Goal: Task Accomplishment & Management: Manage account settings

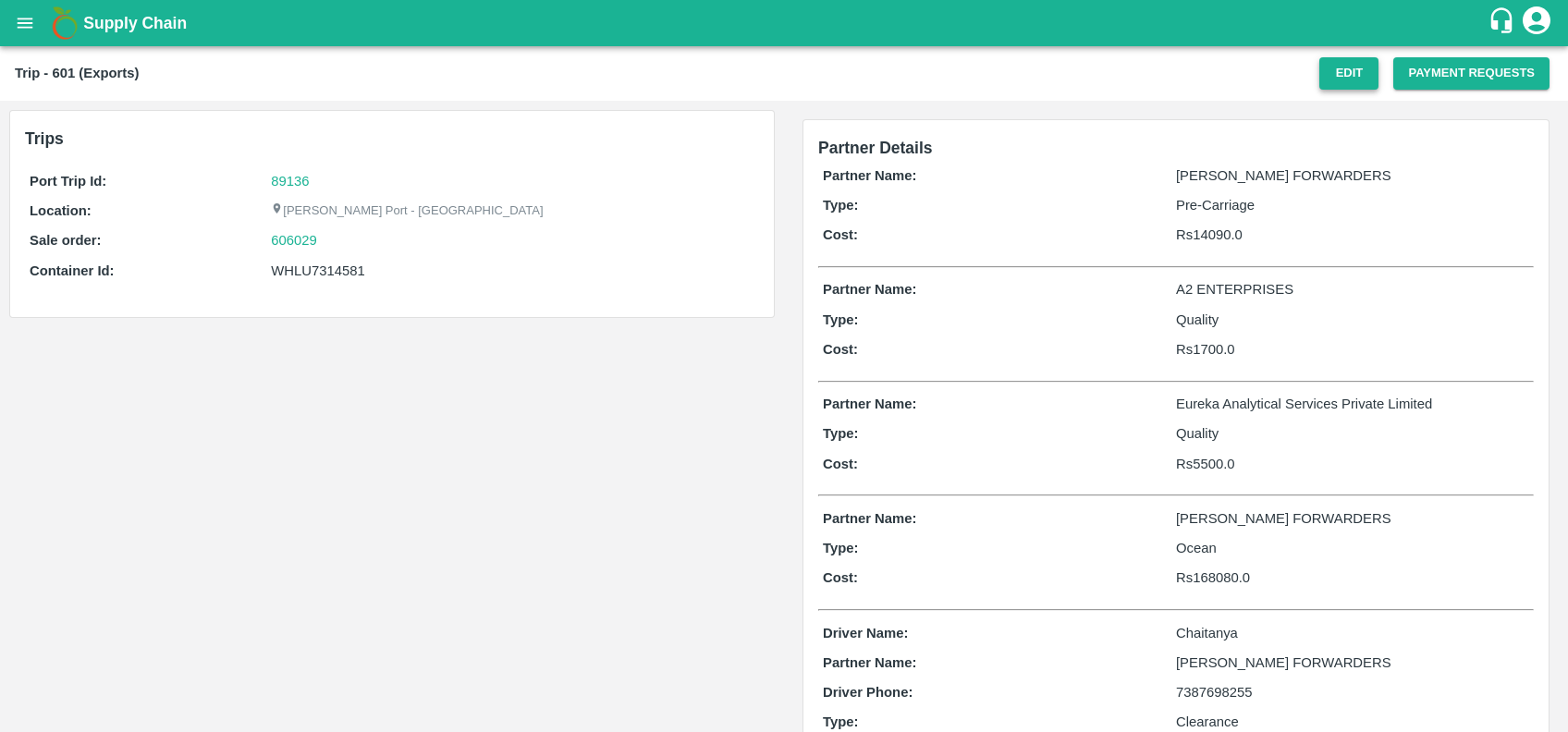
click at [1337, 74] on button "Edit" at bounding box center [1348, 73] width 59 height 32
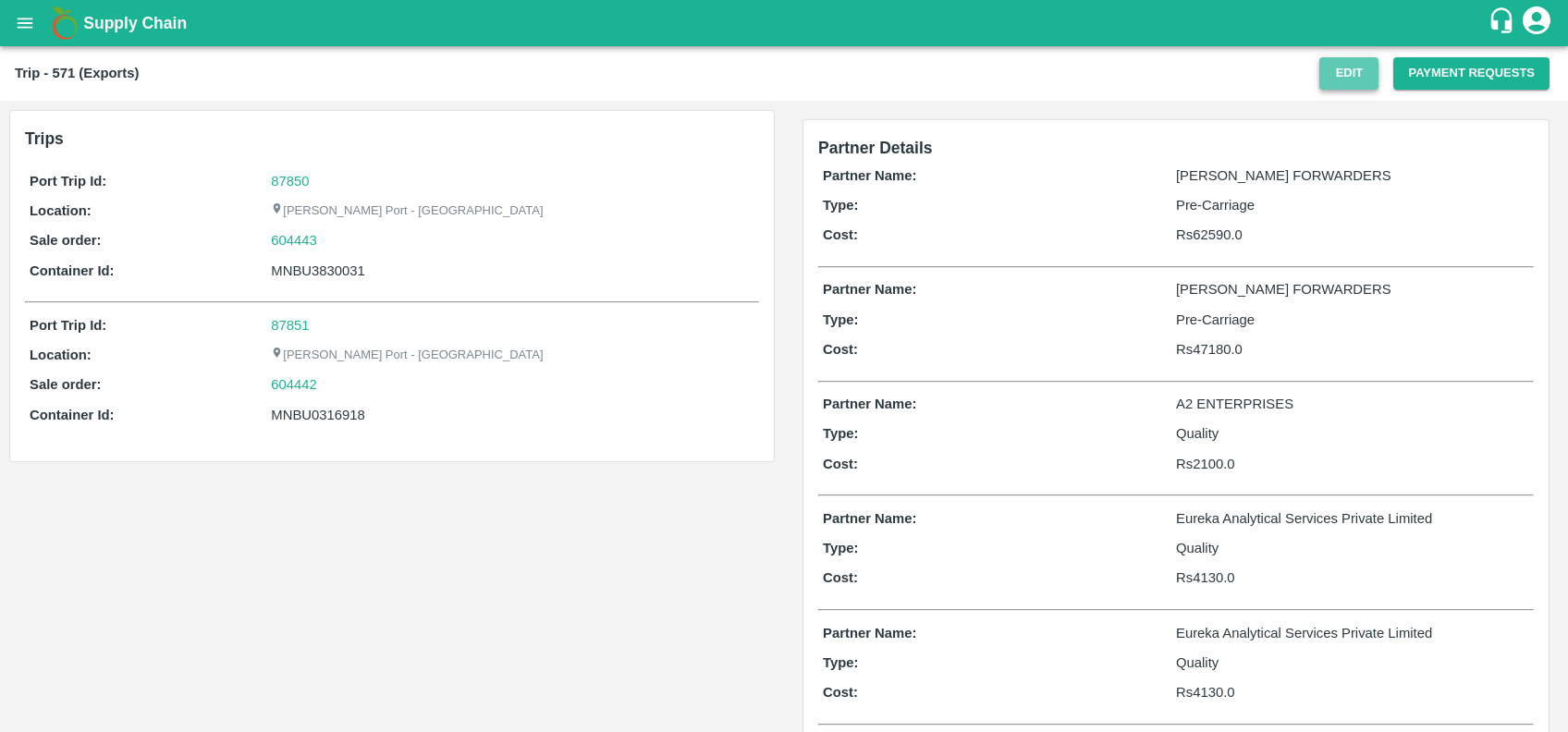
click at [1359, 75] on button "Edit" at bounding box center [1348, 73] width 59 height 32
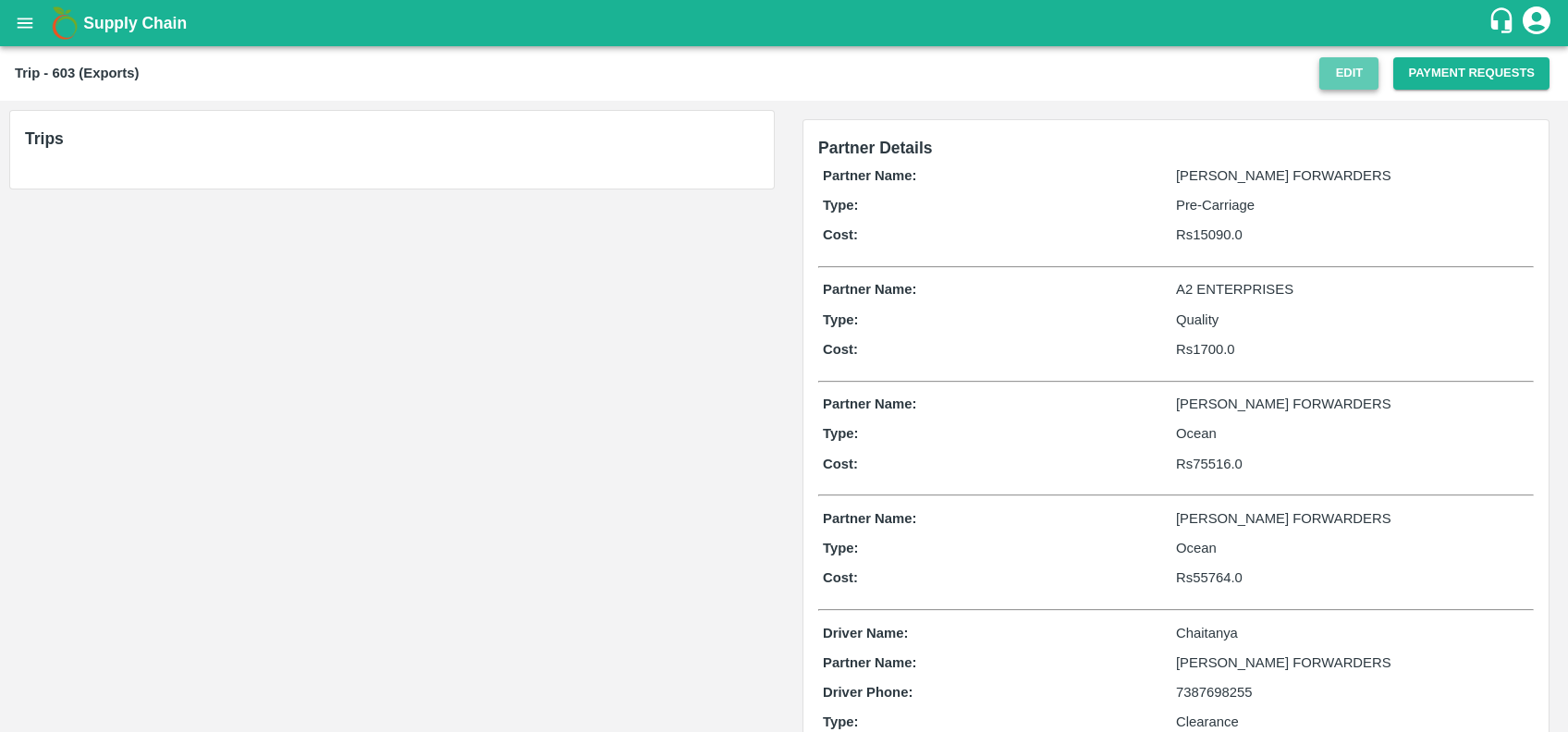
click at [1334, 80] on button "Edit" at bounding box center [1348, 73] width 59 height 32
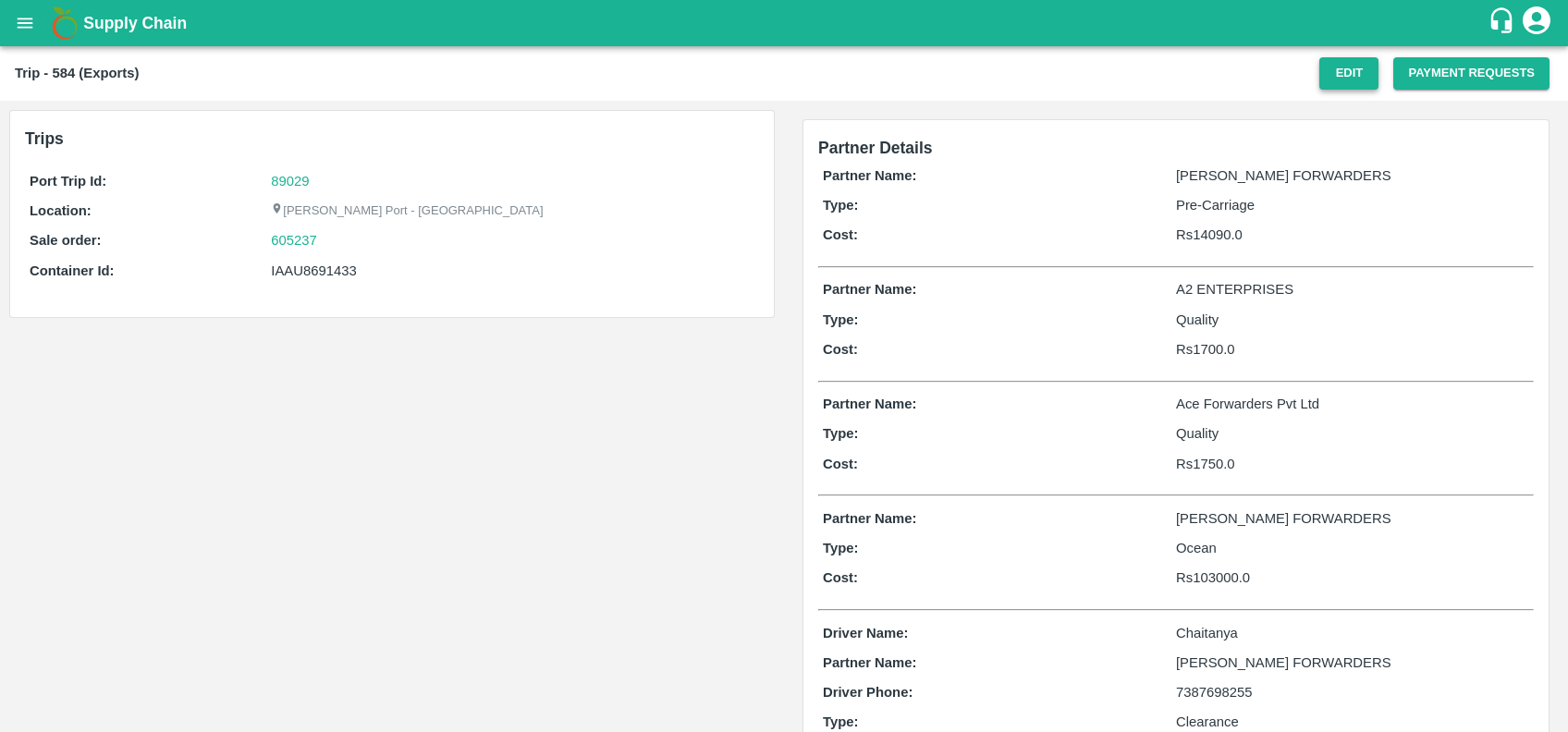
click at [1339, 74] on button "Edit" at bounding box center [1348, 73] width 59 height 32
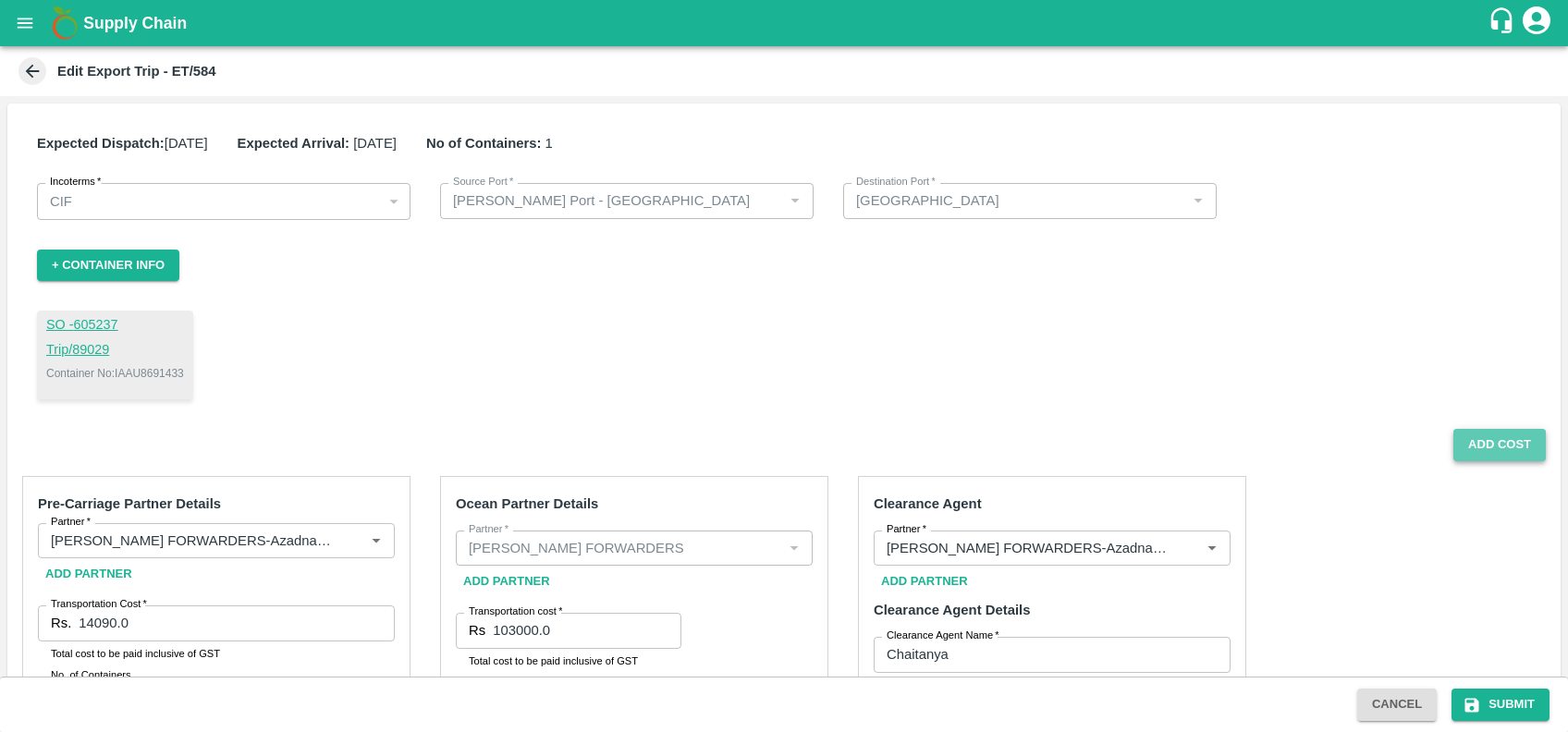
click at [1514, 438] on button "Add Cost" at bounding box center [1499, 445] width 92 height 32
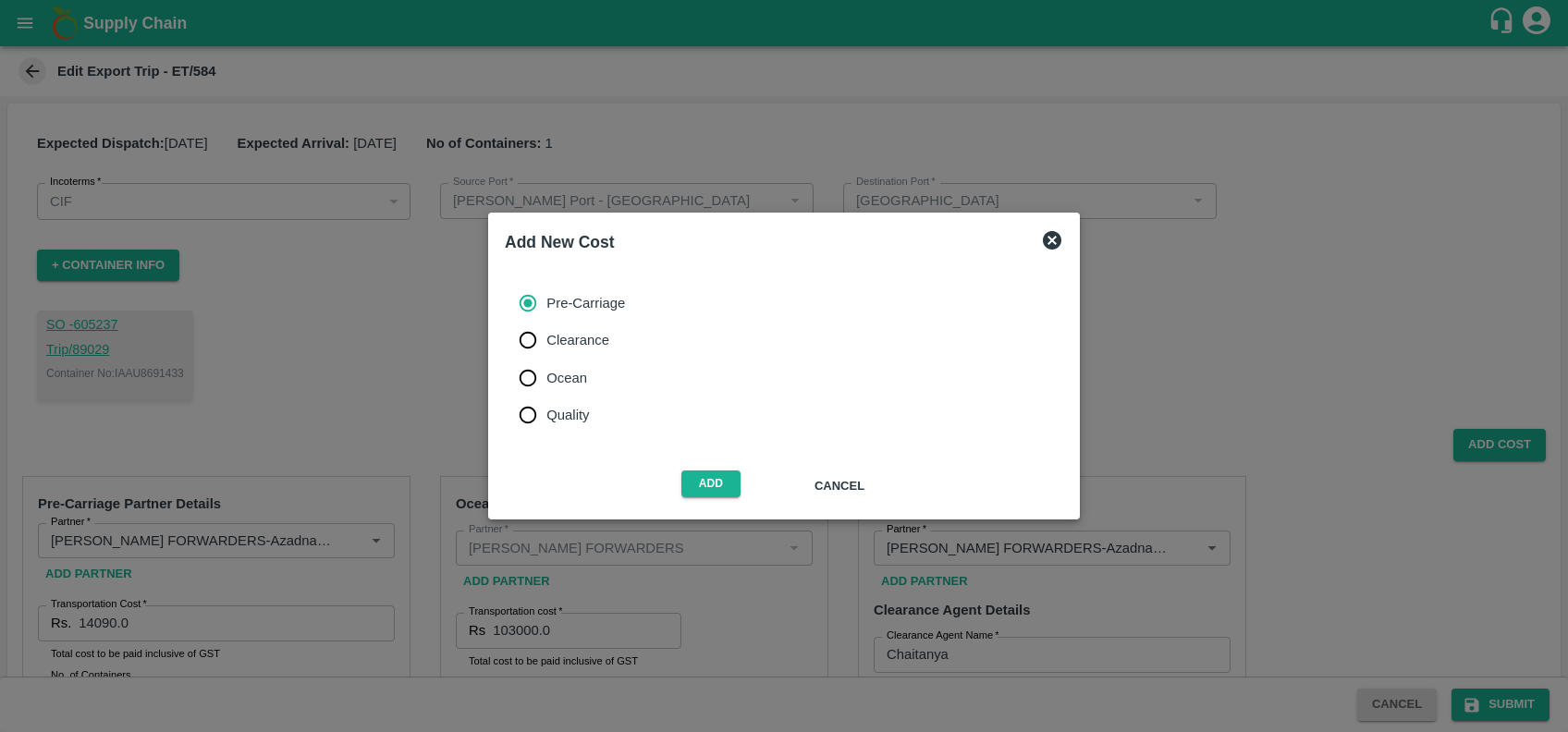
click at [576, 375] on span "Ocean" at bounding box center [566, 378] width 40 height 21
click at [546, 375] on input "Ocean" at bounding box center [527, 377] width 37 height 37
radio input "true"
click at [695, 501] on span "Add" at bounding box center [710, 486] width 59 height 32
click at [698, 496] on button "Add" at bounding box center [710, 484] width 59 height 26
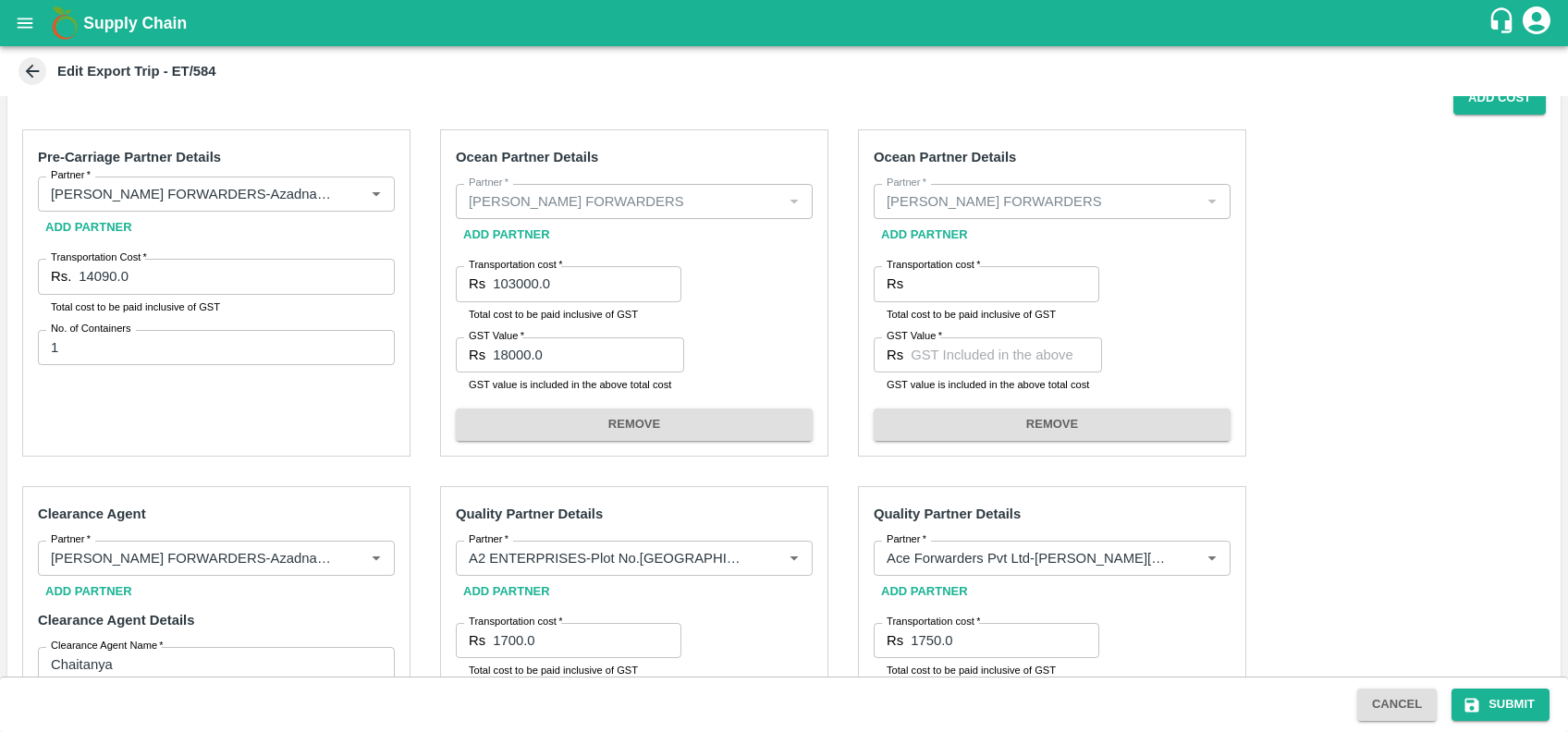
scroll to position [330, 0]
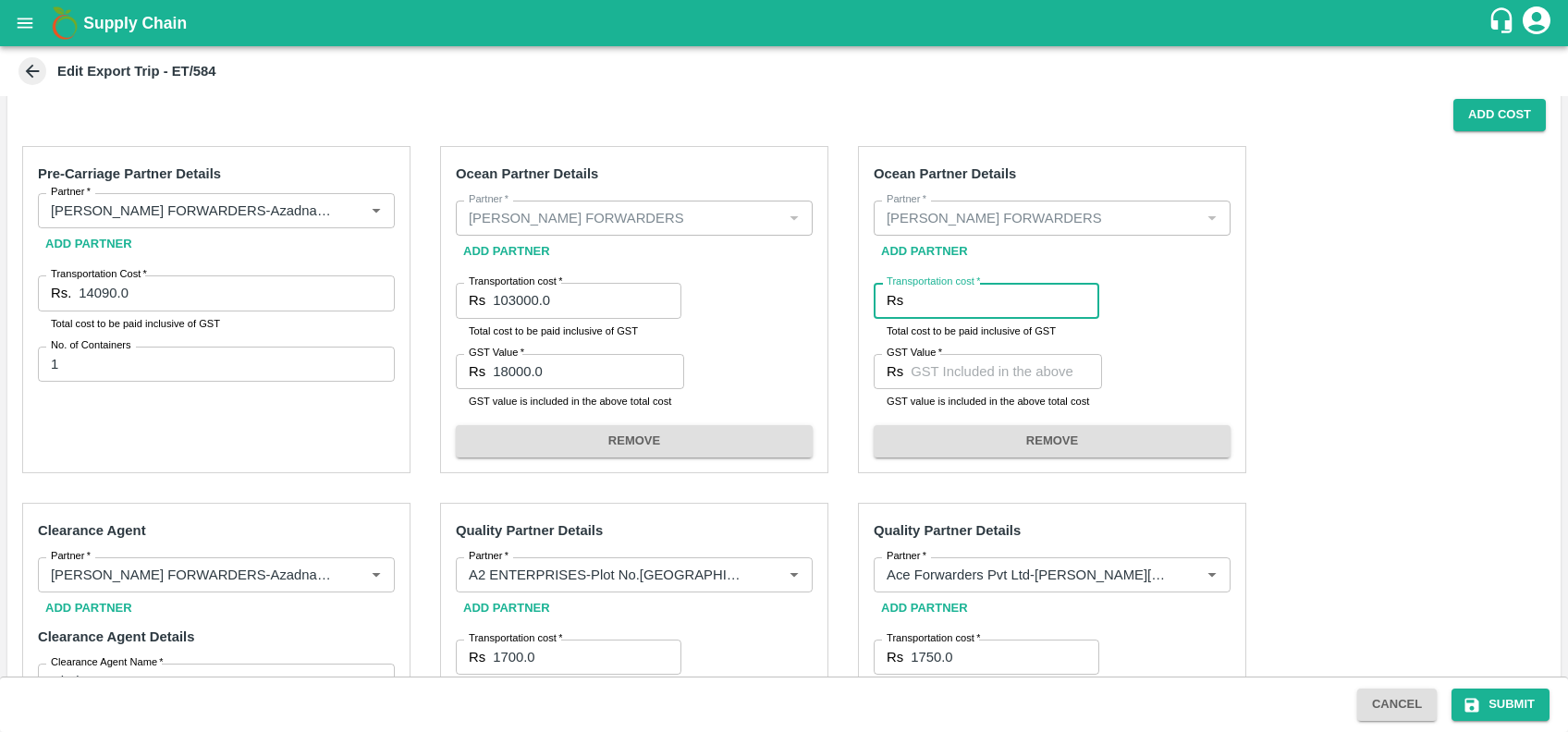
click at [973, 296] on input "Transportation cost   *" at bounding box center [1005, 300] width 188 height 35
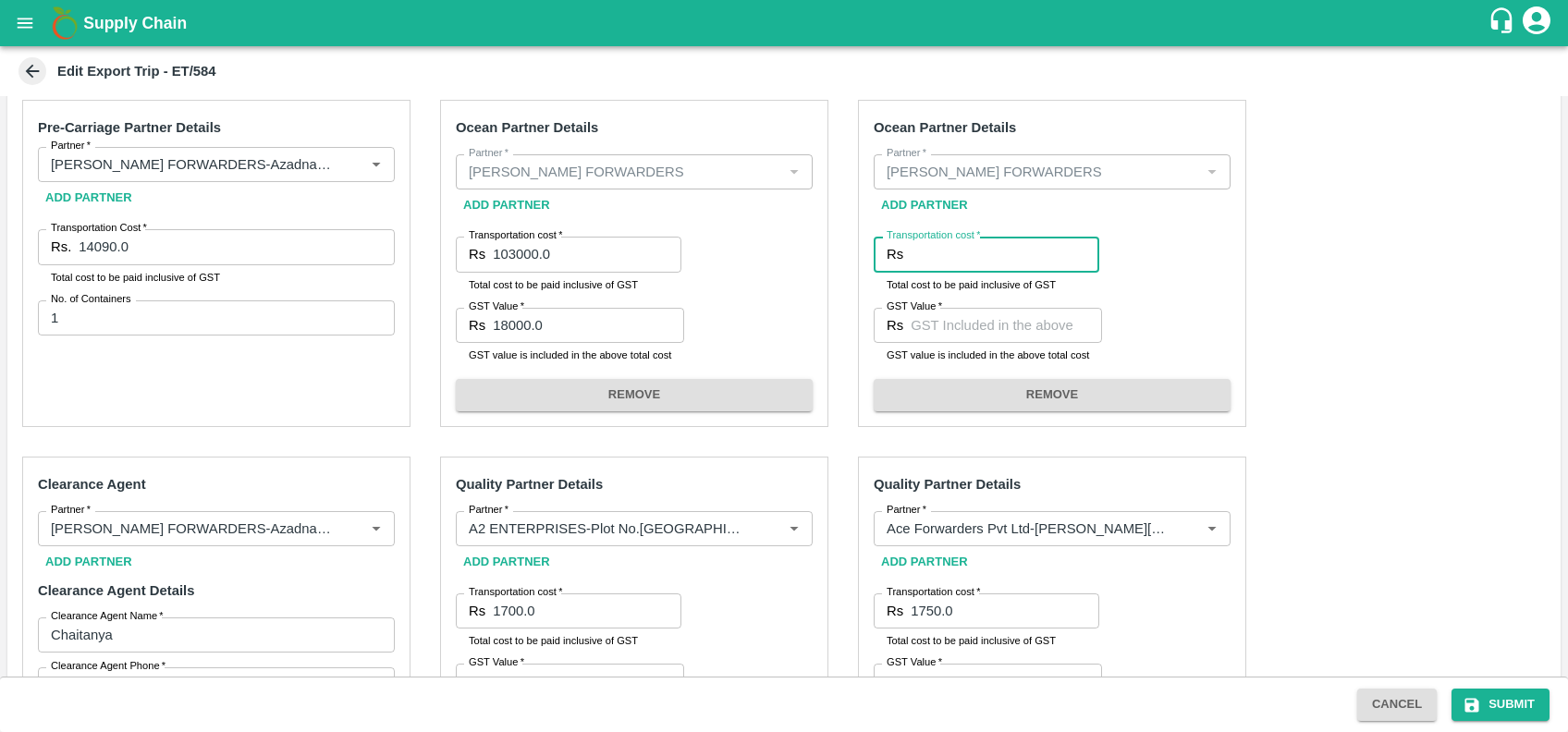
scroll to position [367, 0]
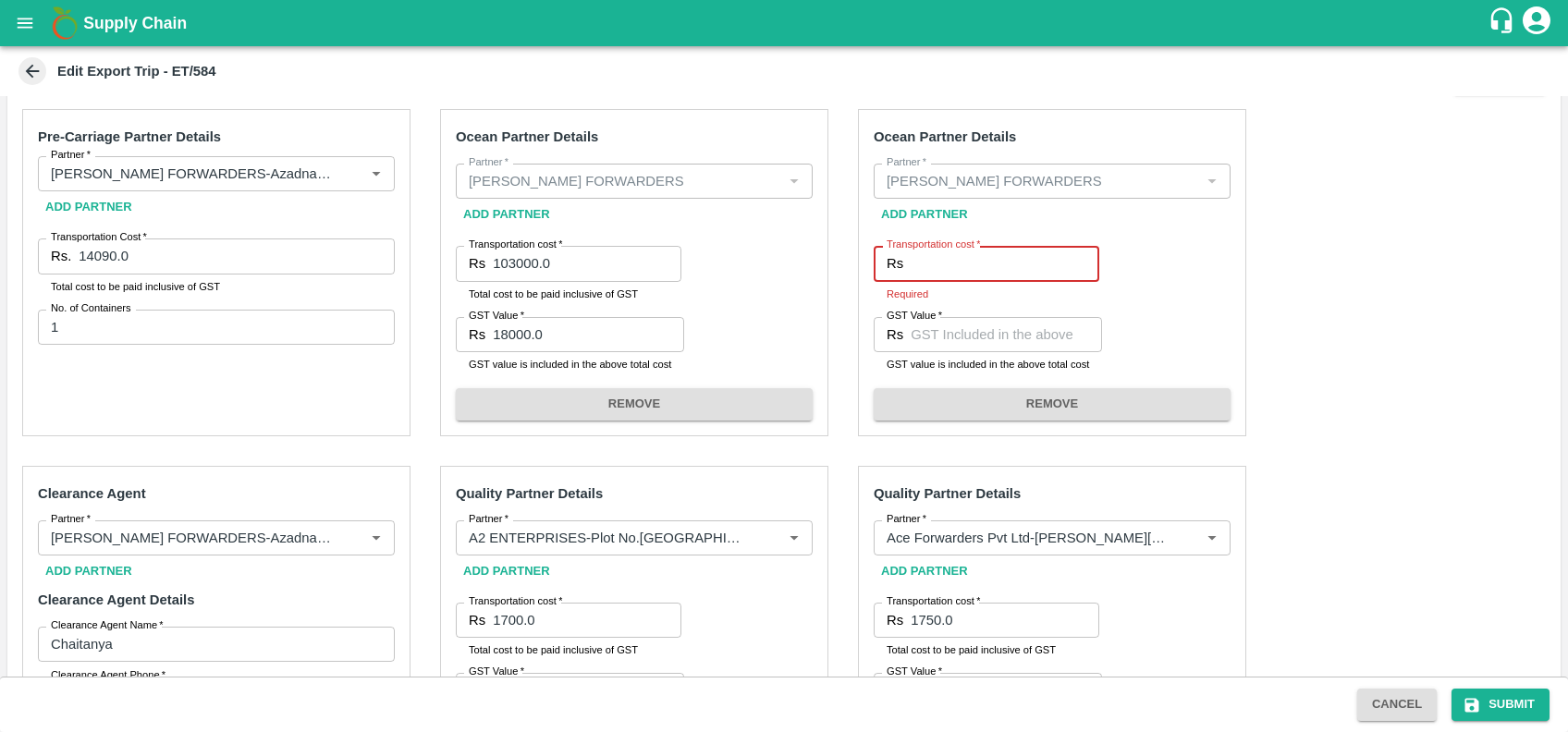
paste input "58548.40"
type input "58548.40"
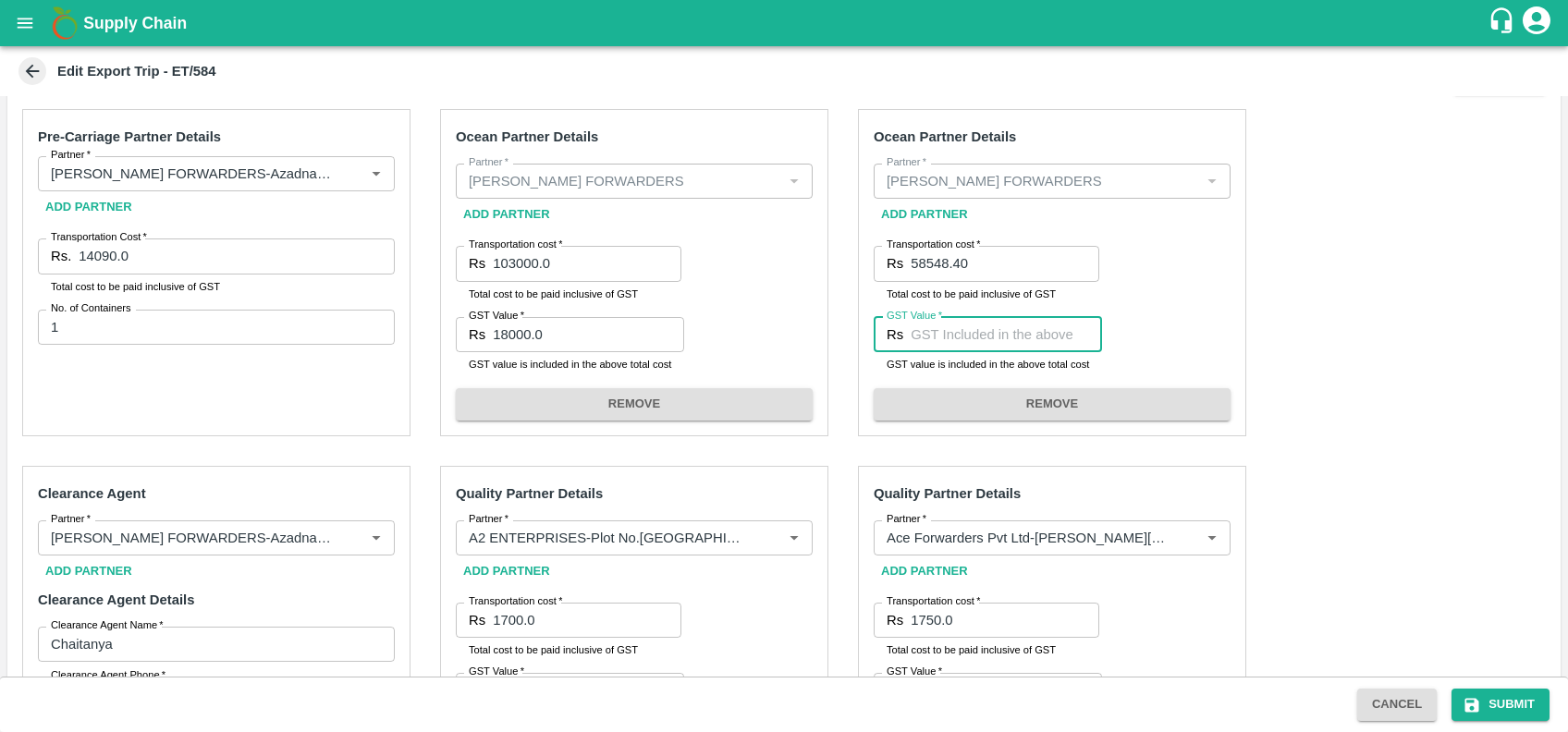
click at [961, 344] on input "GST Value   *" at bounding box center [1006, 334] width 191 height 35
type input "8931.40"
click at [1509, 699] on button "Submit" at bounding box center [1500, 705] width 98 height 32
click at [1468, 710] on icon "submit" at bounding box center [1471, 705] width 14 height 14
click at [1478, 700] on icon "submit" at bounding box center [1472, 706] width 19 height 19
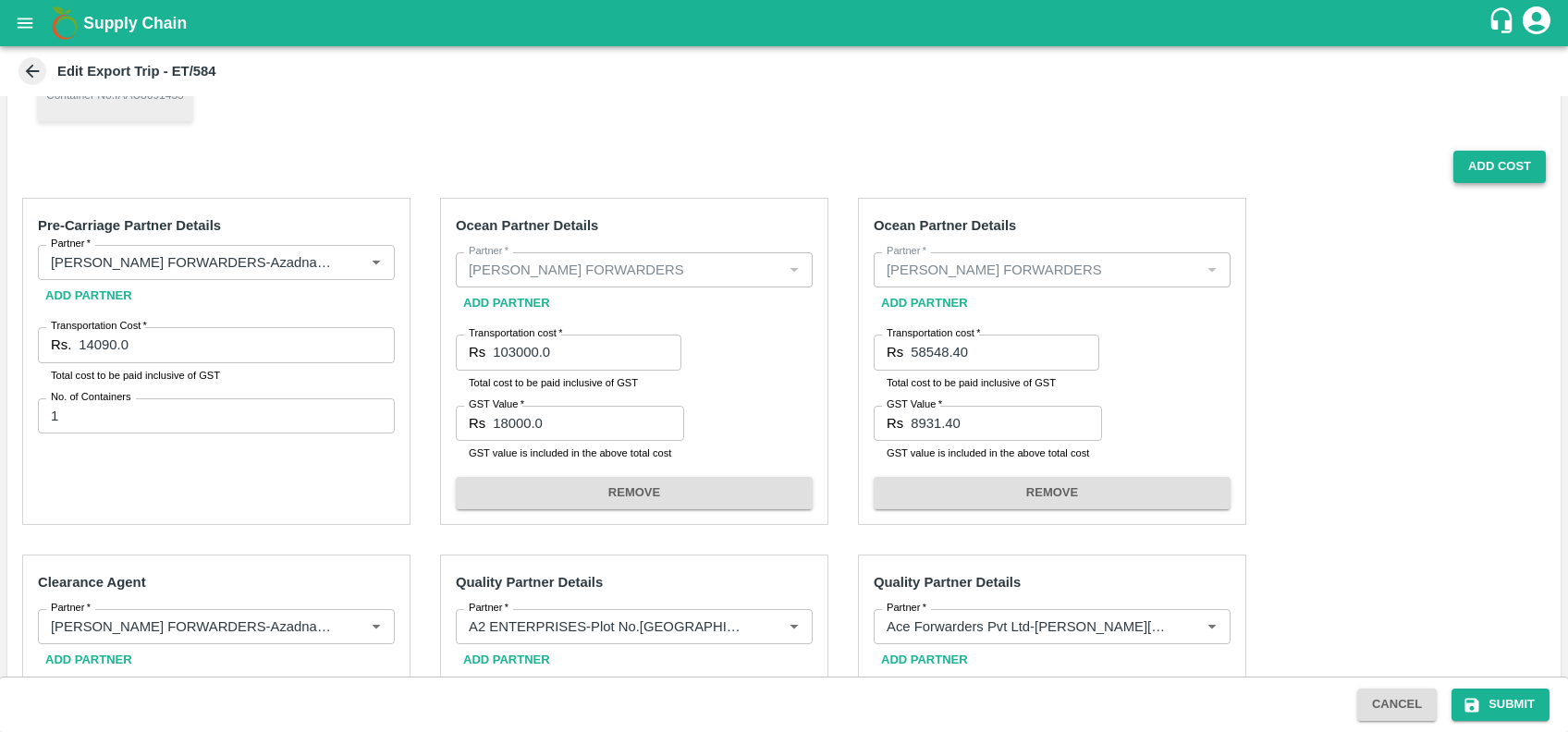
scroll to position [277, 0]
click at [1500, 702] on button "Submit" at bounding box center [1500, 705] width 98 height 32
click at [1500, 702] on icon at bounding box center [1499, 704] width 27 height 27
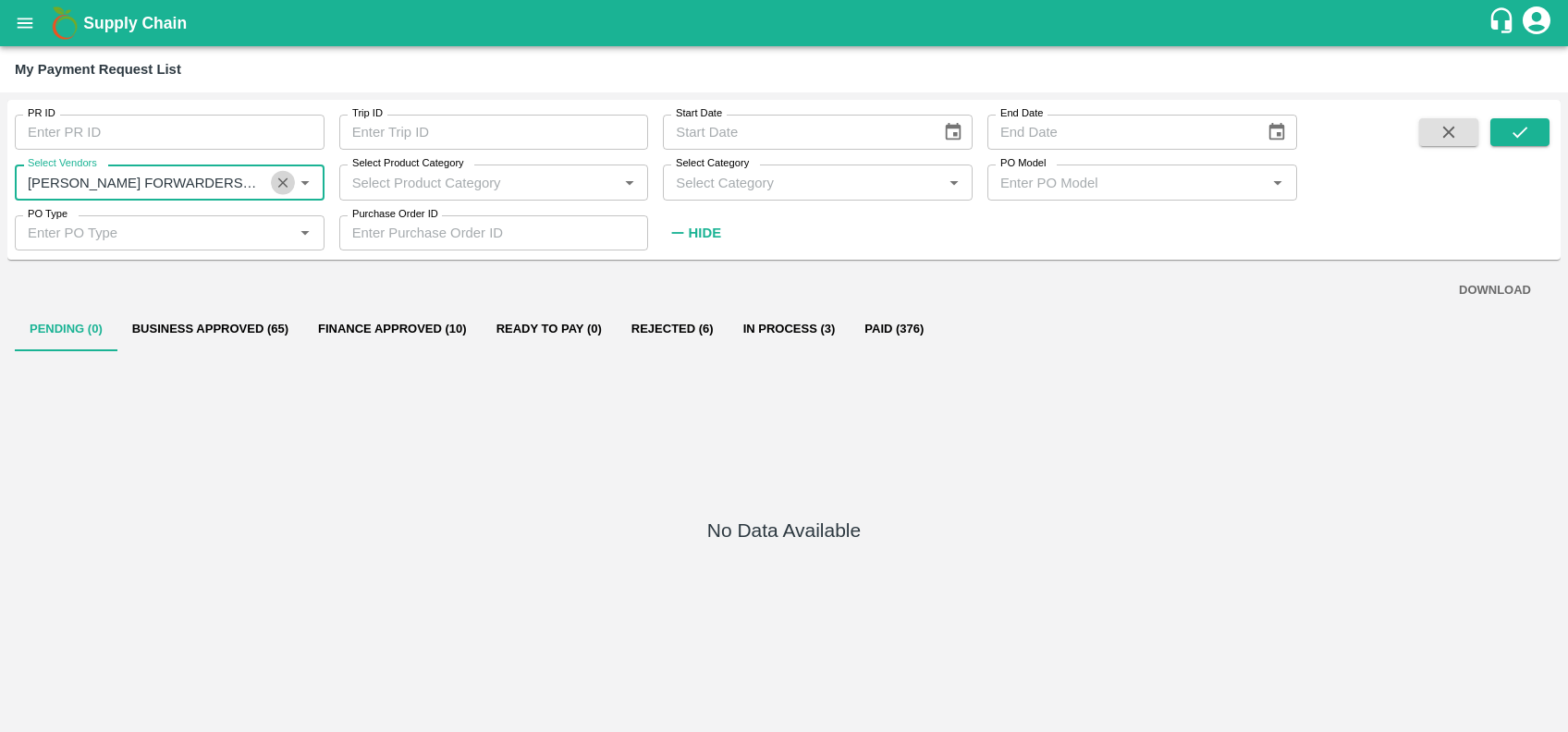
click at [289, 178] on icon "Clear" at bounding box center [283, 183] width 18 height 18
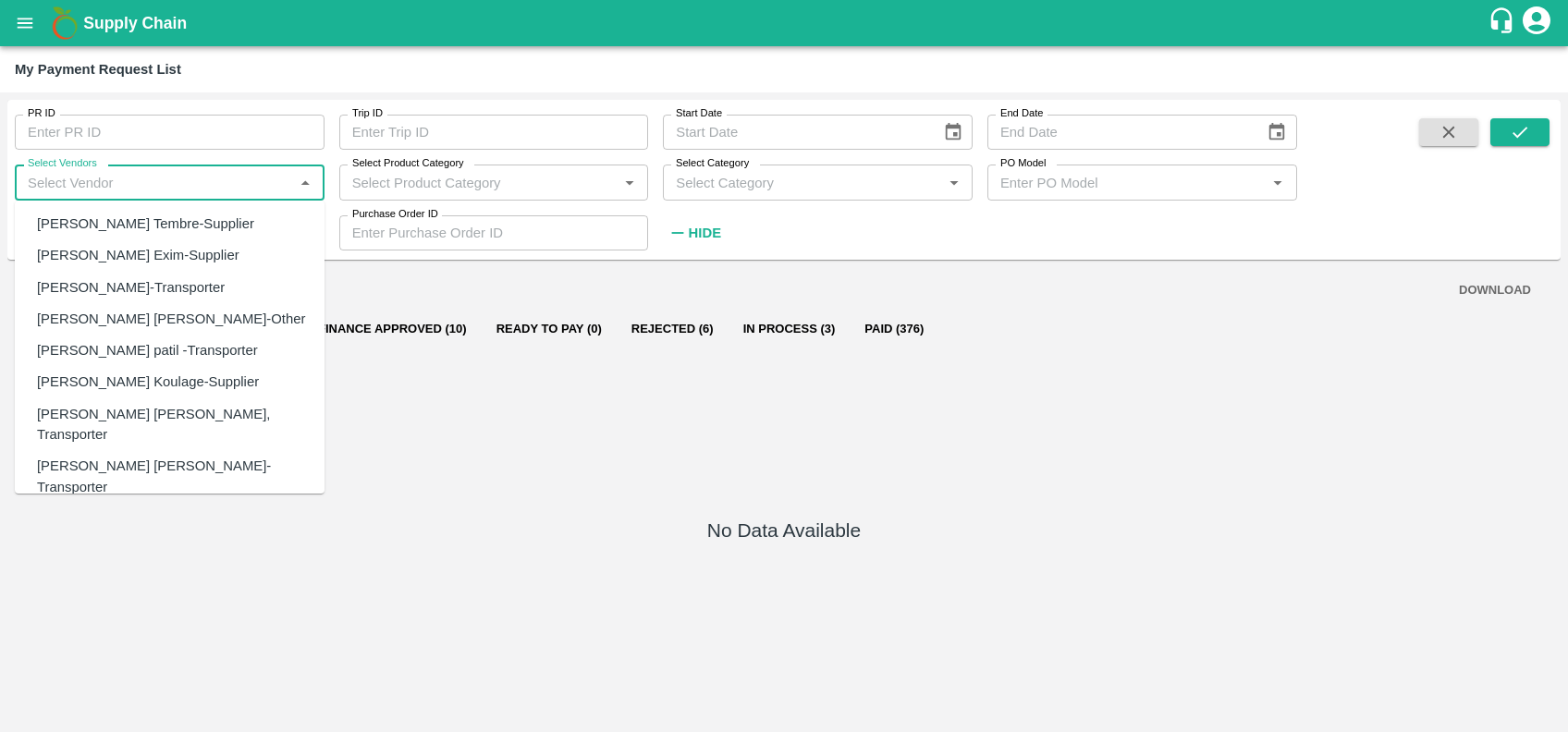
click at [221, 174] on input "Select Vendors" at bounding box center [154, 183] width 268 height 24
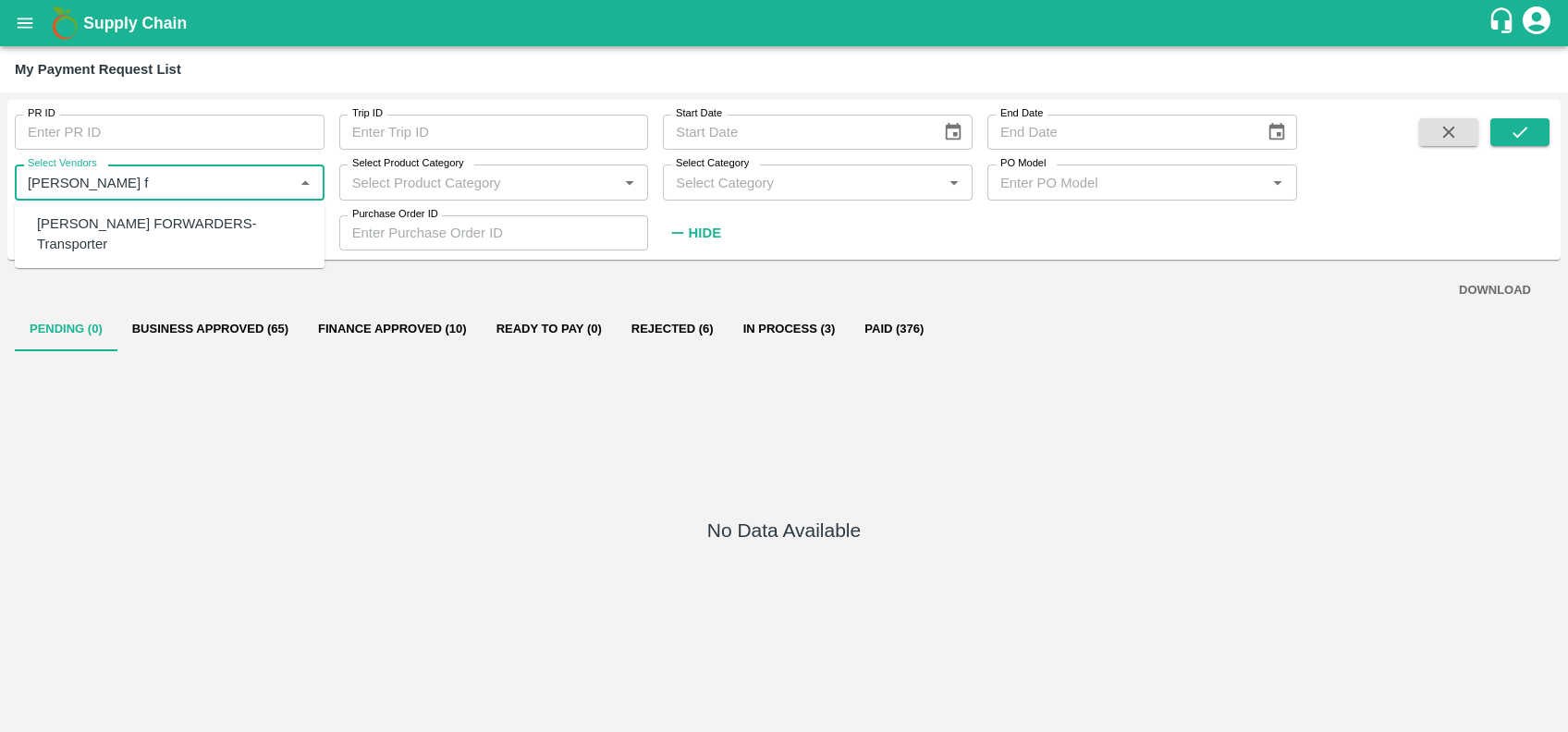
click at [220, 209] on div "SHUBHAM FORWARDERS-Transporter" at bounding box center [169, 234] width 309 height 53
type input "SHUBHAM FORWARDERS-Transporter"
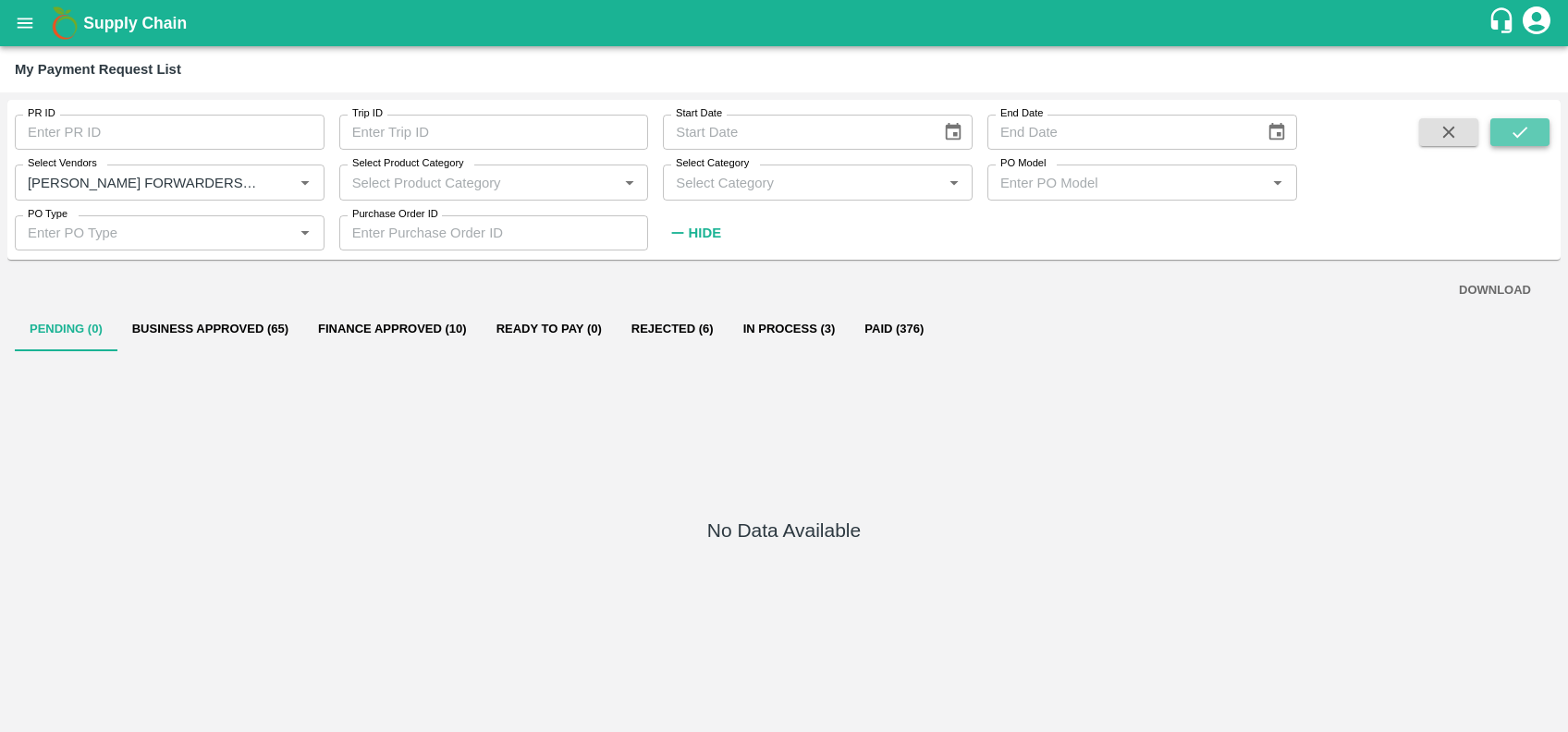
click at [1515, 124] on icon "submit" at bounding box center [1520, 133] width 21 height 21
click at [260, 324] on button "Business Approved (18)" at bounding box center [211, 328] width 186 height 44
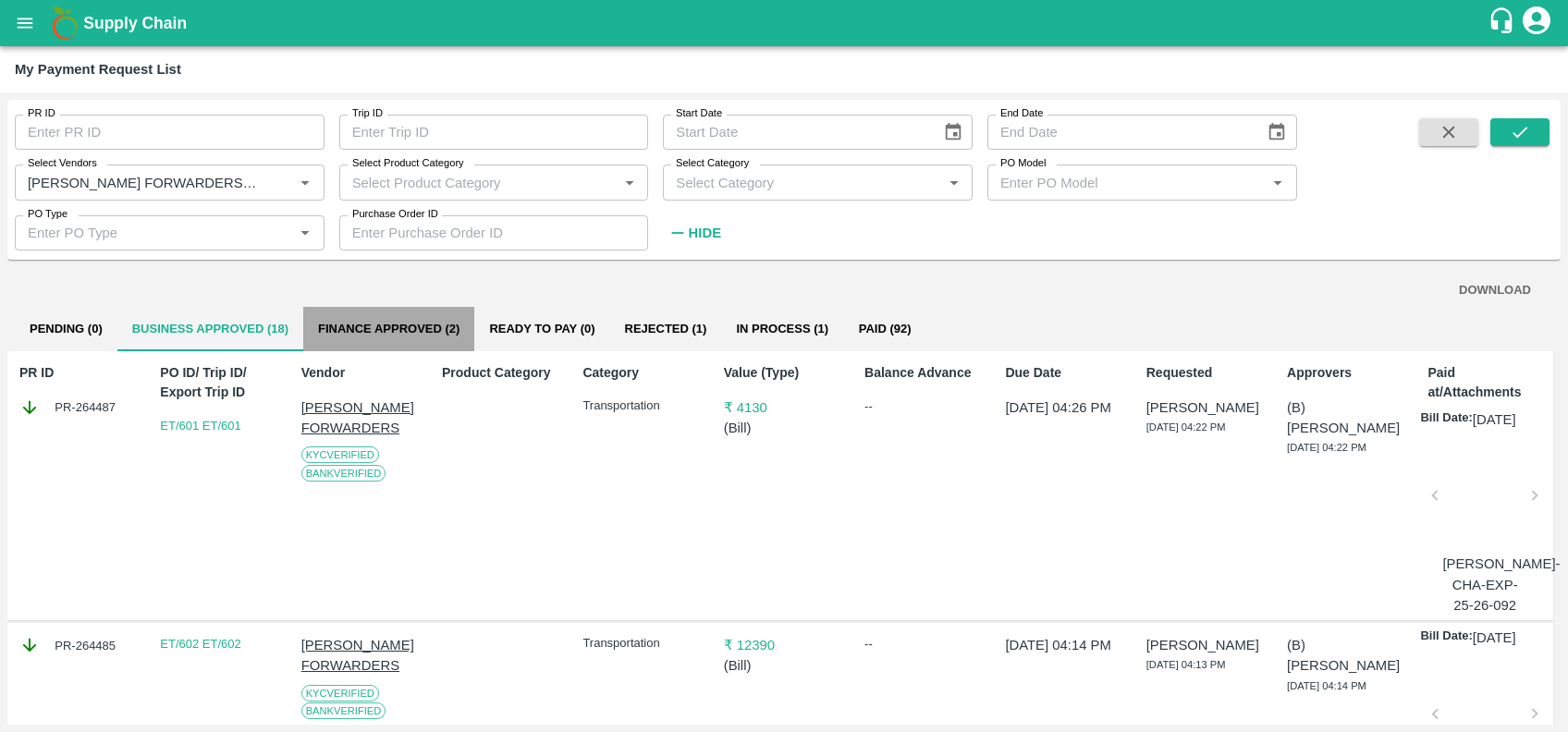
click at [399, 335] on button "Finance Approved (2)" at bounding box center [388, 328] width 171 height 44
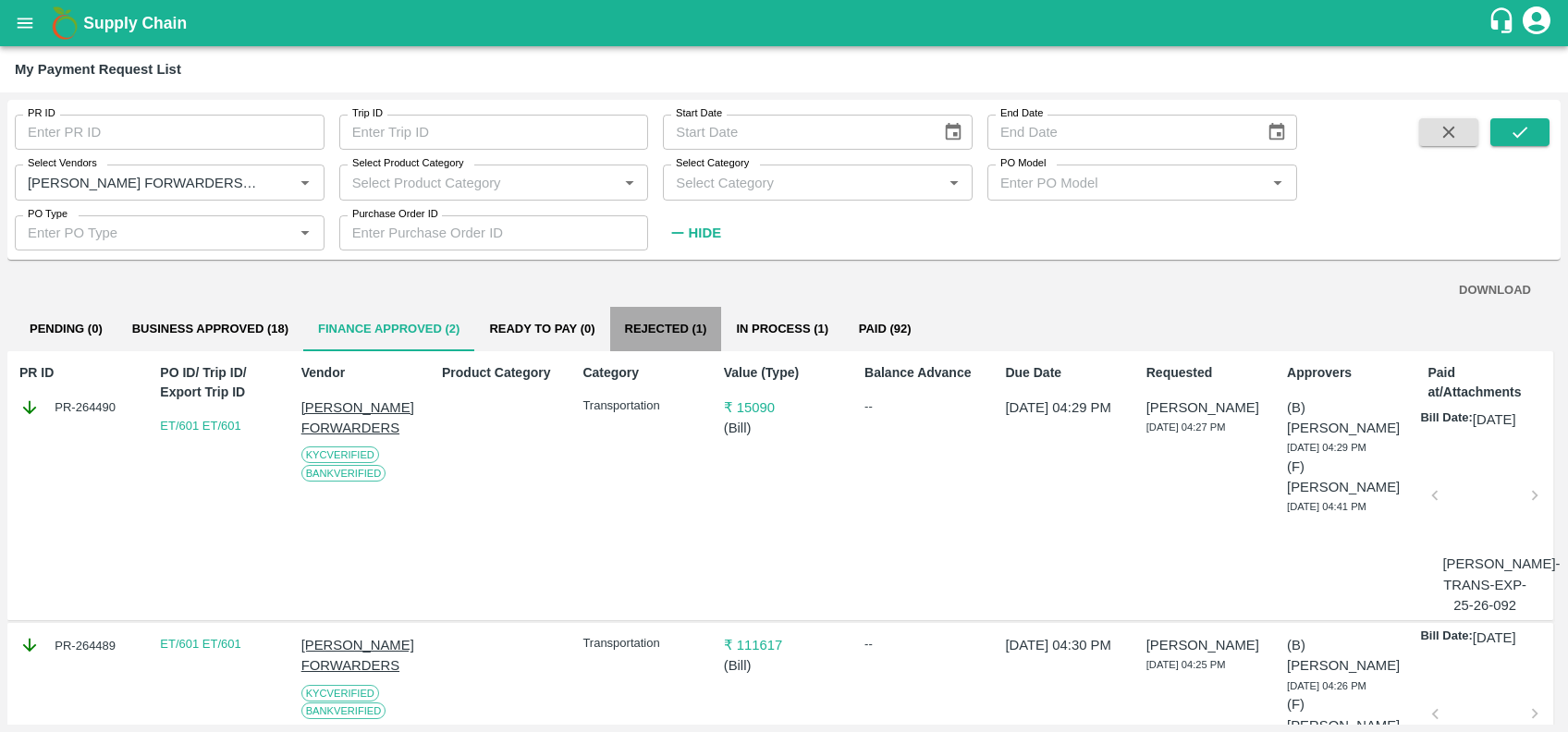
click at [658, 318] on button "Rejected (1)" at bounding box center [666, 328] width 112 height 44
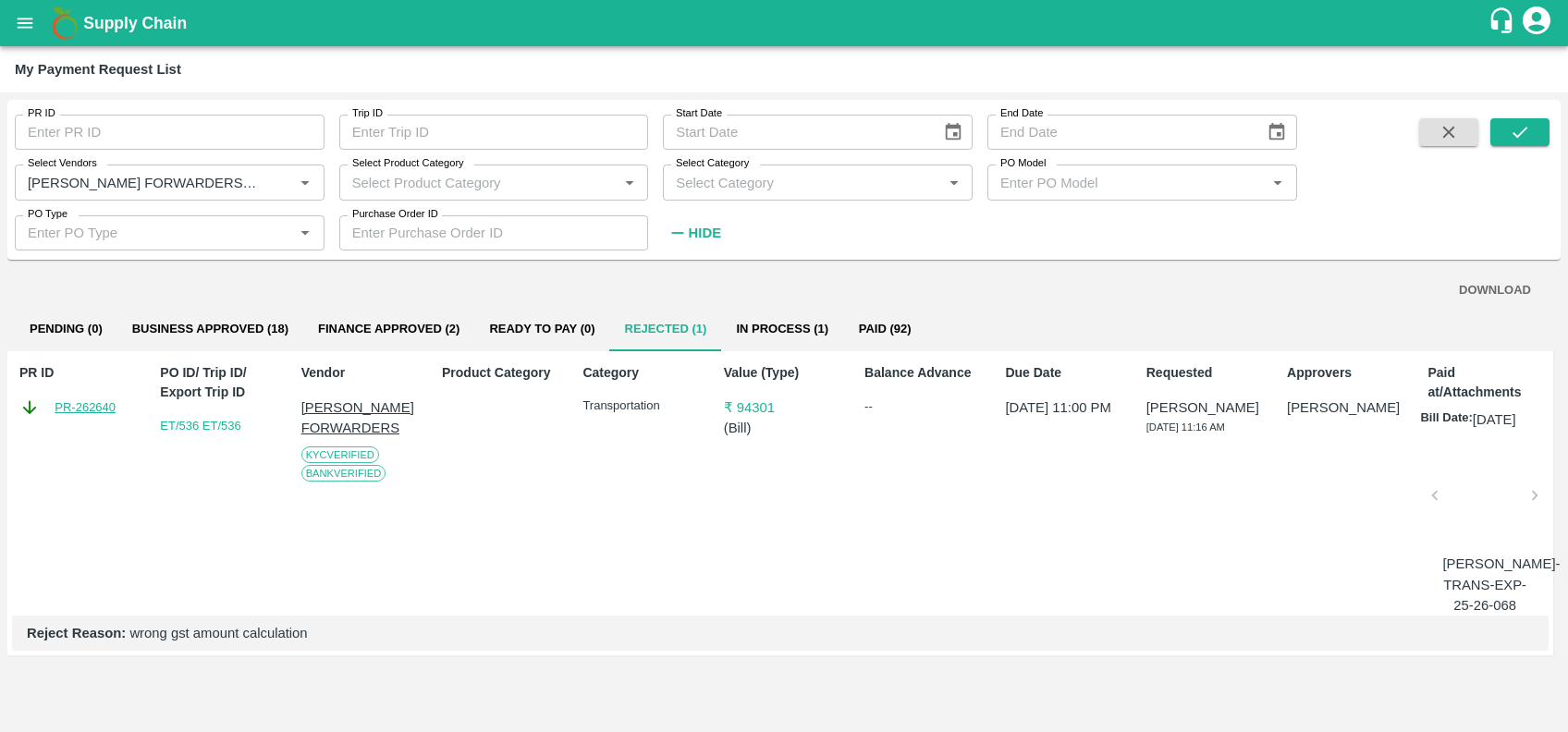
click at [67, 408] on link "PR-262640" at bounding box center [85, 408] width 61 height 19
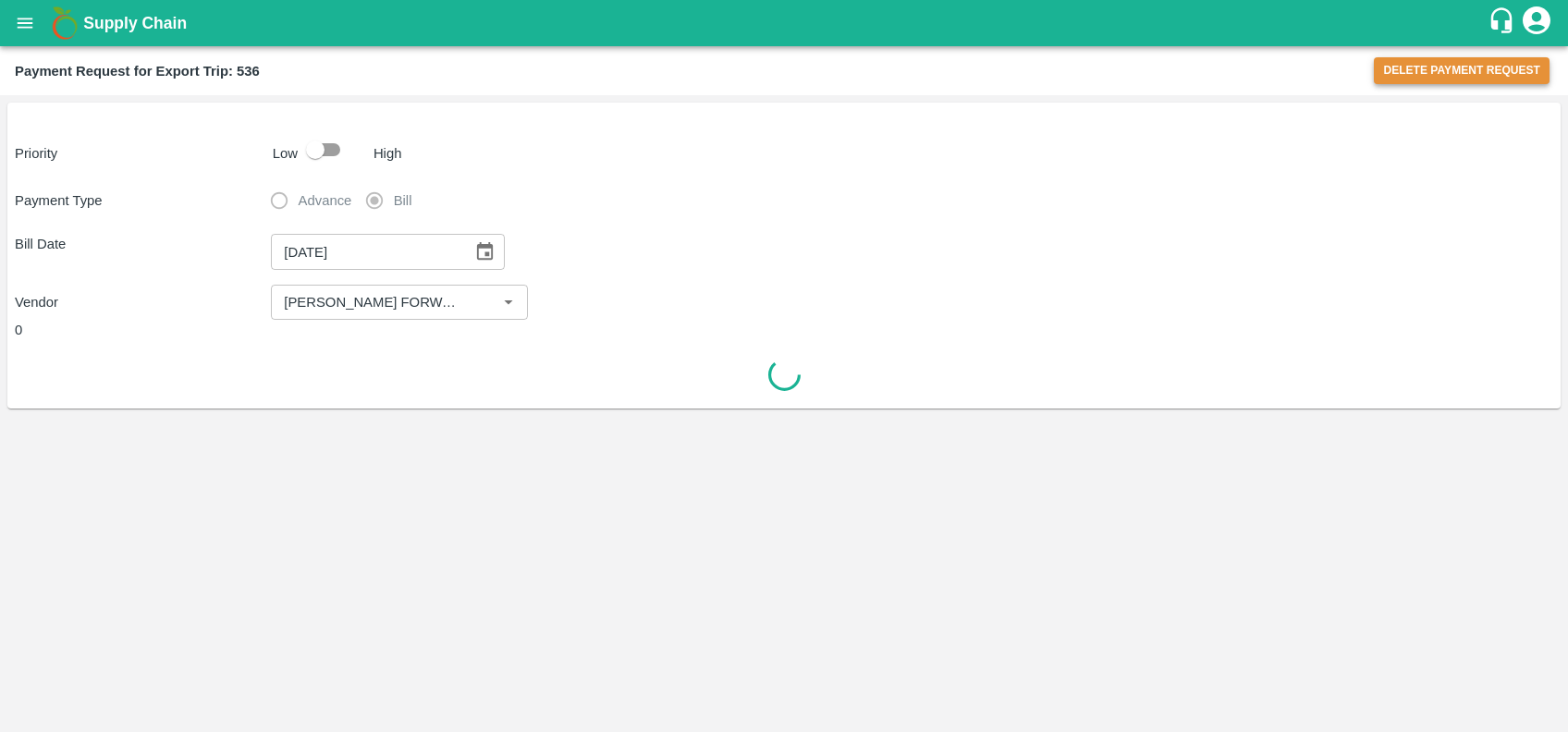
click at [1403, 76] on button "Delete Payment Request" at bounding box center [1461, 71] width 176 height 26
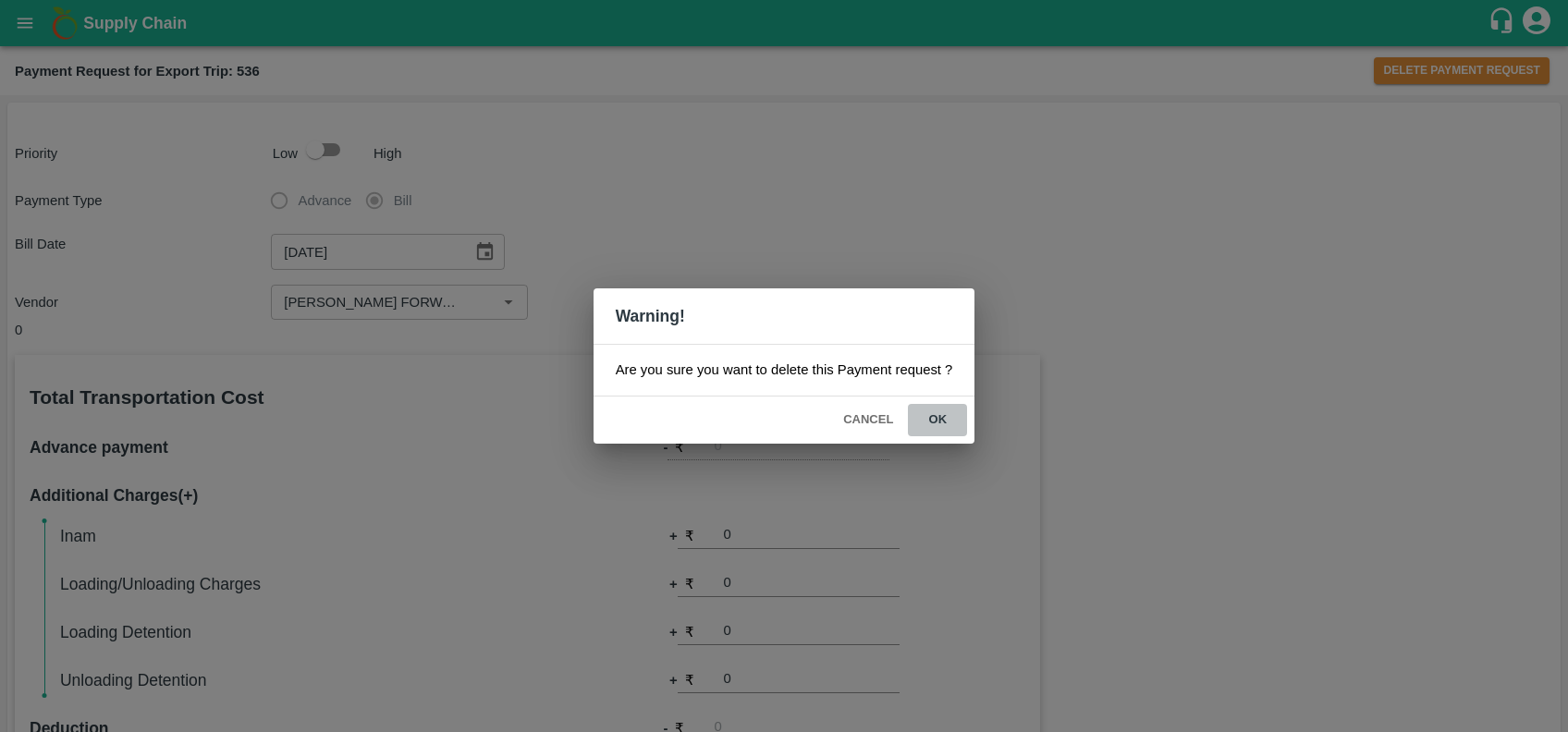
click at [944, 410] on button "ok" at bounding box center [937, 420] width 59 height 32
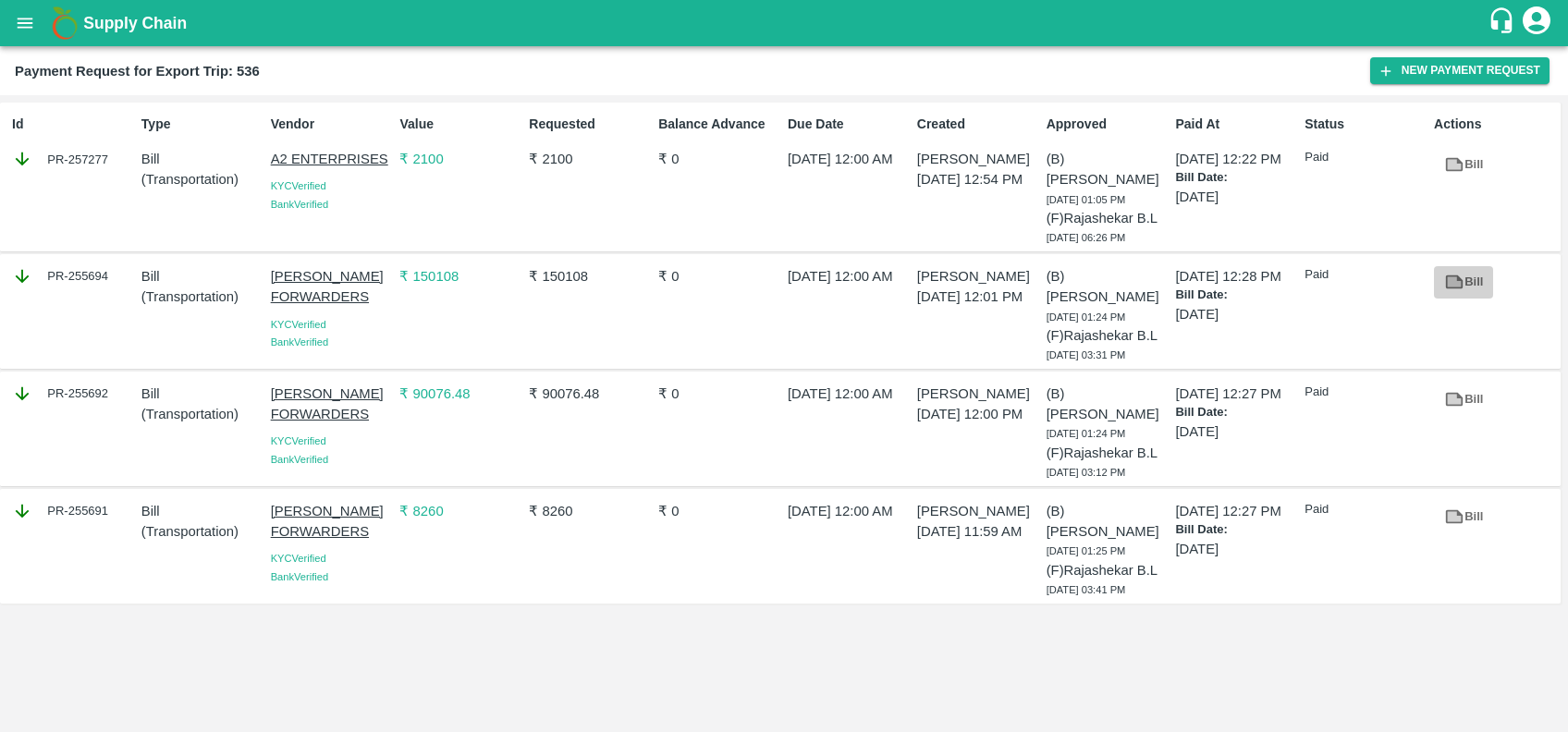
click at [1459, 274] on icon at bounding box center [1454, 282] width 21 height 21
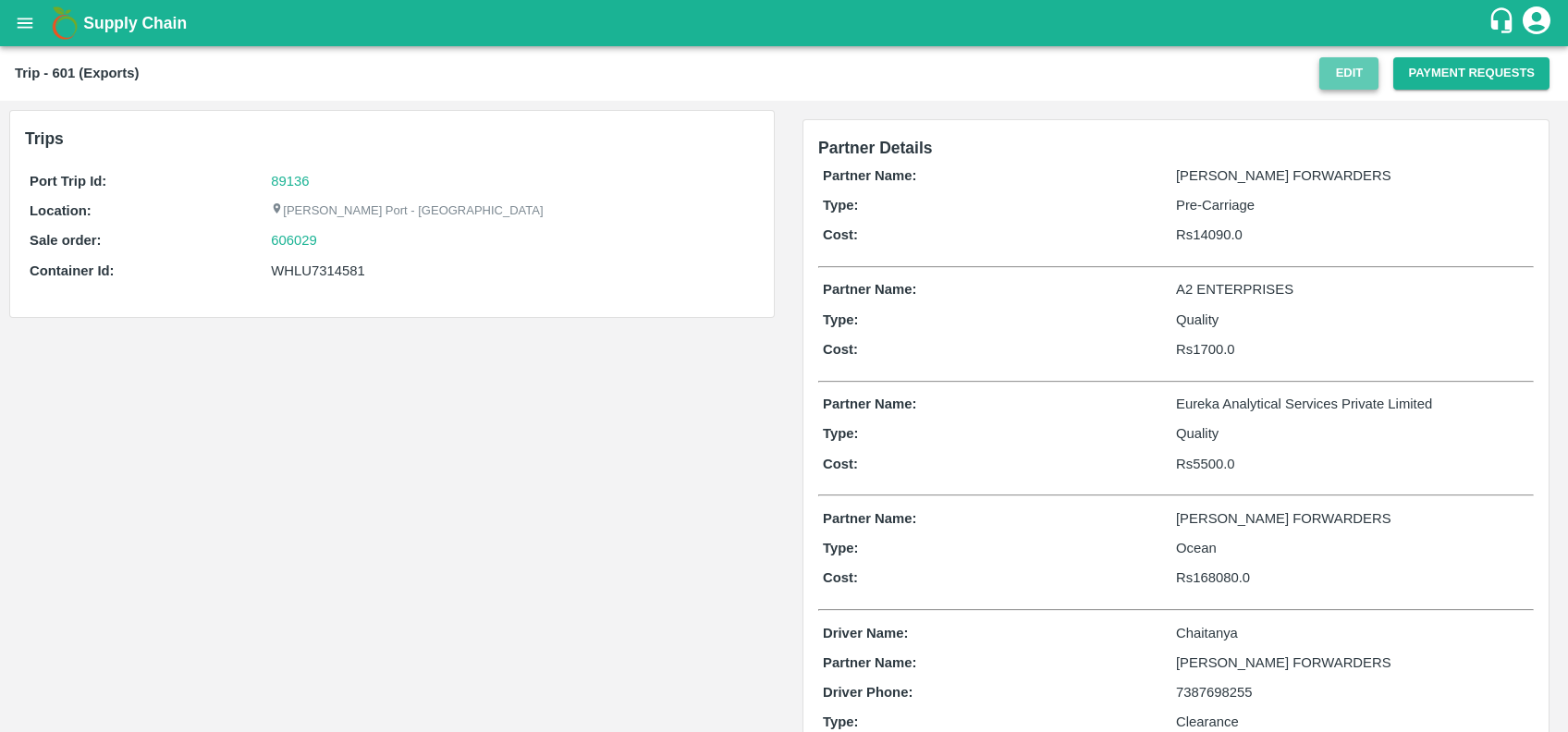
click at [1347, 77] on button "Edit" at bounding box center [1348, 73] width 59 height 32
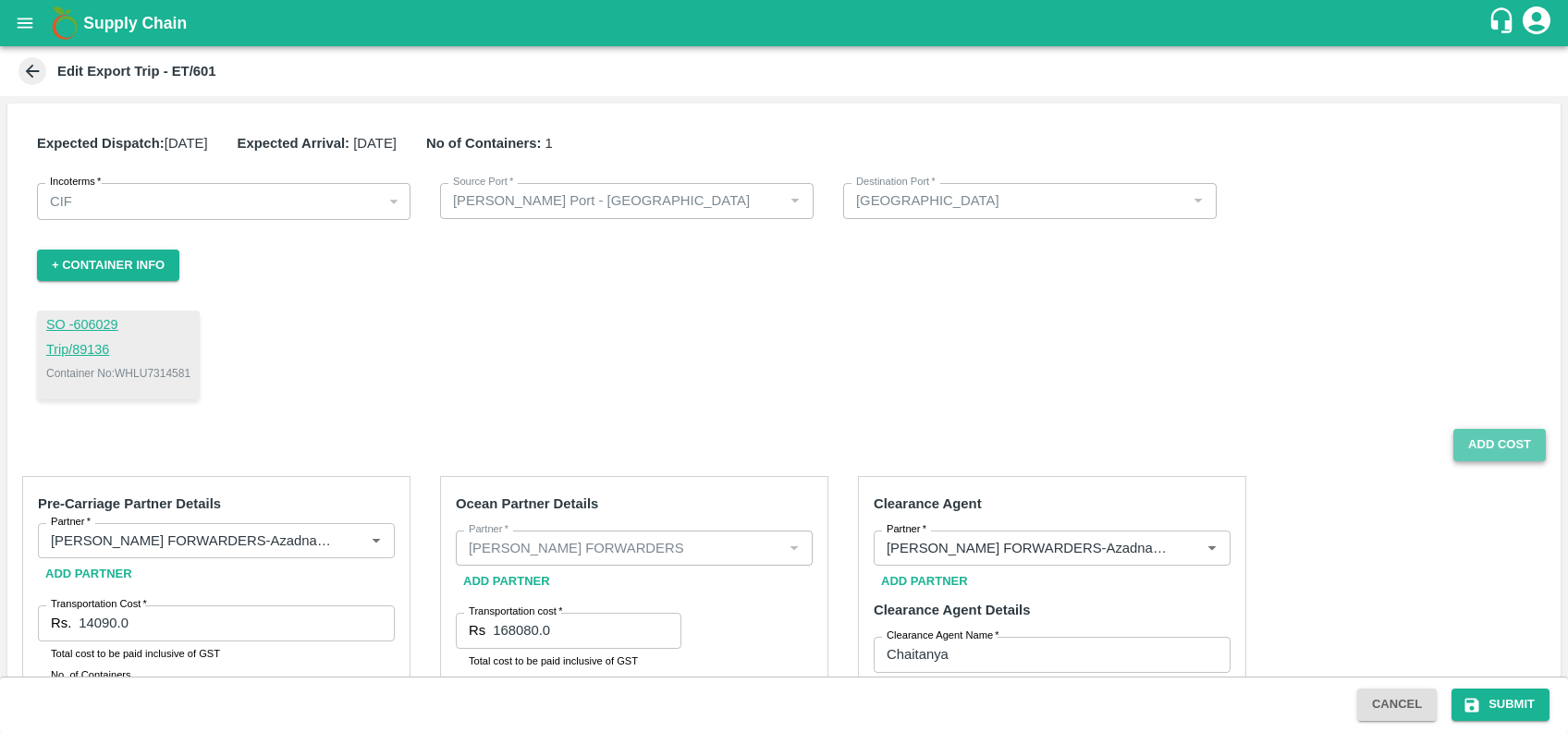
click at [1512, 450] on button "Add Cost" at bounding box center [1499, 445] width 92 height 32
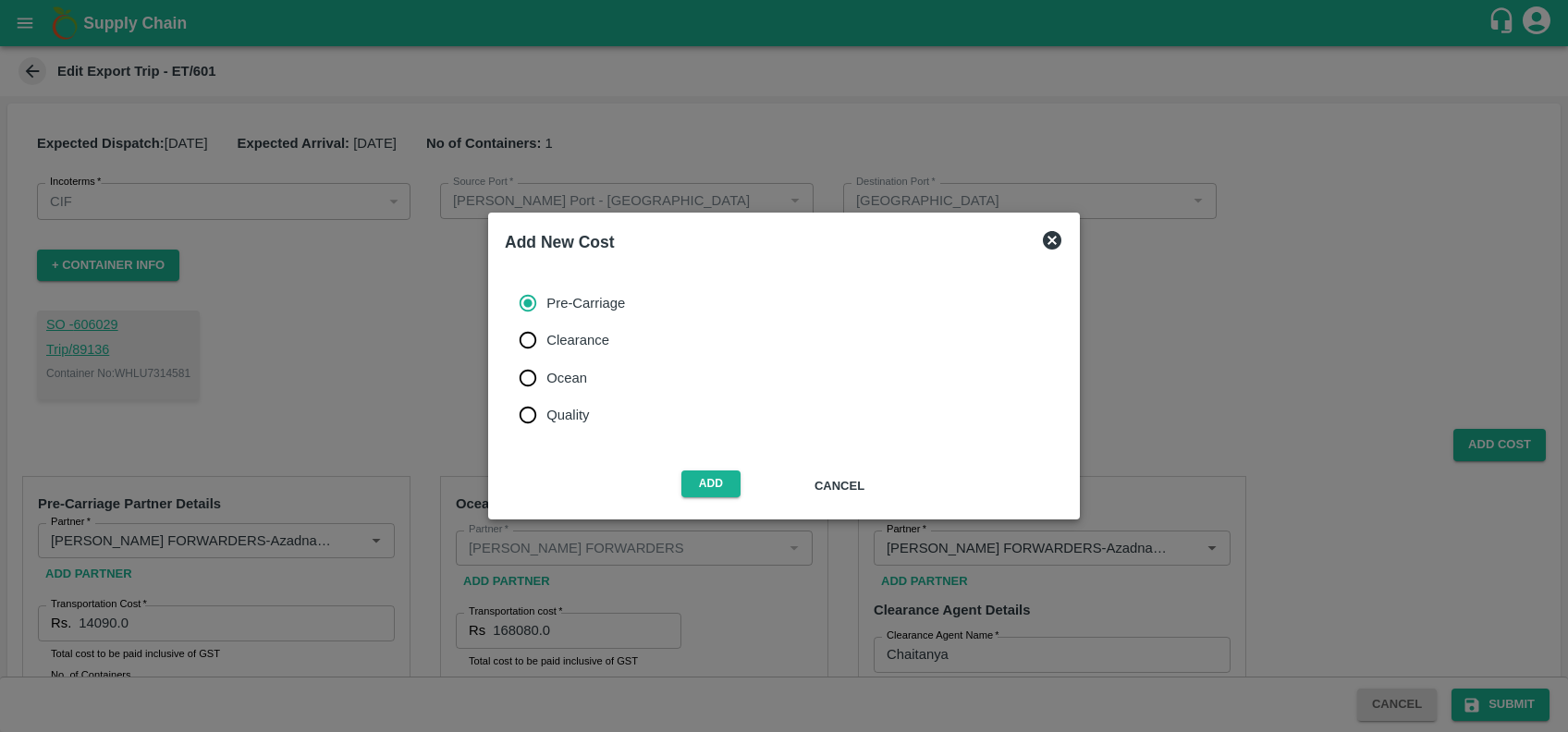
click at [547, 374] on span "Ocean" at bounding box center [566, 378] width 40 height 21
click at [546, 374] on input "Ocean" at bounding box center [527, 377] width 37 height 37
radio input "true"
click at [699, 493] on button "Add" at bounding box center [710, 484] width 59 height 26
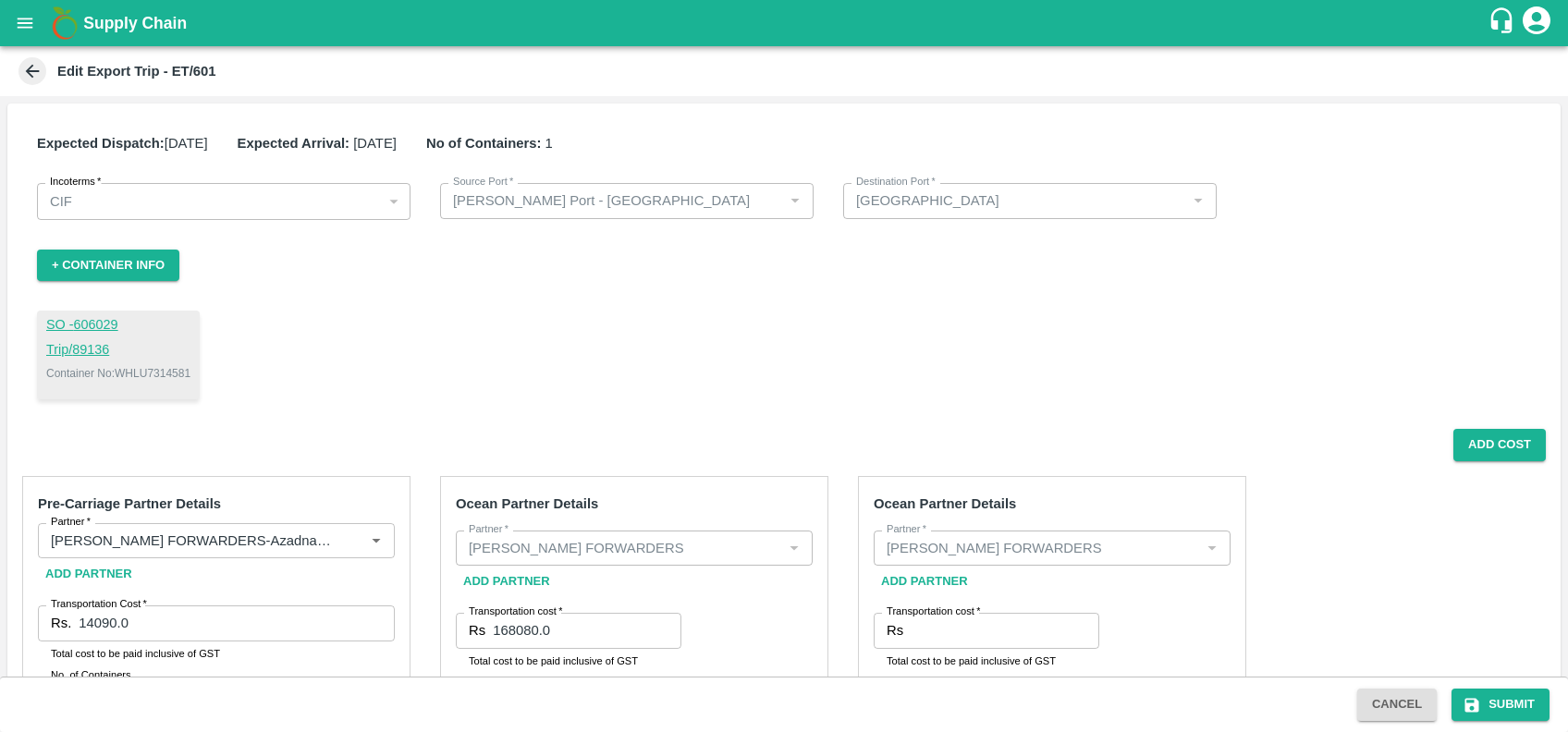
scroll to position [199, 0]
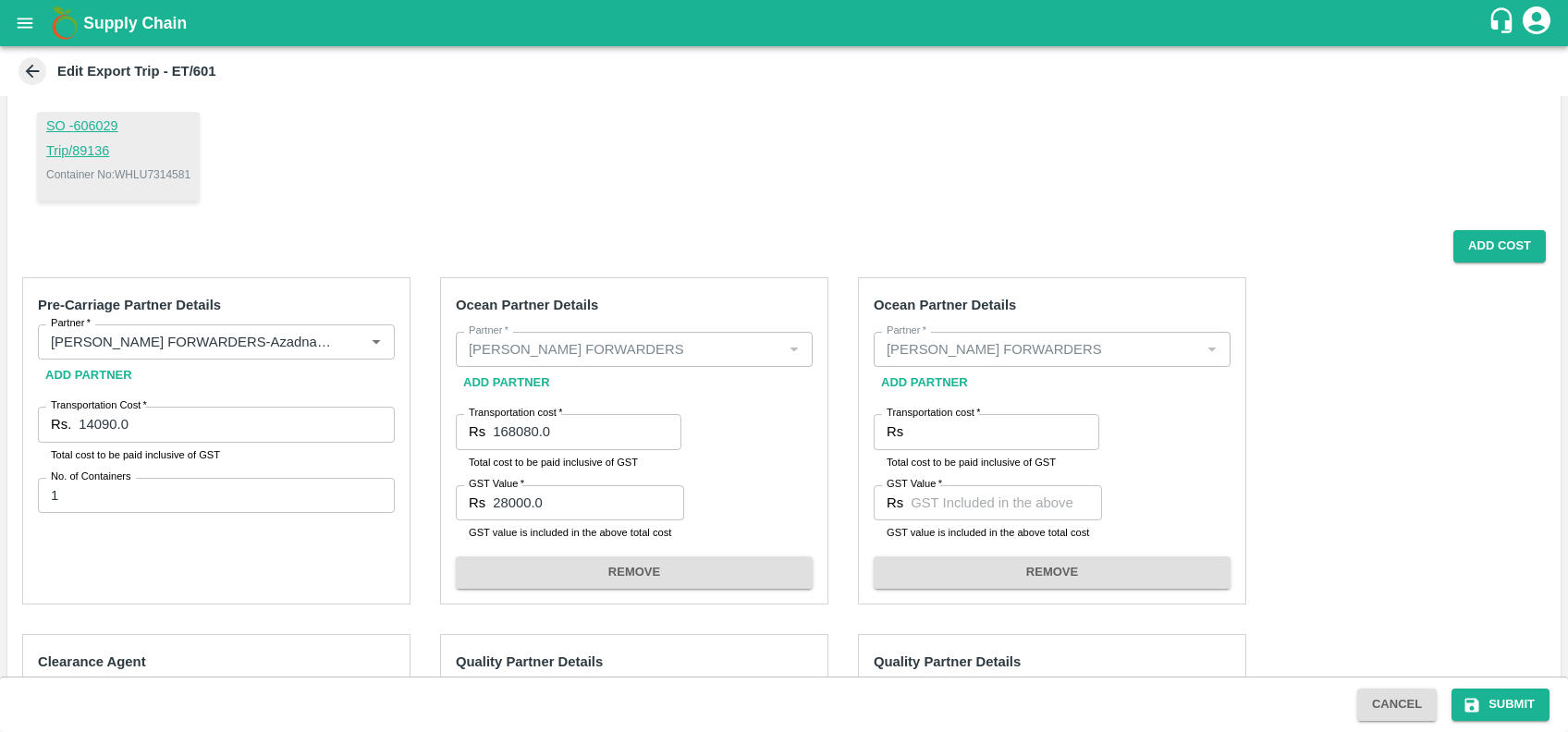
click at [156, 170] on div "SO - 606029 Trip/ 89136 Container No: WHLU7314581" at bounding box center [118, 156] width 163 height 88
click at [156, 170] on p "Container No: WHLU7314581" at bounding box center [118, 175] width 144 height 17
copy p "WHLU7314581"
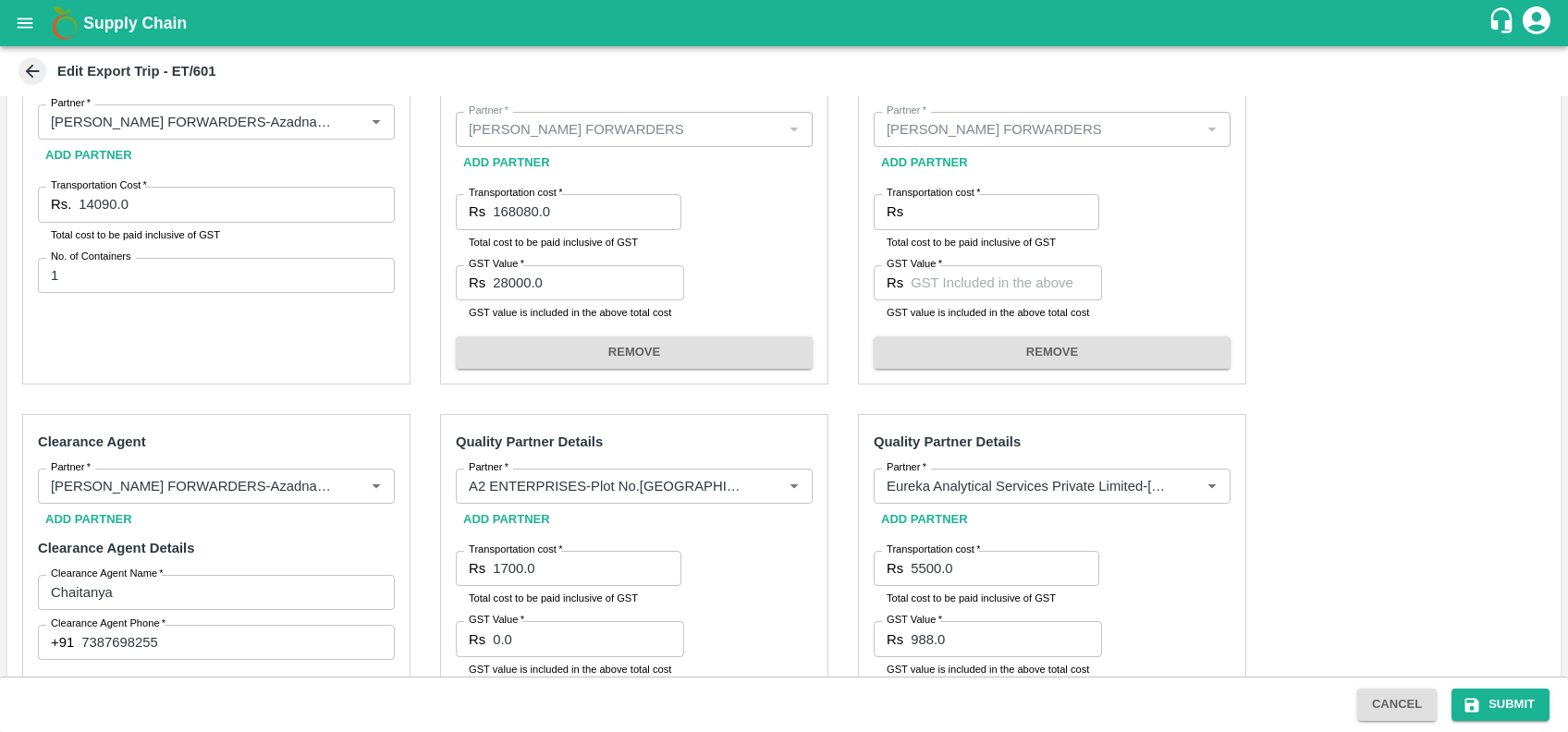
scroll to position [421, 0]
click at [93, 201] on input "14090.0" at bounding box center [237, 202] width 316 height 35
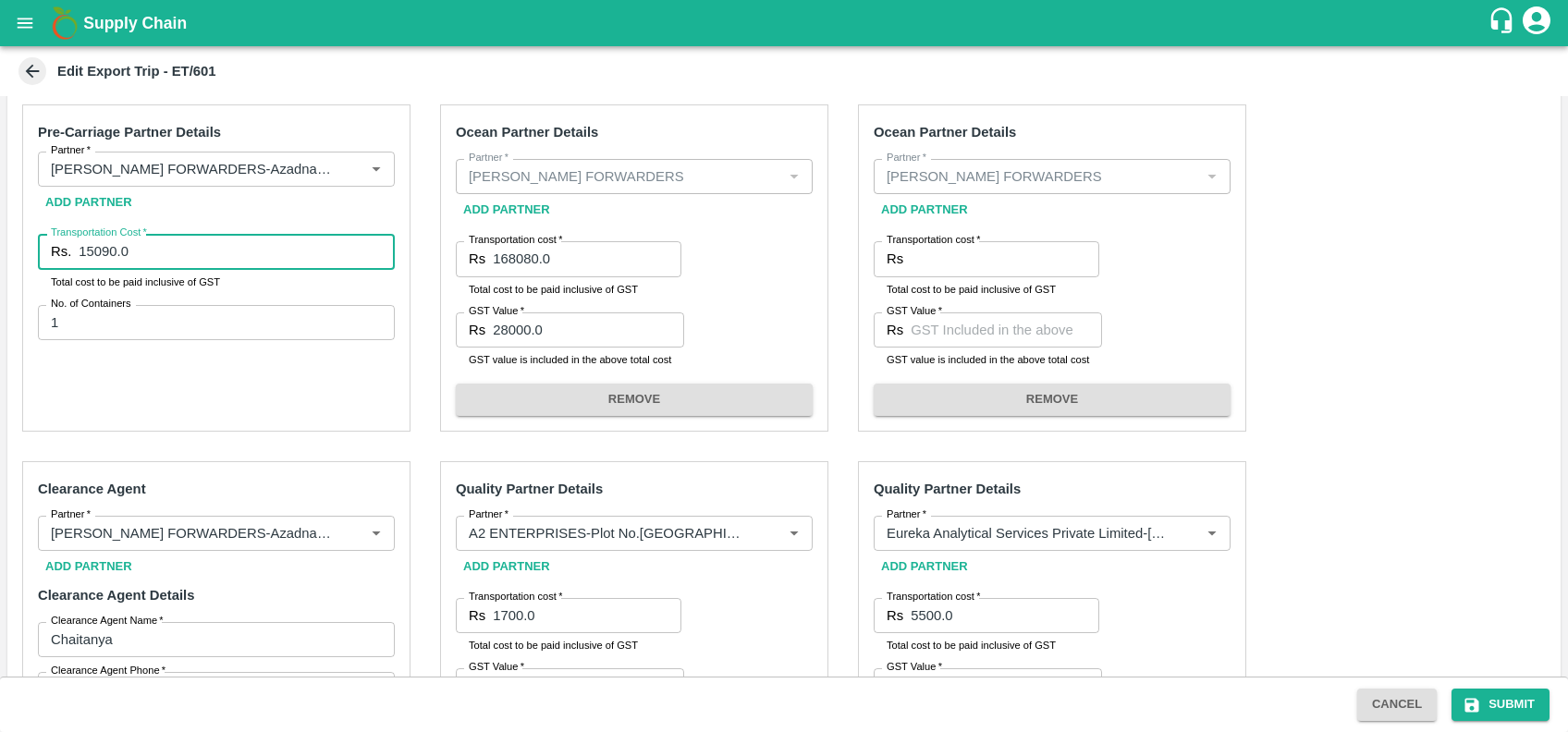
scroll to position [363, 0]
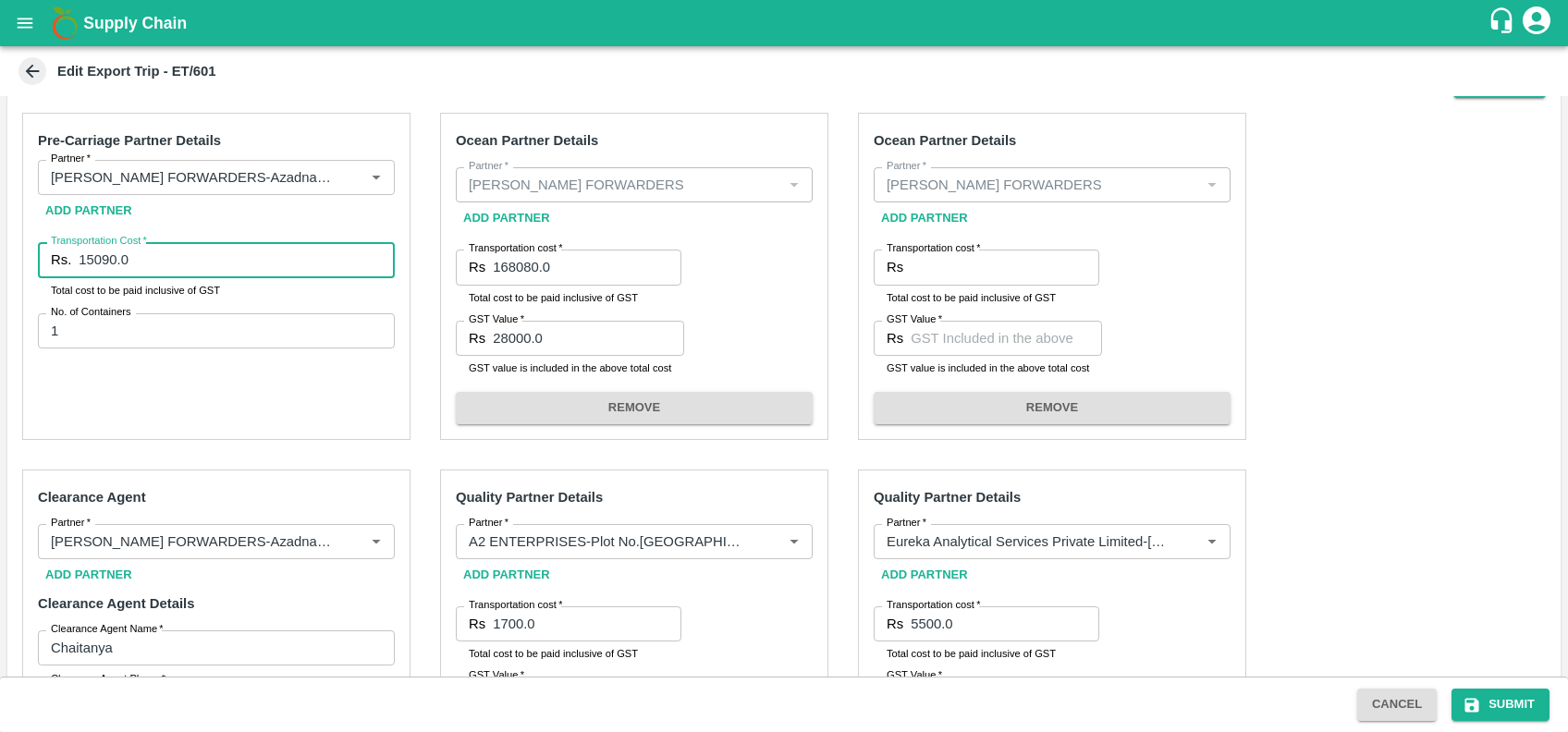
type input "15090.0"
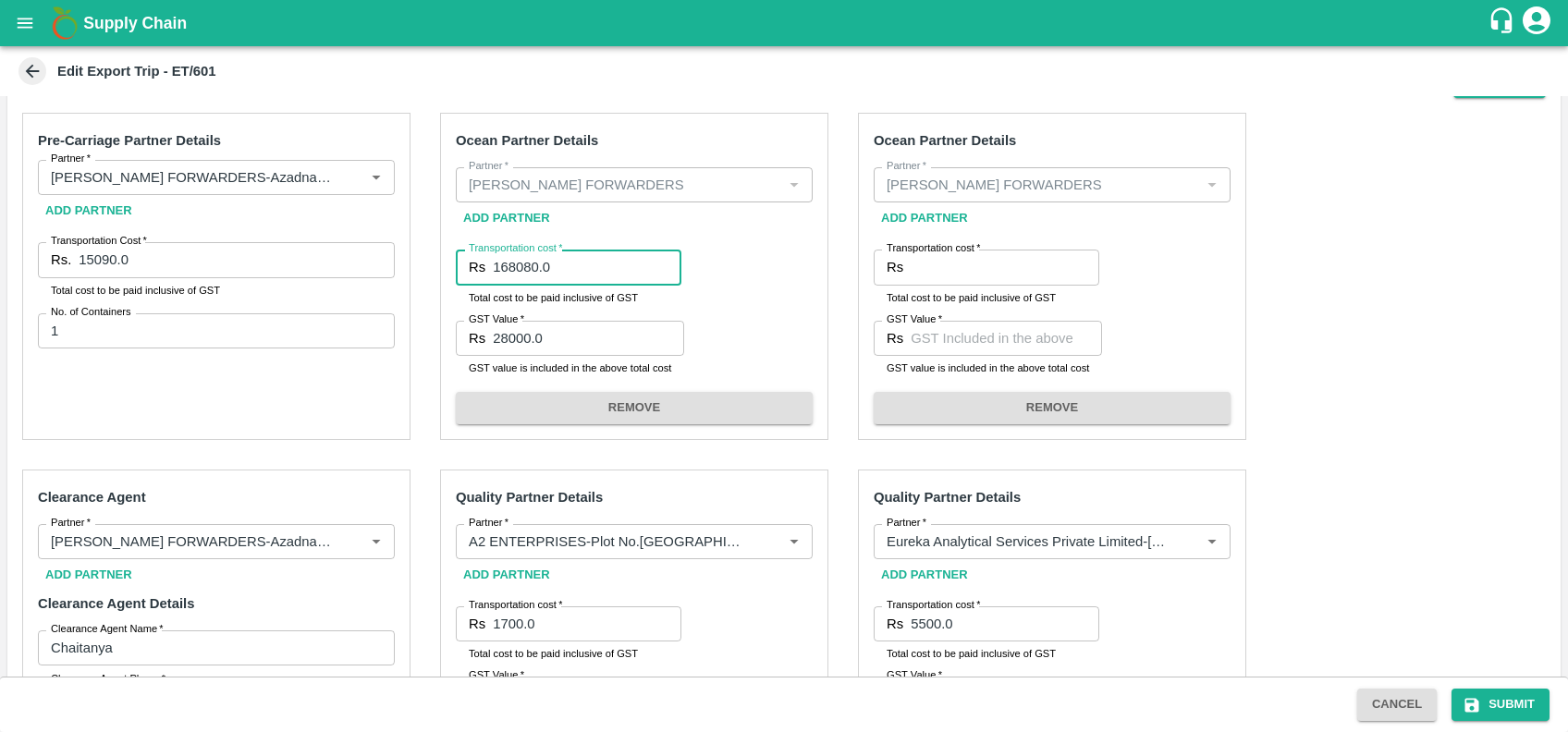
click at [549, 269] on input "168080.0" at bounding box center [587, 266] width 188 height 35
click at [582, 265] on input "168080.0" at bounding box center [587, 266] width 188 height 35
paste input "11617.77"
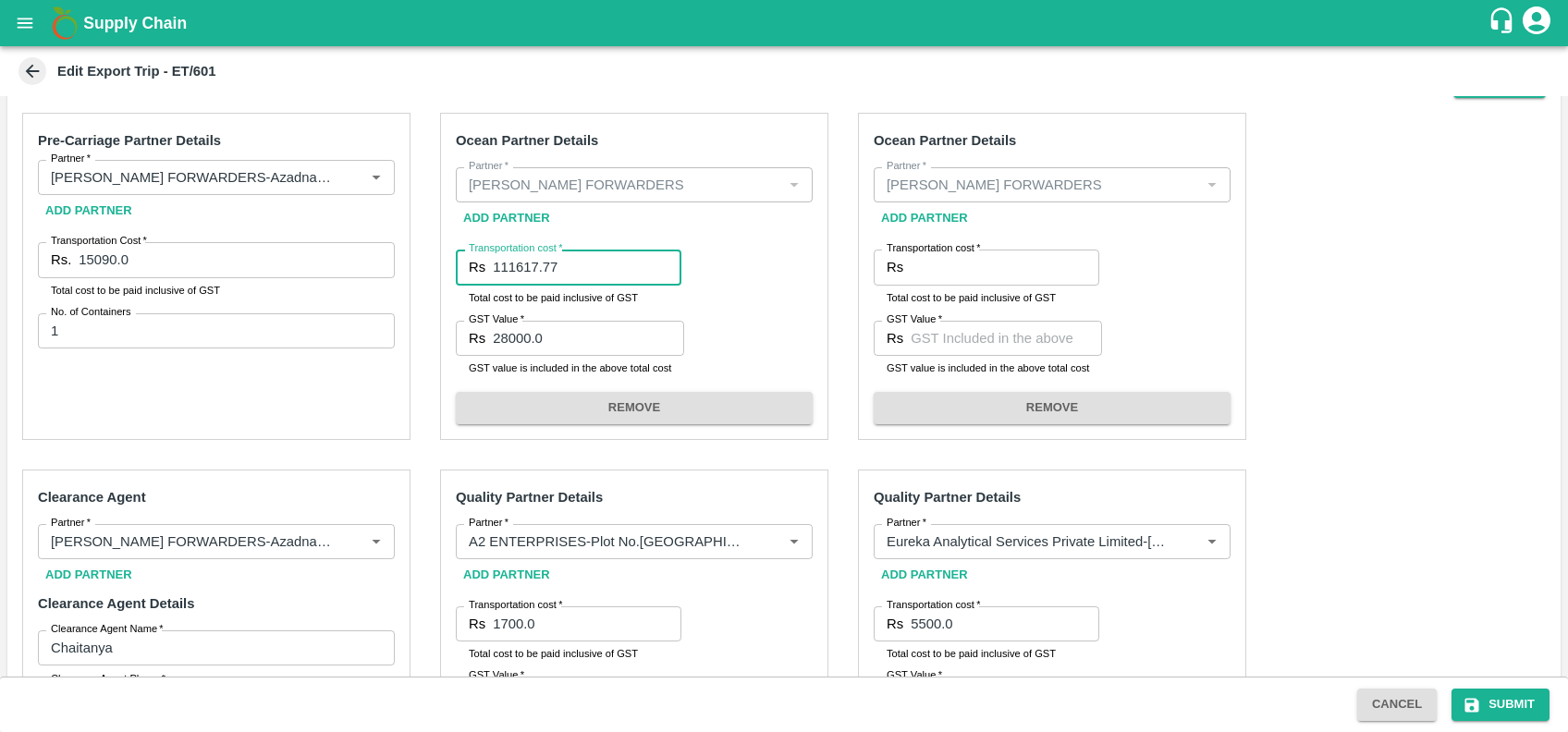
type input "111617.77"
click at [562, 326] on input "28000.0" at bounding box center [588, 338] width 191 height 35
type input "2"
type input "5315.32"
click at [985, 249] on input "Transportation cost   *" at bounding box center [1005, 266] width 188 height 35
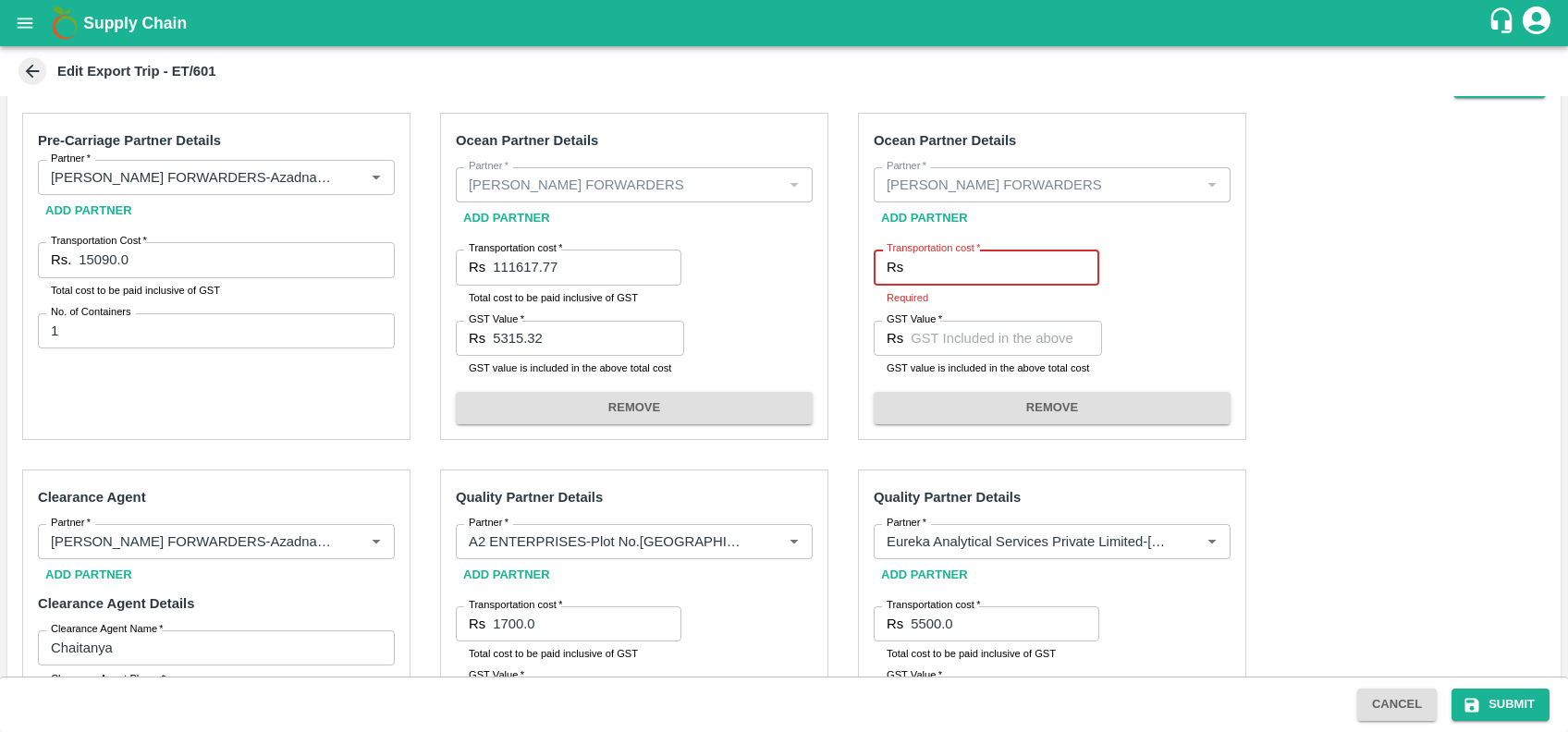
paste input "44388.10"
type input "44388.10"
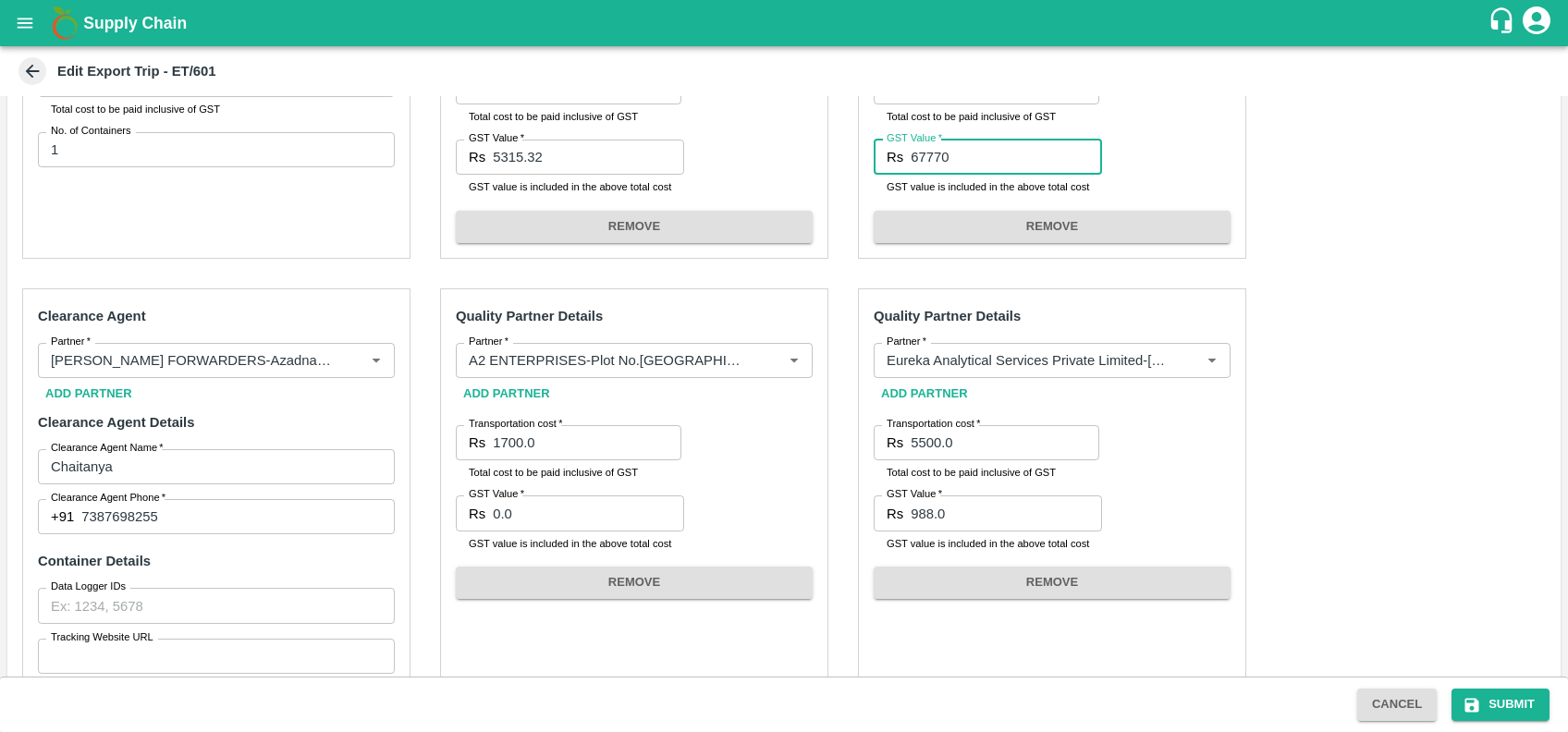
scroll to position [735, 0]
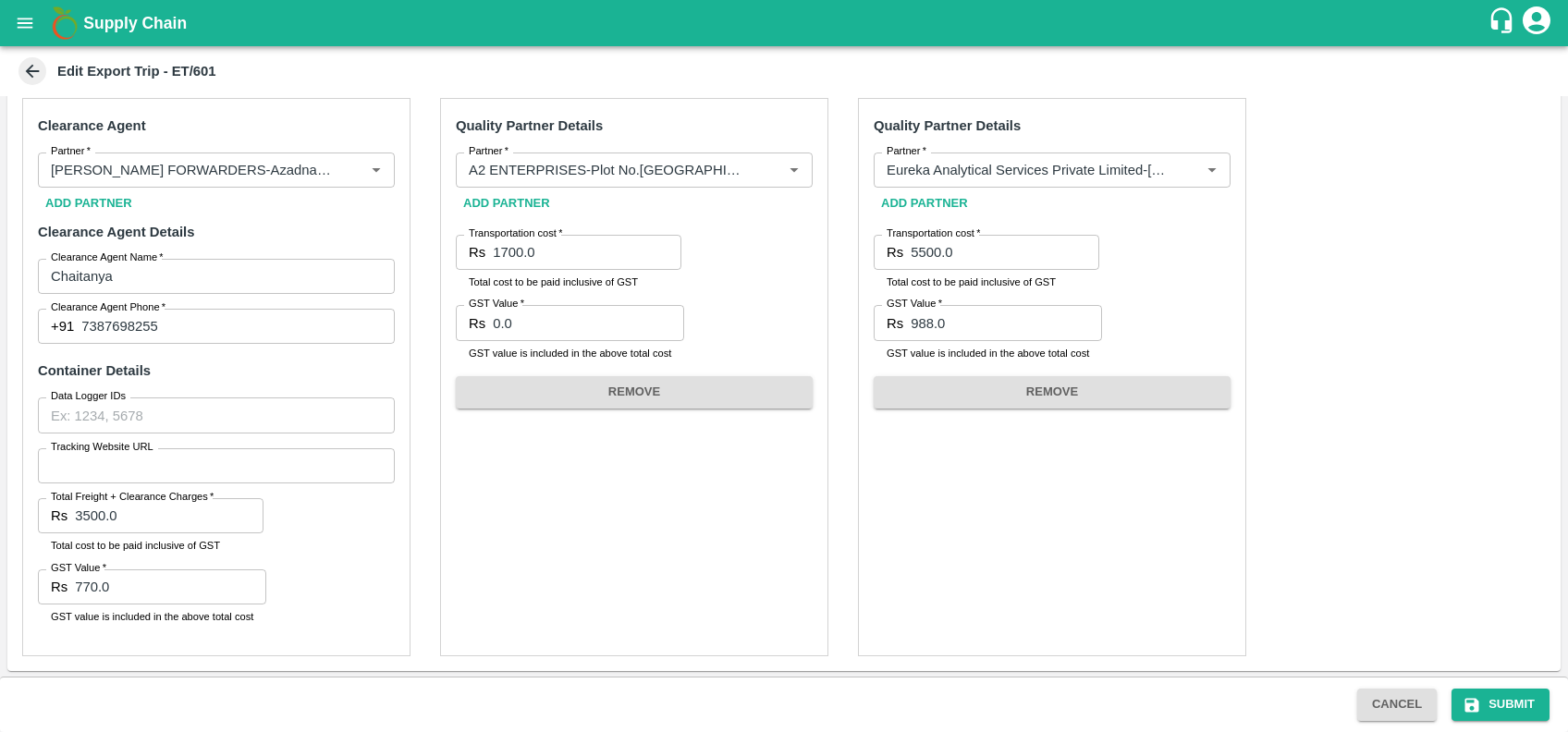
type input "67770"
click at [129, 582] on input "770.0" at bounding box center [170, 586] width 191 height 35
type input "7"
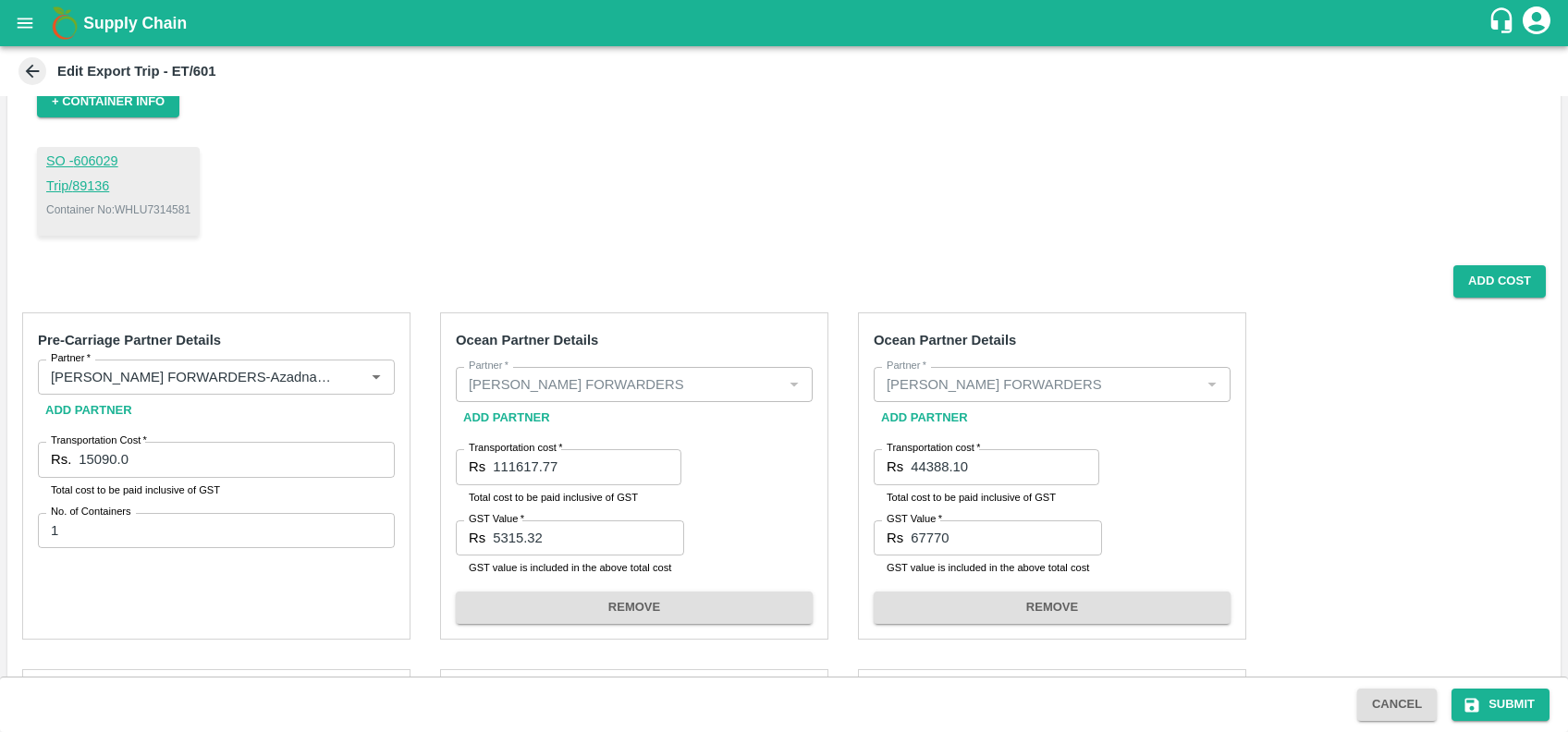
scroll to position [440, 0]
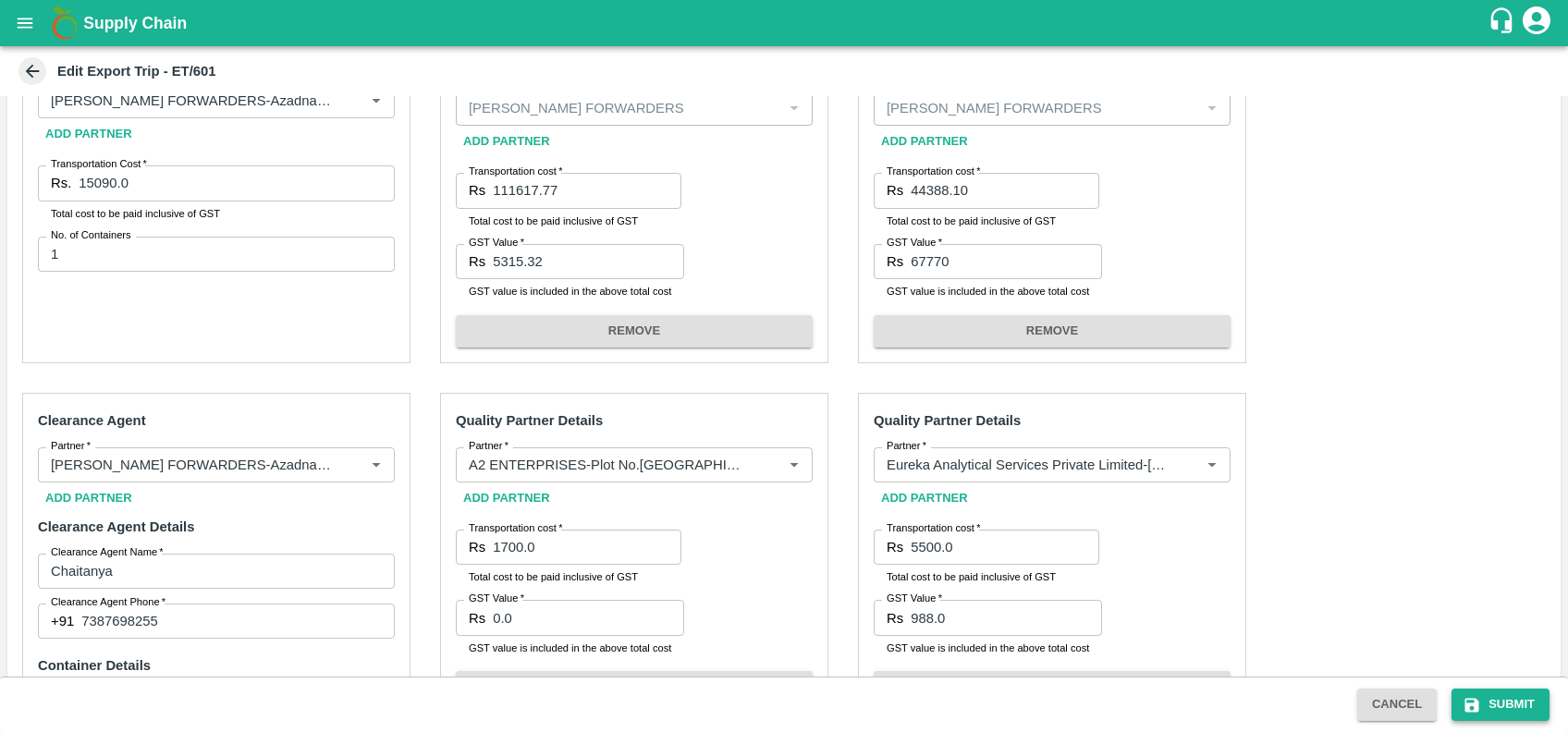
type input "630"
click at [1486, 695] on button "Submit" at bounding box center [1500, 705] width 98 height 32
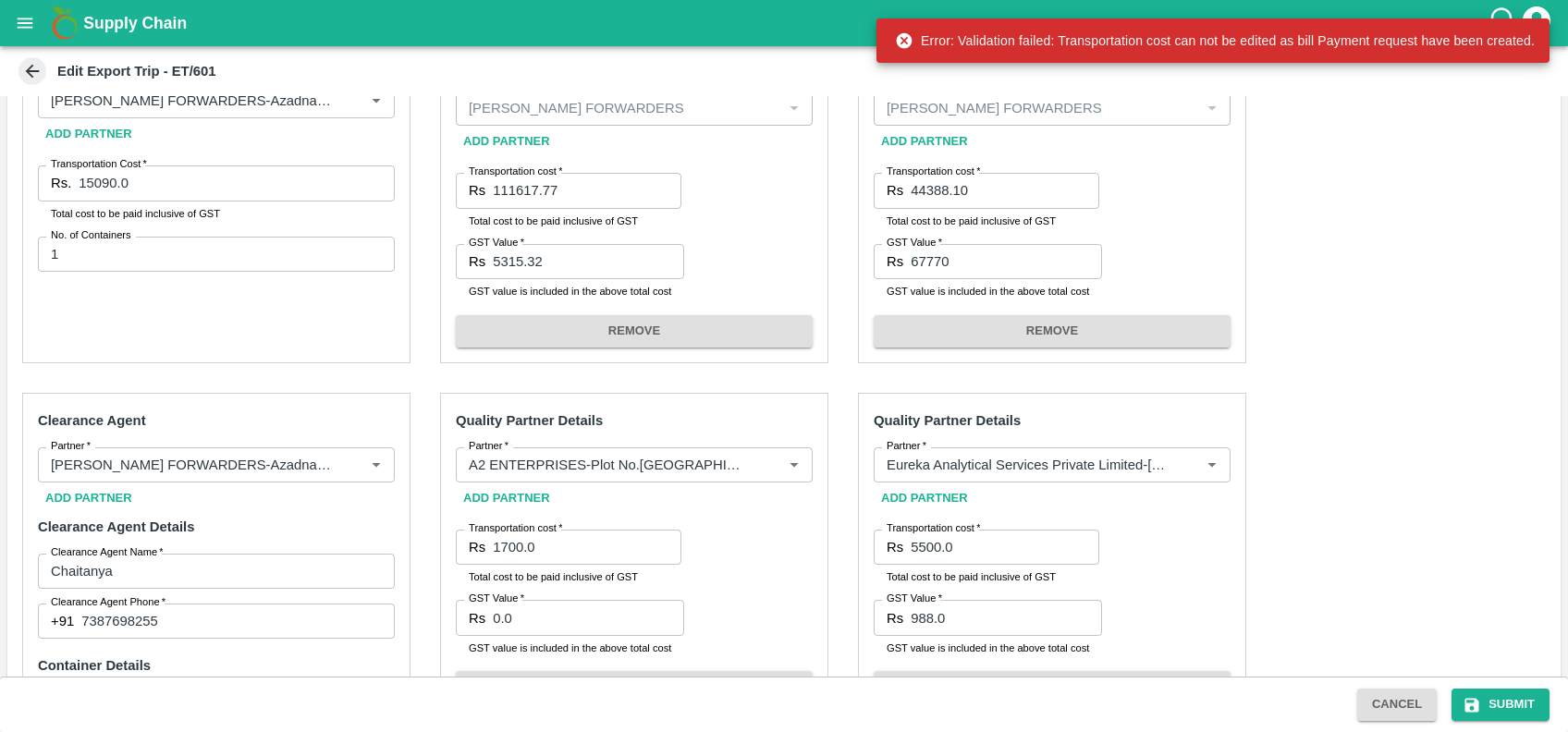
click at [767, 230] on div "Ocean Partner Details Partner   * Partner   * Add Partner Transportation cost  …" at bounding box center [634, 199] width 388 height 327
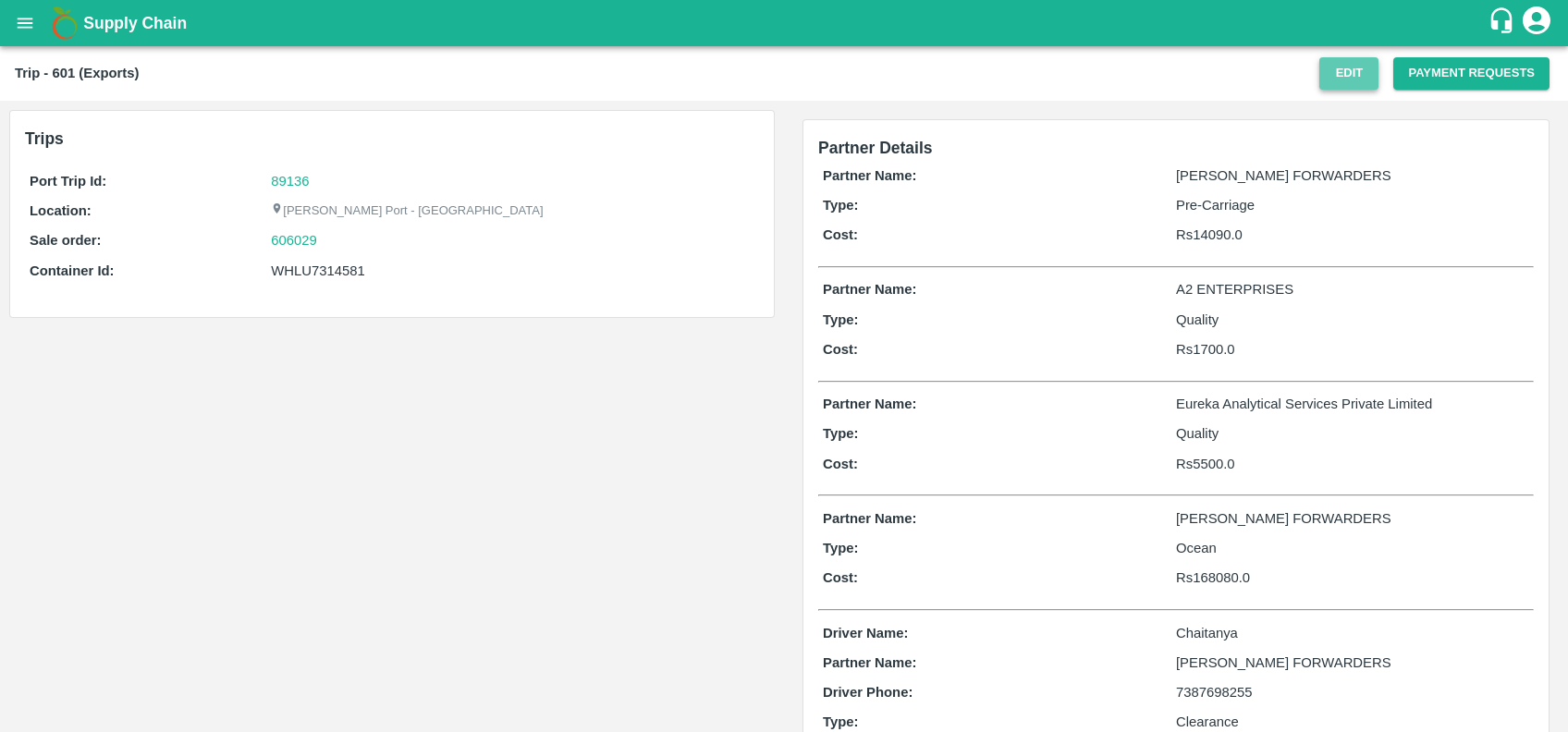
click at [1331, 68] on button "Edit" at bounding box center [1348, 73] width 59 height 32
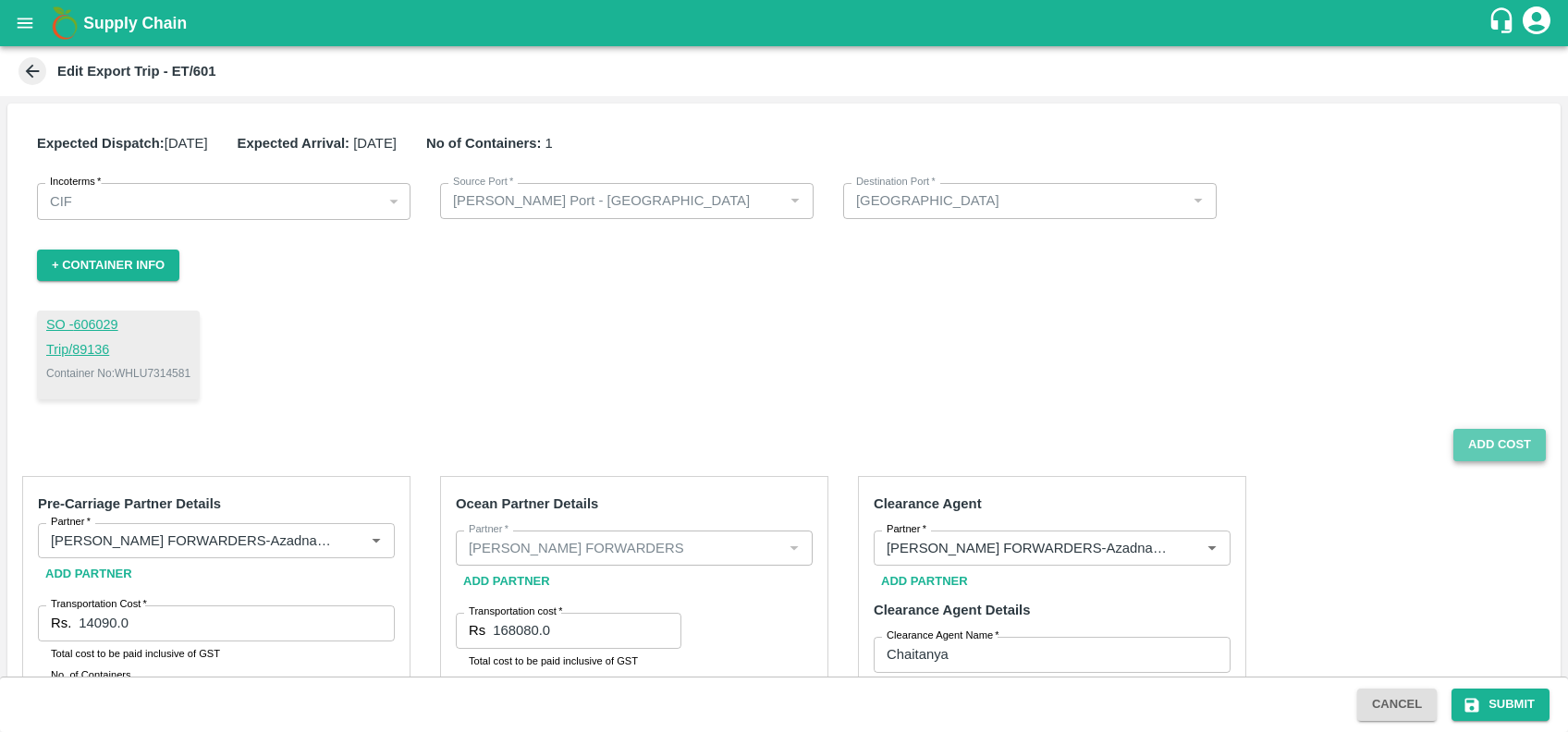
click at [1507, 444] on button "Add Cost" at bounding box center [1499, 445] width 92 height 32
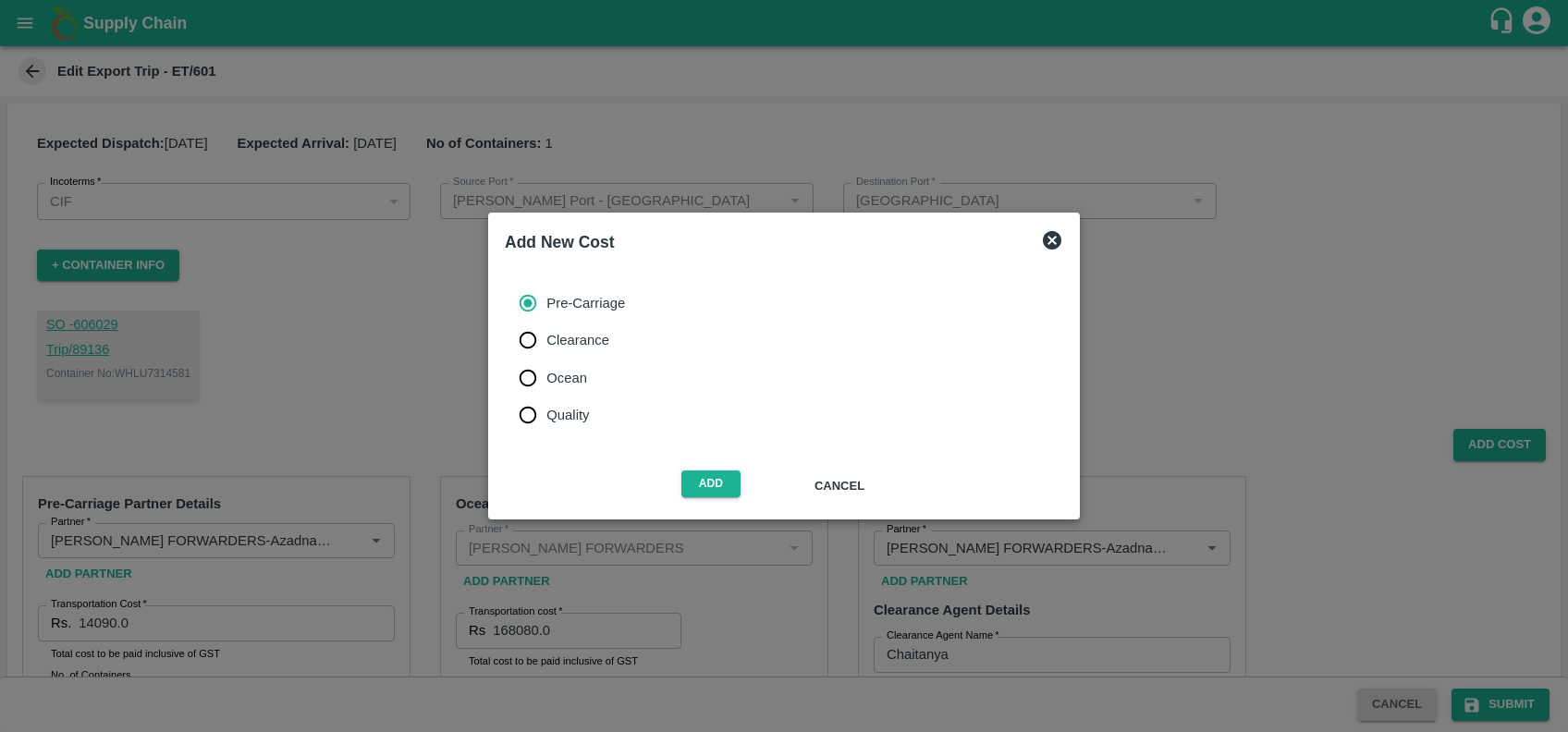
click at [574, 392] on label "Ocean" at bounding box center [566, 377] width 116 height 37
click at [546, 392] on input "Ocean" at bounding box center [527, 377] width 37 height 37
radio input "true"
click at [684, 482] on button "Add" at bounding box center [710, 484] width 59 height 26
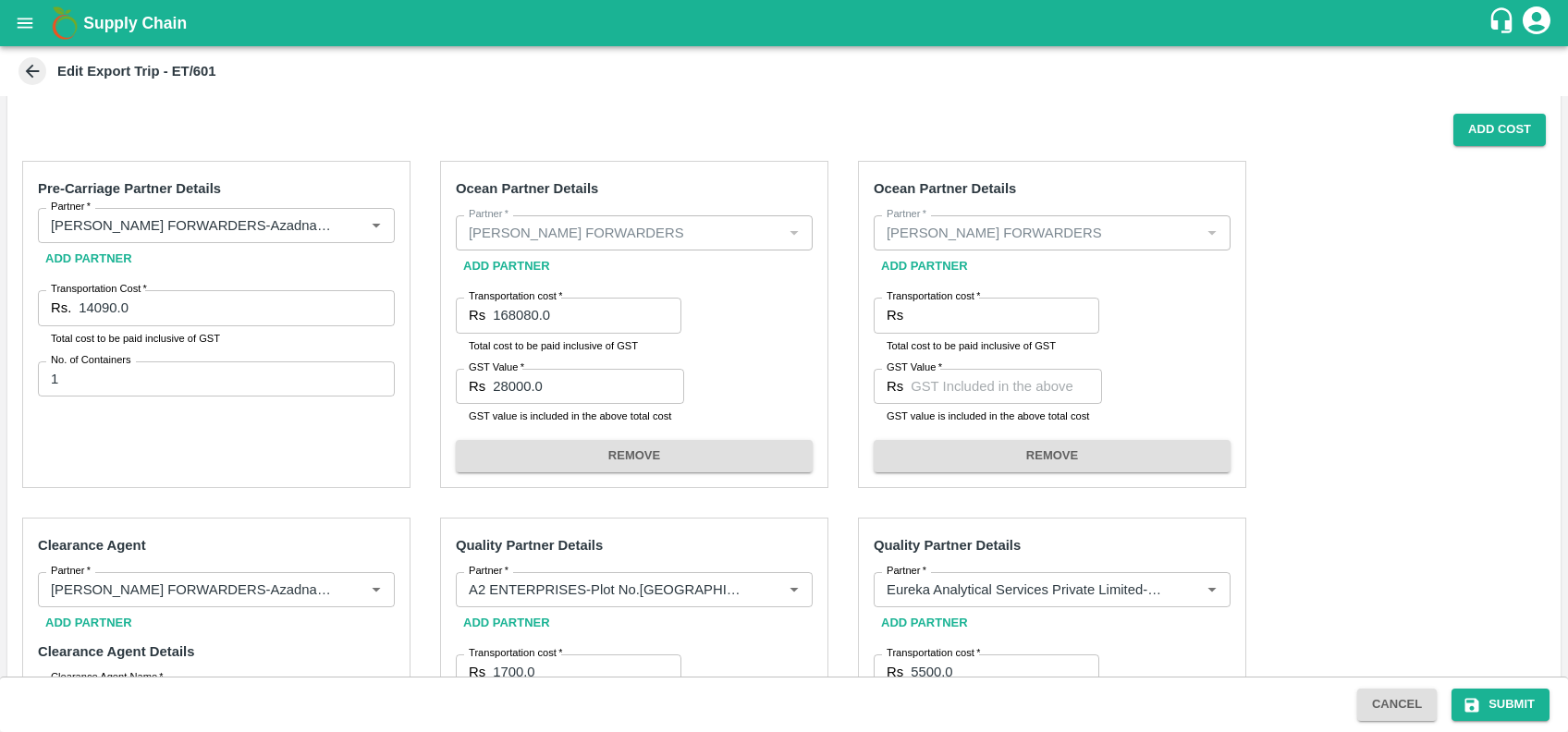
scroll to position [318, 0]
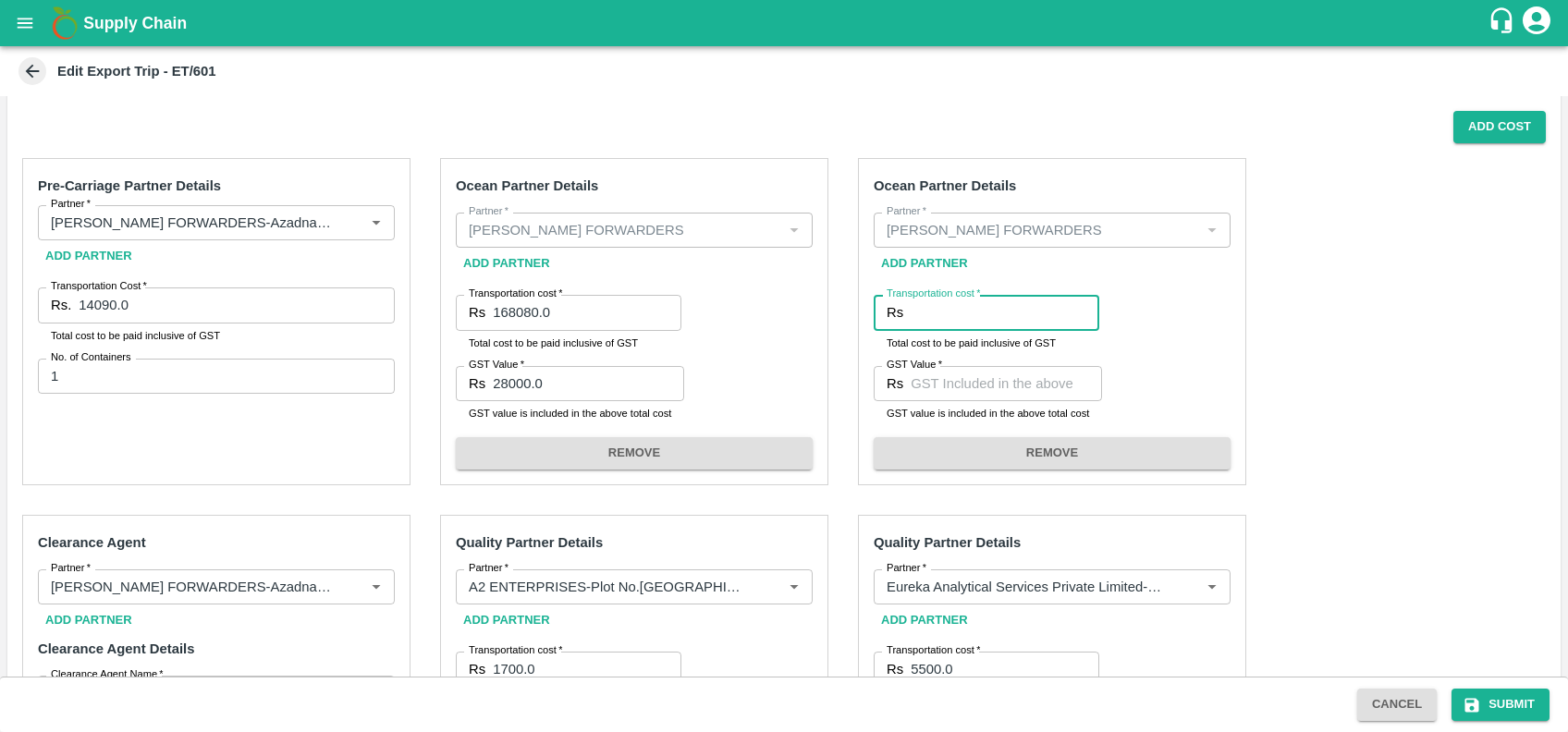
click at [992, 320] on input "Transportation cost   *" at bounding box center [1005, 311] width 188 height 35
paste input "44388.10"
type input "44388.10"
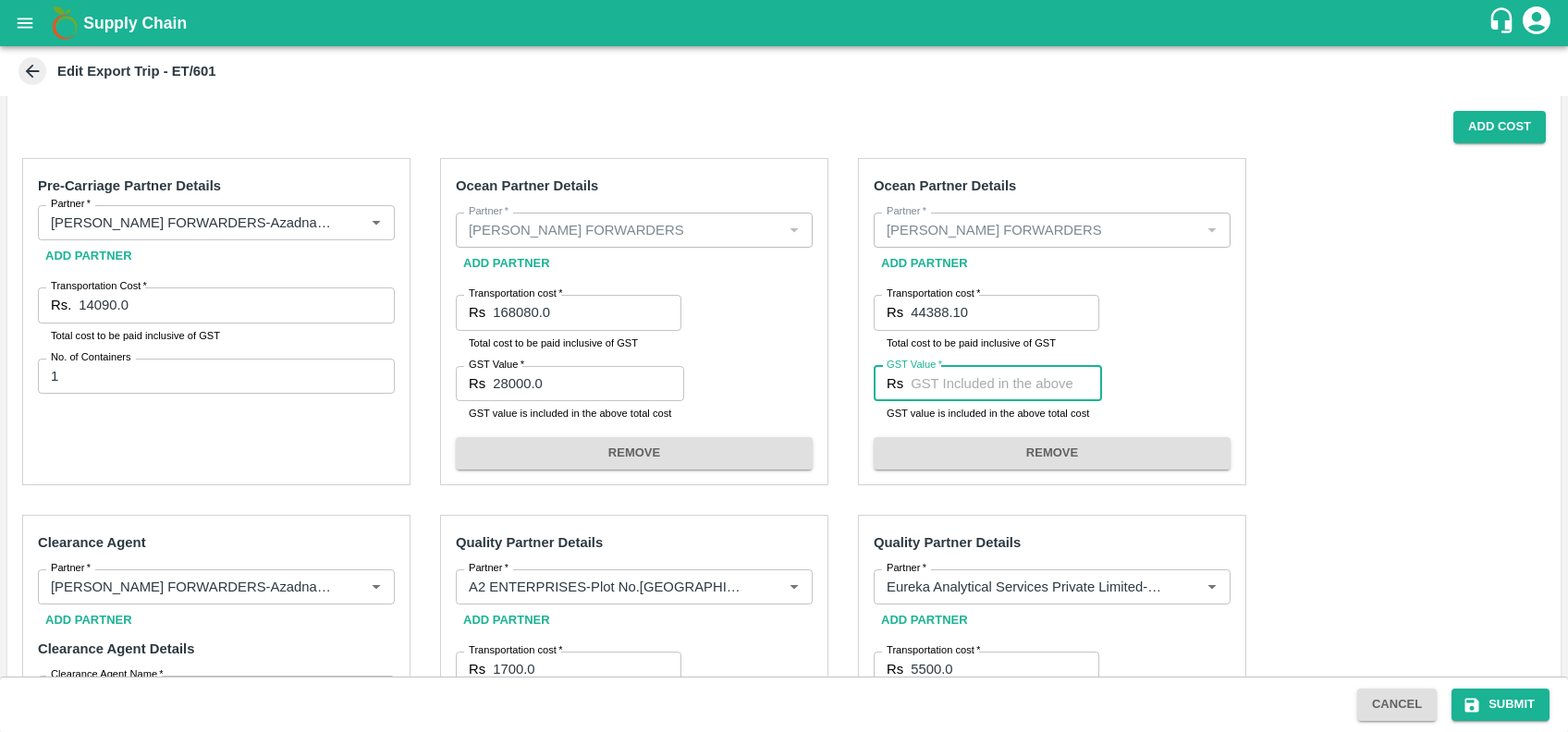
click at [941, 379] on input "GST Value   *" at bounding box center [1006, 383] width 191 height 35
type input "7"
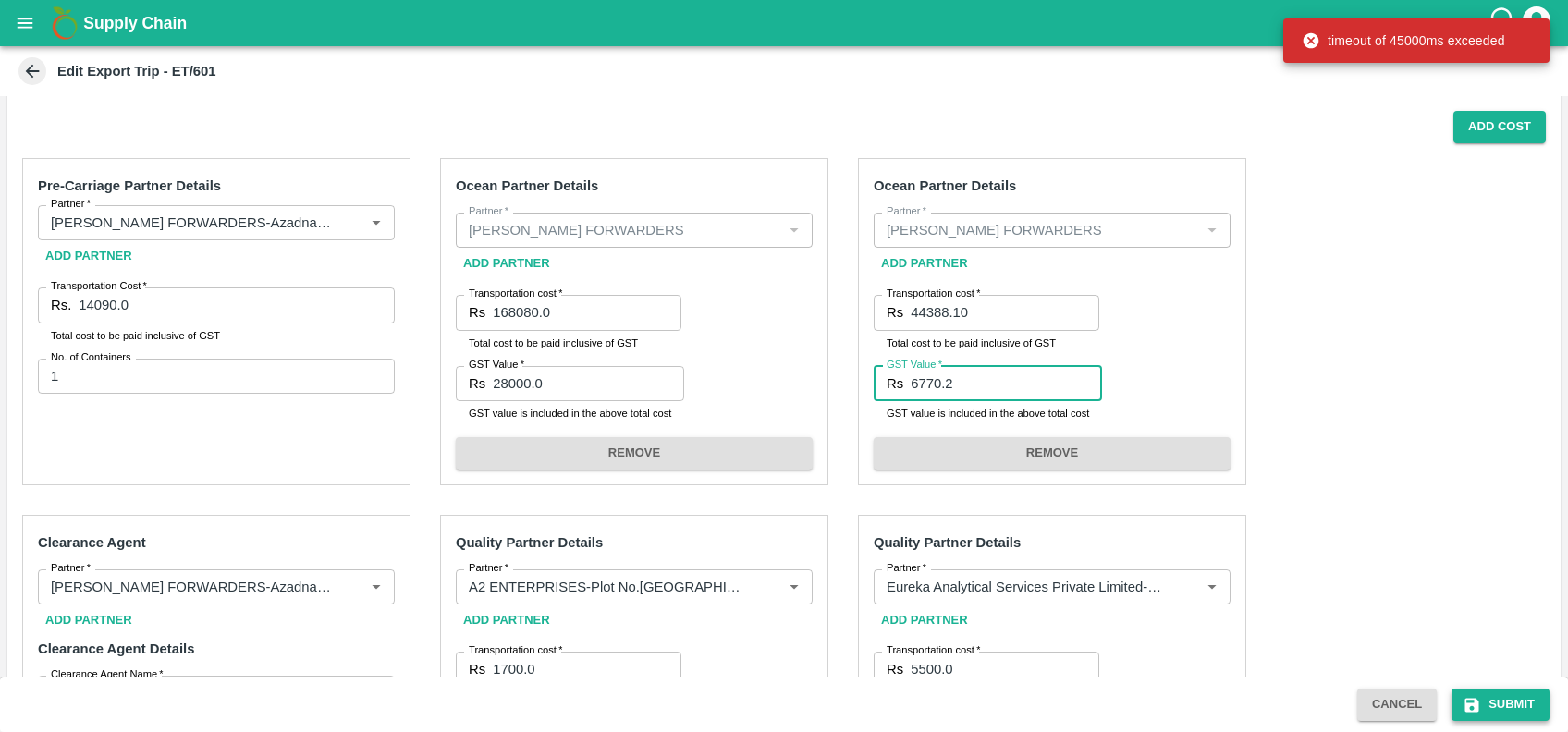
type input "6770.2"
click at [1513, 707] on button "Submit" at bounding box center [1500, 705] width 98 height 32
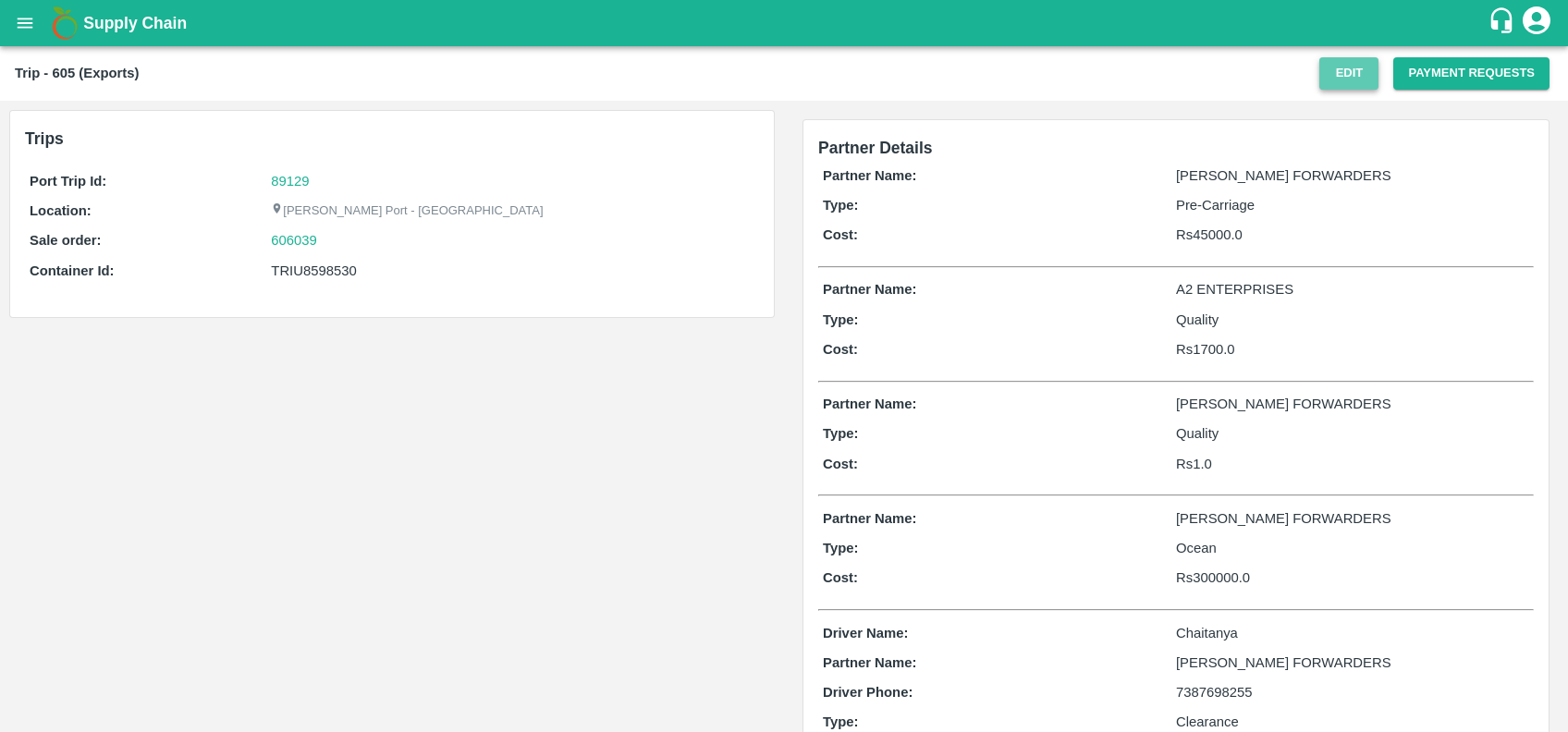
click at [1338, 60] on button "Edit" at bounding box center [1348, 73] width 59 height 32
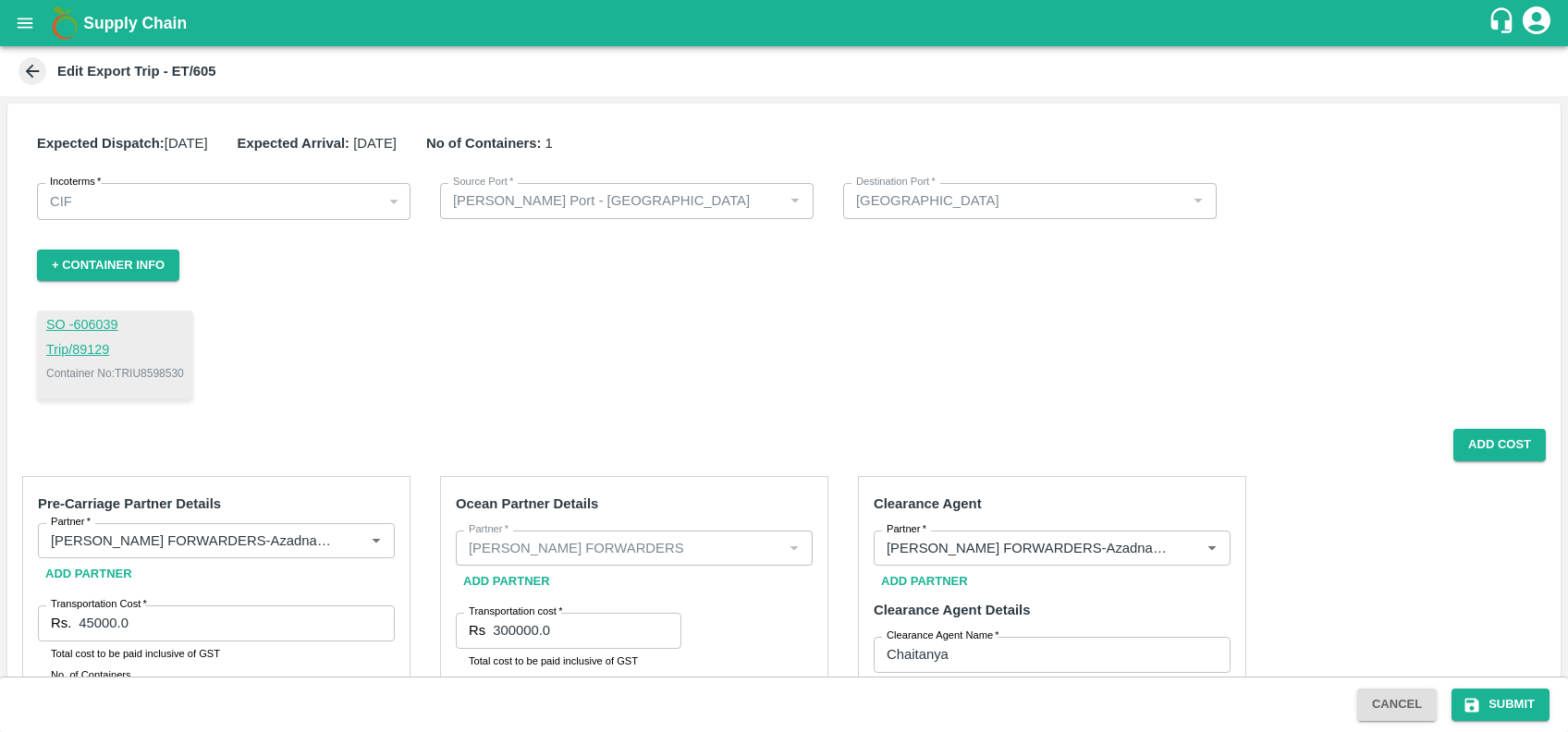
click at [162, 367] on p "Container No: TRIU8598530" at bounding box center [115, 374] width 137 height 17
copy p "TRIU8598530"
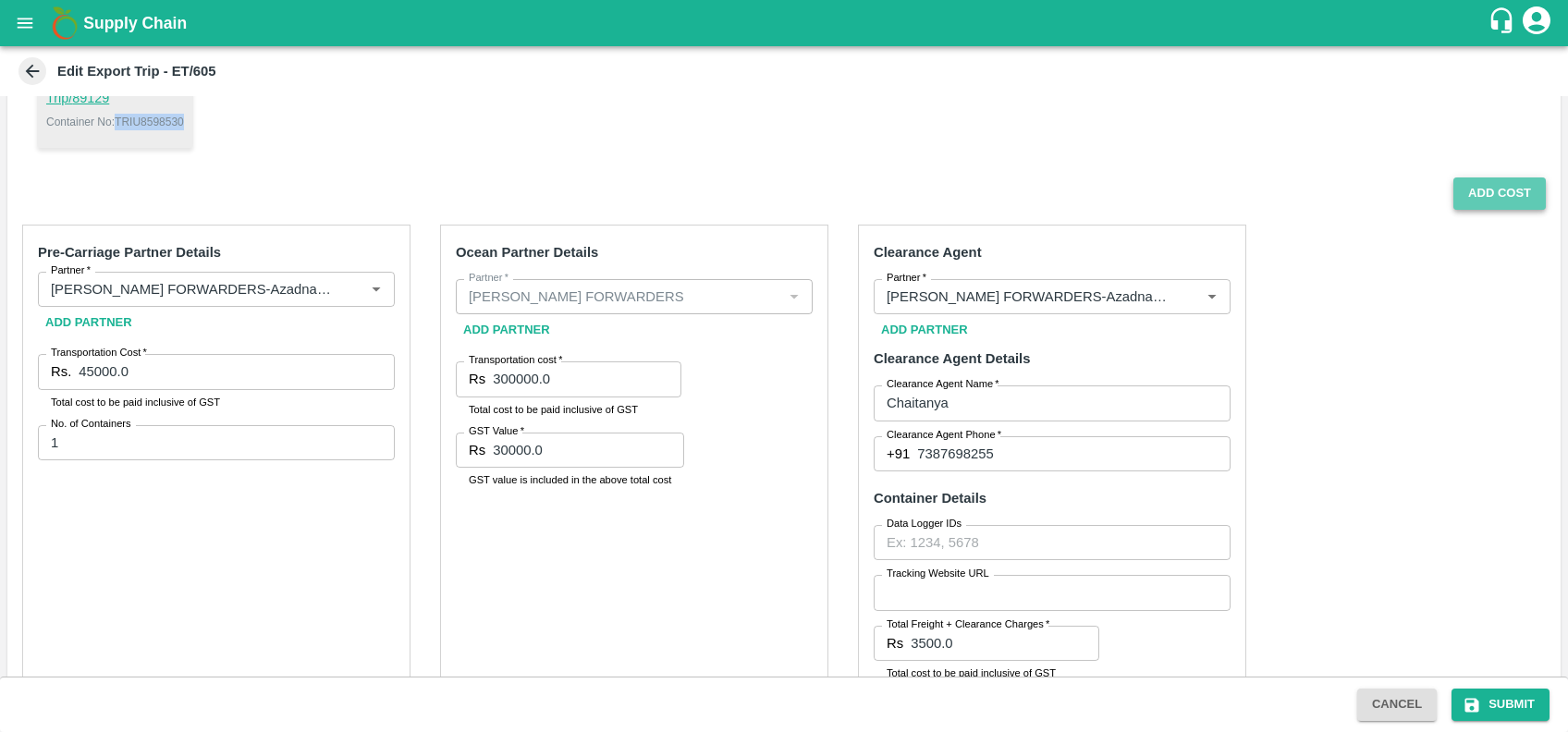
click at [1496, 209] on button "Add Cost" at bounding box center [1499, 194] width 92 height 32
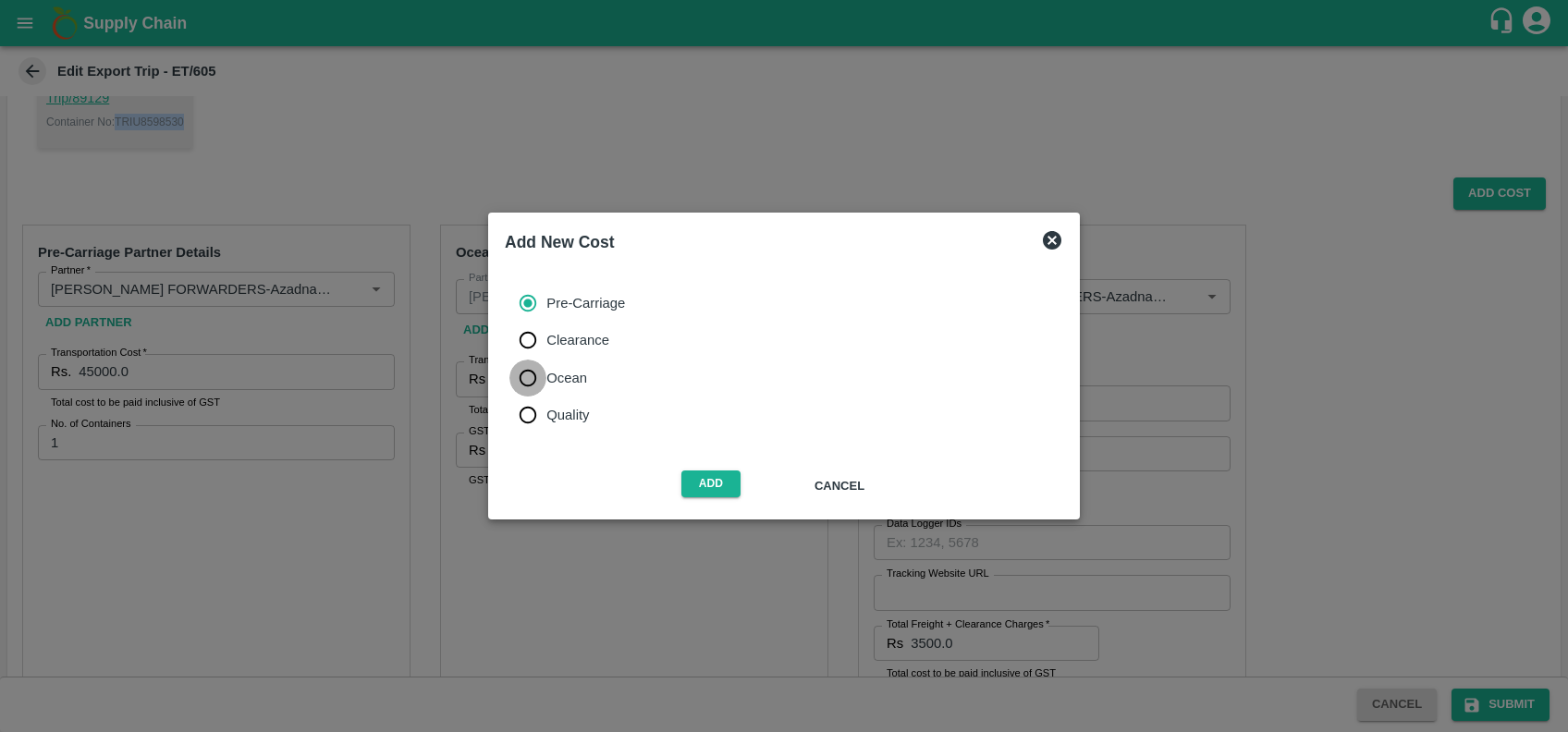
click at [533, 370] on input "Ocean" at bounding box center [527, 377] width 37 height 37
radio input "true"
click at [732, 494] on button "Add" at bounding box center [710, 484] width 59 height 26
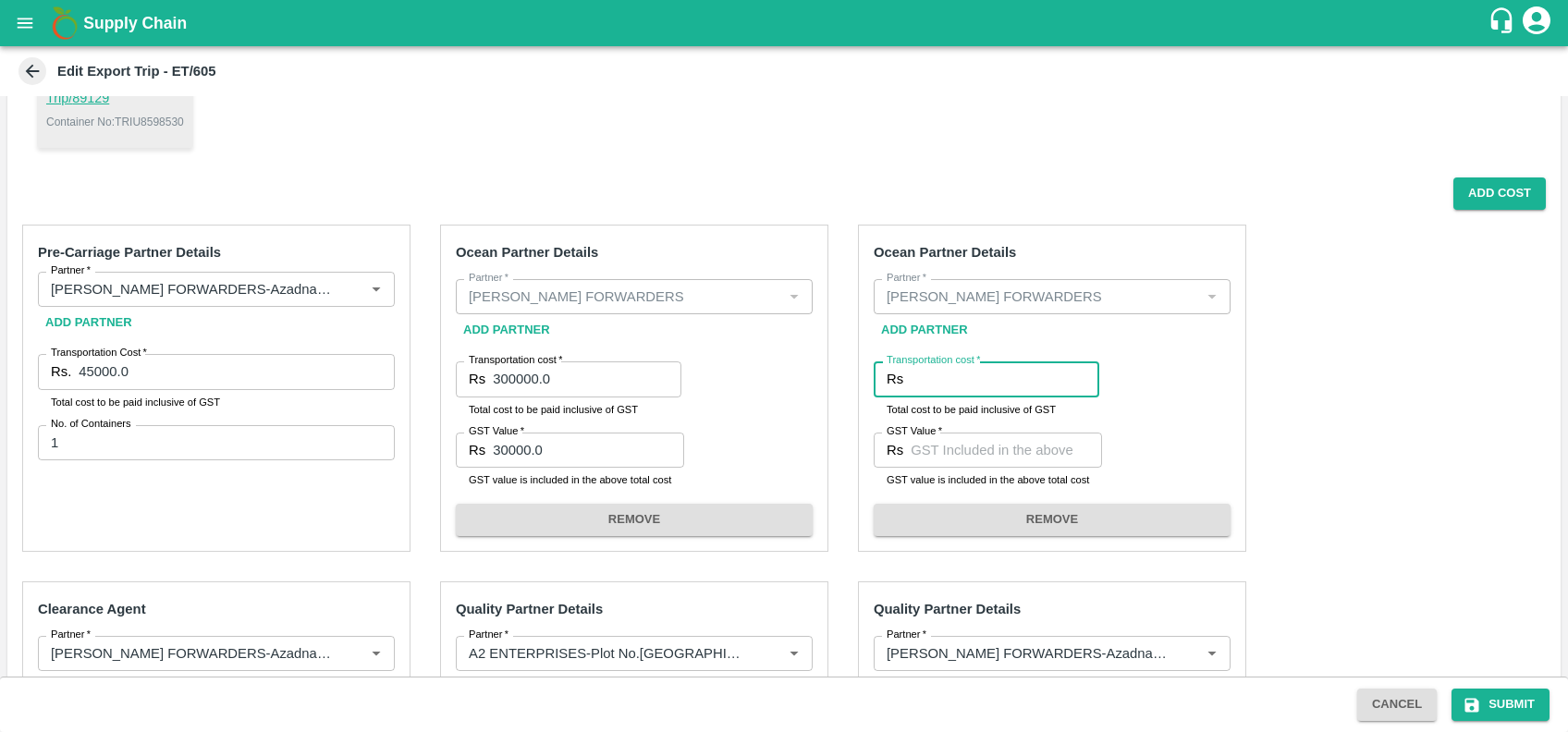
click at [931, 379] on input "Transportation cost   *" at bounding box center [1005, 378] width 188 height 35
click at [155, 117] on p "Container No: TRIU8598530" at bounding box center [115, 122] width 137 height 17
copy p "TRIU8598530"
click at [927, 388] on input "Transportation cost   *" at bounding box center [1005, 378] width 188 height 35
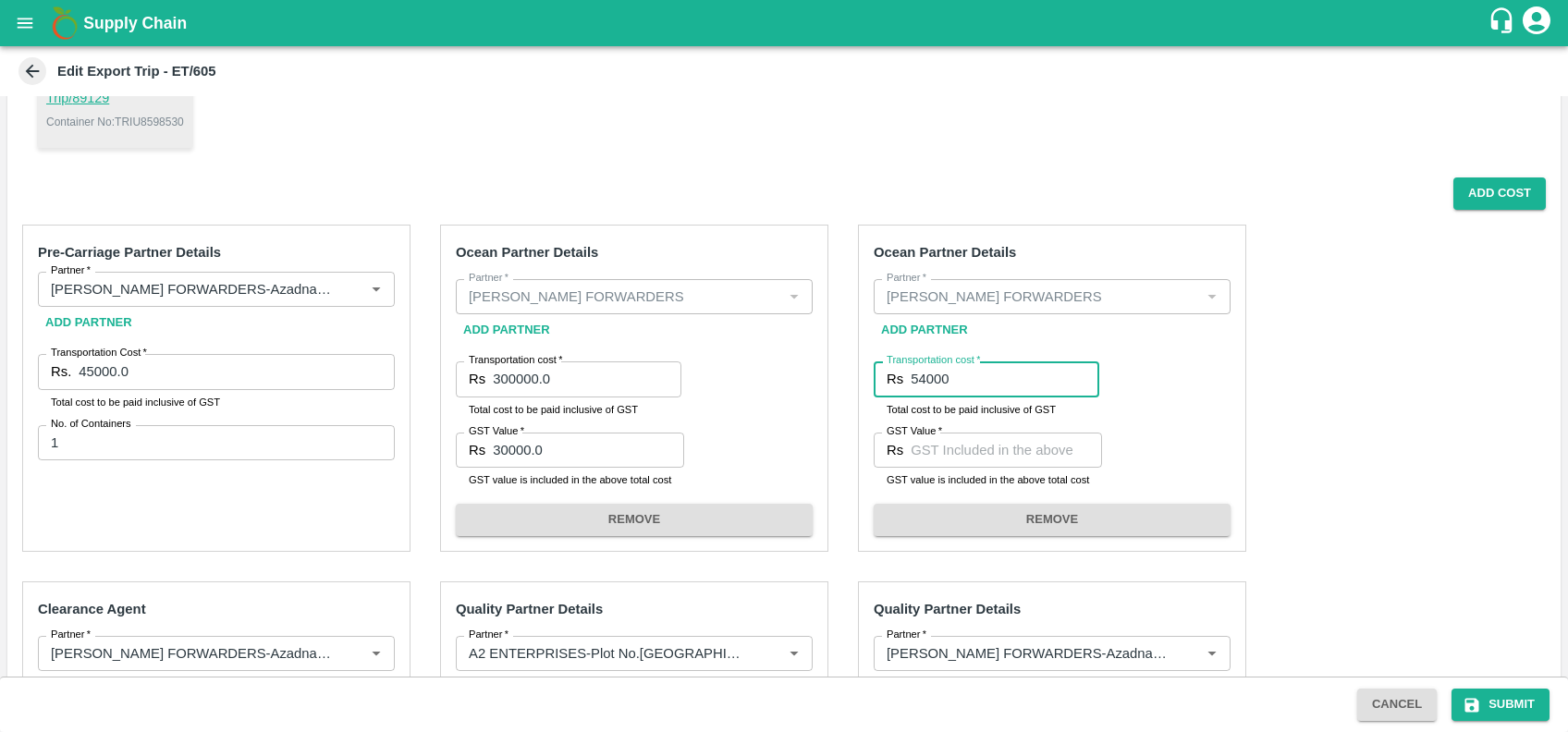
type input "54000"
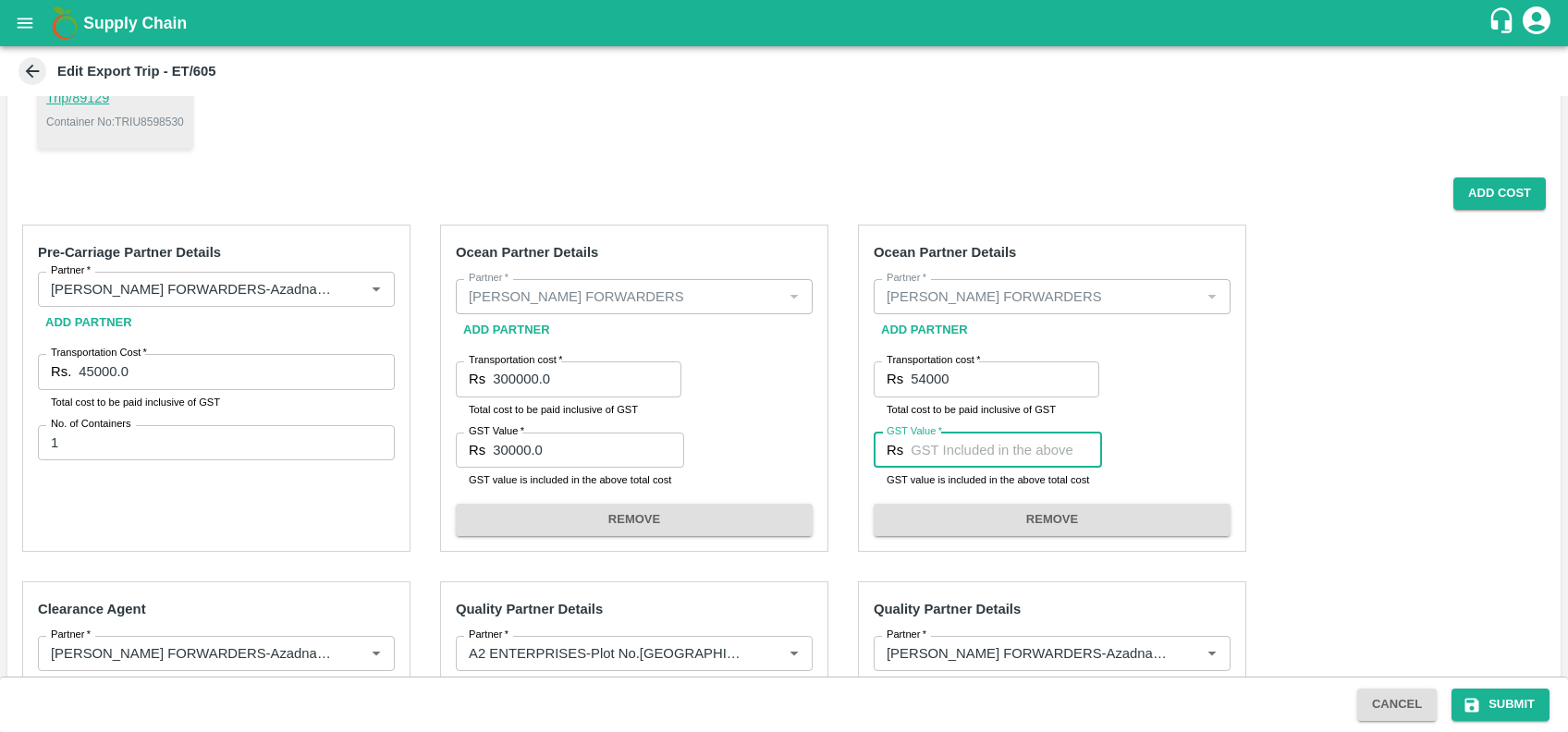
click at [942, 444] on input "GST Value   *" at bounding box center [1006, 450] width 191 height 35
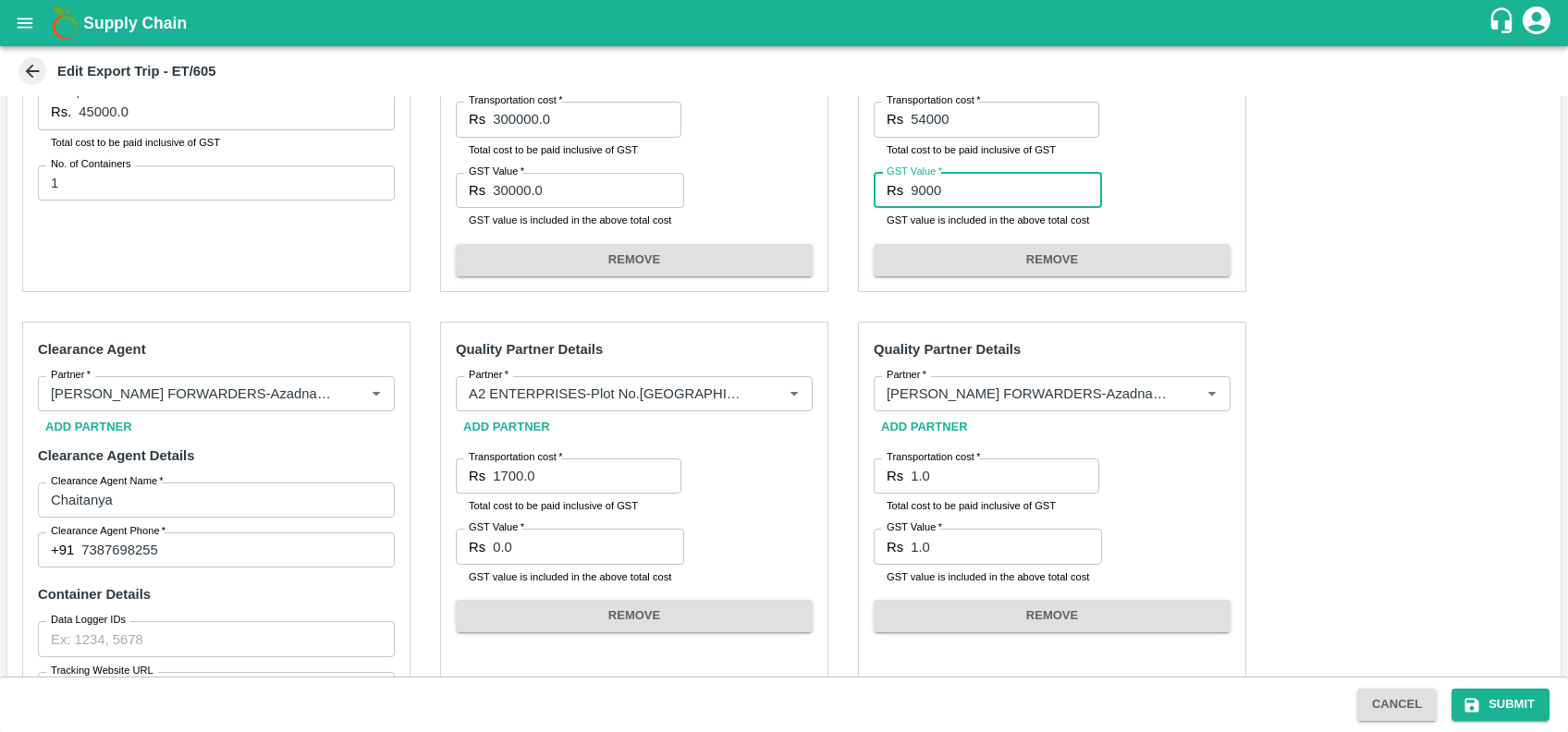
scroll to position [517, 0]
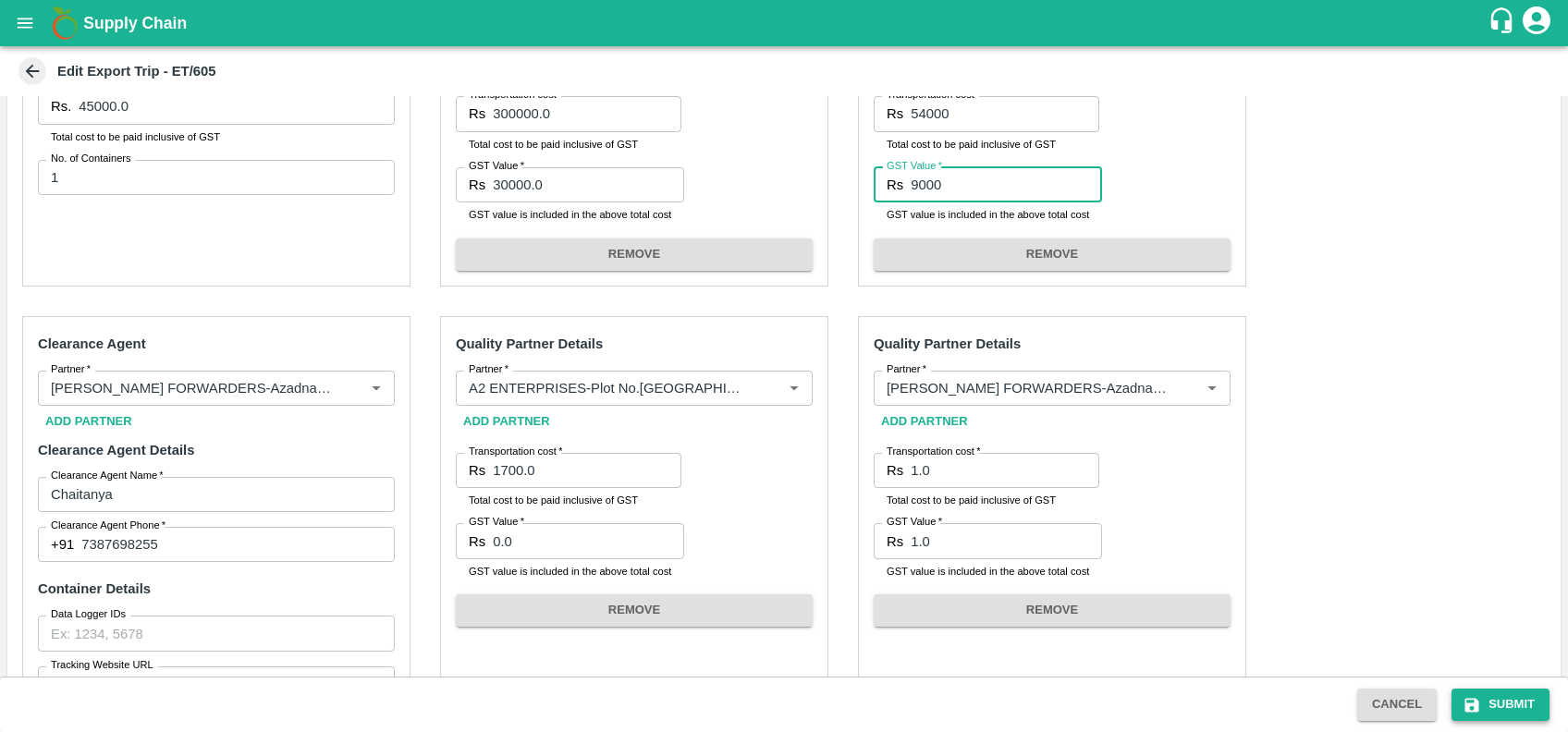
type input "9000"
click at [1515, 703] on button "Submit" at bounding box center [1500, 705] width 98 height 32
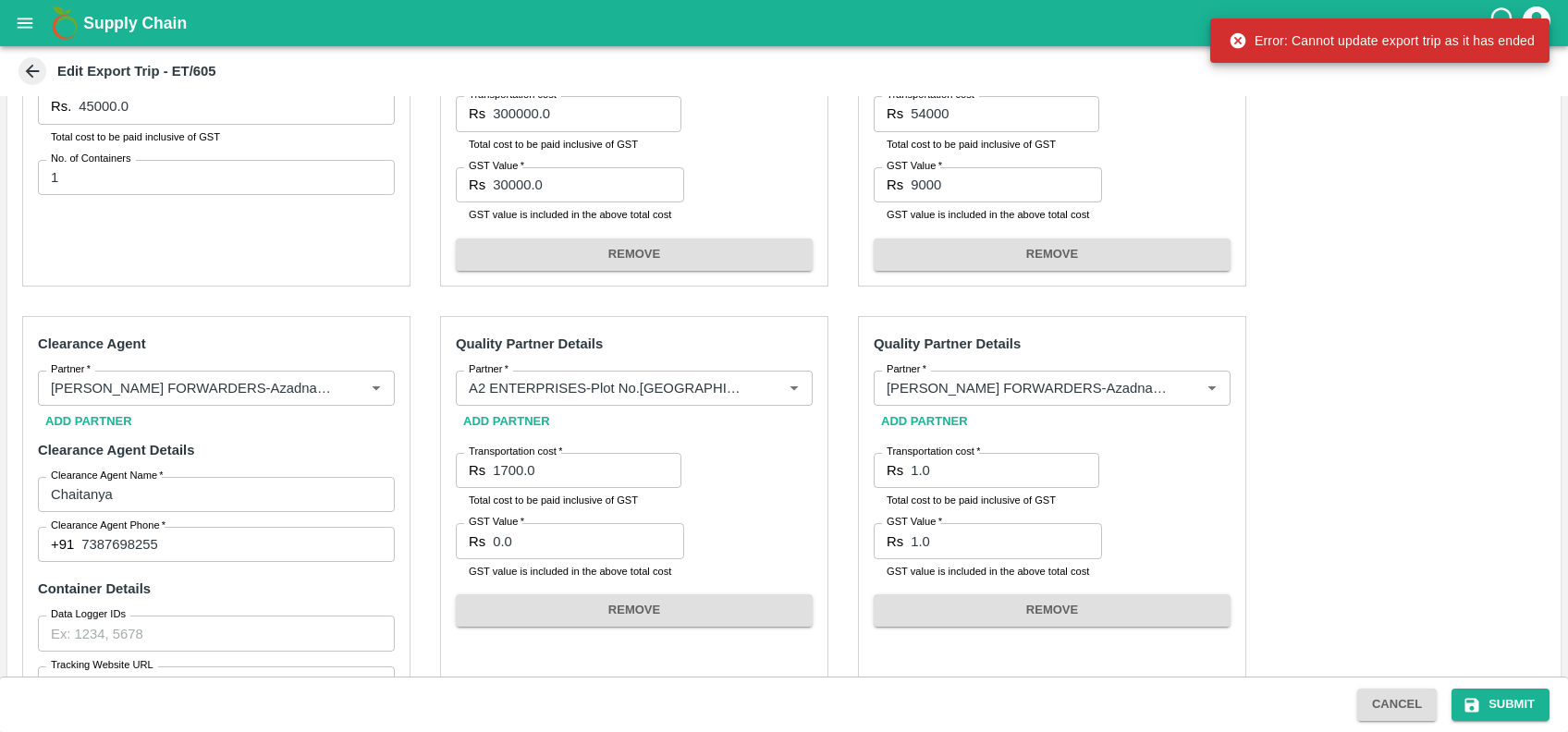
click at [1405, 316] on div "Pre-Carriage Partner Details Partner   * Partner   * Add Partner Transportation…" at bounding box center [784, 417] width 1553 height 945
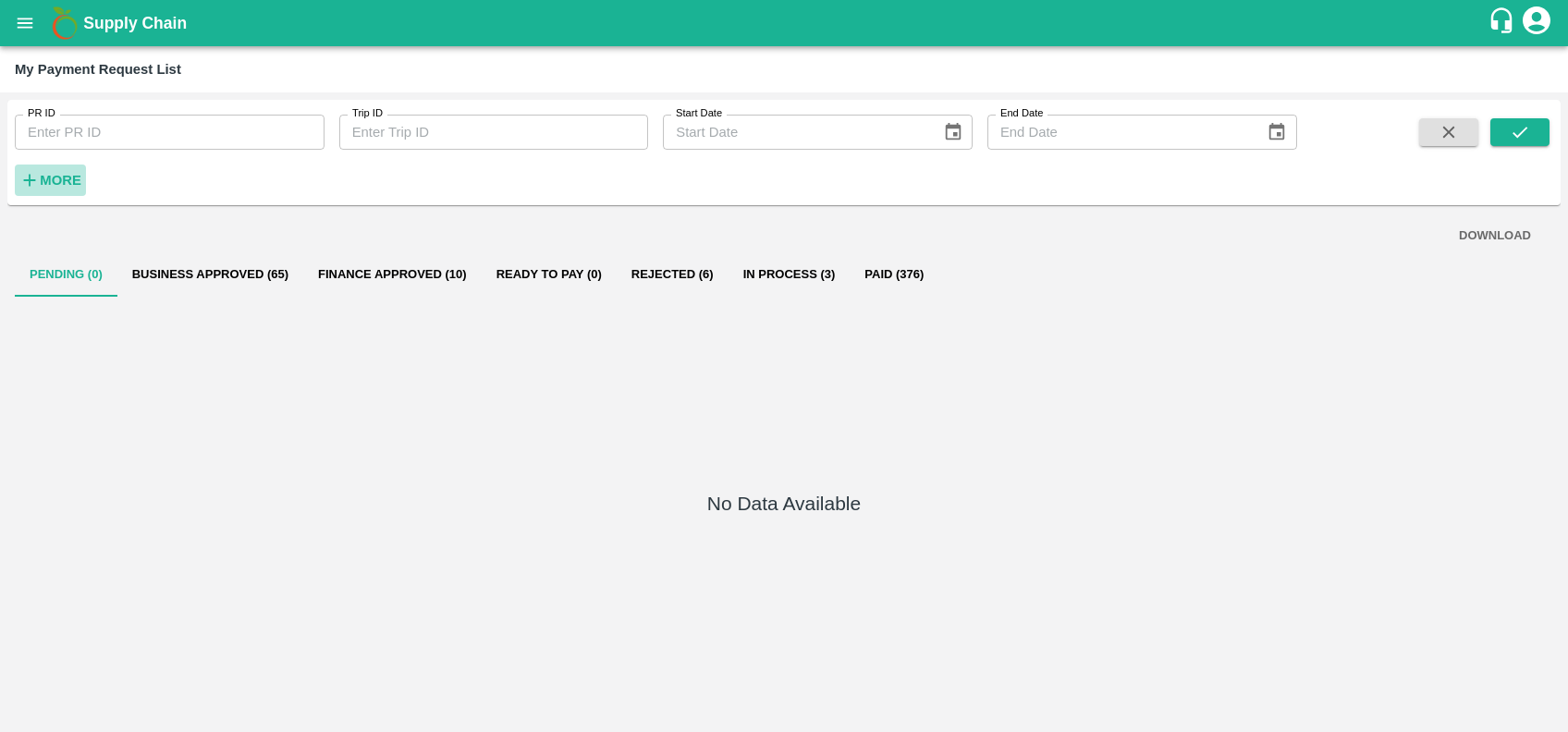
click at [48, 177] on strong "More" at bounding box center [60, 181] width 41 height 15
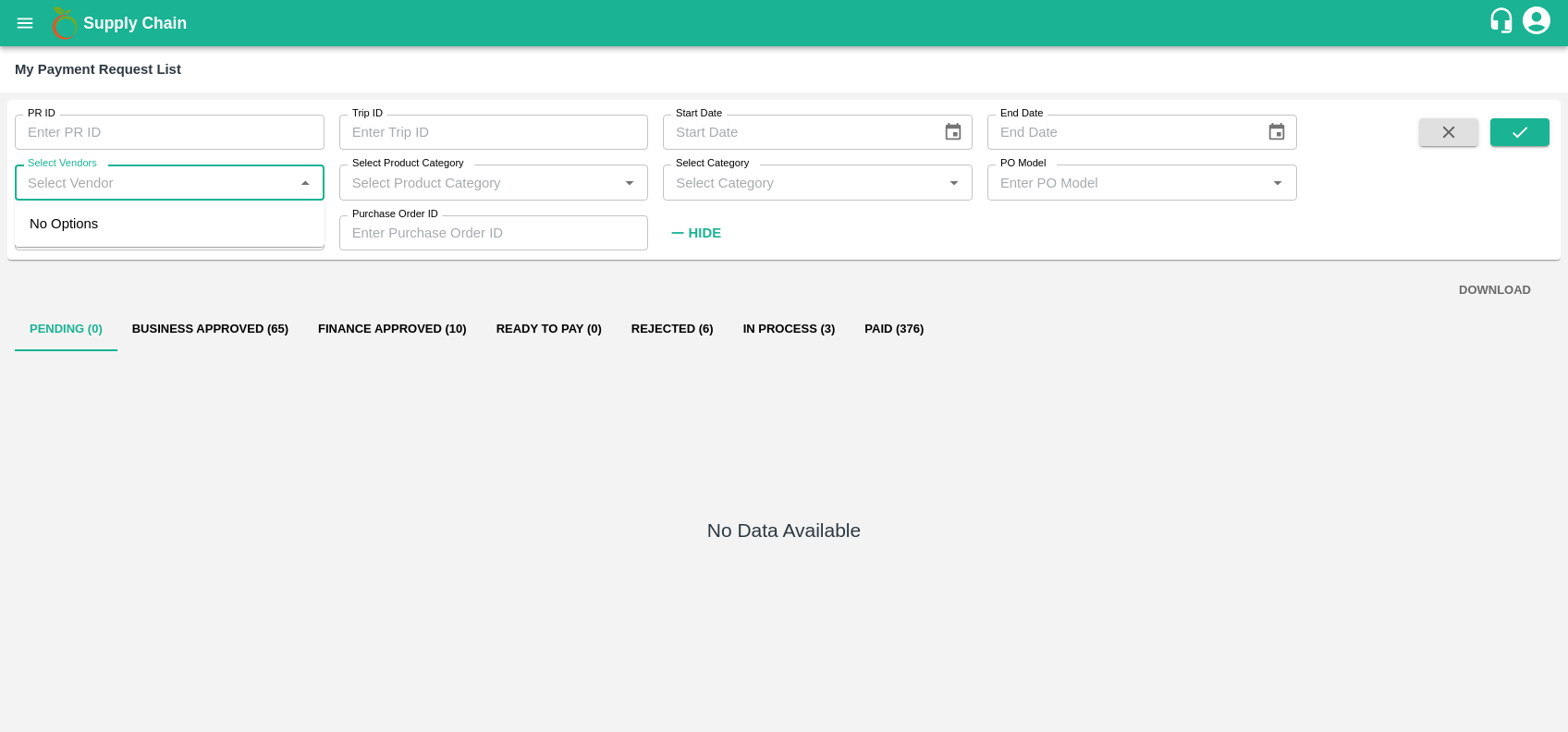
click at [99, 191] on input "Select Vendors" at bounding box center [154, 183] width 268 height 24
click at [117, 232] on div "GULFTIC TESTING AND INSPECTION SERVICES PRIVATE LIMITED-Transporter" at bounding box center [173, 234] width 273 height 41
type input "GULFTIC TESTING AND INSPECTION SERVICES PRIVATE LIMITED-Transporter"
click at [1501, 125] on button "submit" at bounding box center [1519, 132] width 59 height 27
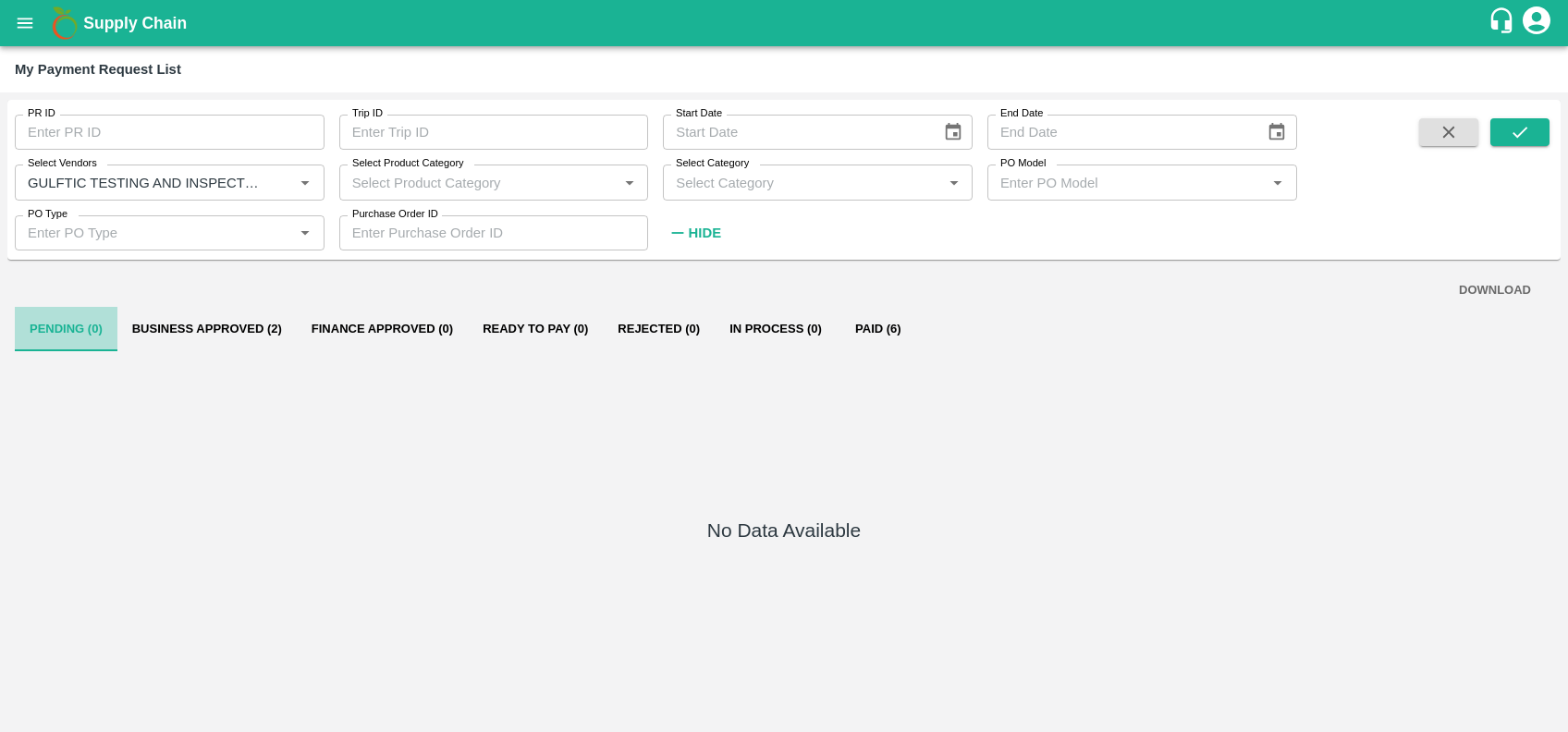
click at [87, 331] on button "Pending (0)" at bounding box center [66, 328] width 103 height 44
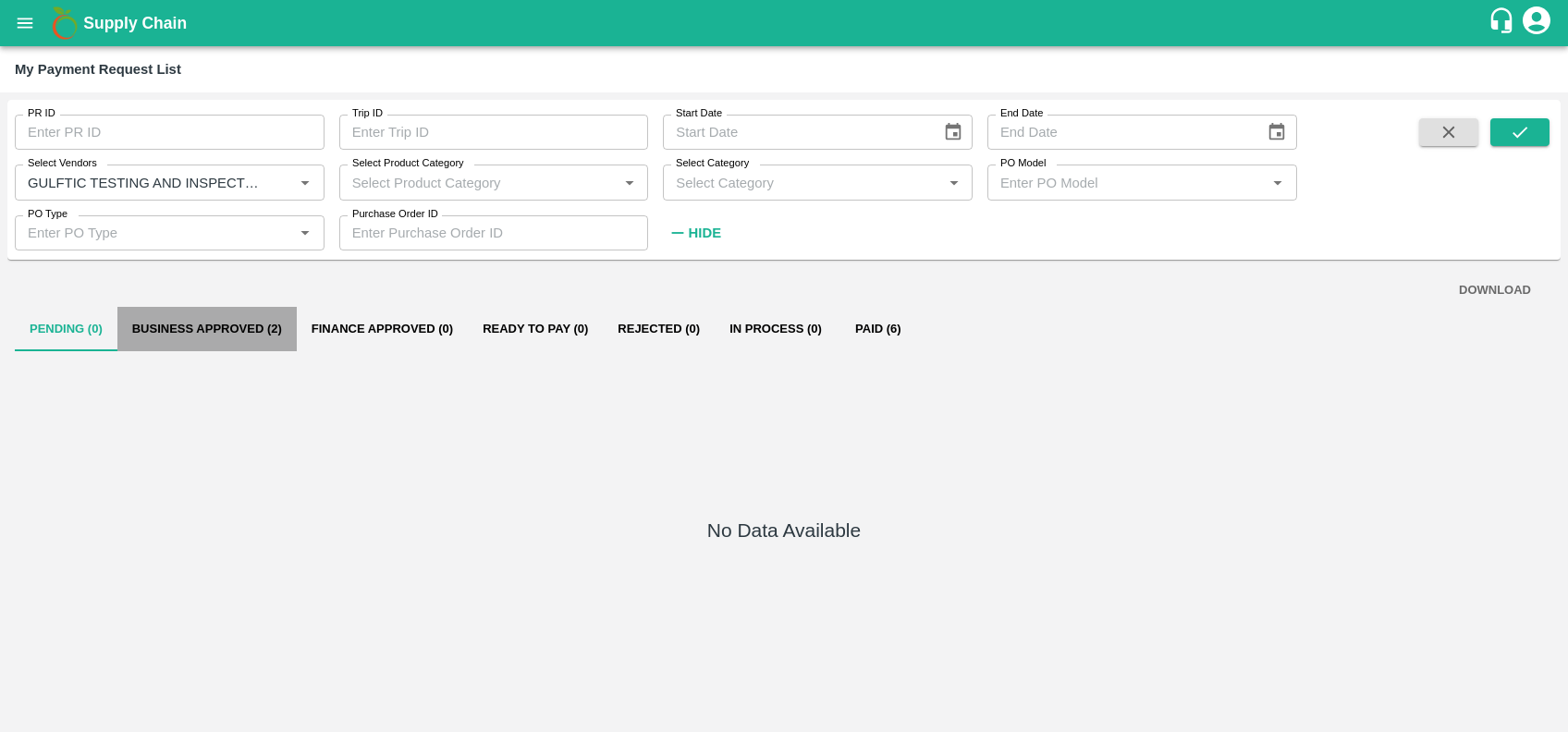
click at [213, 323] on button "Business Approved (2)" at bounding box center [207, 328] width 180 height 44
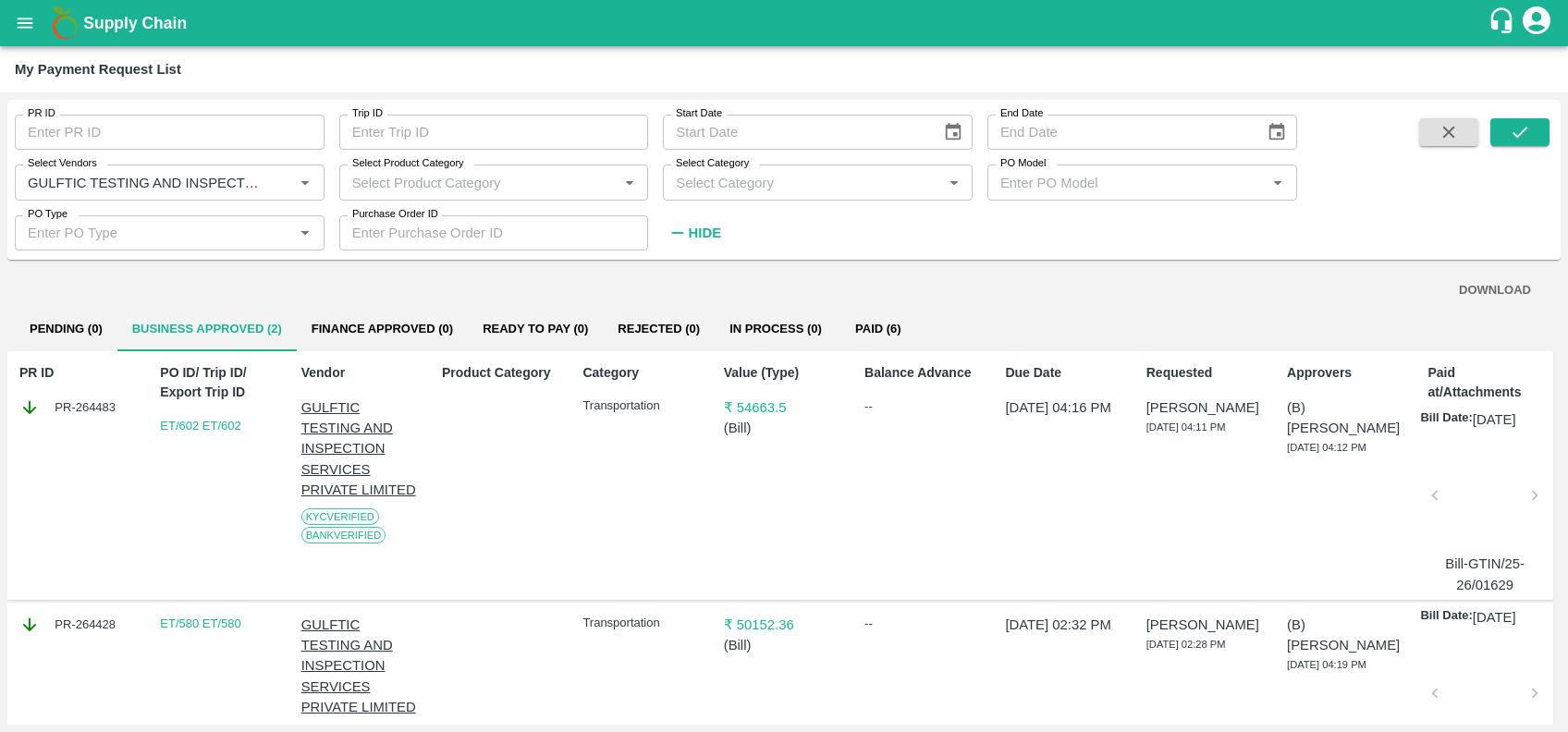
click at [1474, 508] on div at bounding box center [1483, 501] width 84 height 98
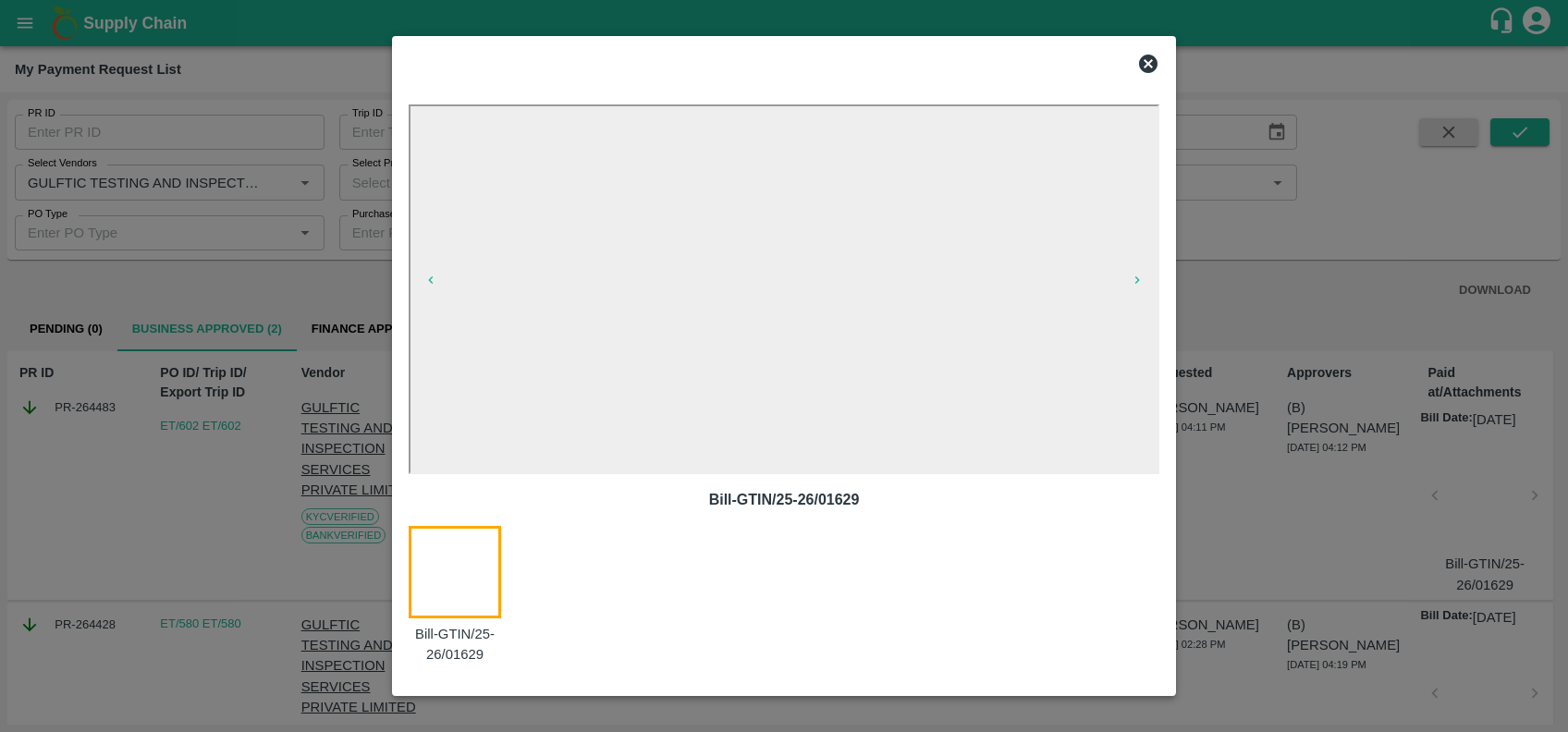
click at [1151, 67] on icon at bounding box center [1148, 64] width 23 height 23
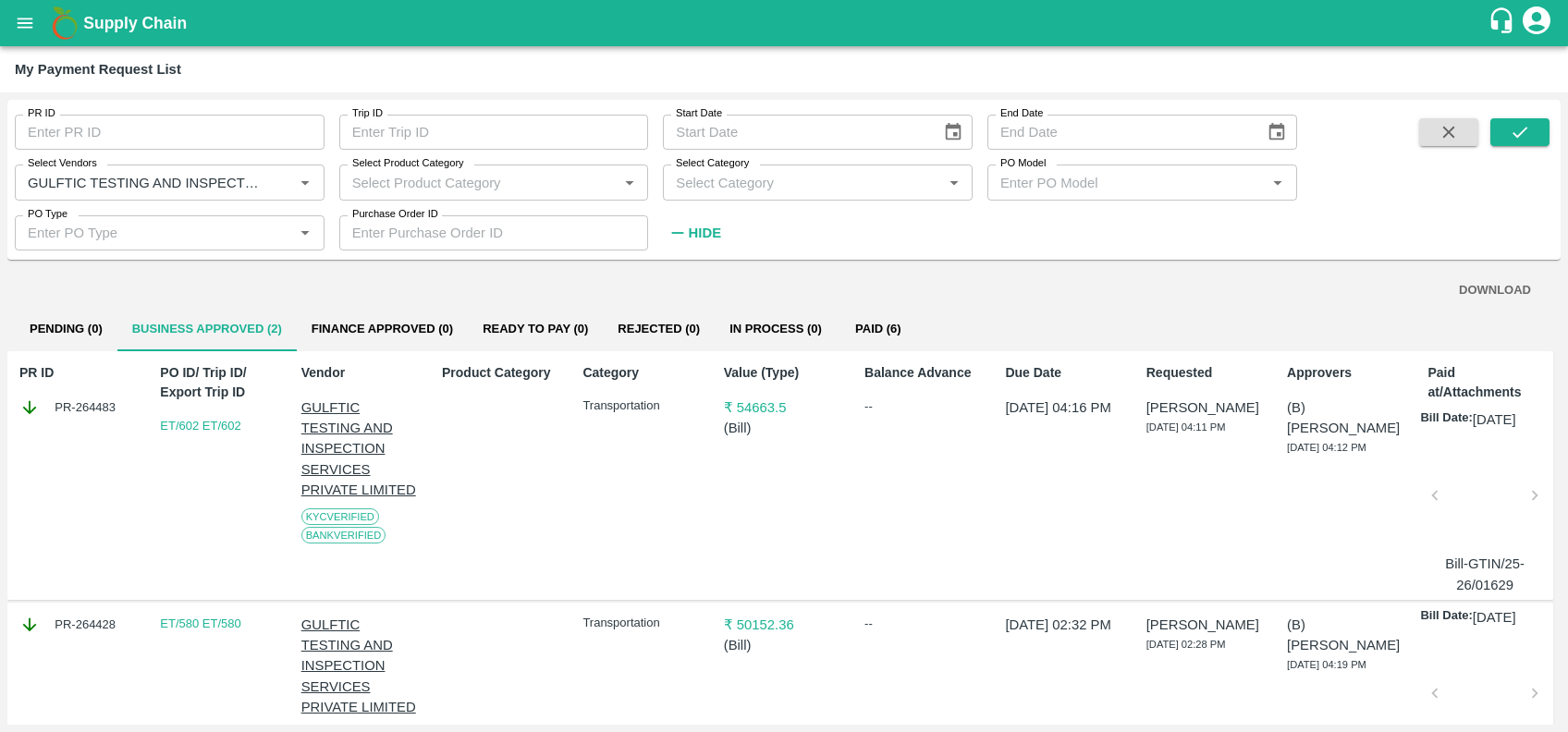
scroll to position [133, 3]
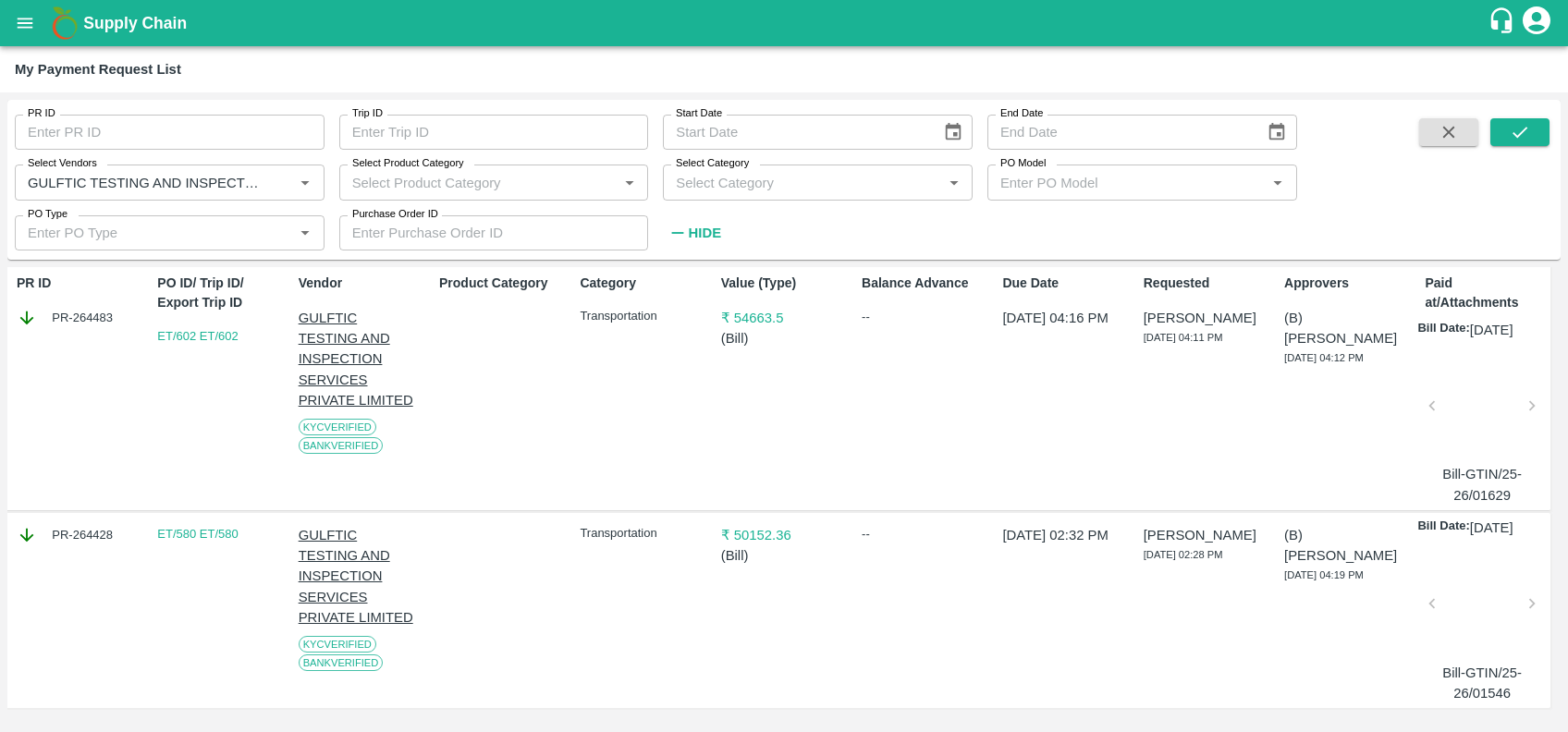
click at [1481, 589] on div at bounding box center [1481, 609] width 84 height 98
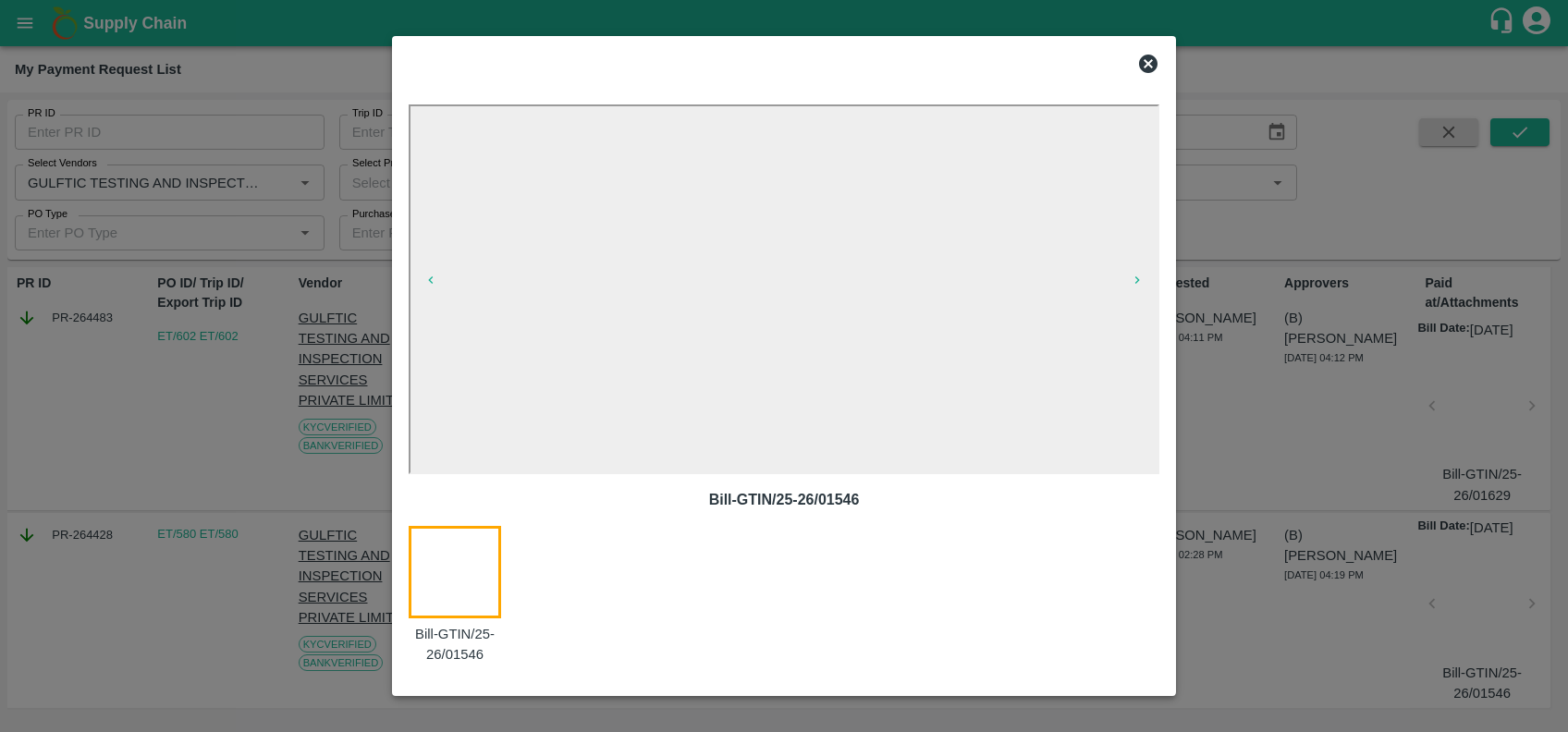
click at [1139, 56] on icon at bounding box center [1148, 64] width 23 height 23
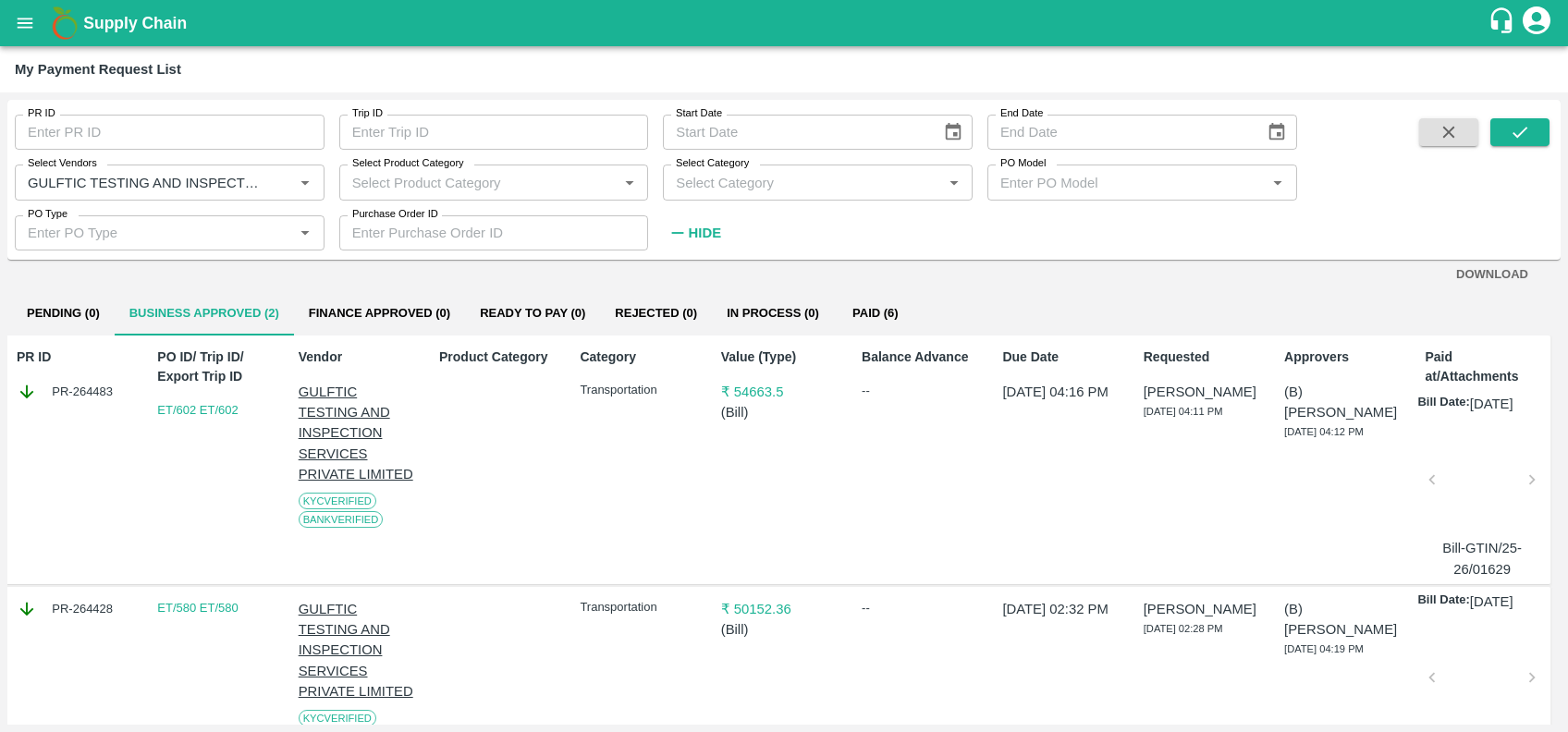
scroll to position [14, 3]
click at [71, 422] on div "PR ID PR-264483" at bounding box center [73, 462] width 128 height 239
copy div "PR-264483"
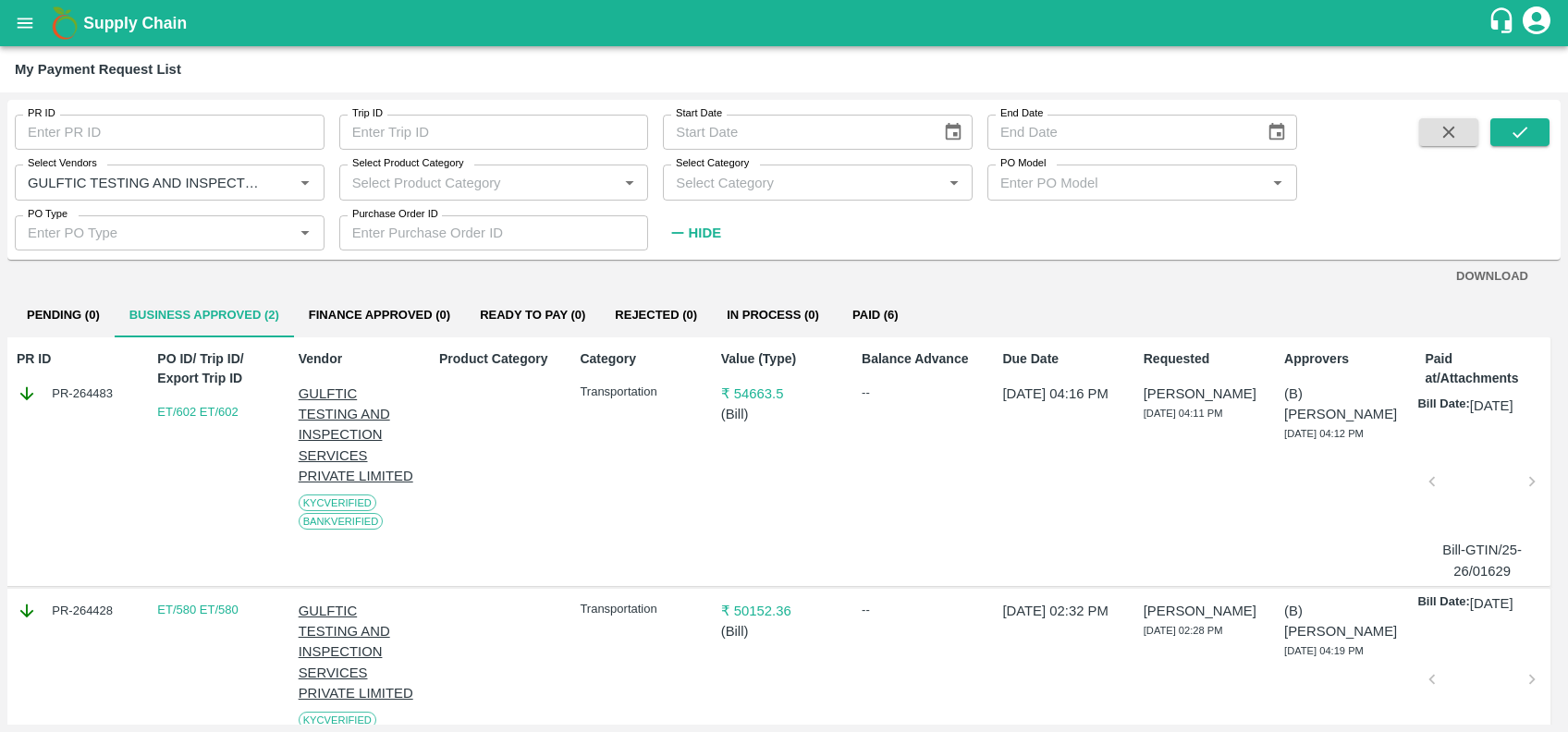
click at [71, 652] on div "PR-264428" at bounding box center [73, 687] width 128 height 186
copy div "PR-264428"
click at [278, 181] on icon "Clear" at bounding box center [283, 183] width 18 height 18
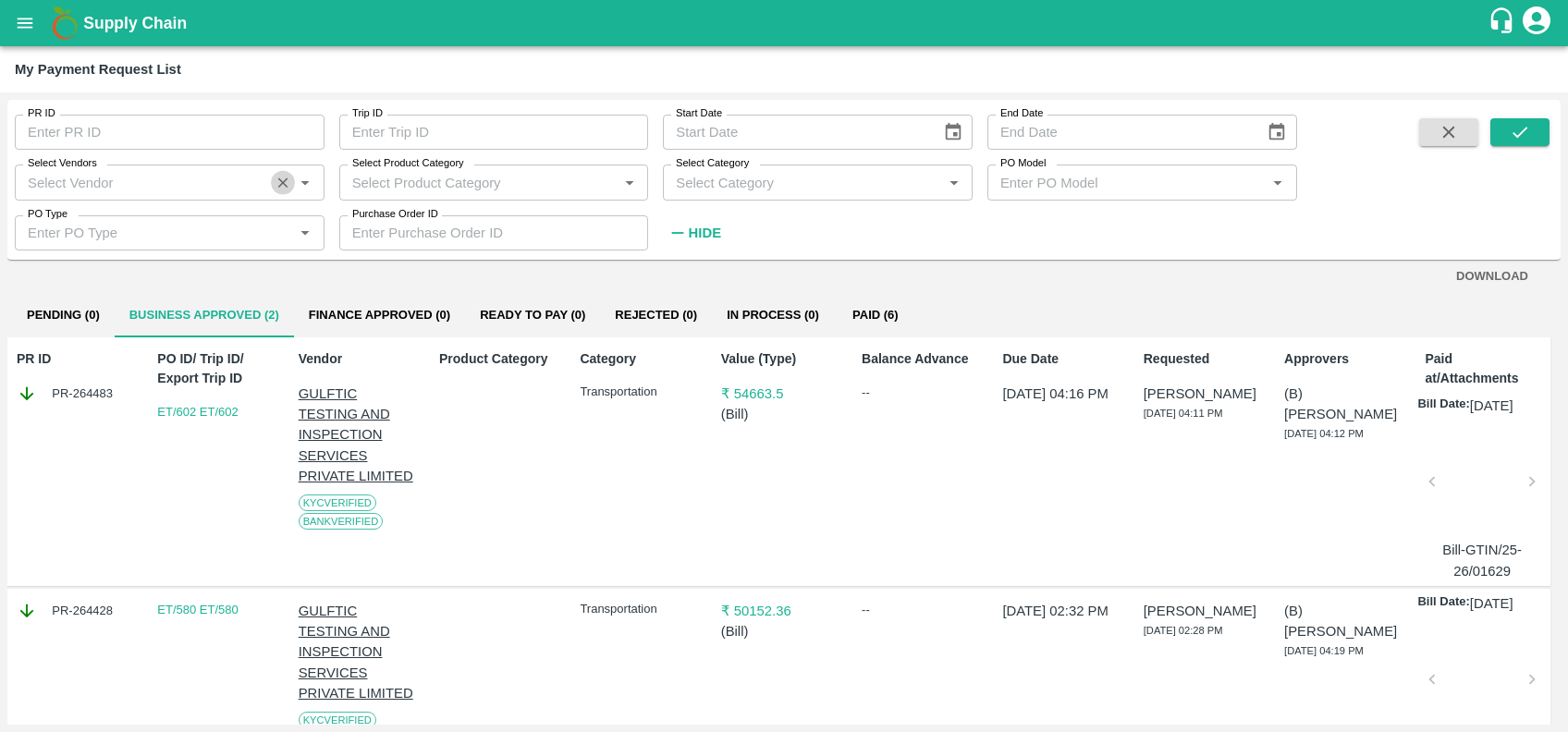
scroll to position [0, 0]
click at [198, 146] on input "PR ID" at bounding box center [169, 132] width 309 height 35
paste input "PR-262328"
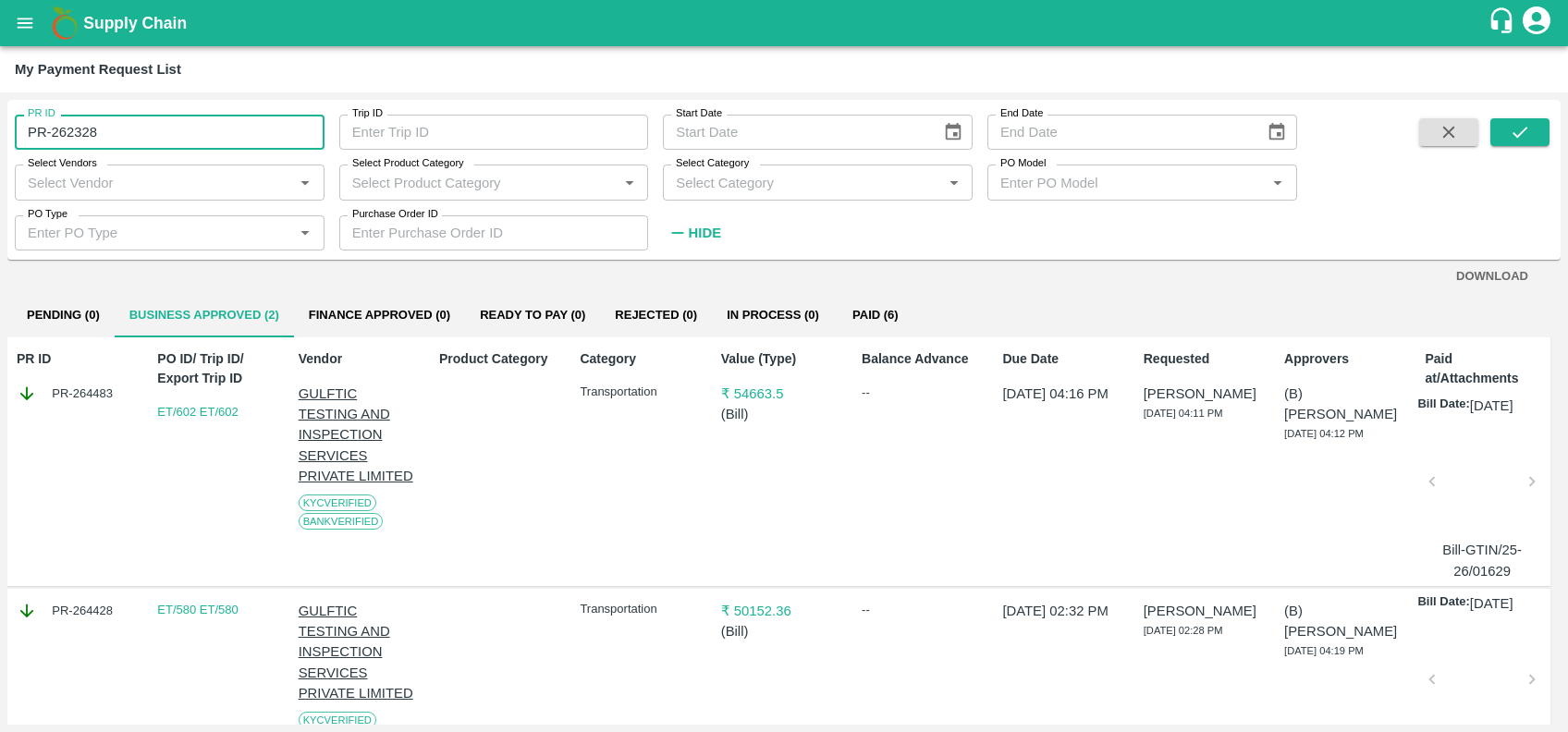
drag, startPoint x: 53, startPoint y: 130, endPoint x: 126, endPoint y: 136, distance: 73.2
click at [126, 136] on input "PR-262328" at bounding box center [169, 132] width 309 height 35
type input "P"
paste input "text"
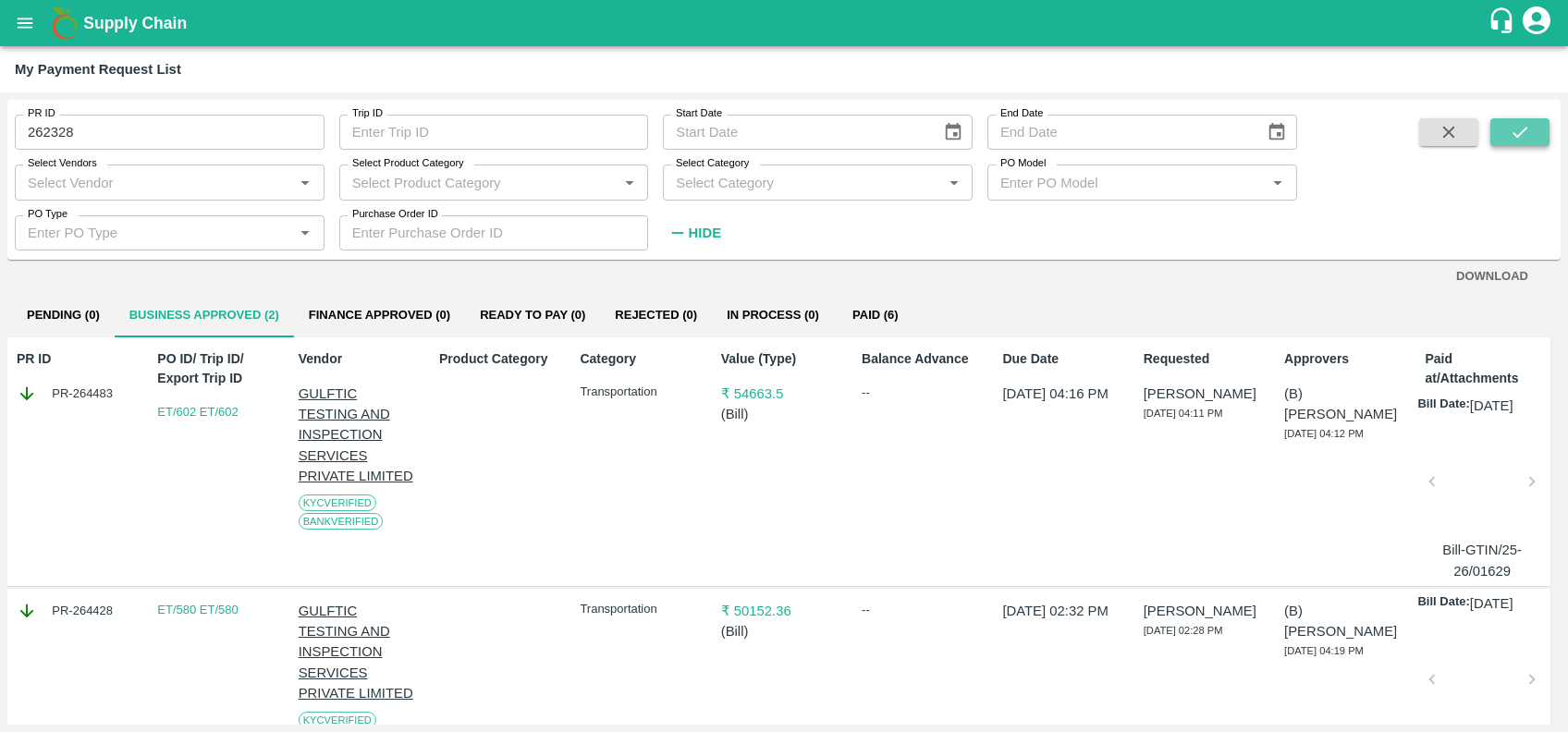
click at [1510, 134] on icon "submit" at bounding box center [1520, 133] width 21 height 21
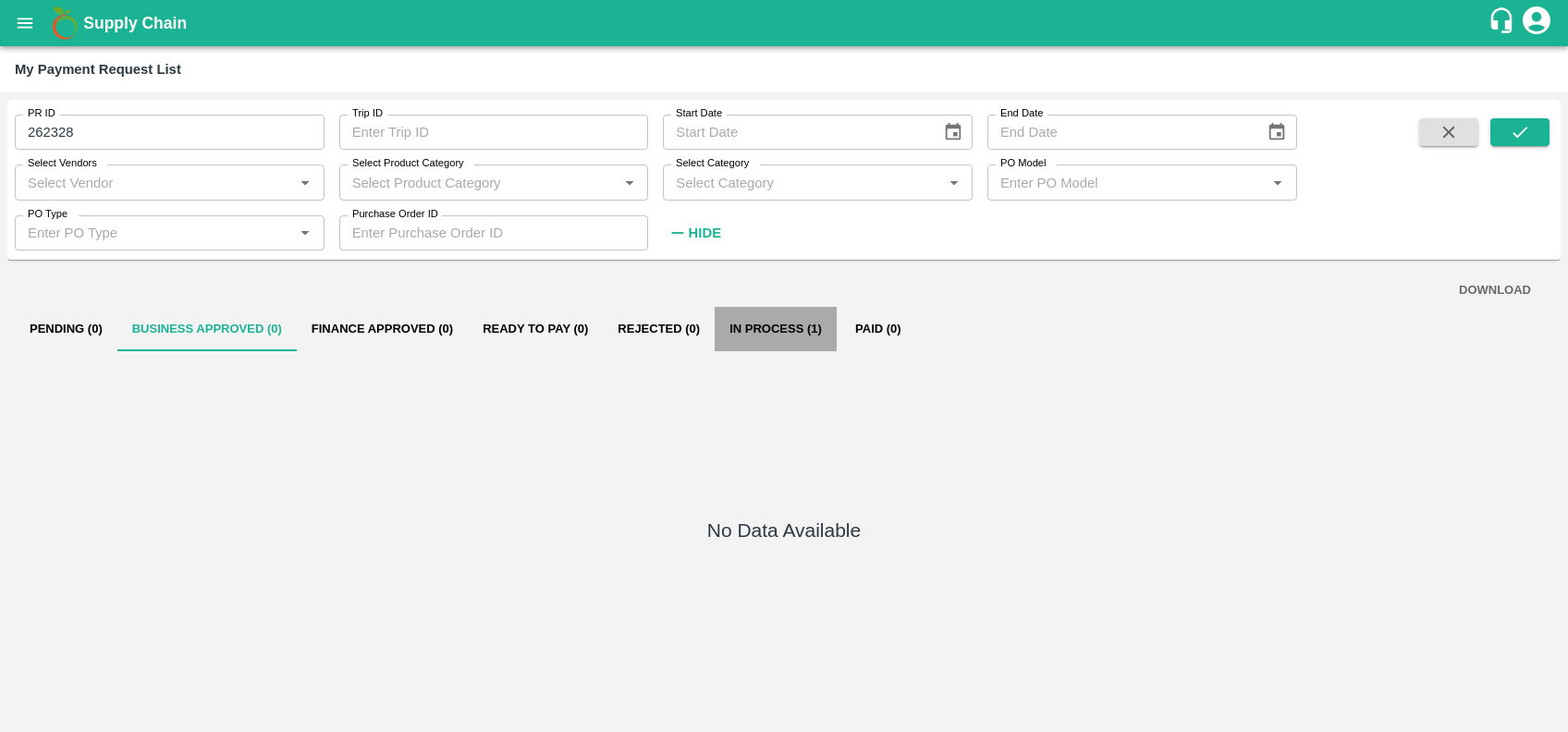
click at [764, 334] on button "In Process (1)" at bounding box center [776, 328] width 122 height 44
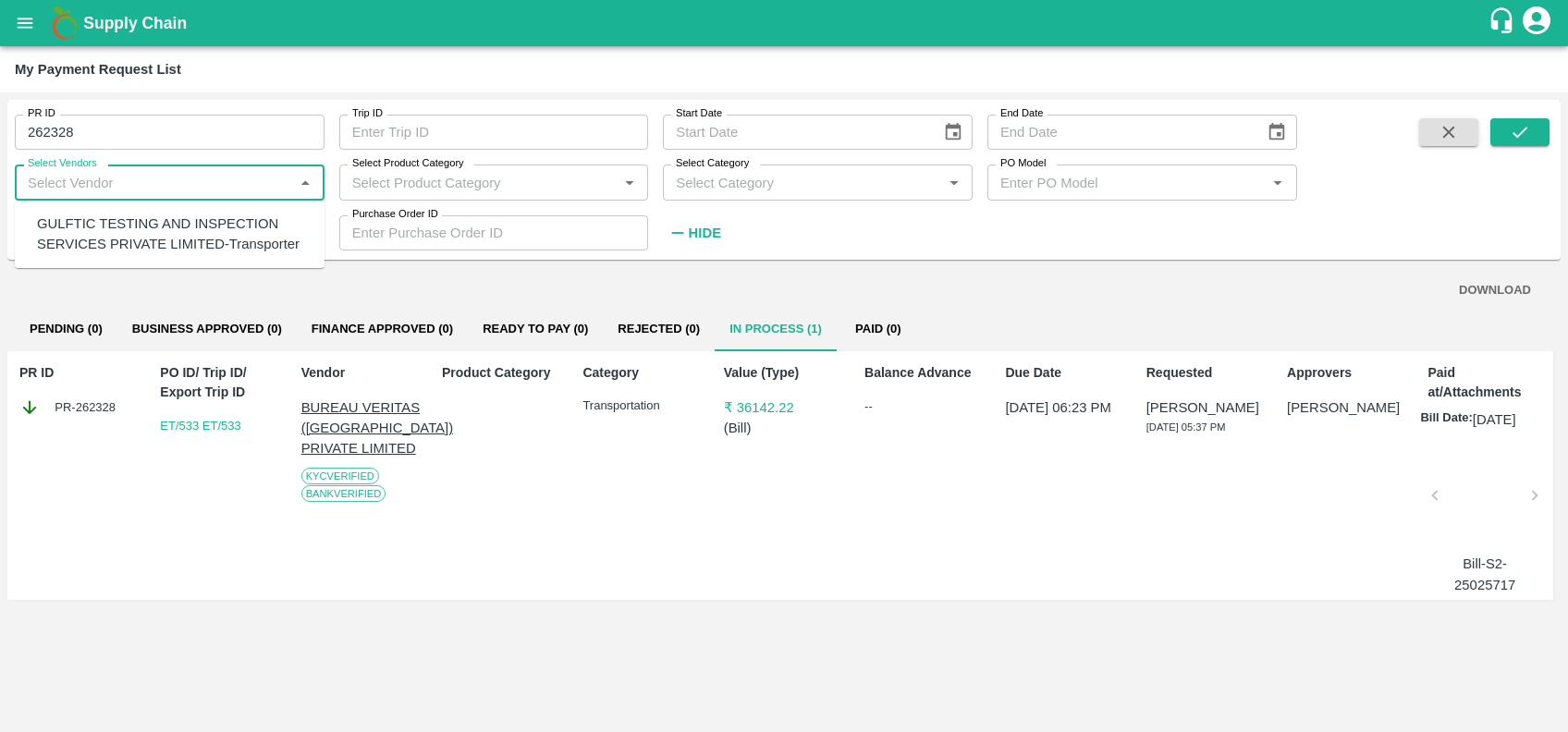
click at [140, 178] on input "Select Vendors" at bounding box center [154, 183] width 268 height 24
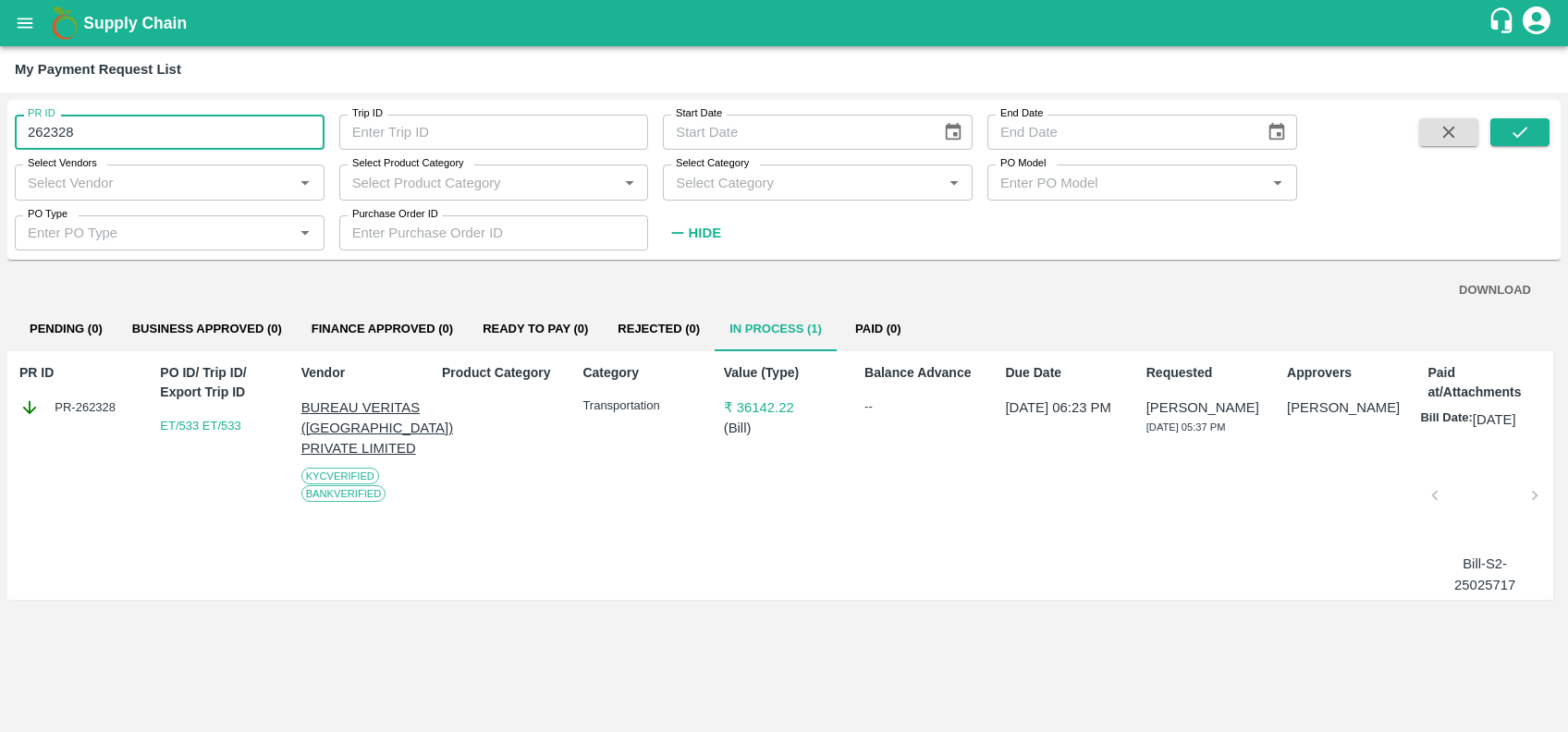
click at [237, 143] on input "262328" at bounding box center [169, 132] width 309 height 35
type input "262328"
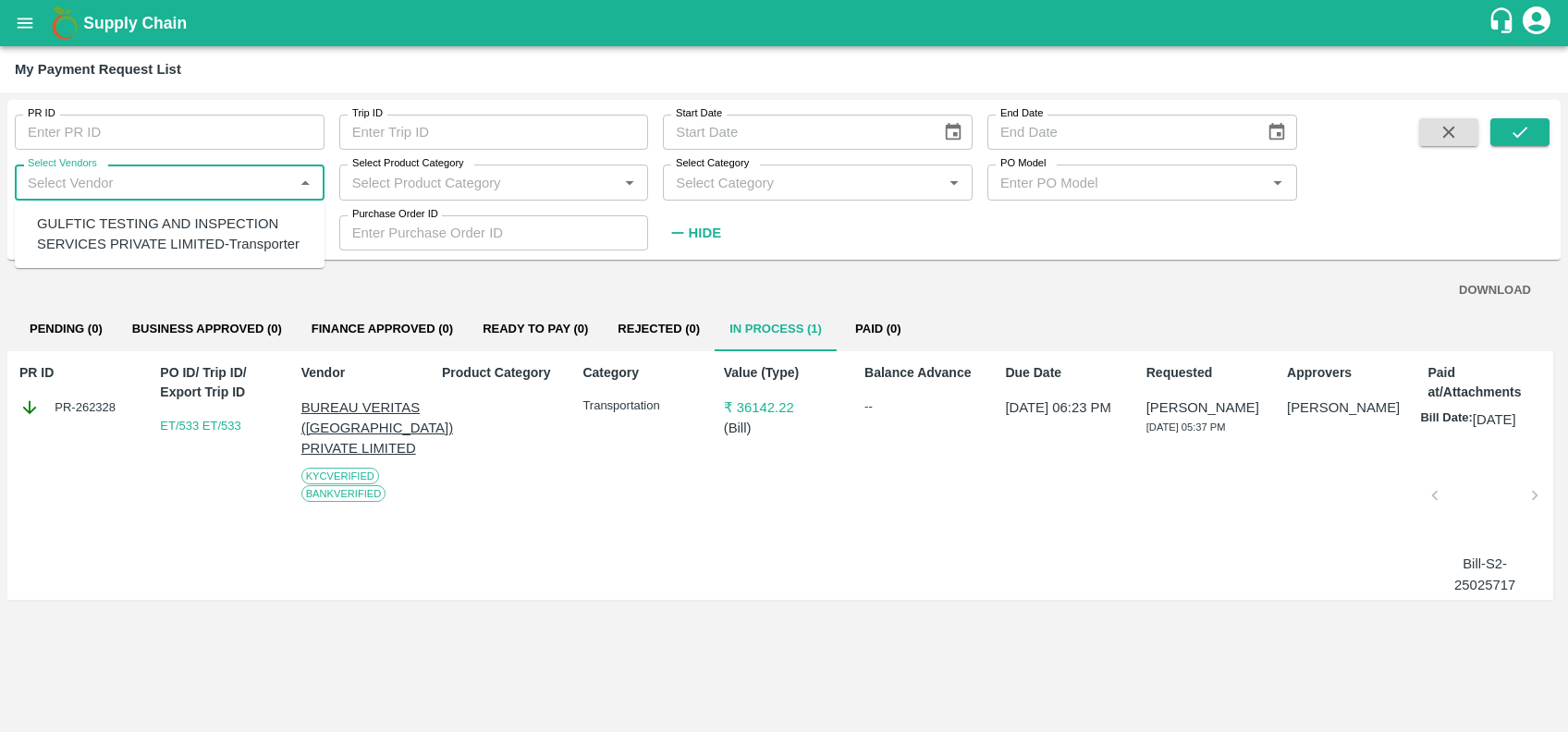
click at [159, 185] on input "Select Vendors" at bounding box center [154, 183] width 268 height 24
type input "shubham fo"
type input "262328"
click at [86, 223] on div "SHUBHAM FORWARDERS-Transporter" at bounding box center [173, 234] width 273 height 41
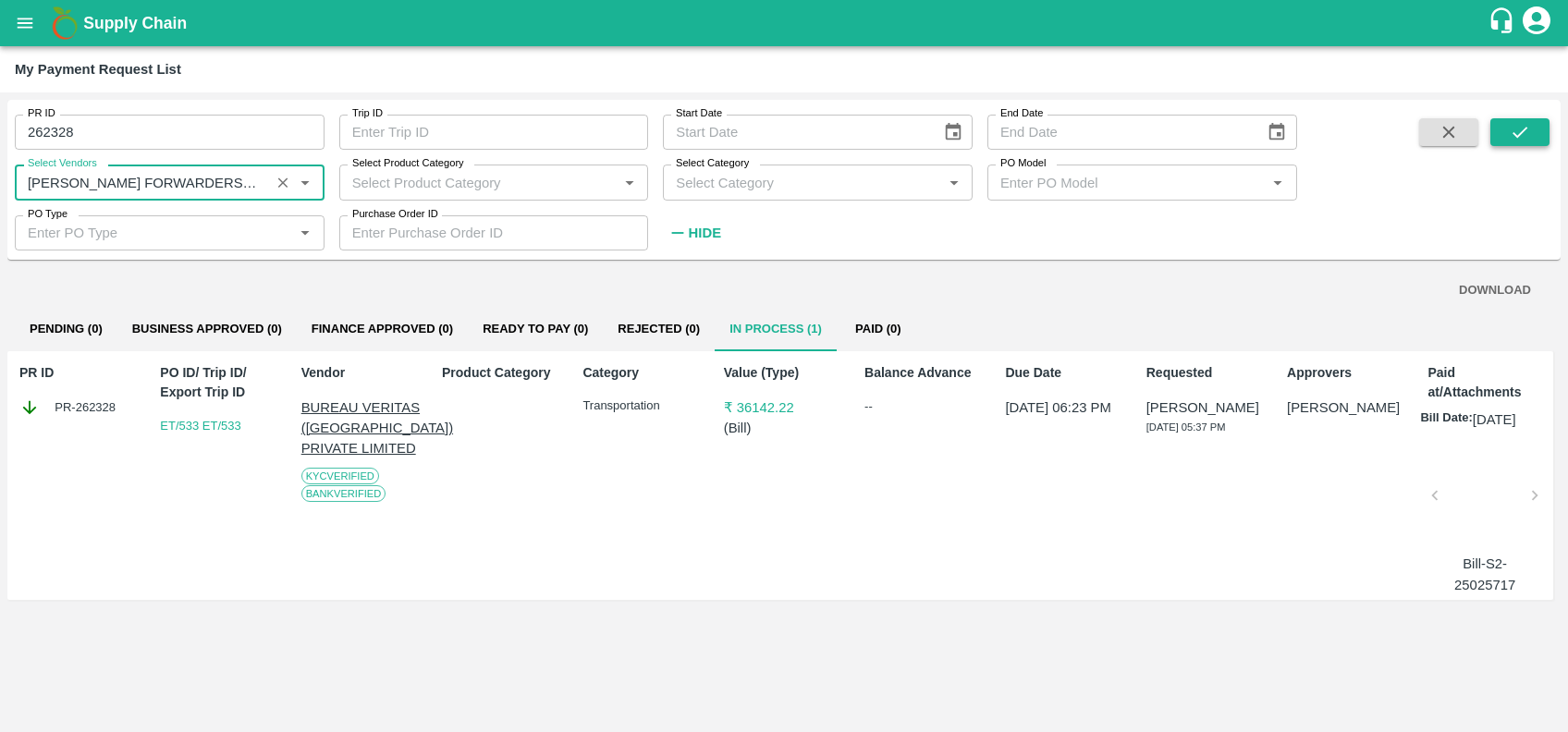
type input "SHUBHAM FORWARDERS-Transporter"
click at [1513, 133] on icon "submit" at bounding box center [1520, 133] width 21 height 21
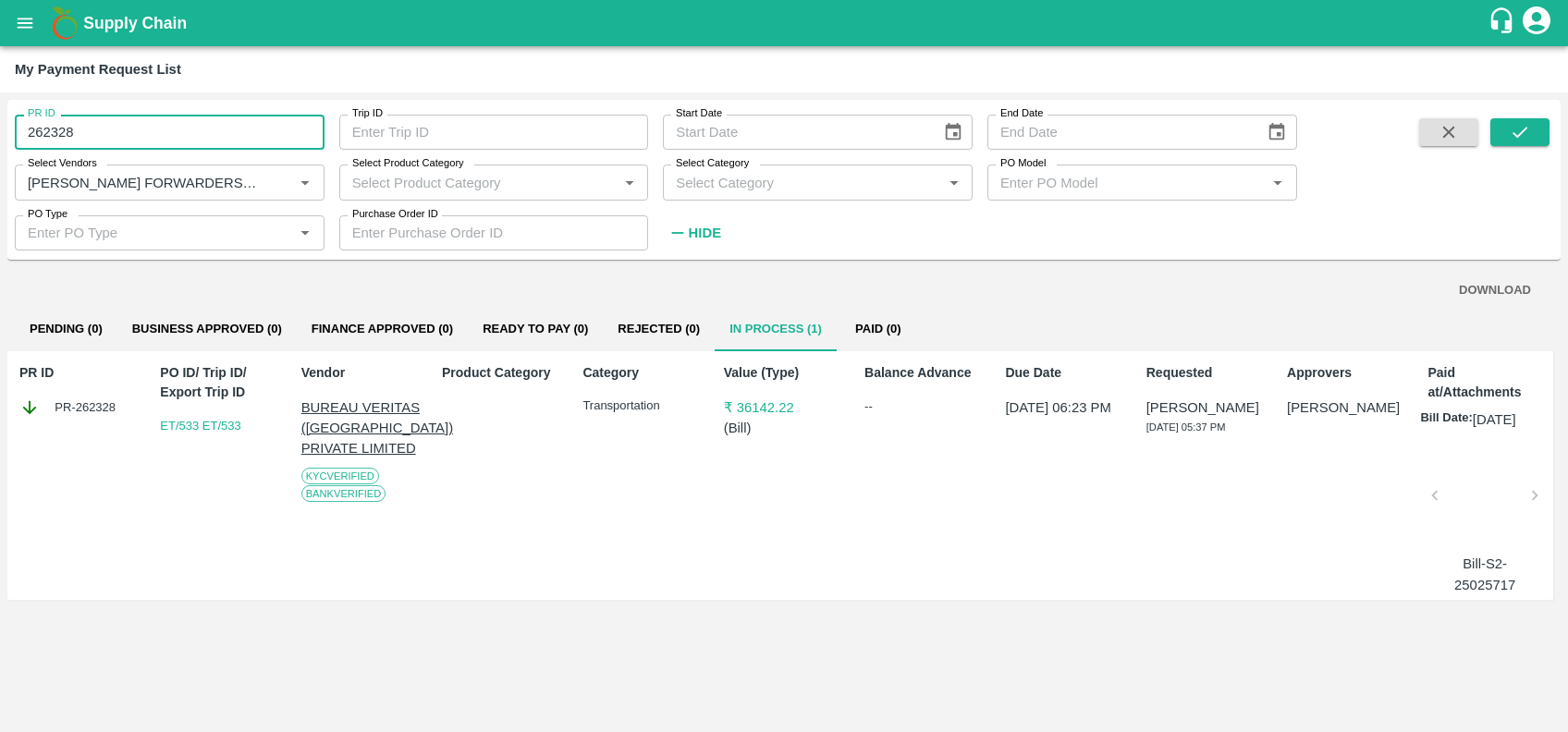
click at [189, 133] on input "262328" at bounding box center [169, 132] width 309 height 35
type input "2"
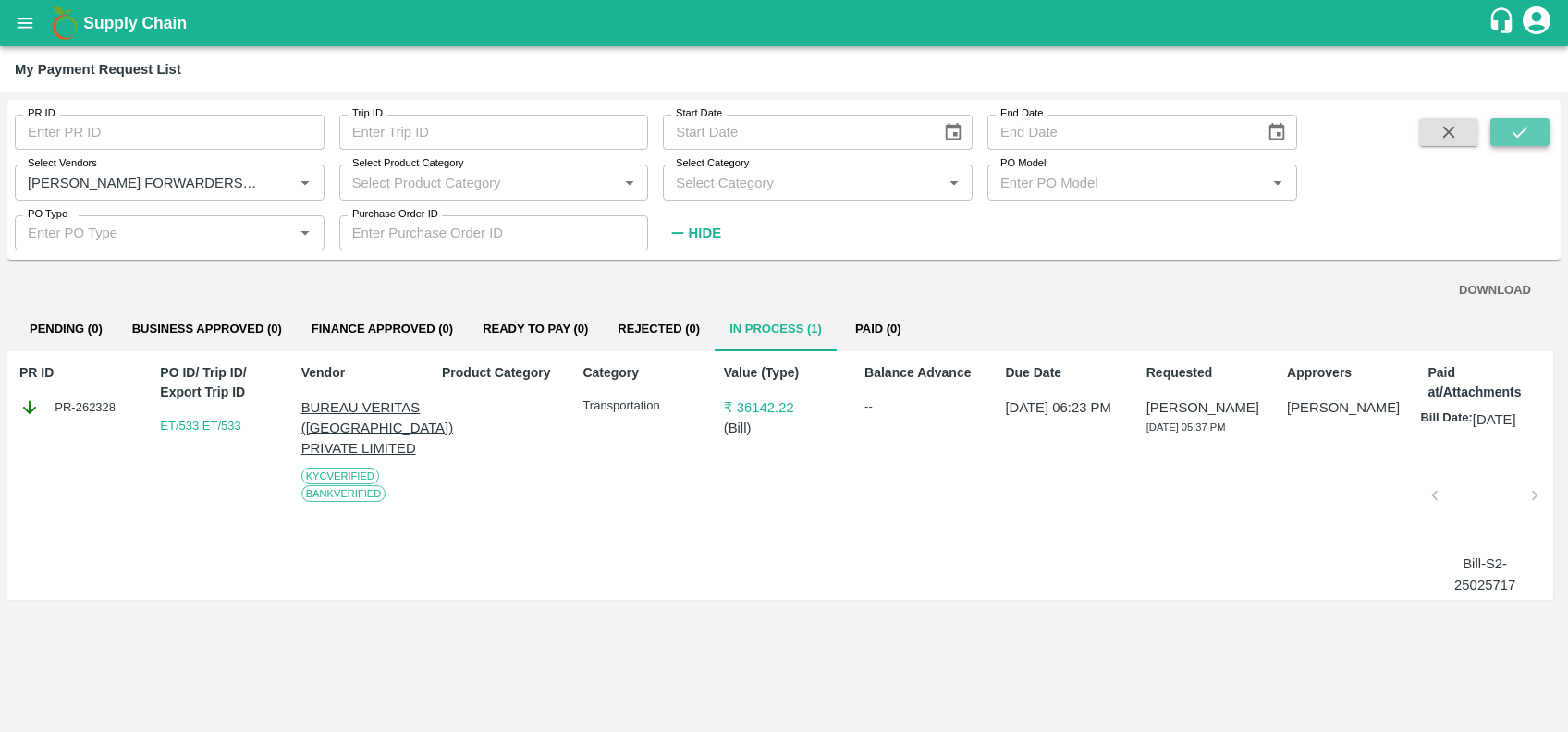
click at [1522, 133] on icon "submit" at bounding box center [1520, 133] width 21 height 21
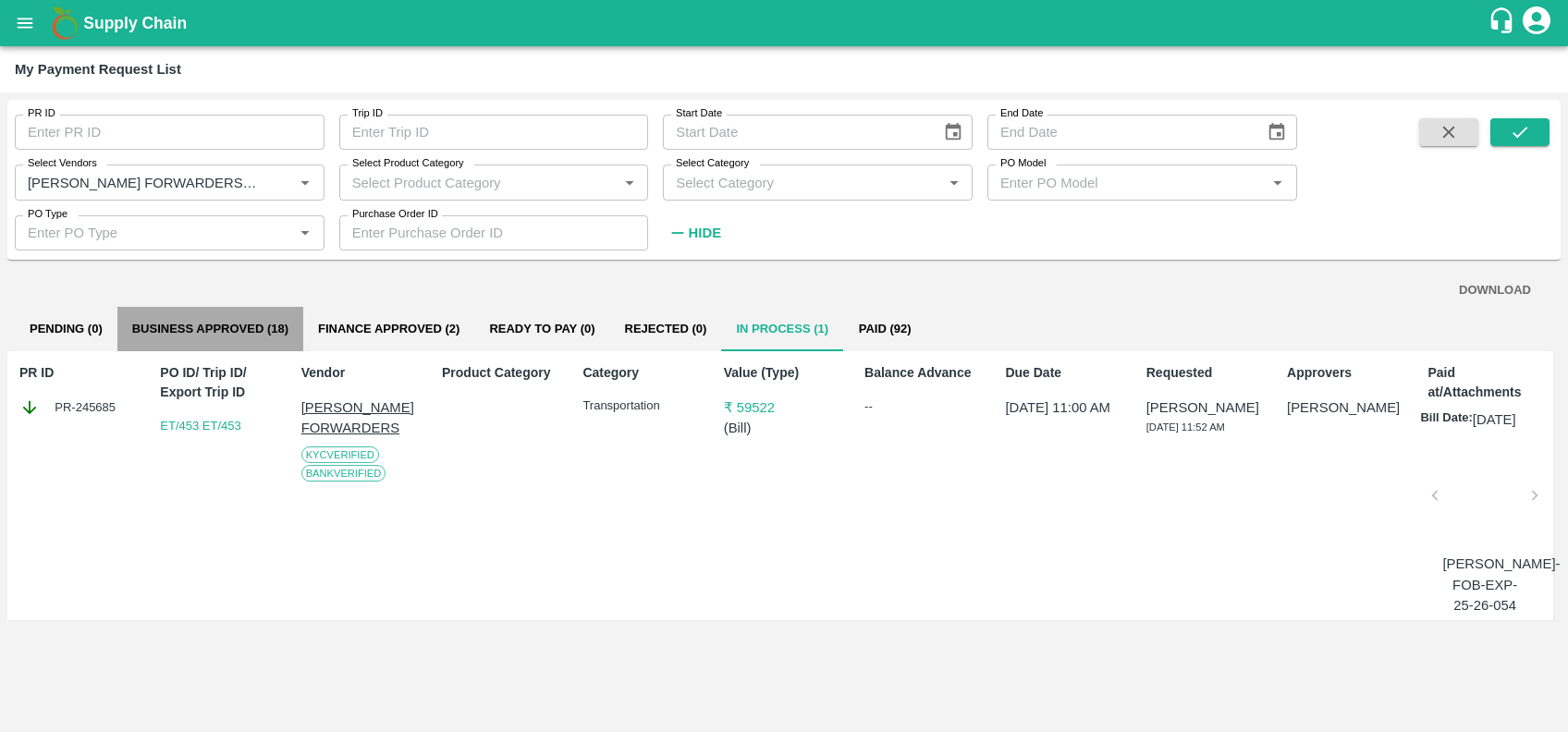
click at [241, 315] on button "Business Approved (18)" at bounding box center [211, 328] width 186 height 44
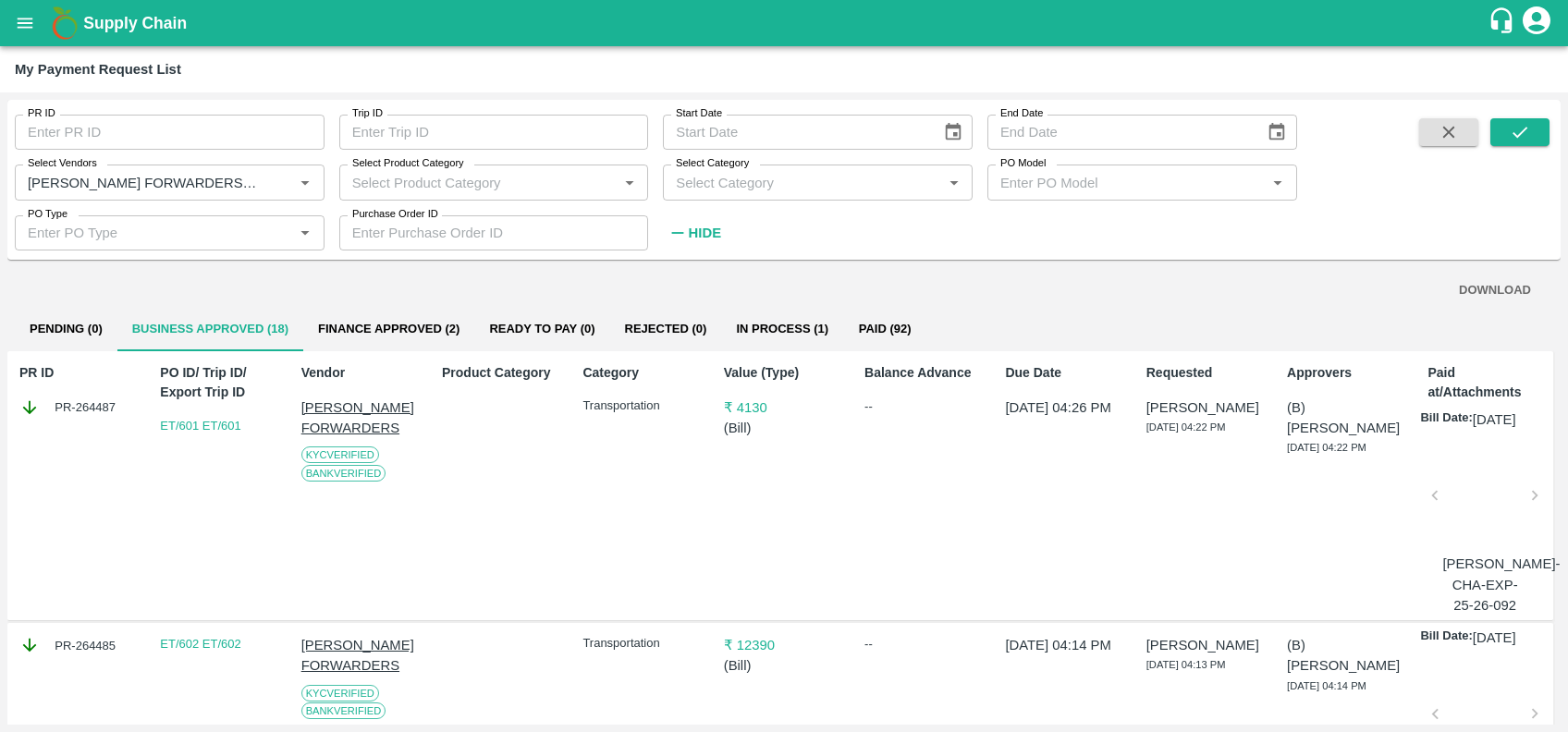
scroll to position [1, 0]
click at [288, 177] on icon "Clear" at bounding box center [283, 183] width 18 height 18
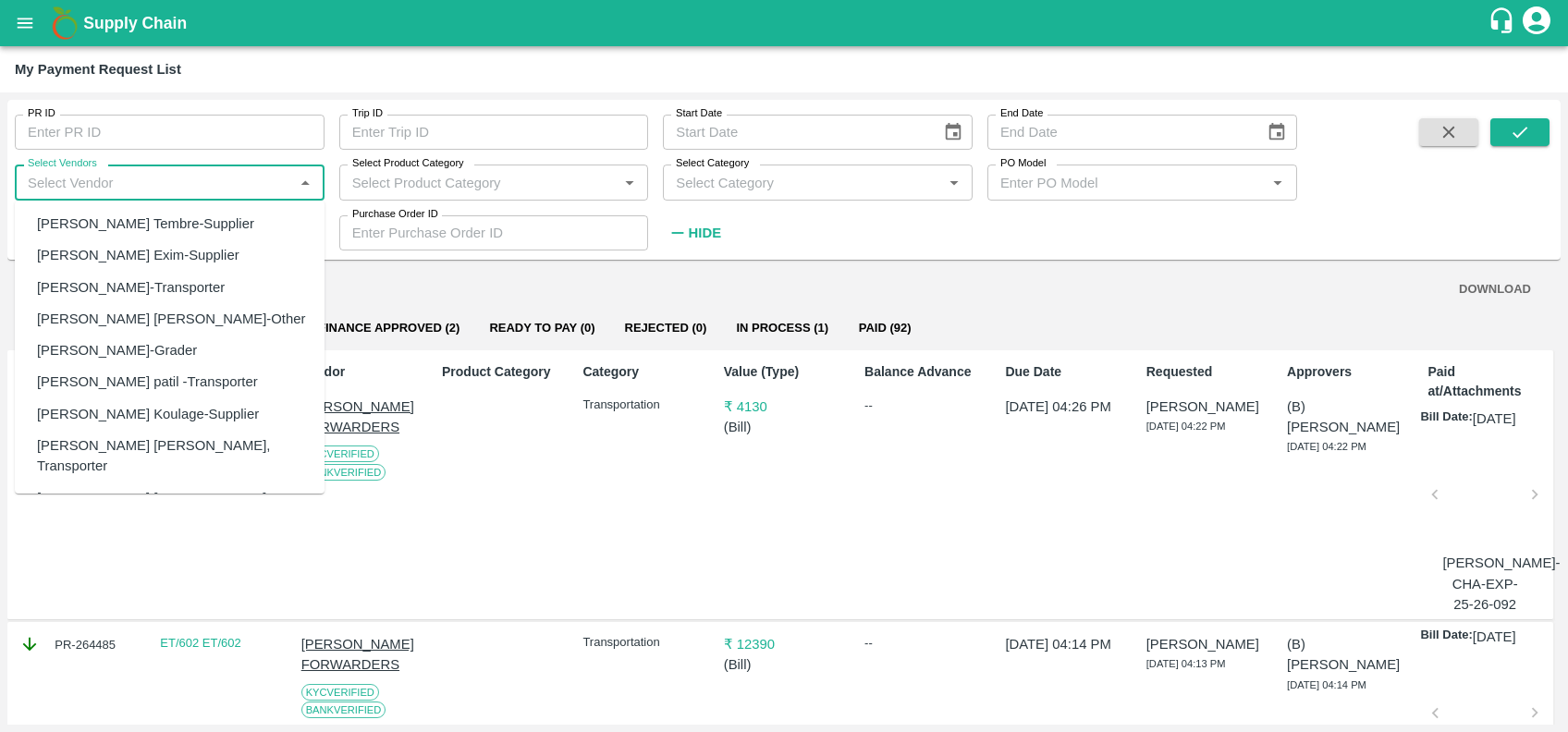
click at [180, 188] on input "Select Vendors" at bounding box center [154, 183] width 268 height 24
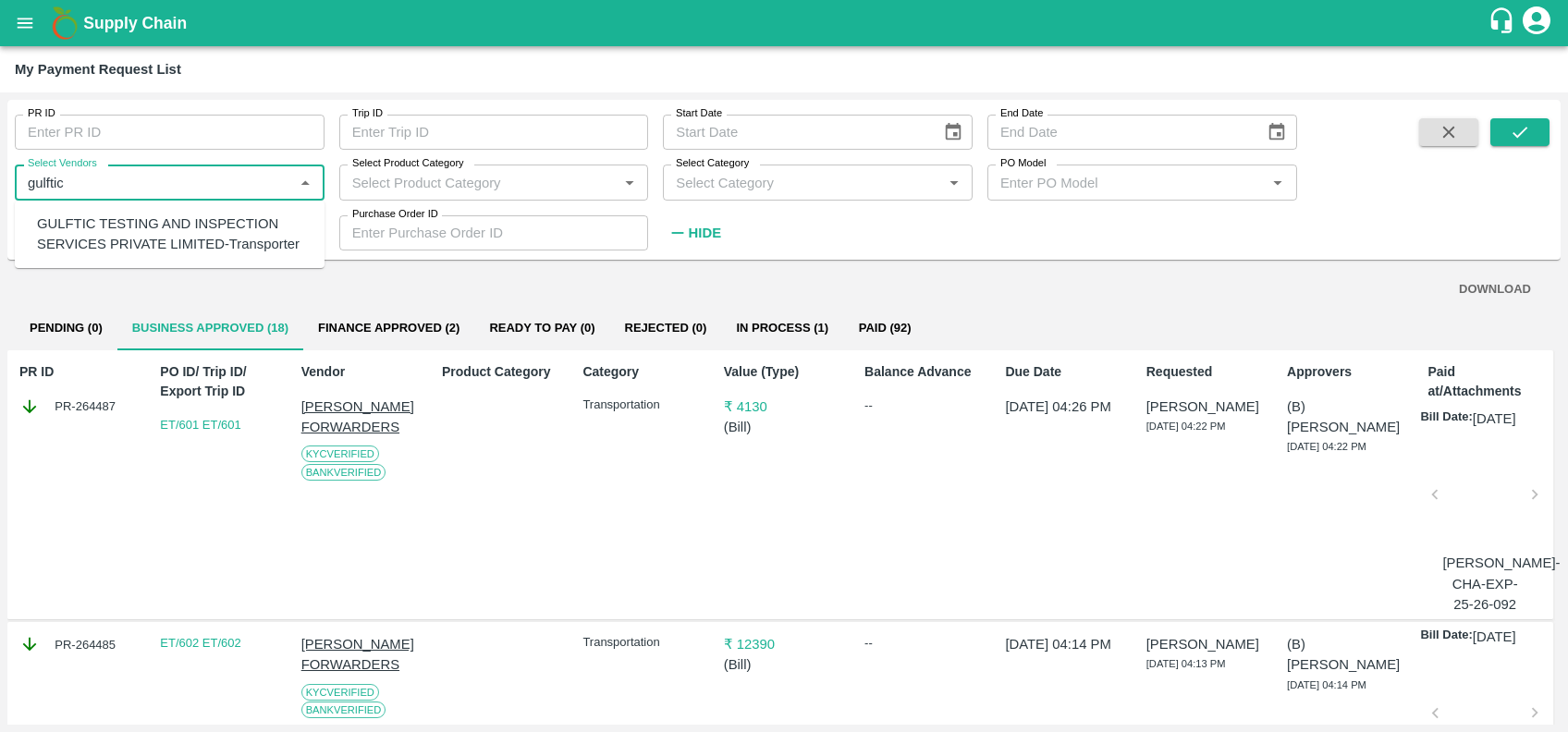
click at [178, 234] on div "GULFTIC TESTING AND INSPECTION SERVICES PRIVATE LIMITED-Transporter" at bounding box center [173, 234] width 273 height 41
type input "GULFTIC TESTING AND INSPECTION SERVICES PRIVATE LIMITED-Transporter"
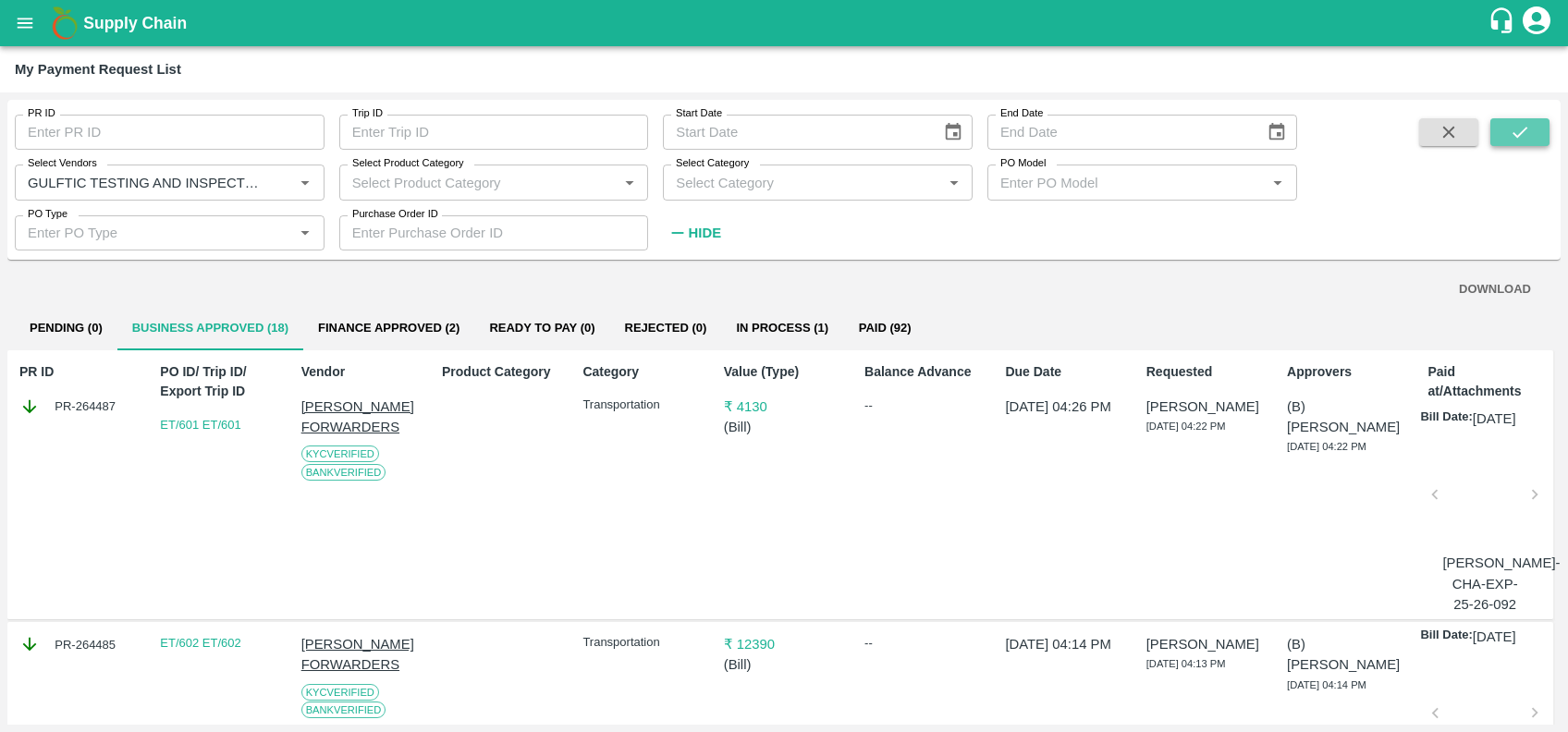
click at [1511, 123] on icon "submit" at bounding box center [1520, 133] width 21 height 21
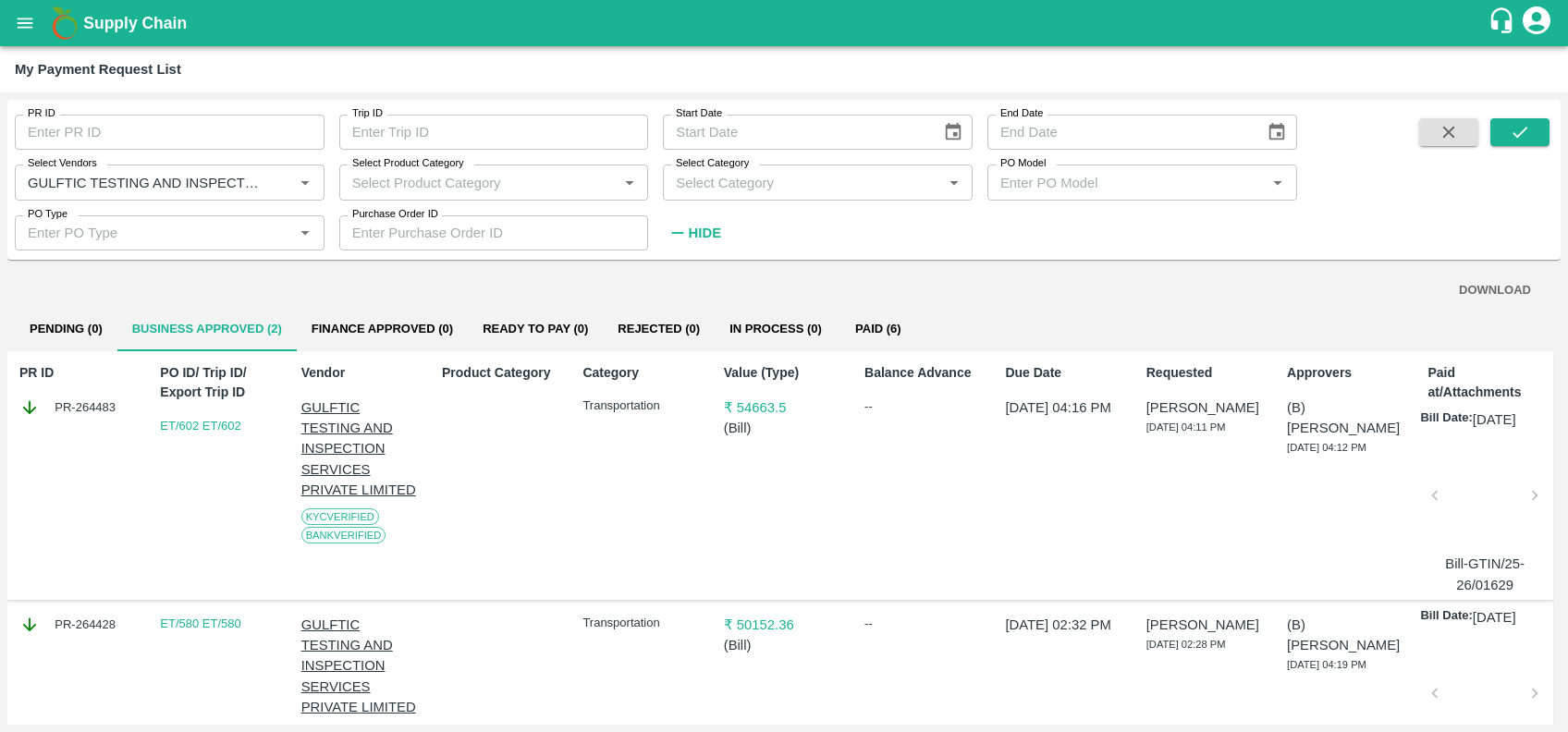
click at [275, 178] on icon "Clear" at bounding box center [283, 183] width 18 height 18
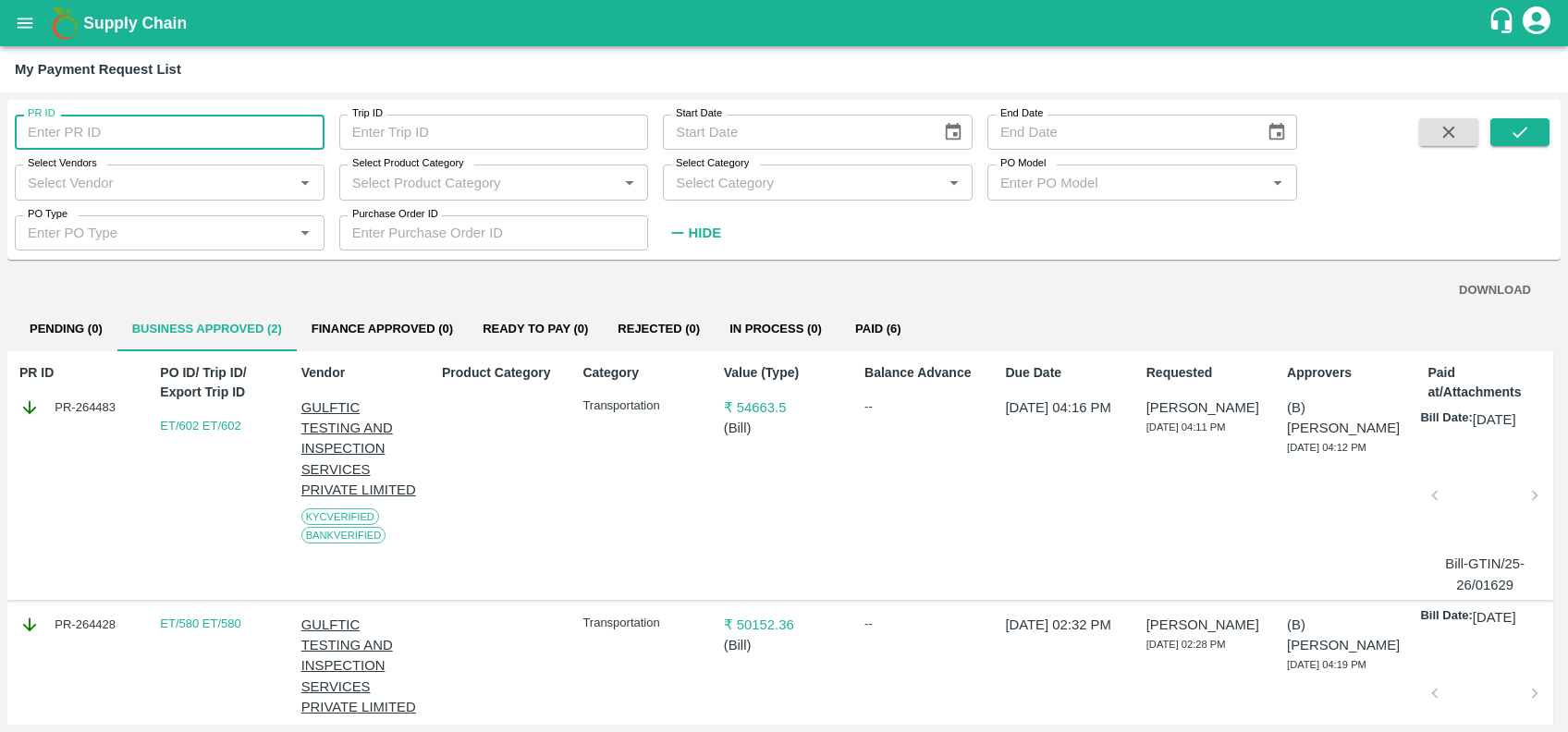
click at [178, 135] on input "PR ID" at bounding box center [169, 132] width 309 height 35
paste input "264482"
type input "264482"
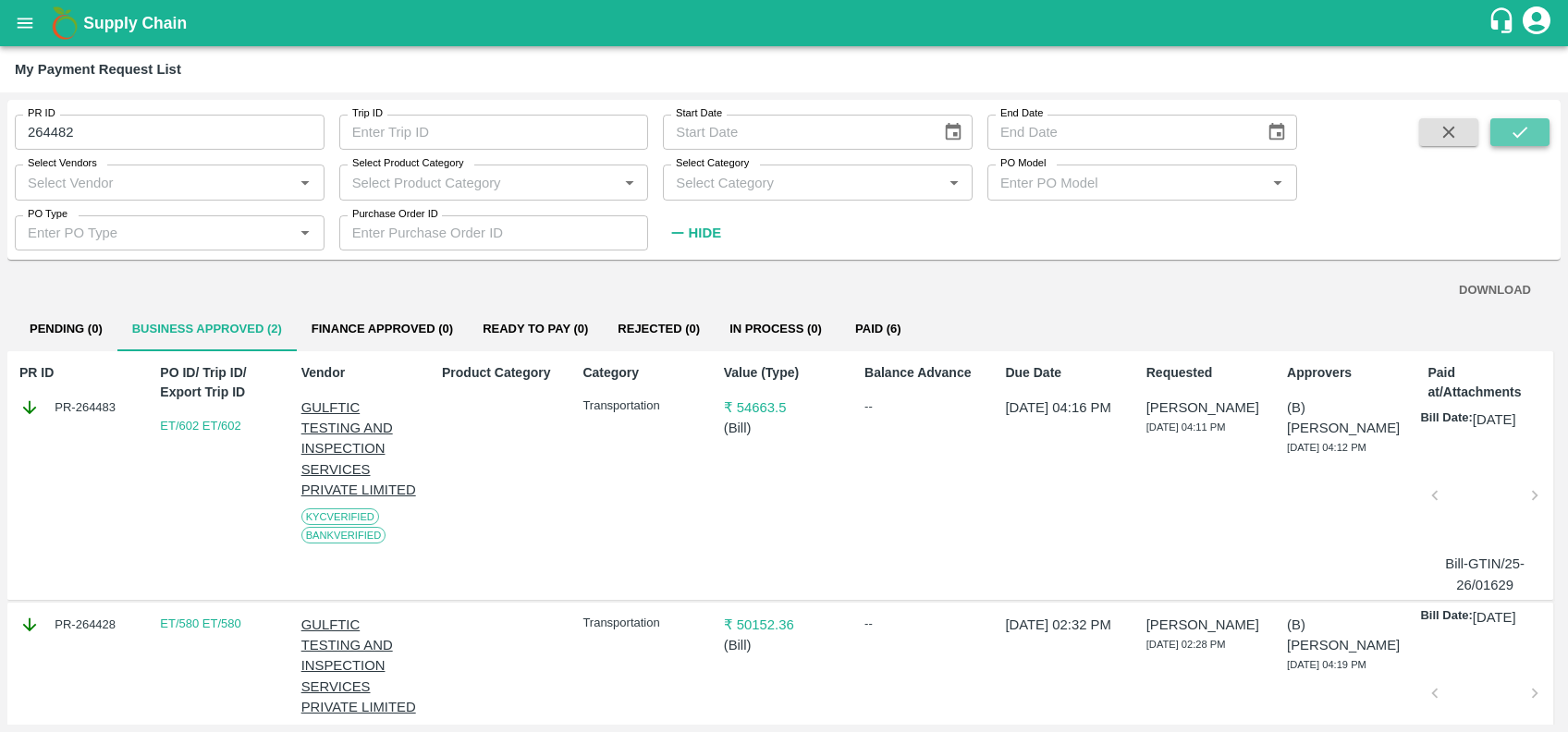
click at [1522, 132] on icon "submit" at bounding box center [1520, 133] width 15 height 11
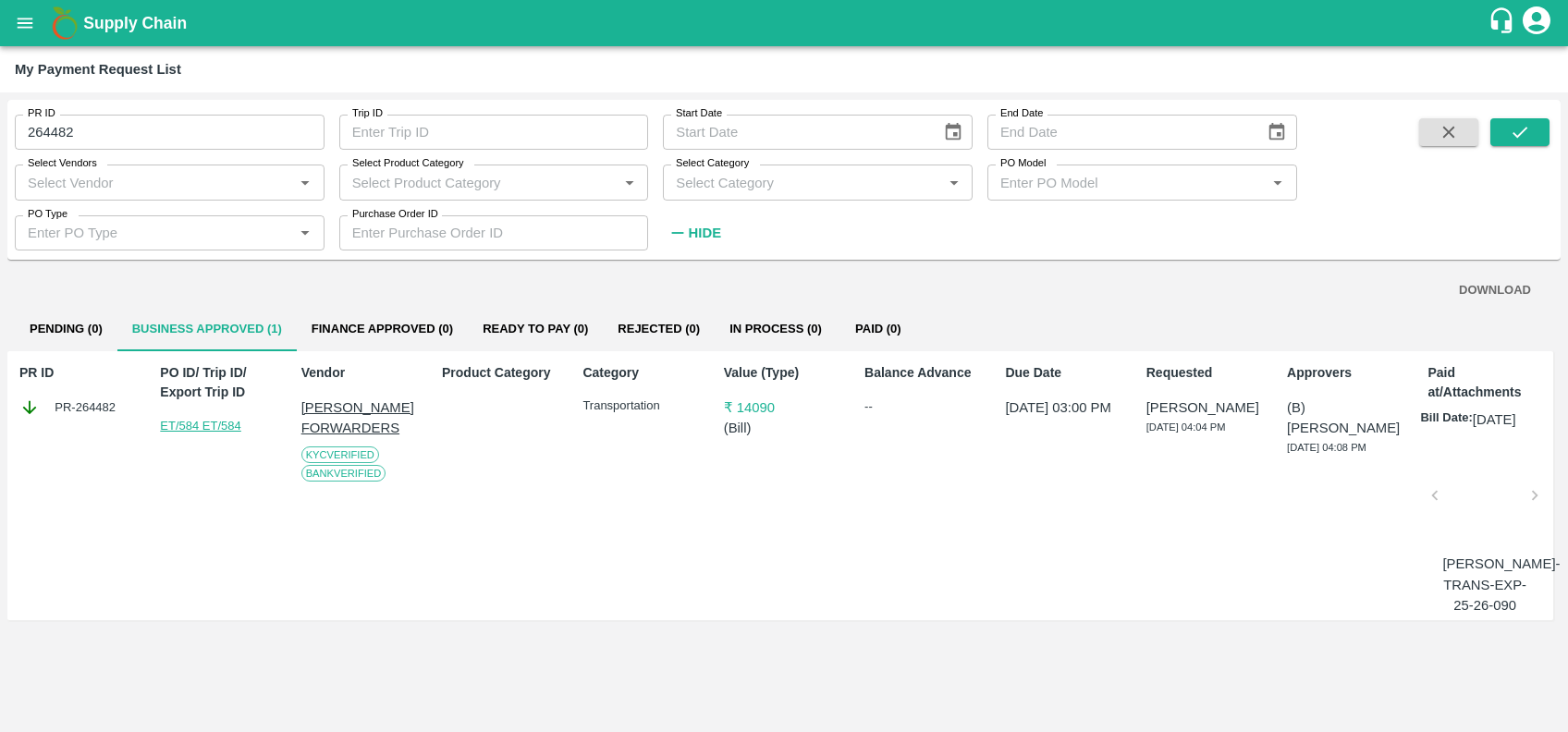
click at [175, 425] on link "ET/584 ET/584" at bounding box center [199, 425] width 80 height 14
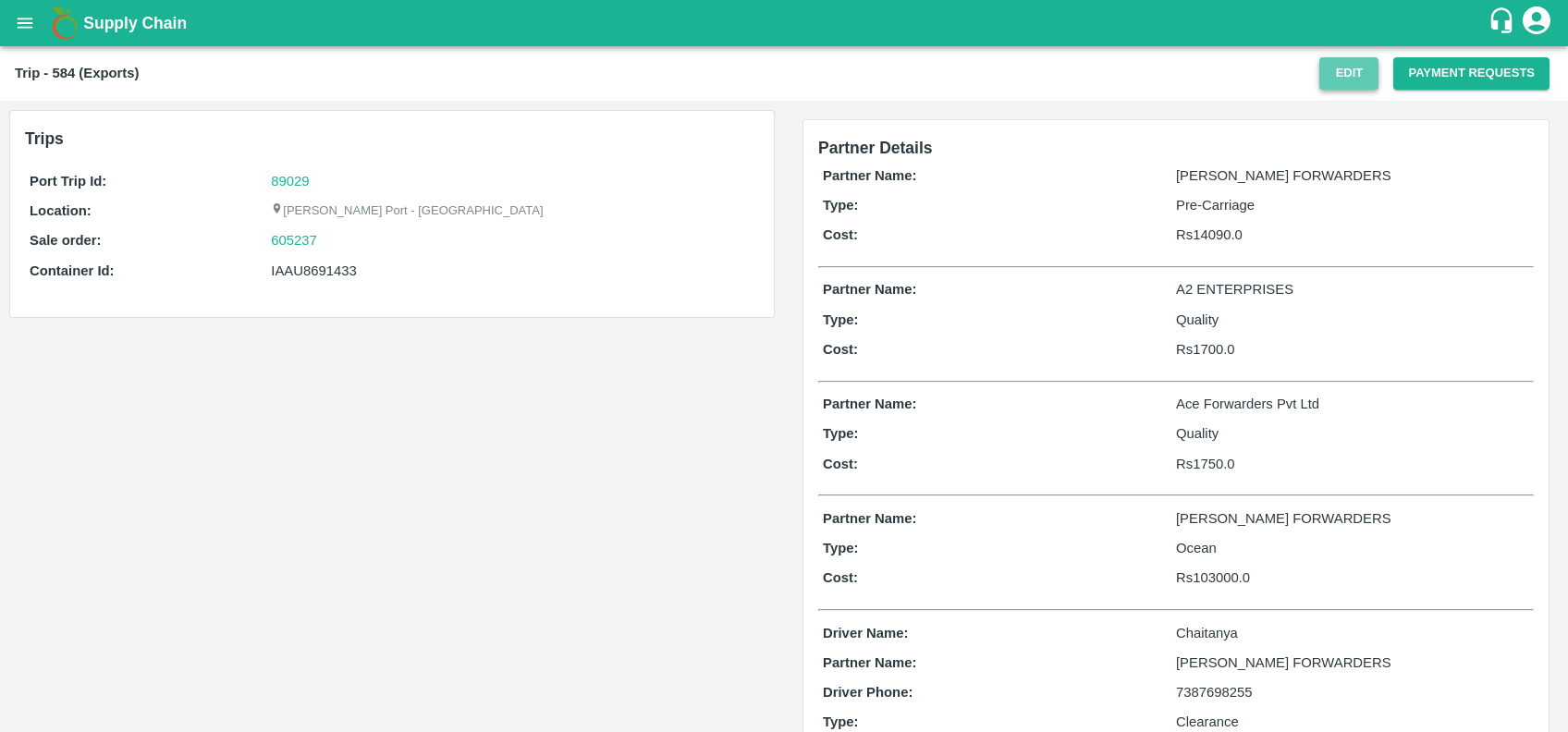
click at [1333, 70] on button "Edit" at bounding box center [1348, 73] width 59 height 32
click at [1409, 83] on button "Payment Requests" at bounding box center [1471, 73] width 156 height 32
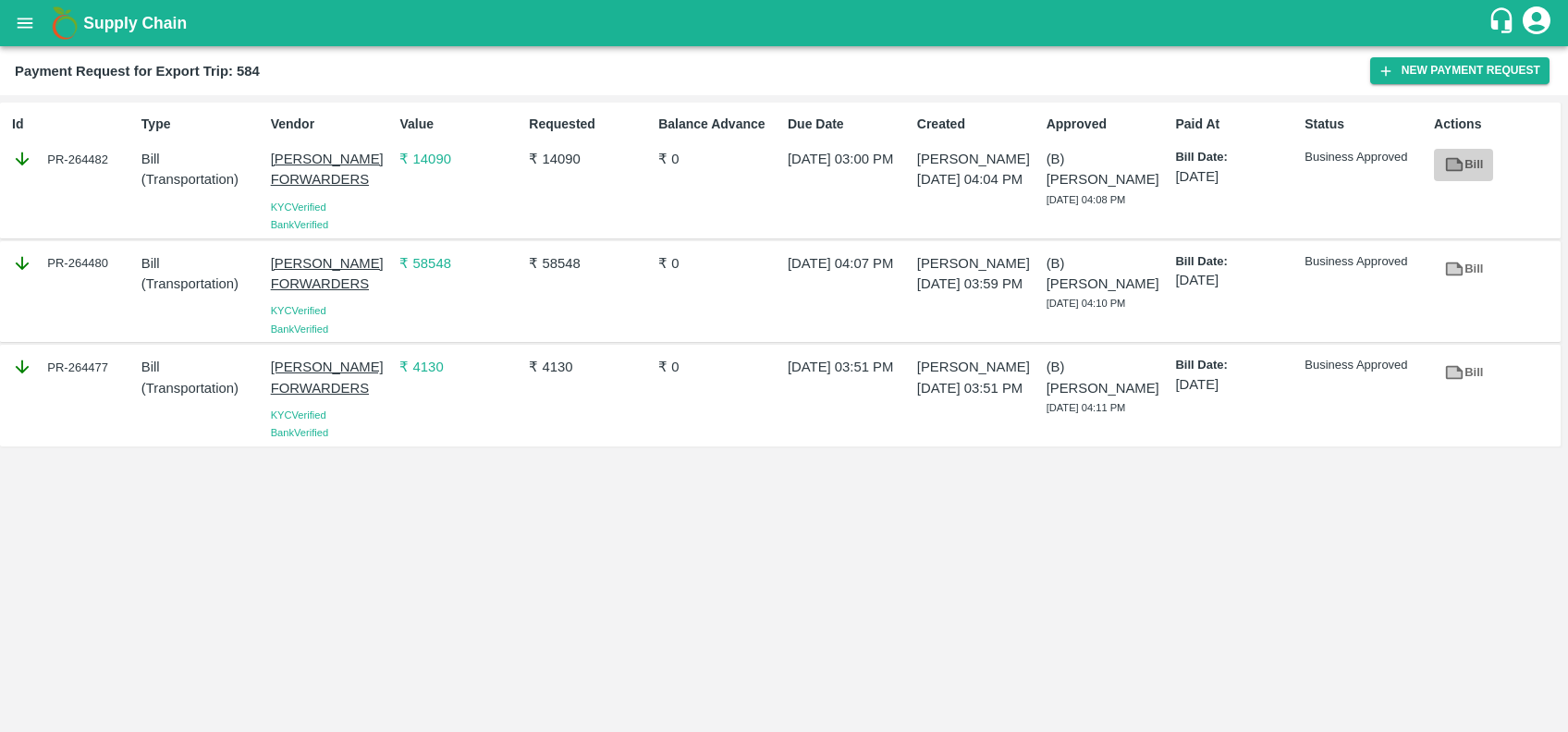
click at [1449, 164] on icon at bounding box center [1454, 165] width 14 height 10
click at [1444, 163] on icon at bounding box center [1454, 165] width 21 height 21
click at [64, 179] on div "Id PR-264482" at bounding box center [70, 170] width 130 height 127
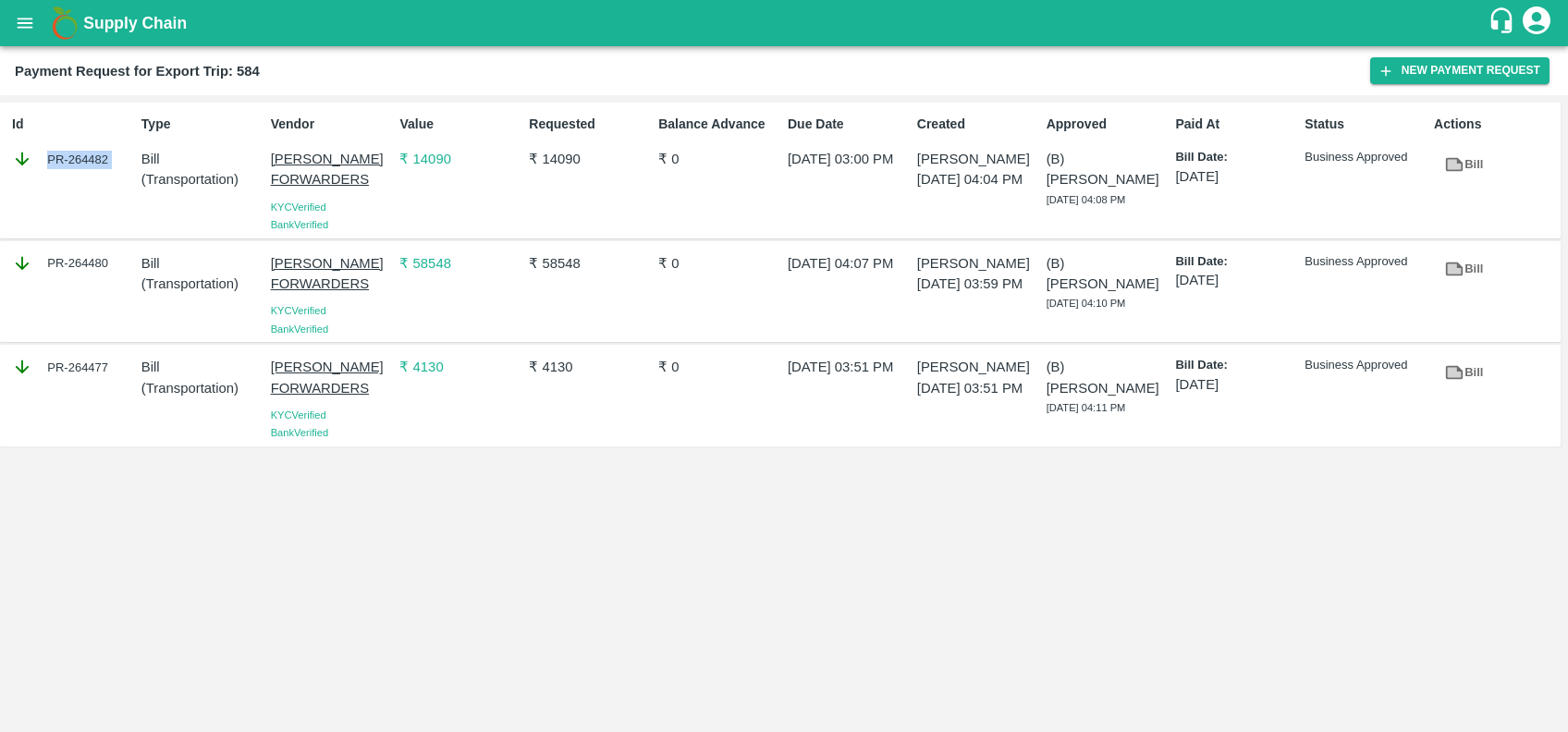
copy div "PR-264482"
click at [1381, 67] on icon "button" at bounding box center [1386, 72] width 17 height 17
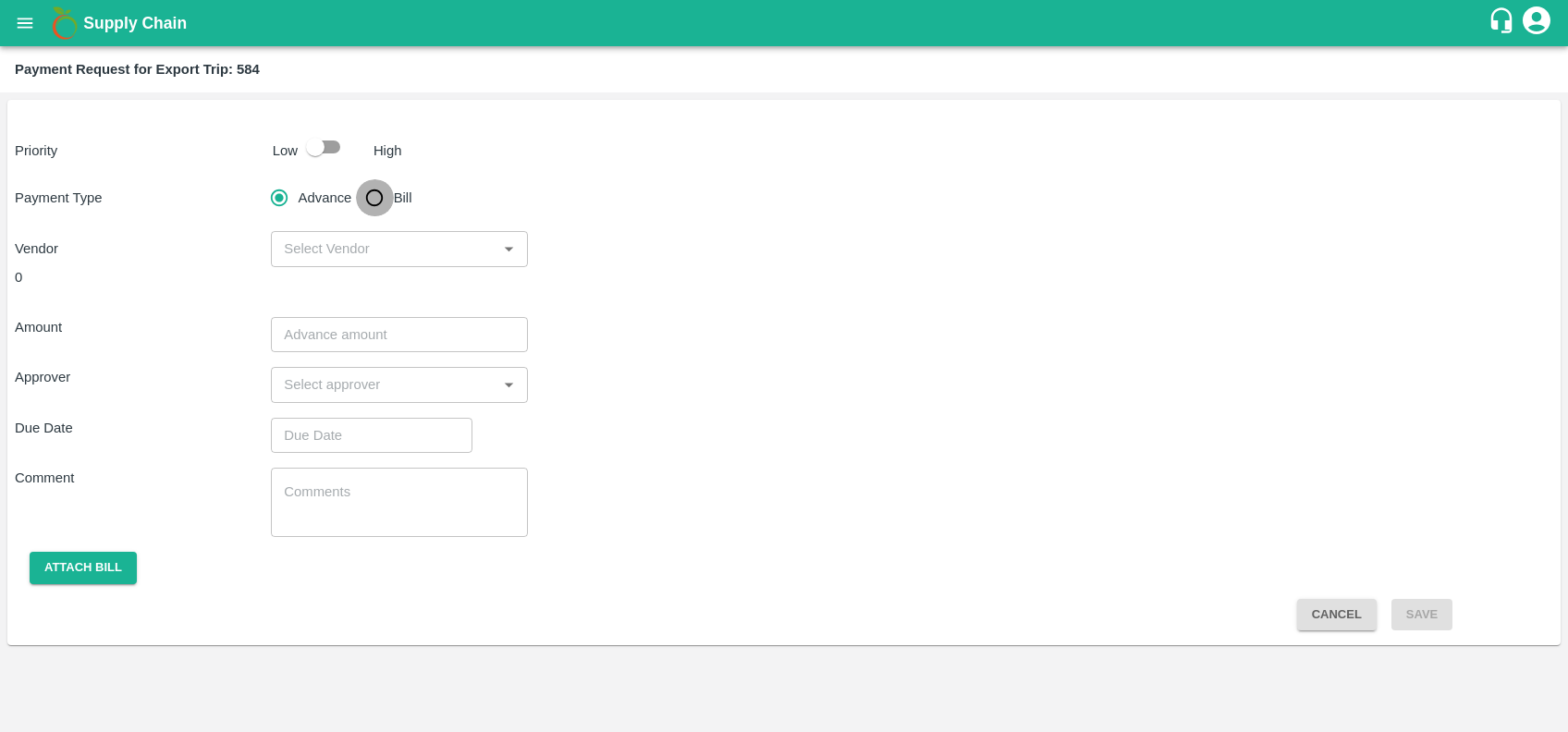
click at [377, 197] on input "Bill" at bounding box center [373, 198] width 37 height 37
radio input "true"
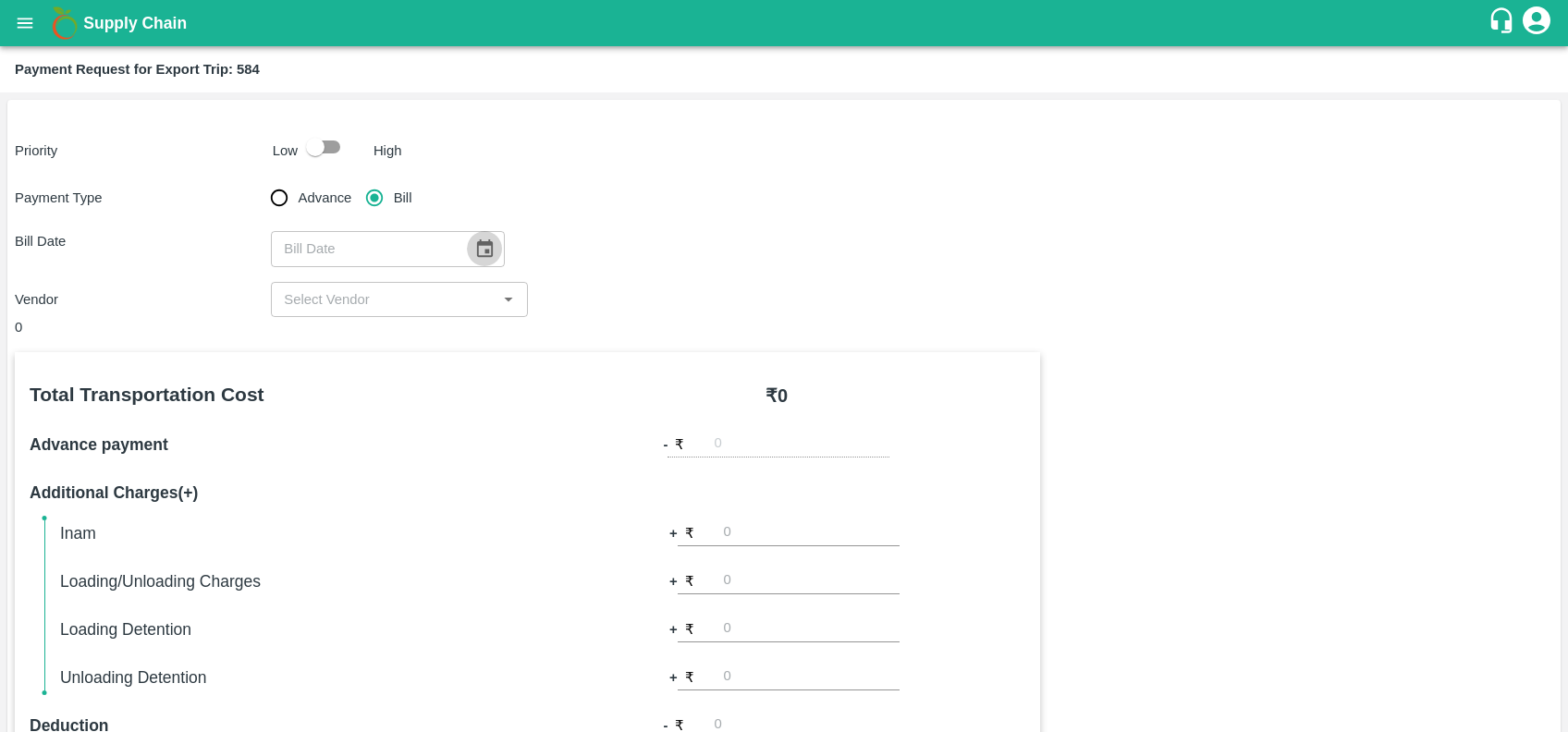
click at [477, 250] on icon "Choose date" at bounding box center [484, 247] width 16 height 18
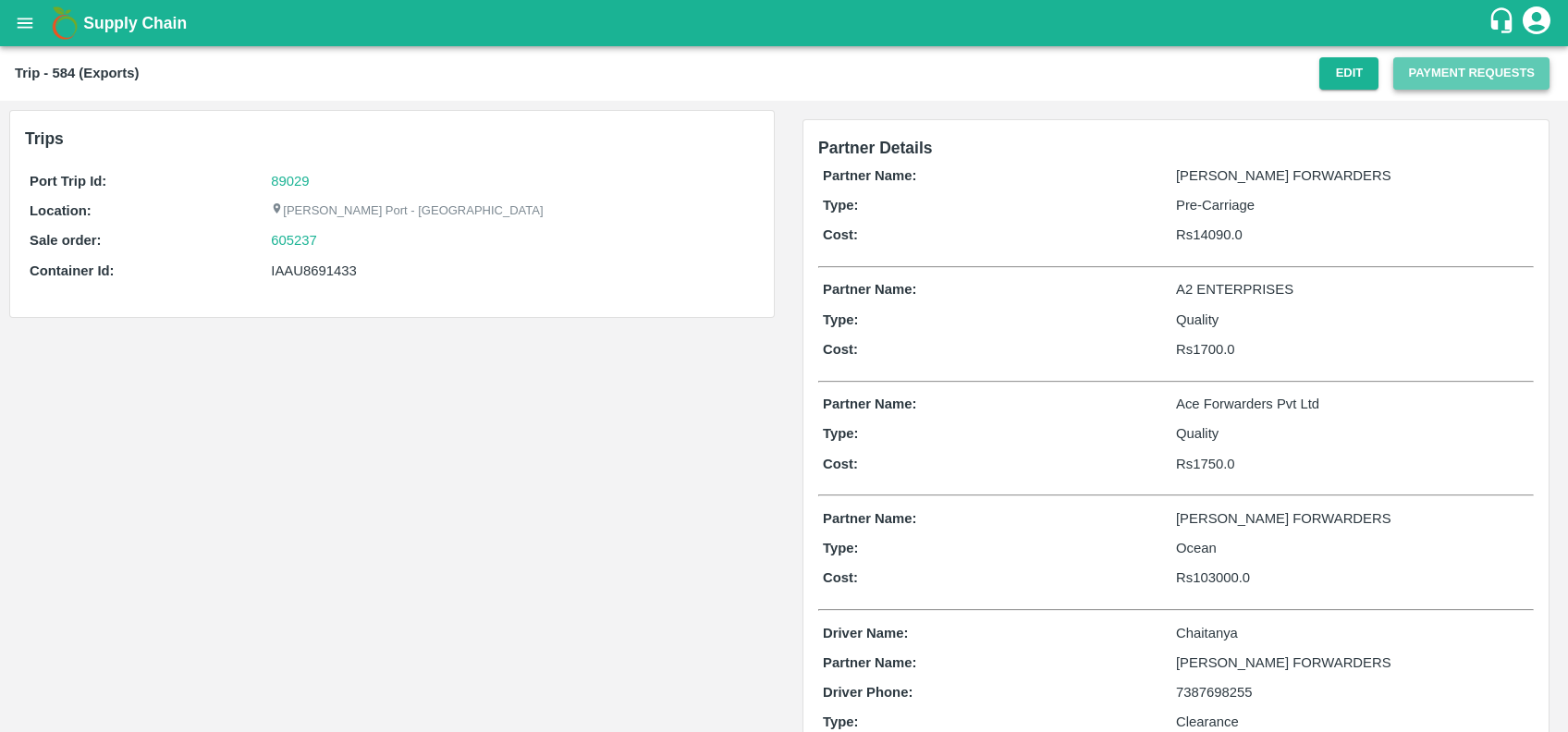
click at [1454, 73] on button "Payment Requests" at bounding box center [1471, 73] width 156 height 32
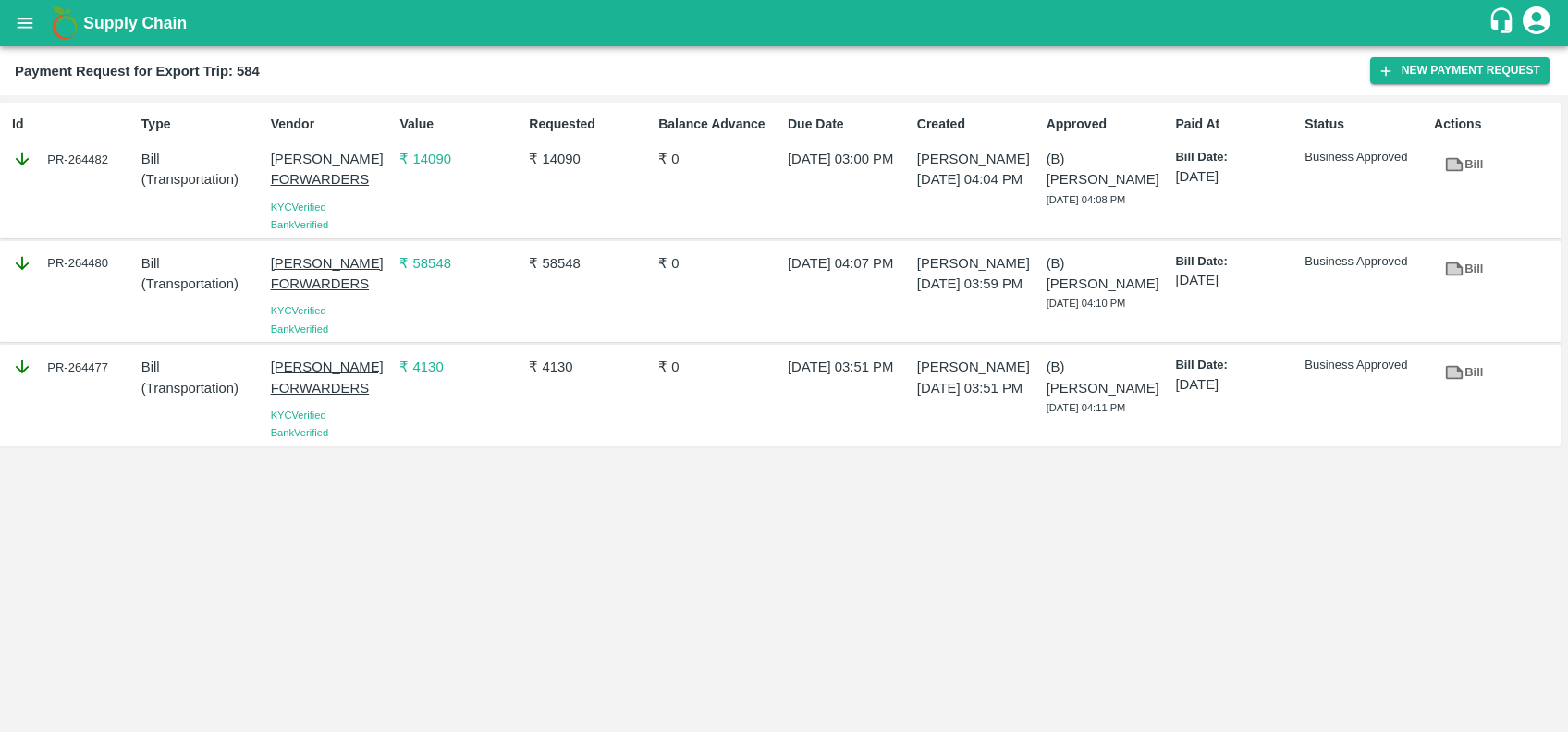
click at [435, 159] on p "₹ 14090" at bounding box center [460, 159] width 122 height 21
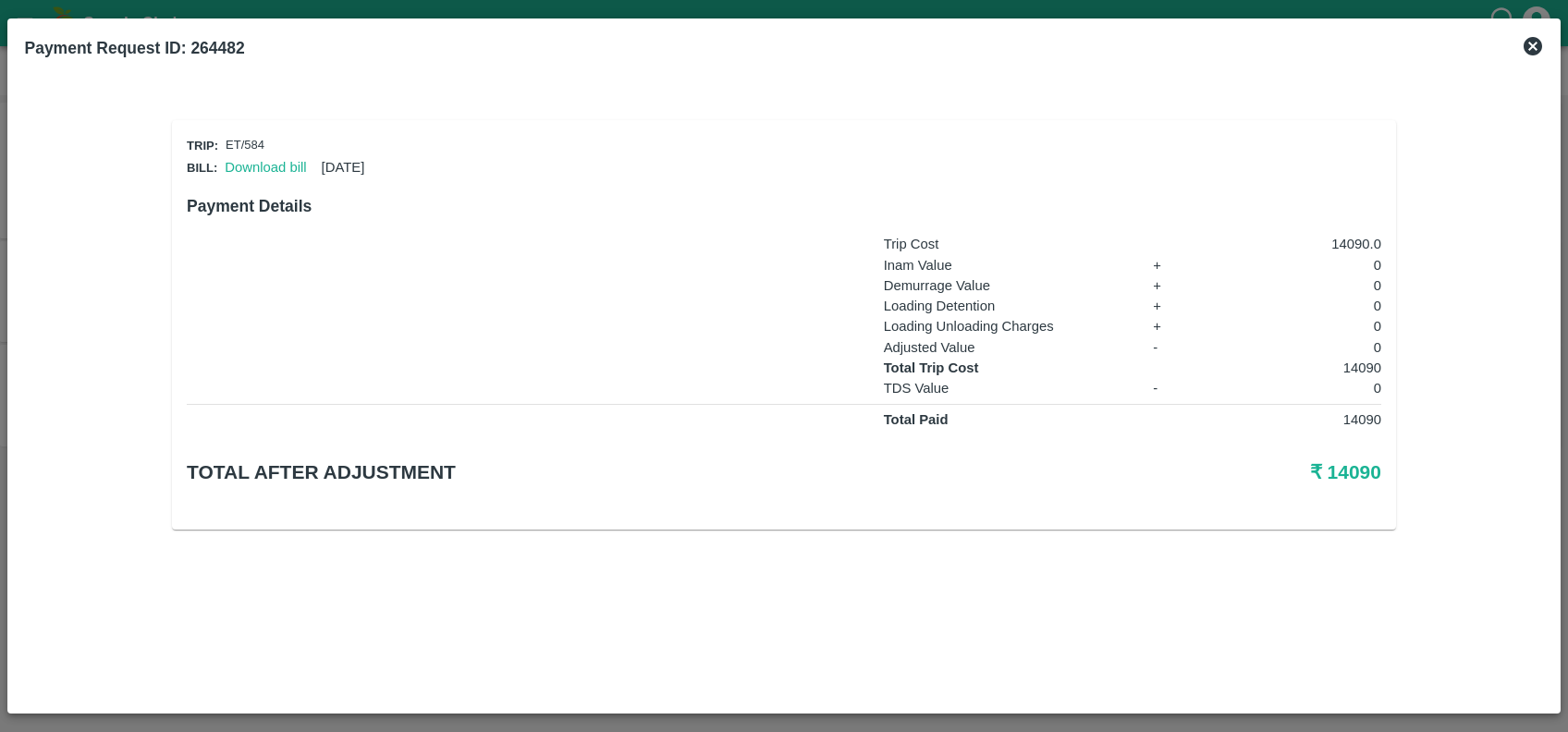
click at [1545, 40] on div "Payment Request ID: 264482" at bounding box center [784, 47] width 1533 height 40
click at [1536, 44] on icon at bounding box center [1532, 46] width 19 height 19
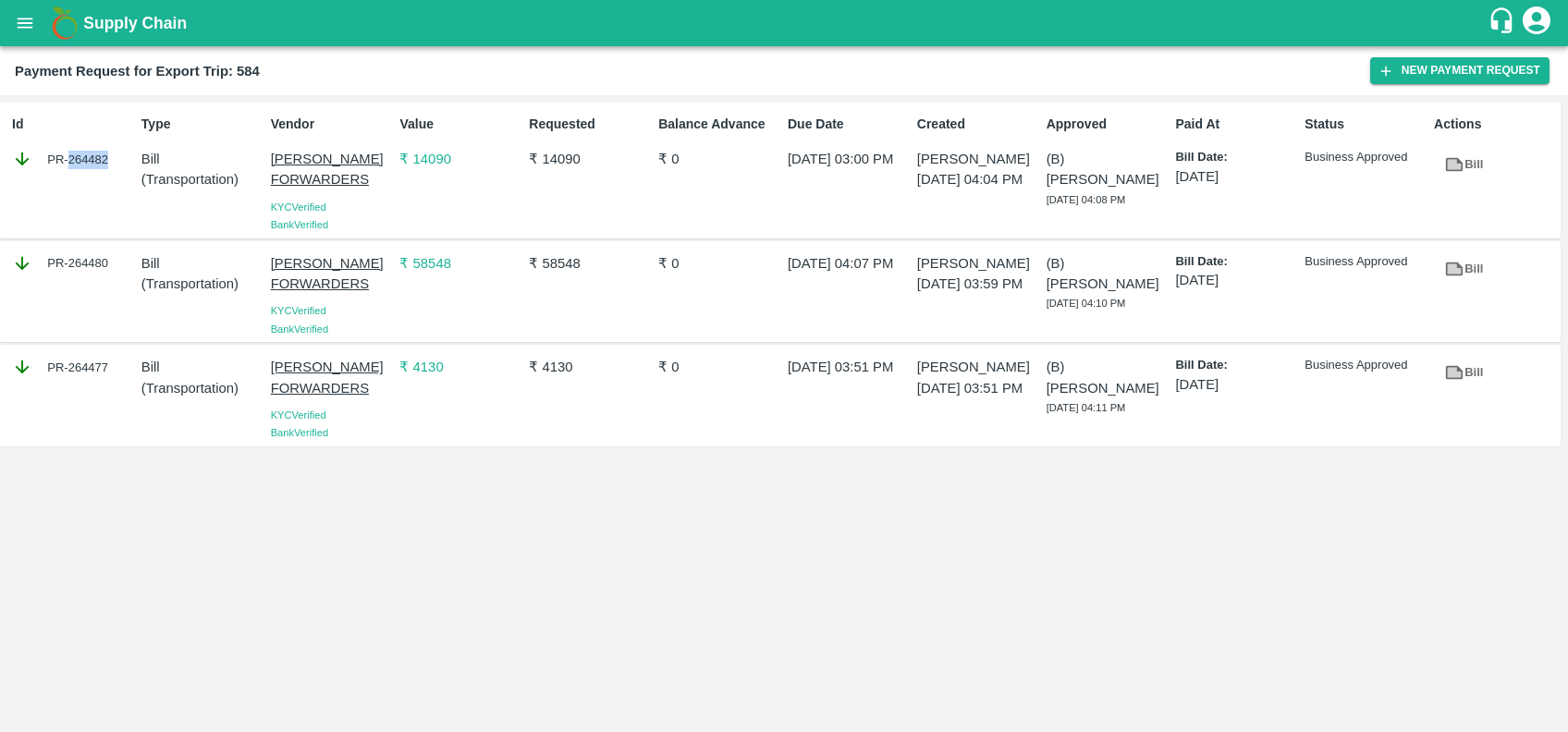
copy div "264482"
drag, startPoint x: 68, startPoint y: 154, endPoint x: 104, endPoint y: 156, distance: 36.1
click at [104, 156] on div "PR-264482" at bounding box center [73, 159] width 122 height 21
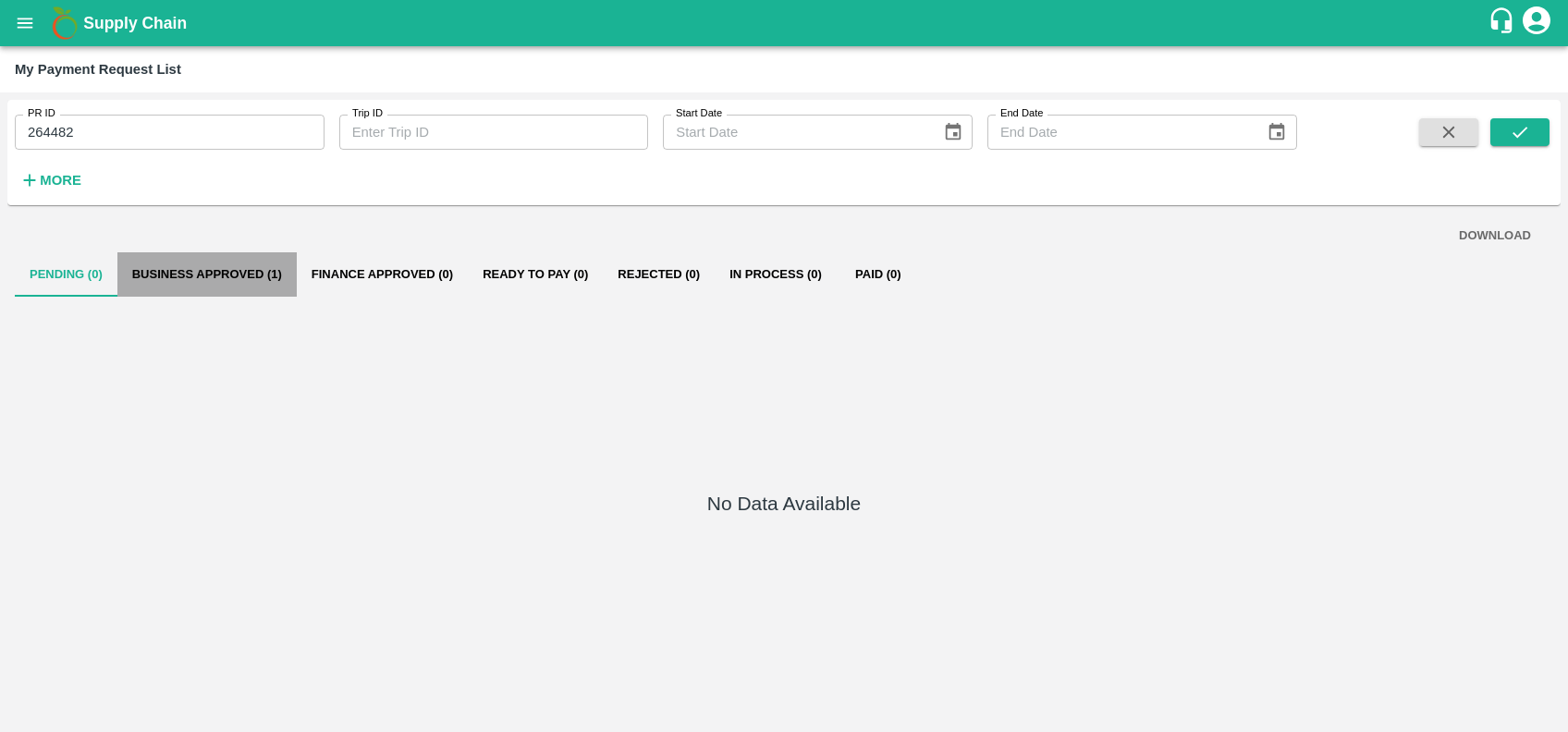
click at [239, 282] on button "Business Approved (1)" at bounding box center [207, 274] width 180 height 44
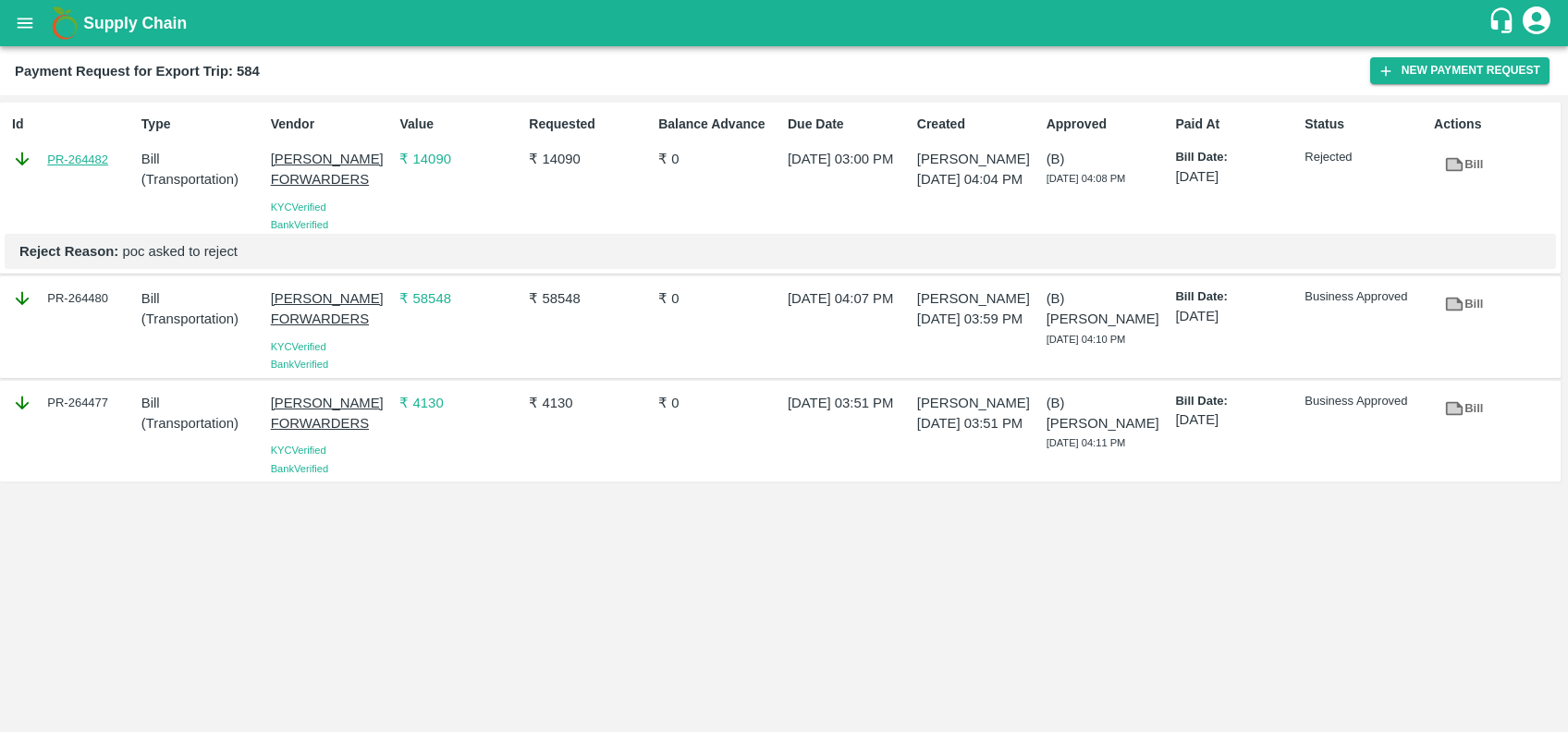
click at [90, 153] on link "PR-264482" at bounding box center [77, 160] width 61 height 19
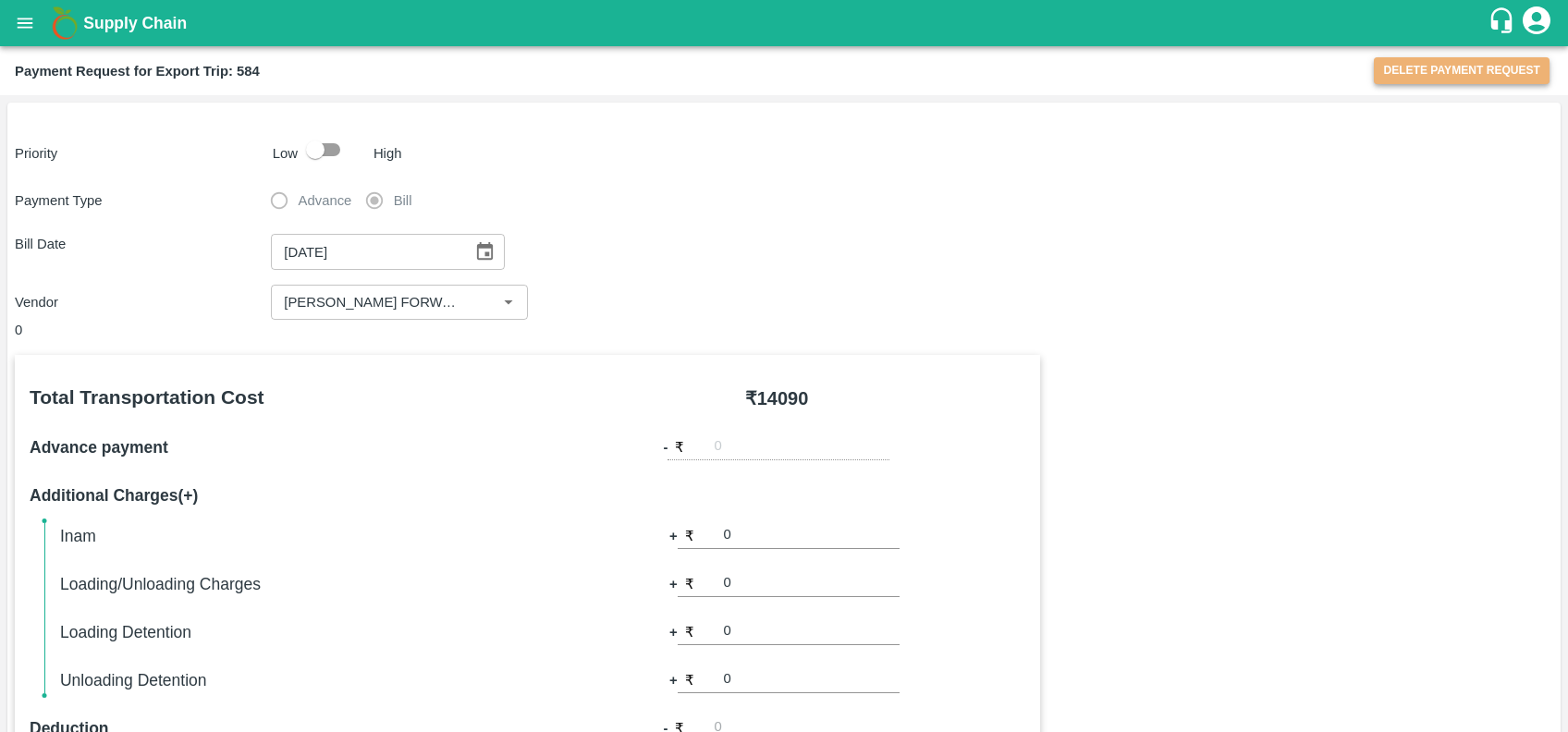
click at [1420, 70] on button "Delete Payment Request" at bounding box center [1461, 71] width 176 height 26
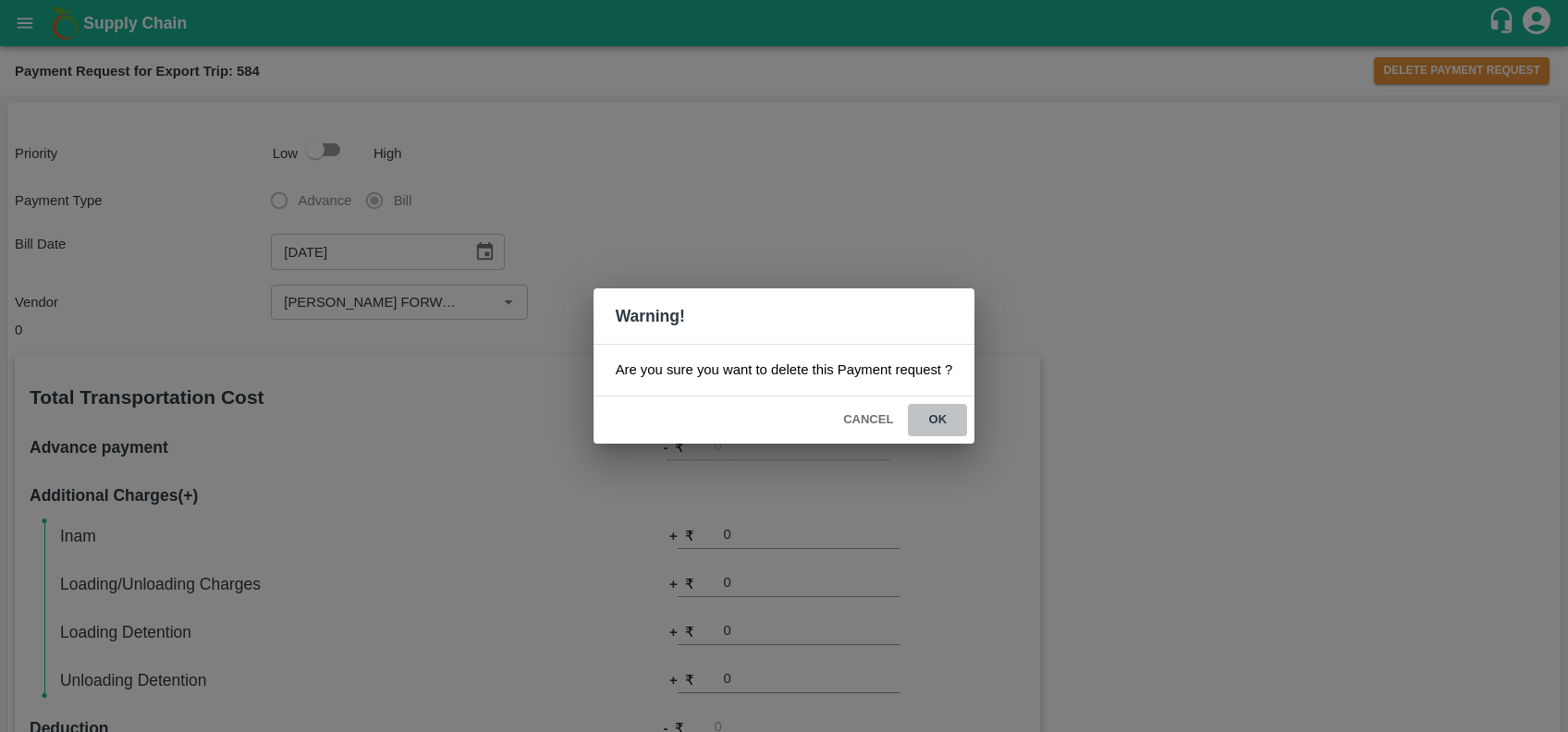
click at [928, 415] on button "ok" at bounding box center [937, 420] width 59 height 32
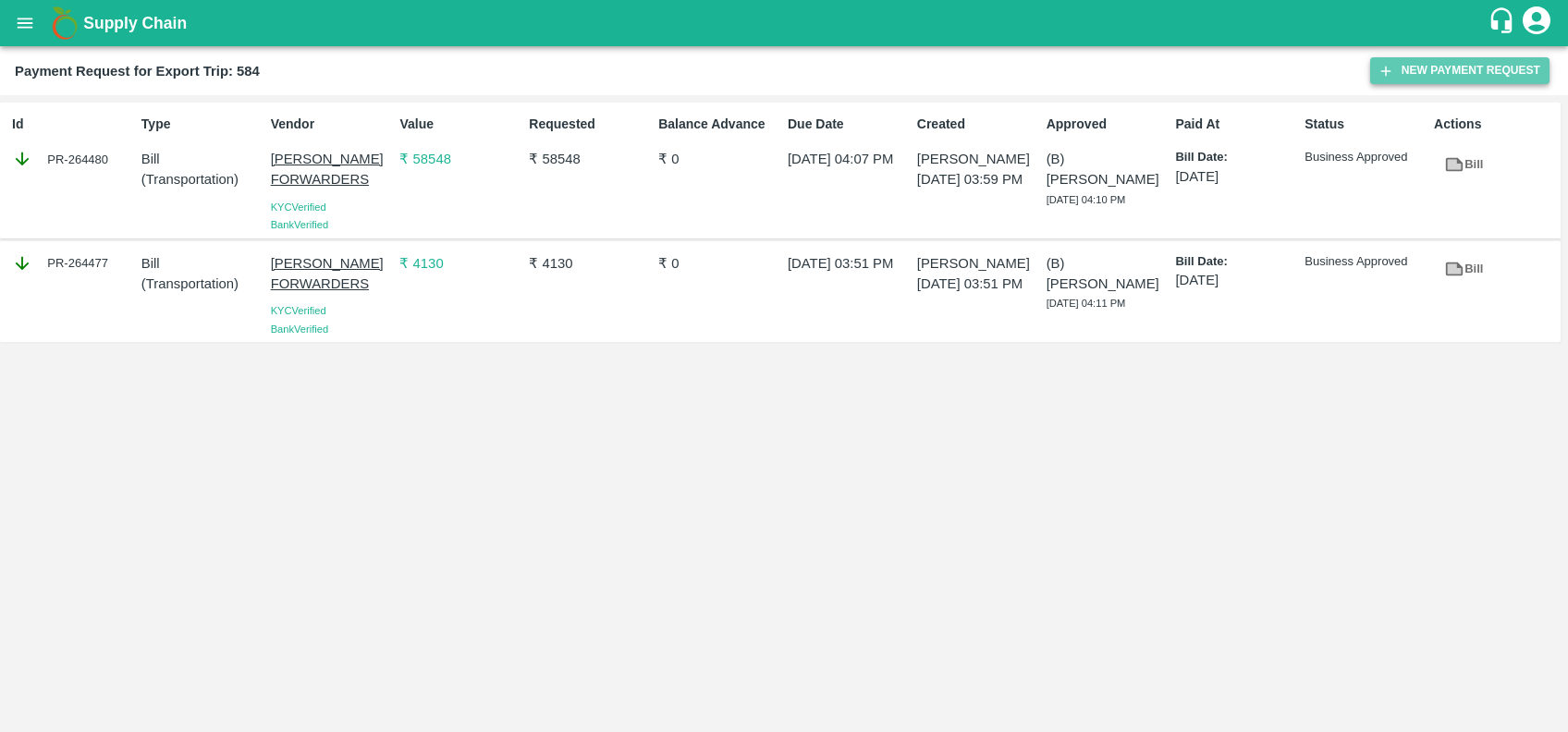
click at [1424, 59] on button "New Payment Request" at bounding box center [1459, 71] width 180 height 26
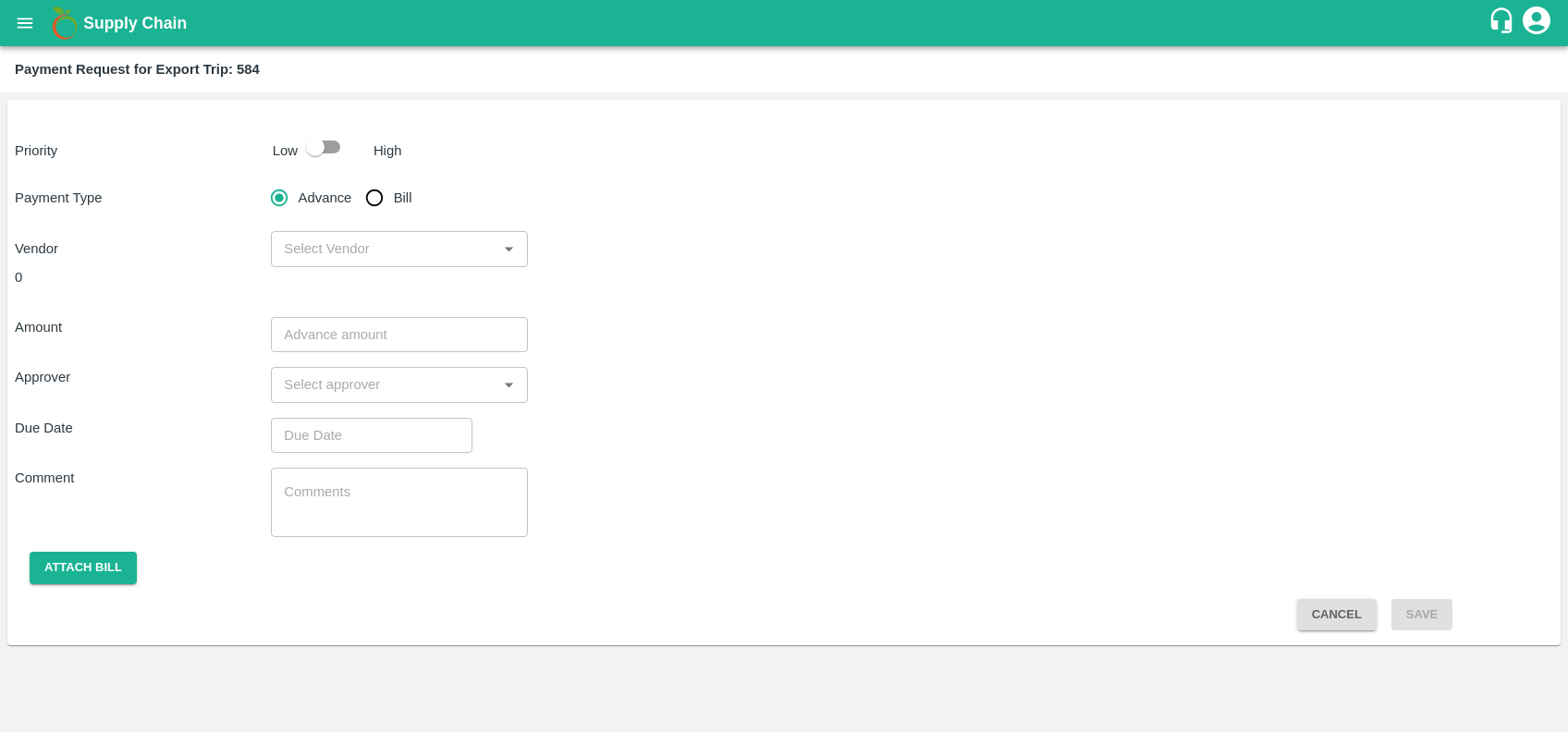
click at [311, 171] on div "Priority Low High Payment Type Advance Bill Vendor ​ 0 Amount ​ Approver ​ Due …" at bounding box center [784, 373] width 1553 height 546
click at [323, 155] on input "checkbox" at bounding box center [315, 147] width 105 height 35
checkbox input "true"
click at [379, 198] on input "Bill" at bounding box center [373, 198] width 37 height 37
radio input "true"
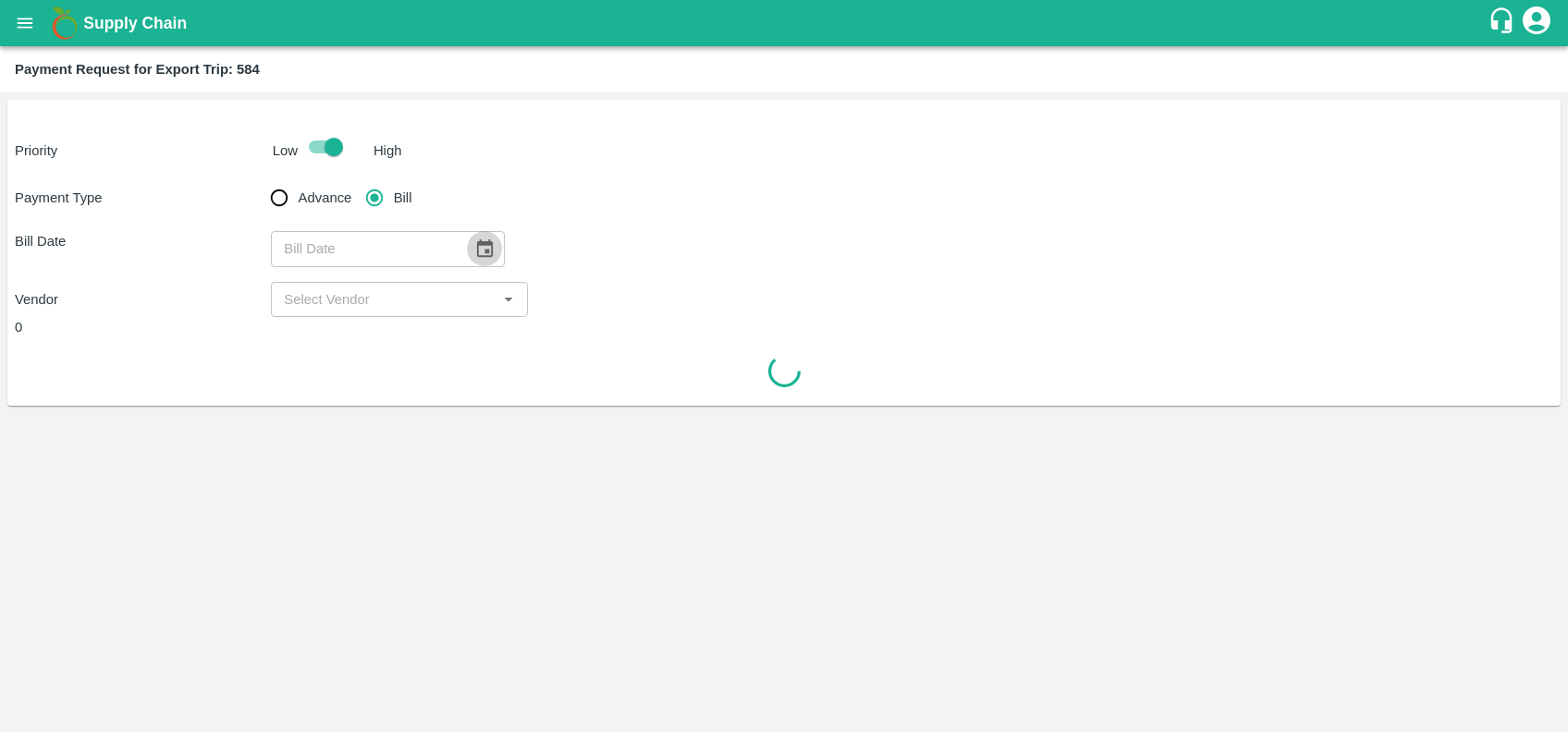
click at [475, 245] on icon "Choose date" at bounding box center [484, 249] width 21 height 21
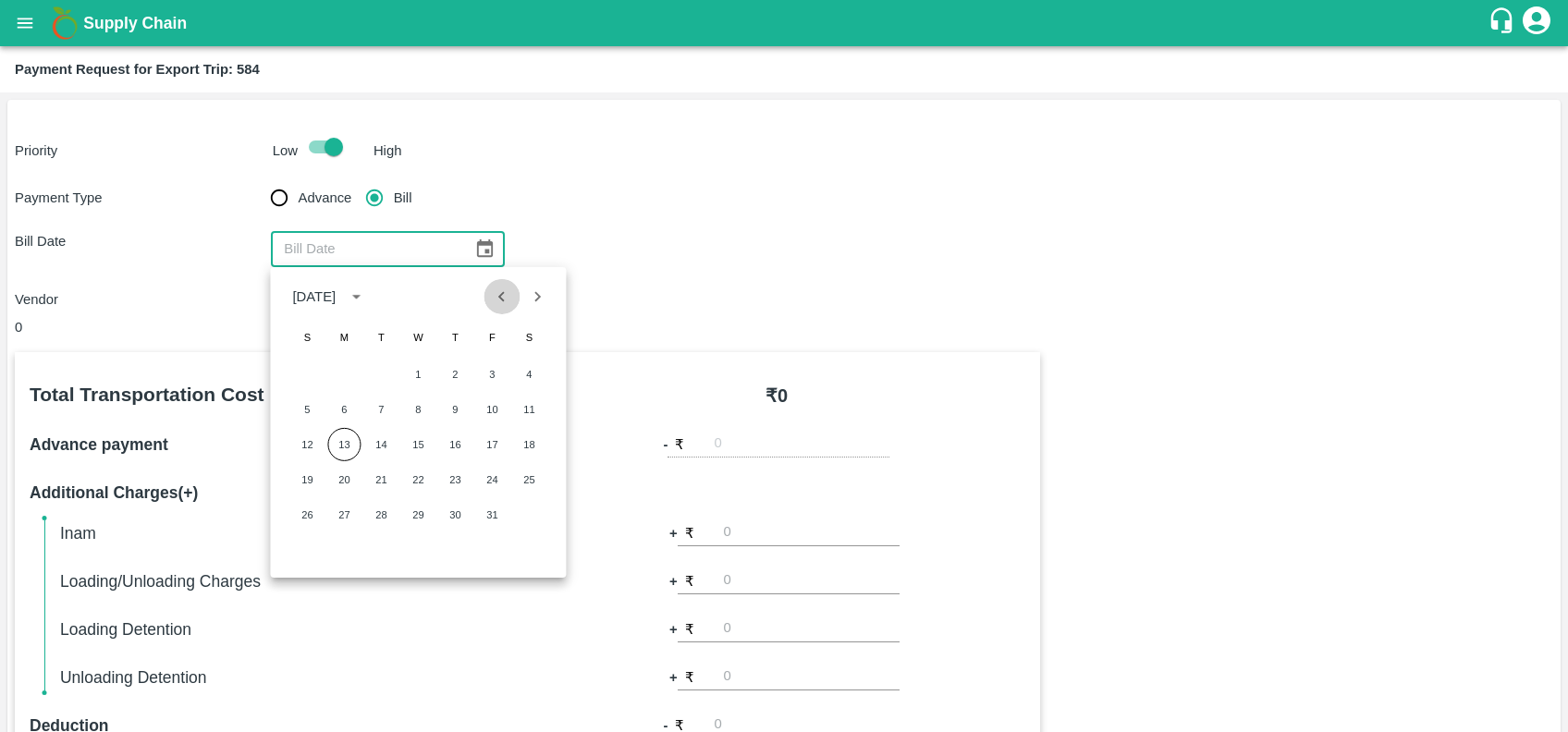
click at [505, 292] on icon "Previous month" at bounding box center [502, 297] width 21 height 21
click at [310, 483] on button "21" at bounding box center [307, 479] width 33 height 33
type input "21/09/2025"
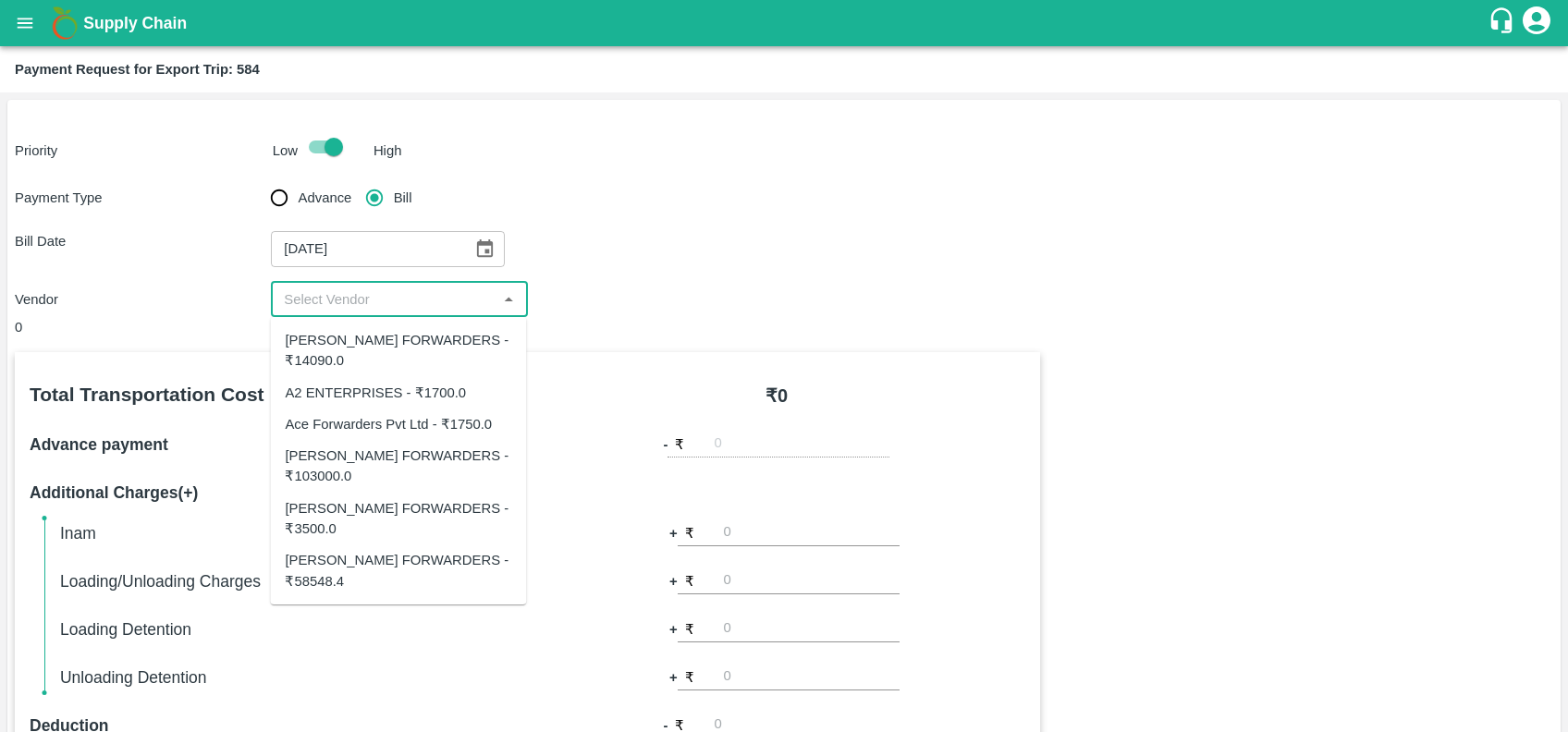
click at [321, 305] on input "input" at bounding box center [384, 300] width 214 height 24
click at [353, 349] on div "SHUBHAM FORWARDERS - ₹14090.0" at bounding box center [398, 351] width 227 height 41
type input "SHUBHAM FORWARDERS - ₹14090.0"
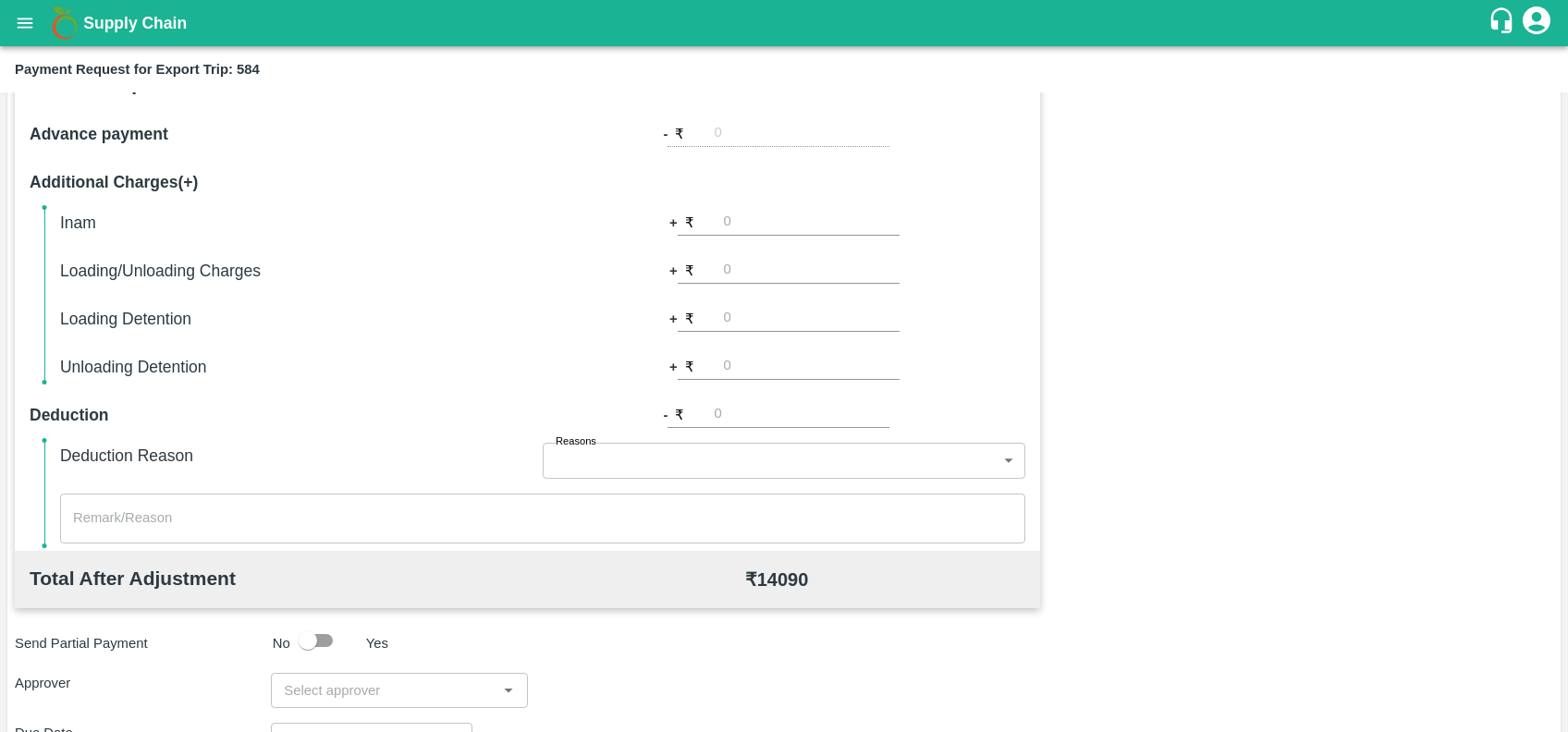
scroll to position [310, 0]
click at [732, 220] on input "number" at bounding box center [811, 224] width 176 height 25
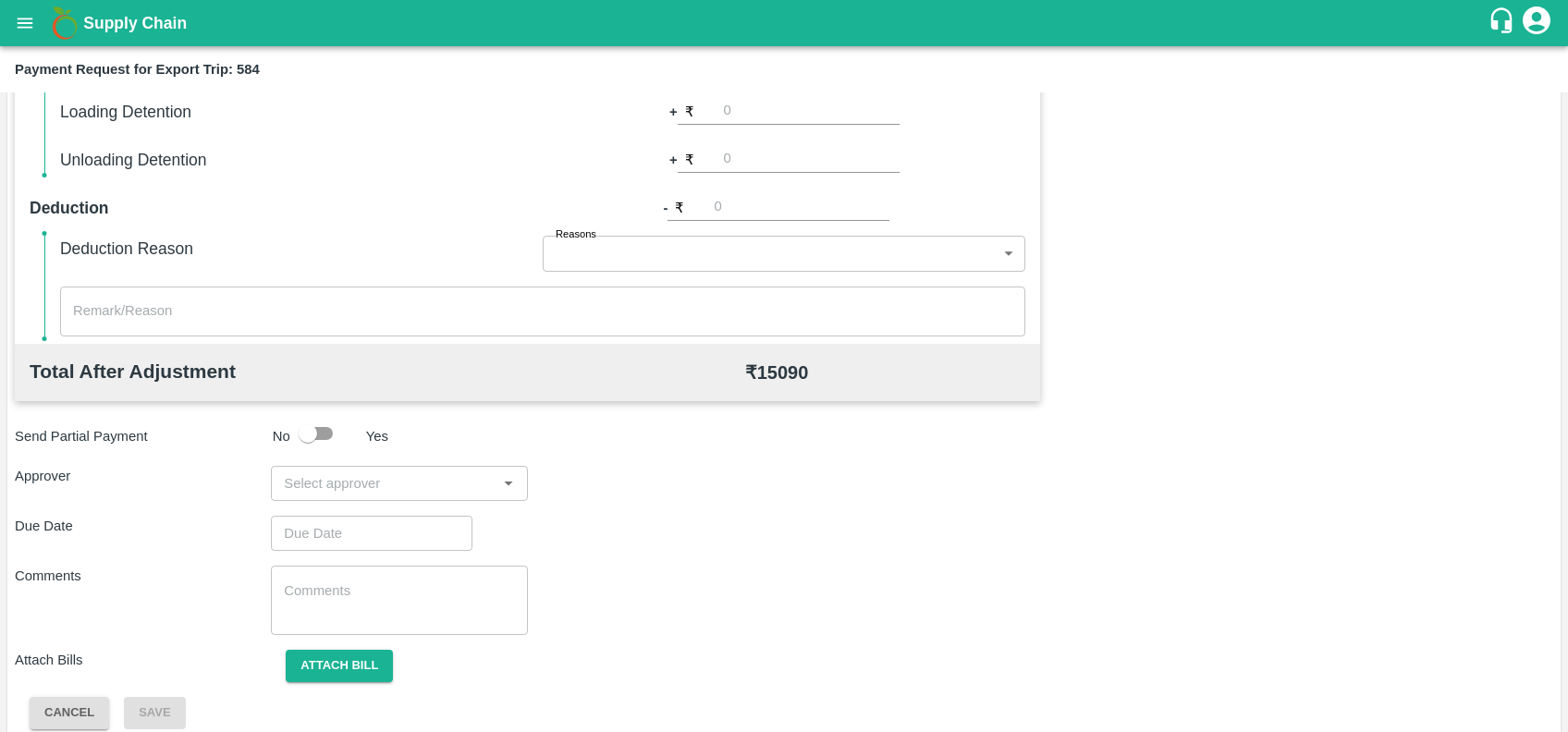
scroll to position [520, 0]
type input "1000"
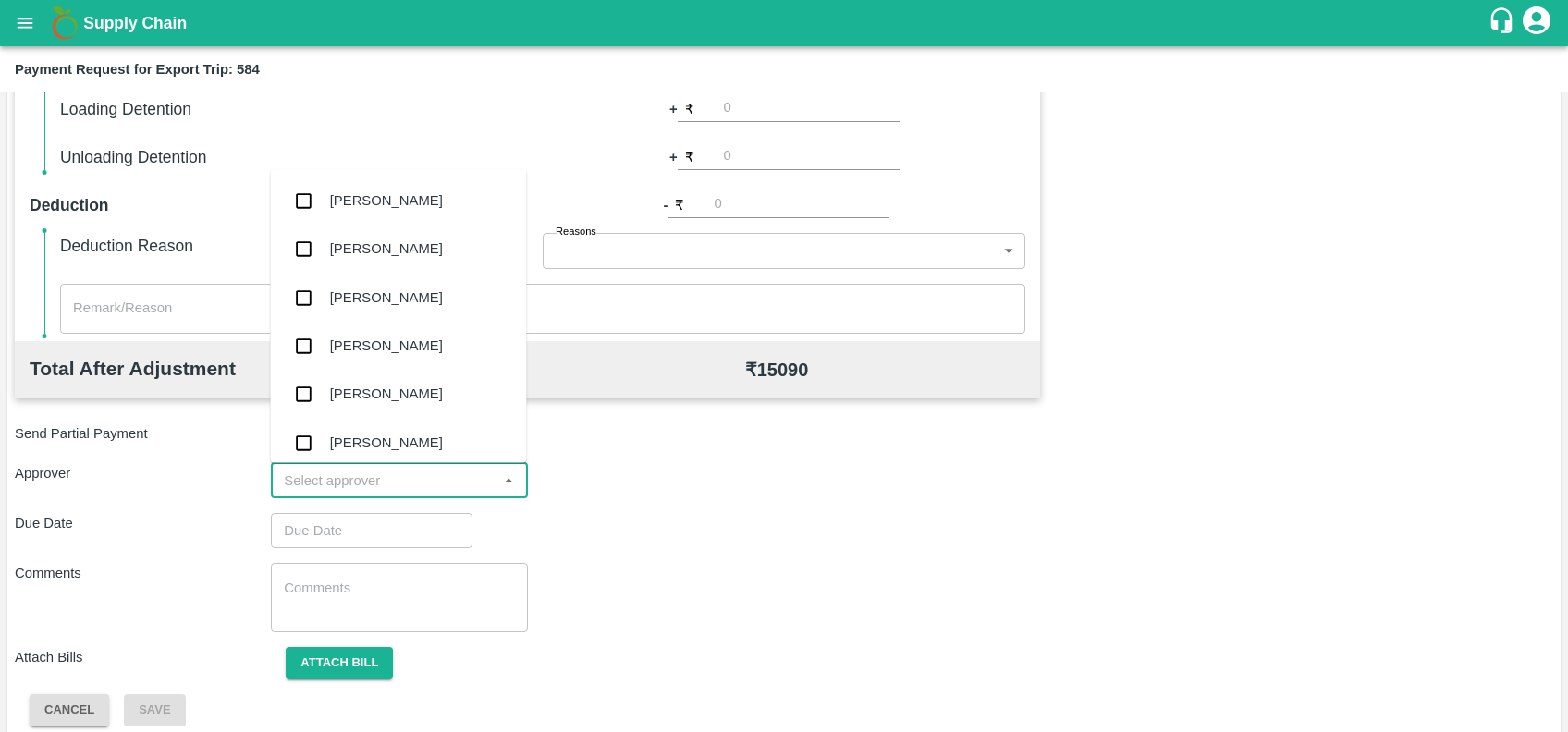
click at [371, 484] on input "input" at bounding box center [384, 481] width 214 height 24
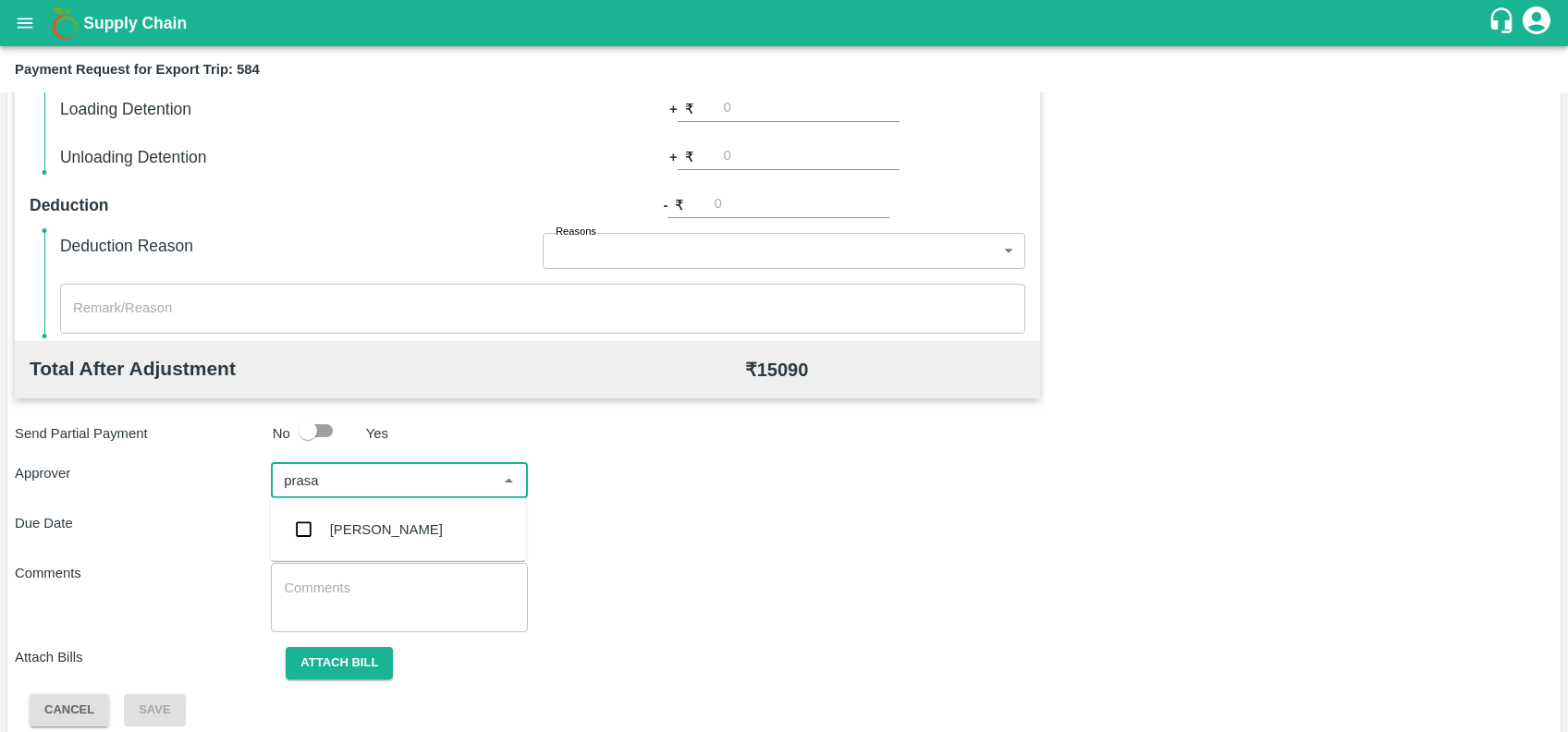
type input "prasad"
click at [387, 517] on div "[PERSON_NAME]" at bounding box center [398, 529] width 256 height 48
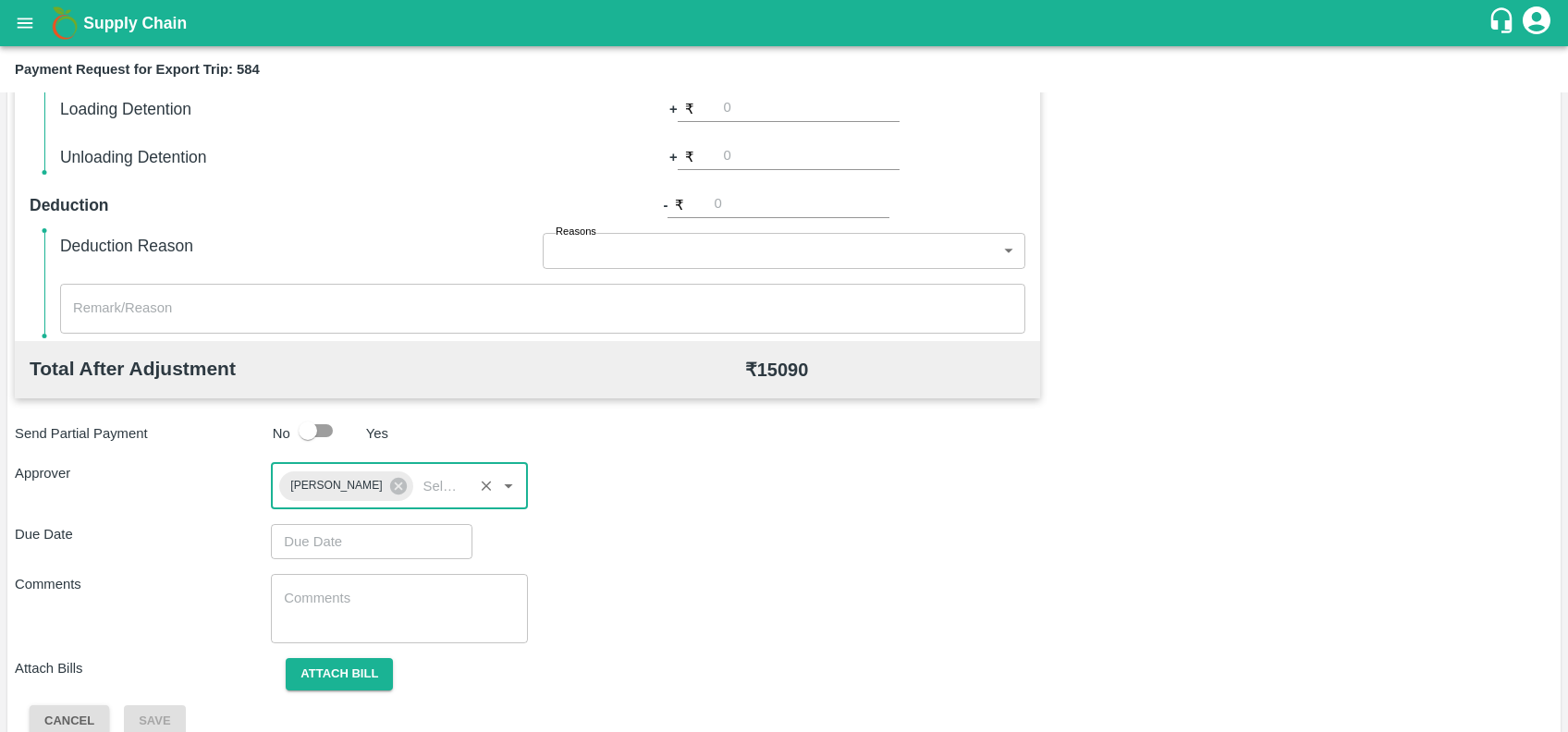
type input "DD/MM/YYYY hh:mm aa"
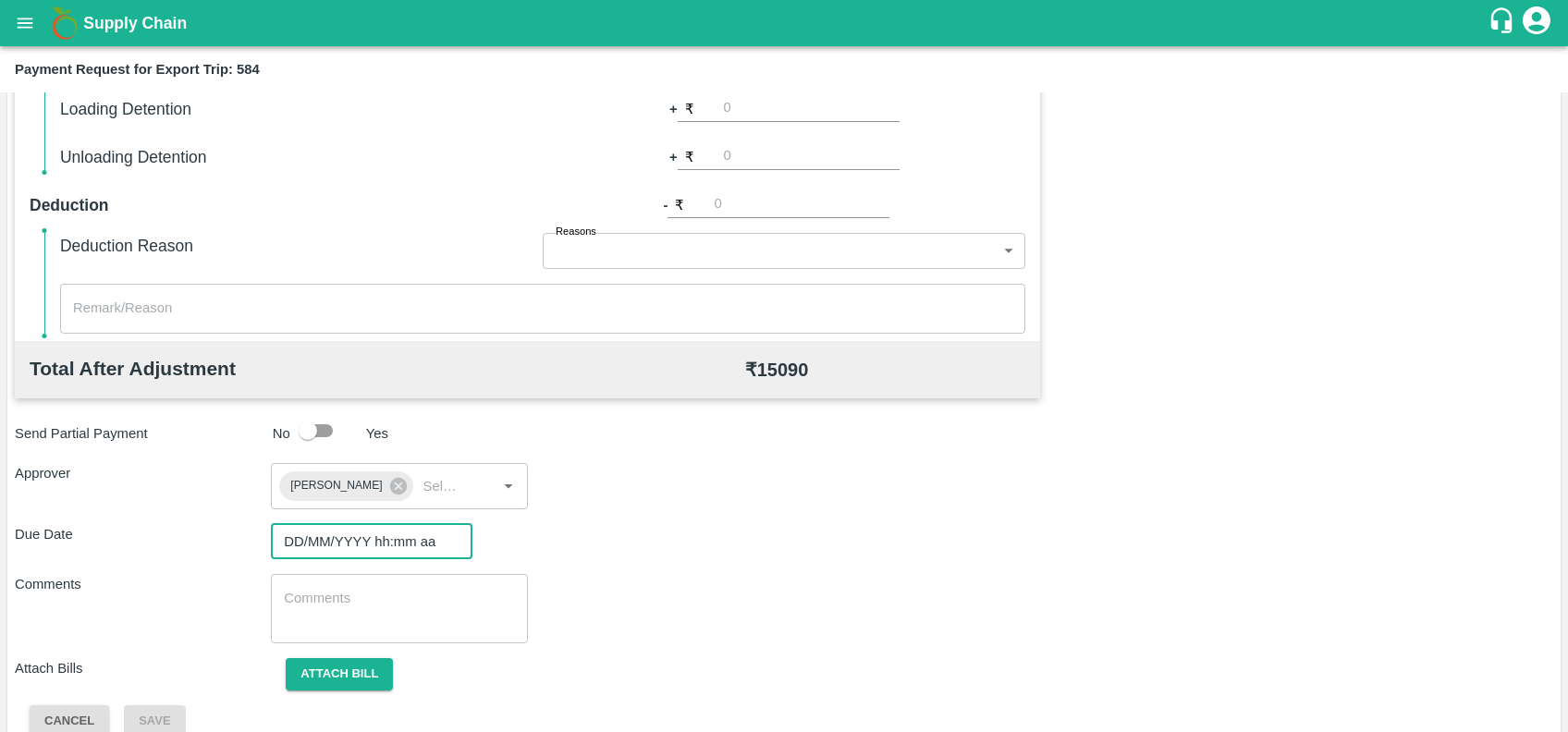
click at [391, 533] on input "DD/MM/YYYY hh:mm aa" at bounding box center [365, 541] width 188 height 35
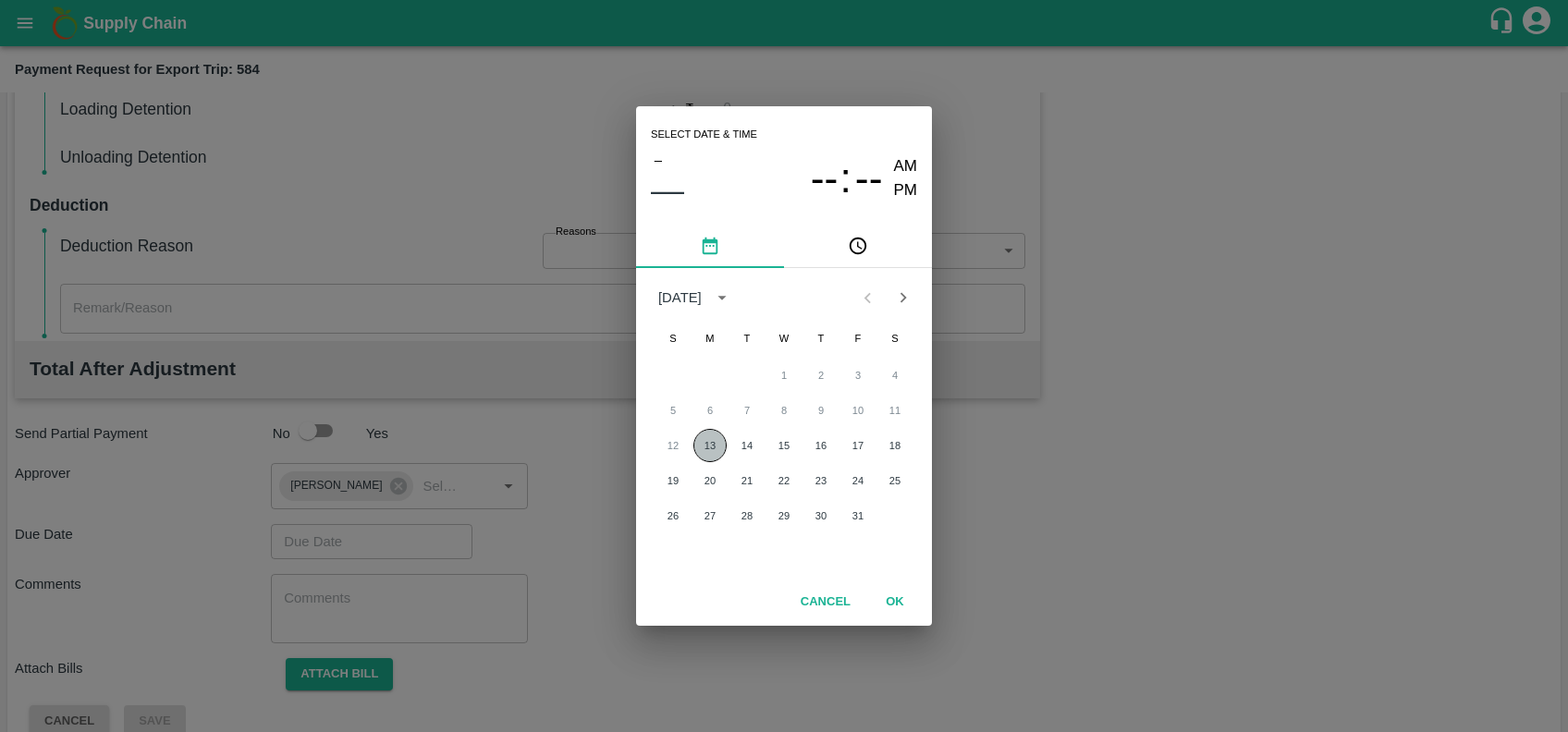
click at [713, 440] on button "13" at bounding box center [709, 445] width 33 height 33
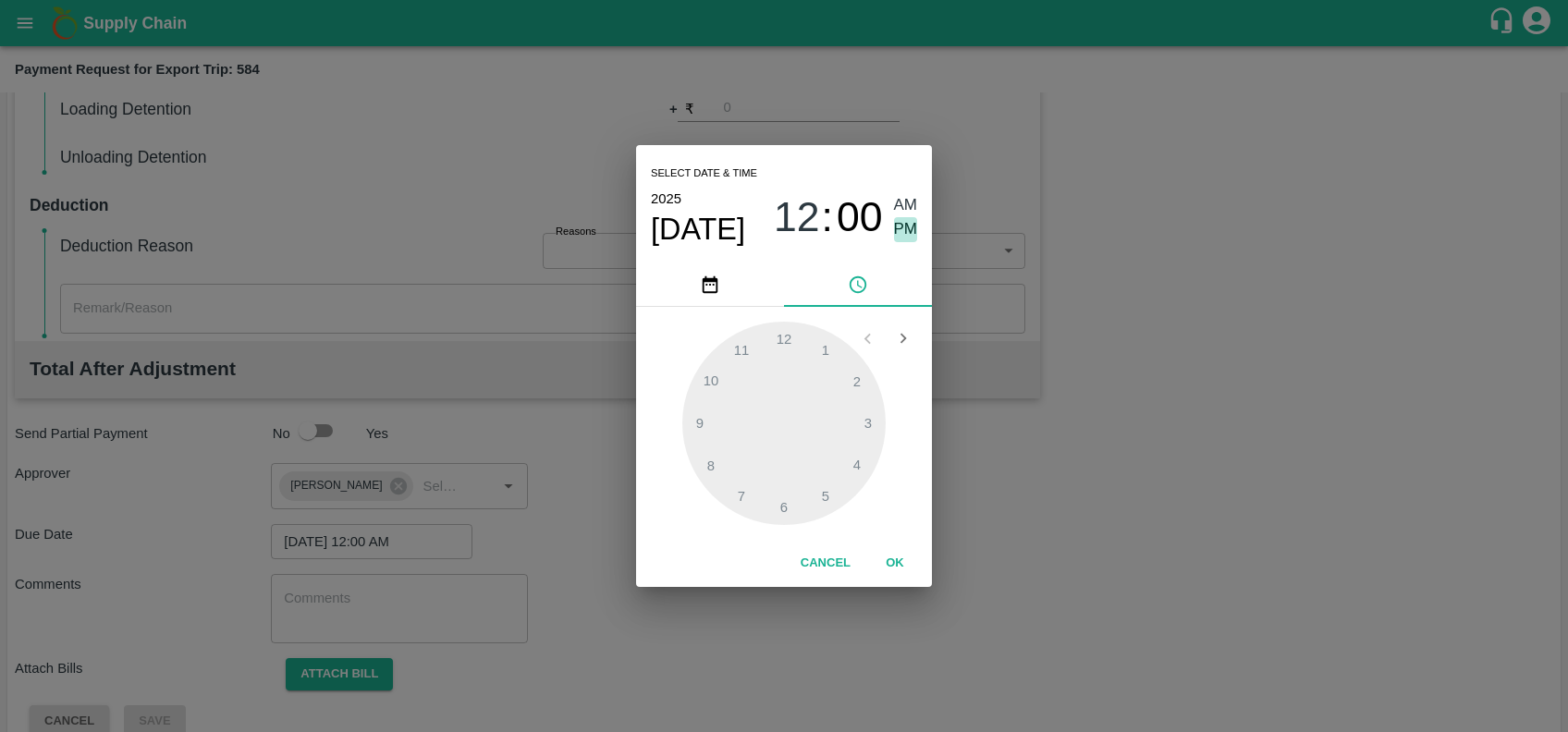
click at [901, 231] on span "PM" at bounding box center [906, 230] width 24 height 25
click at [749, 347] on div at bounding box center [784, 423] width 203 height 203
type input "13/10/2025 11:04 PM"
click at [818, 345] on div at bounding box center [784, 423] width 203 height 203
click at [901, 235] on span "PM" at bounding box center [906, 230] width 24 height 25
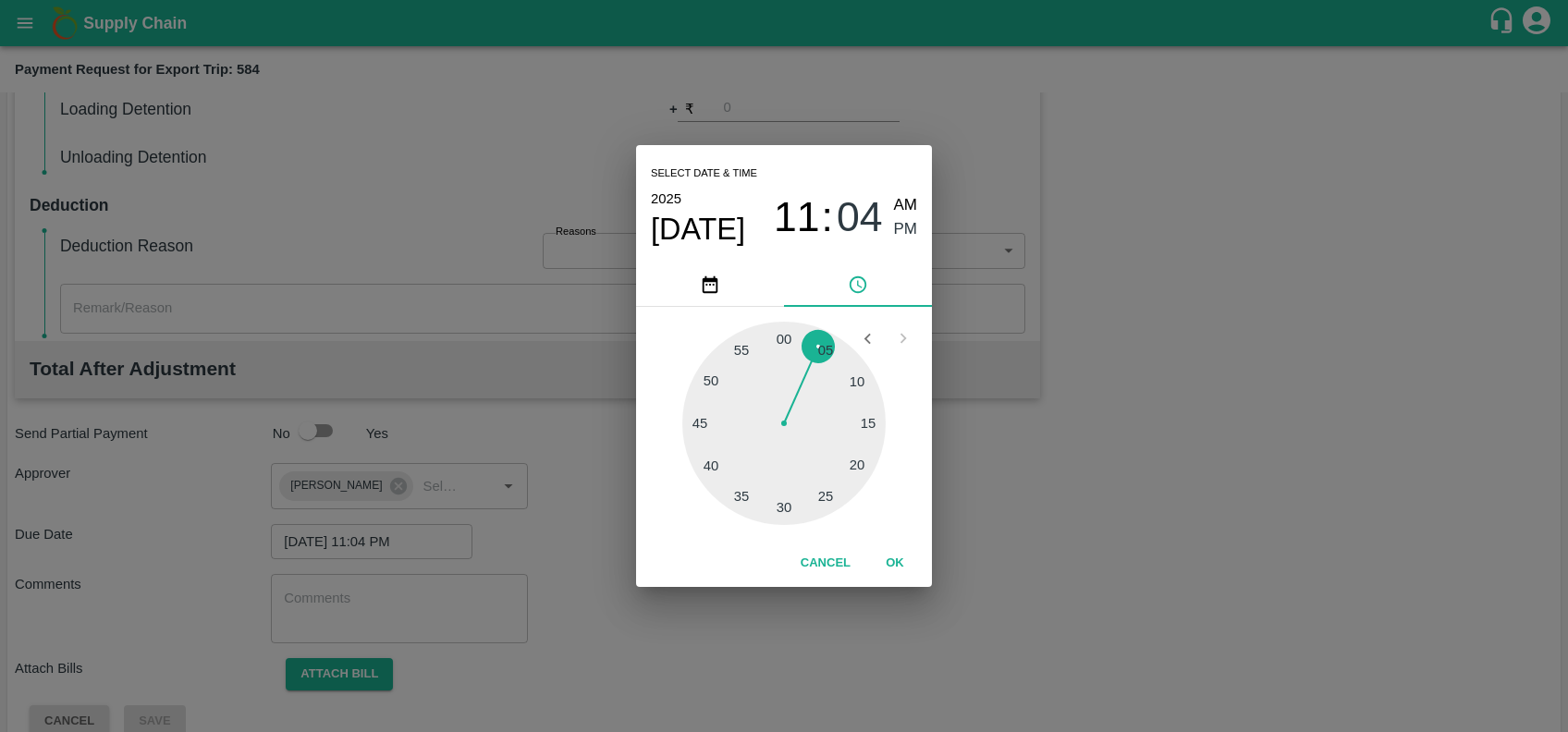
click at [888, 574] on button "OK" at bounding box center [895, 564] width 59 height 32
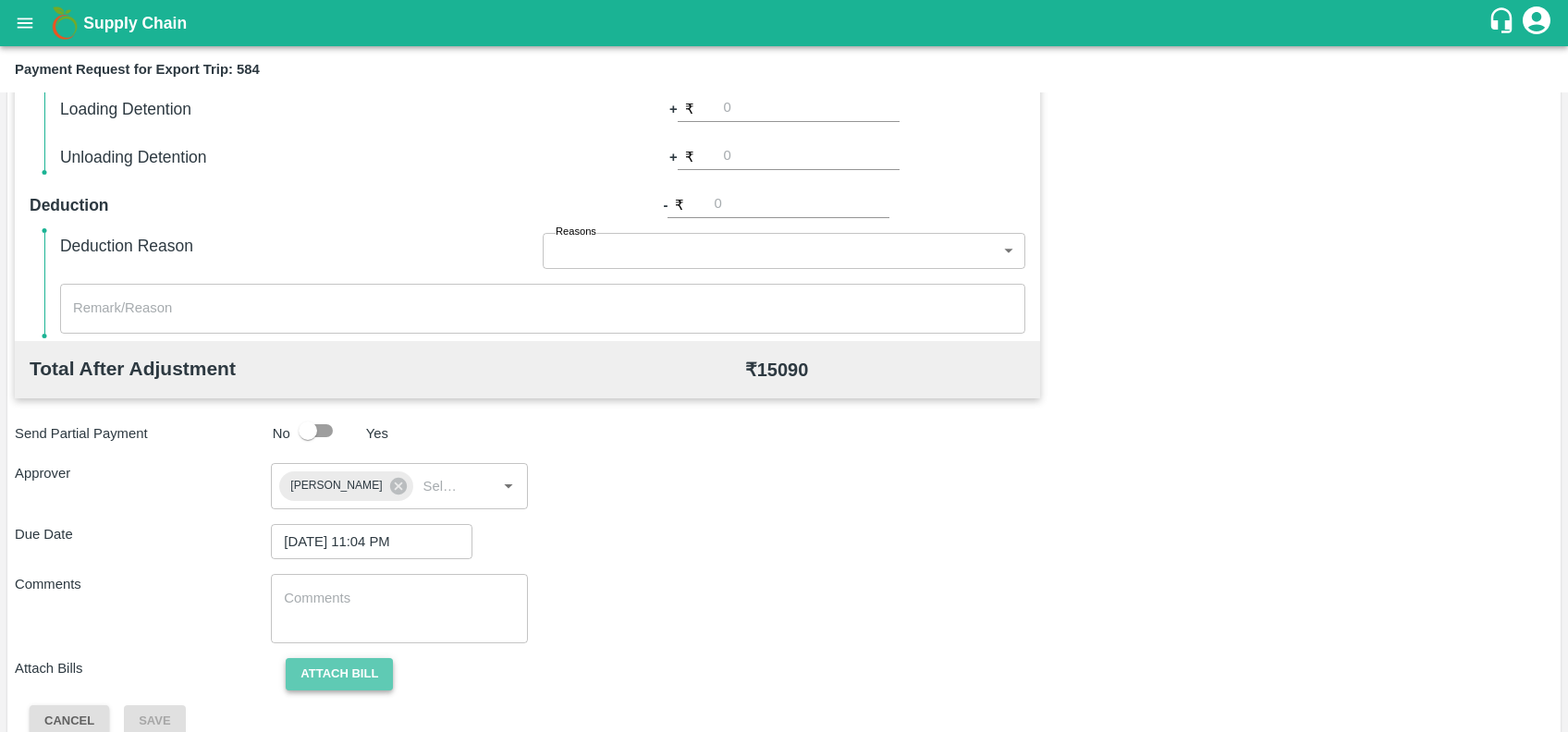
click at [318, 671] on button "Attach bill" at bounding box center [340, 675] width 107 height 32
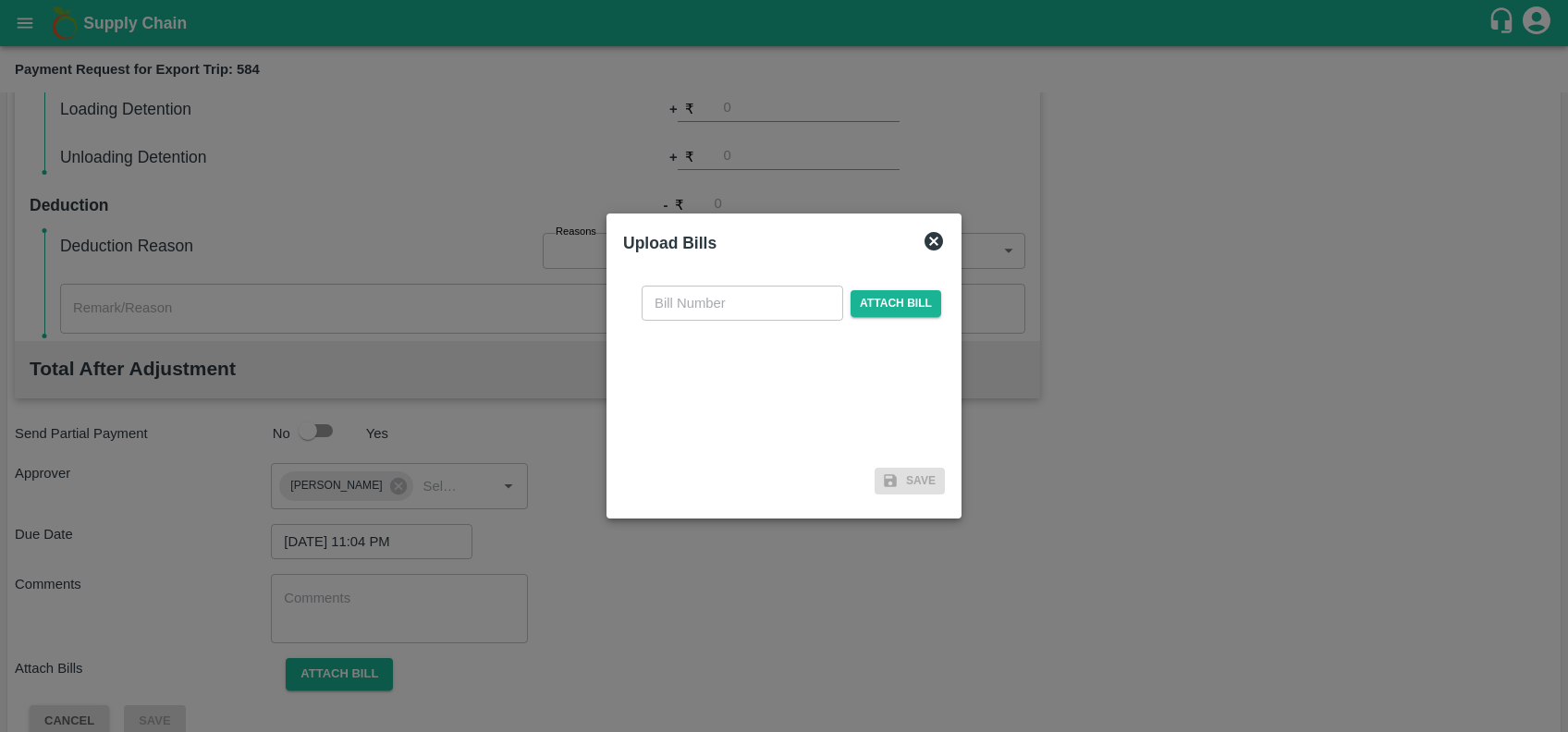
click at [702, 303] on input "text" at bounding box center [742, 303] width 201 height 35
paste input "SF-TRANS-EXP-25-26-090"
type input "SF-TRANS-EXP-25-26-090"
click at [866, 302] on span "Attach bill" at bounding box center [895, 304] width 90 height 26
click at [0, 0] on input "Attach bill" at bounding box center [0, 0] width 0 height 0
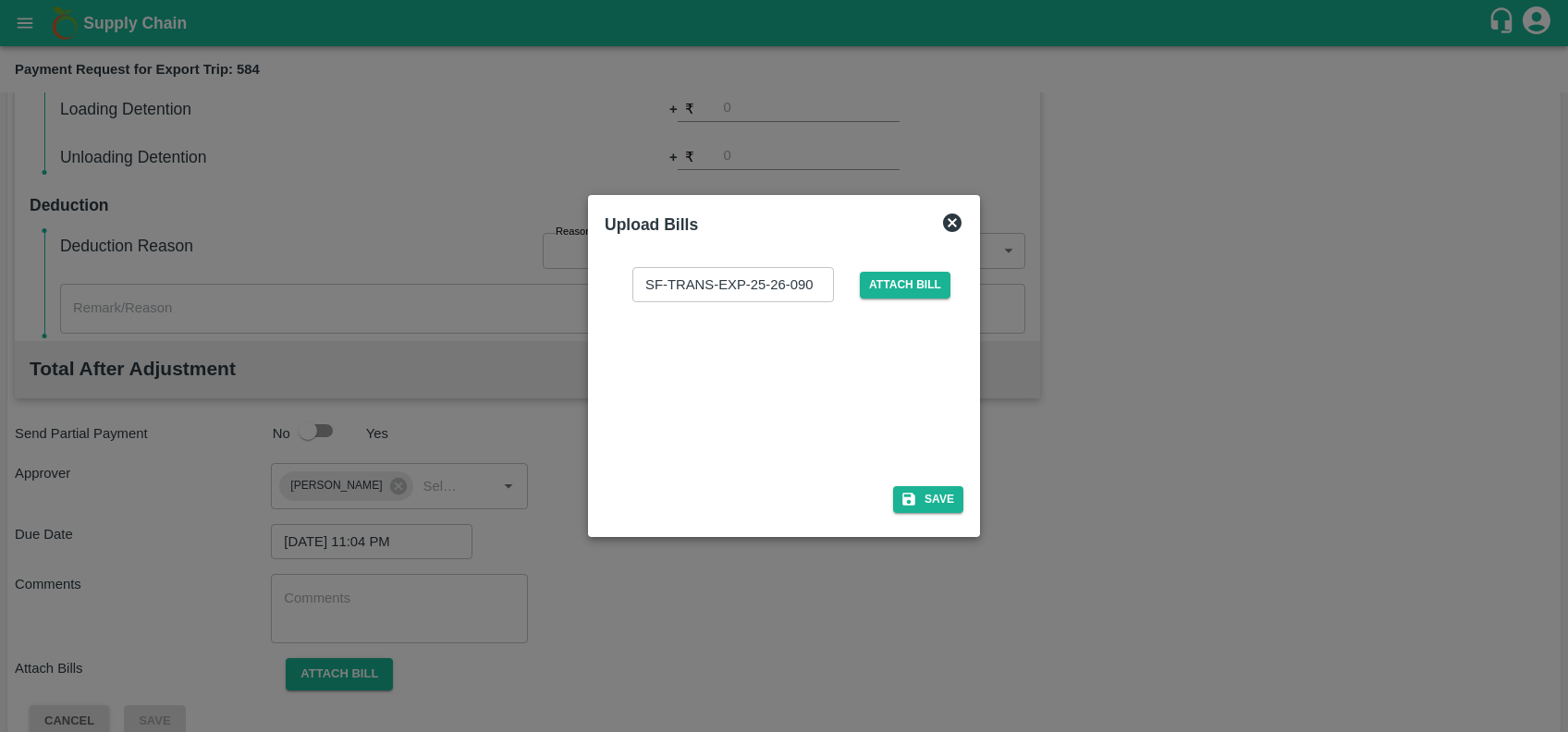
click at [797, 390] on div at bounding box center [780, 389] width 277 height 98
click at [932, 501] on button "Save" at bounding box center [927, 500] width 71 height 26
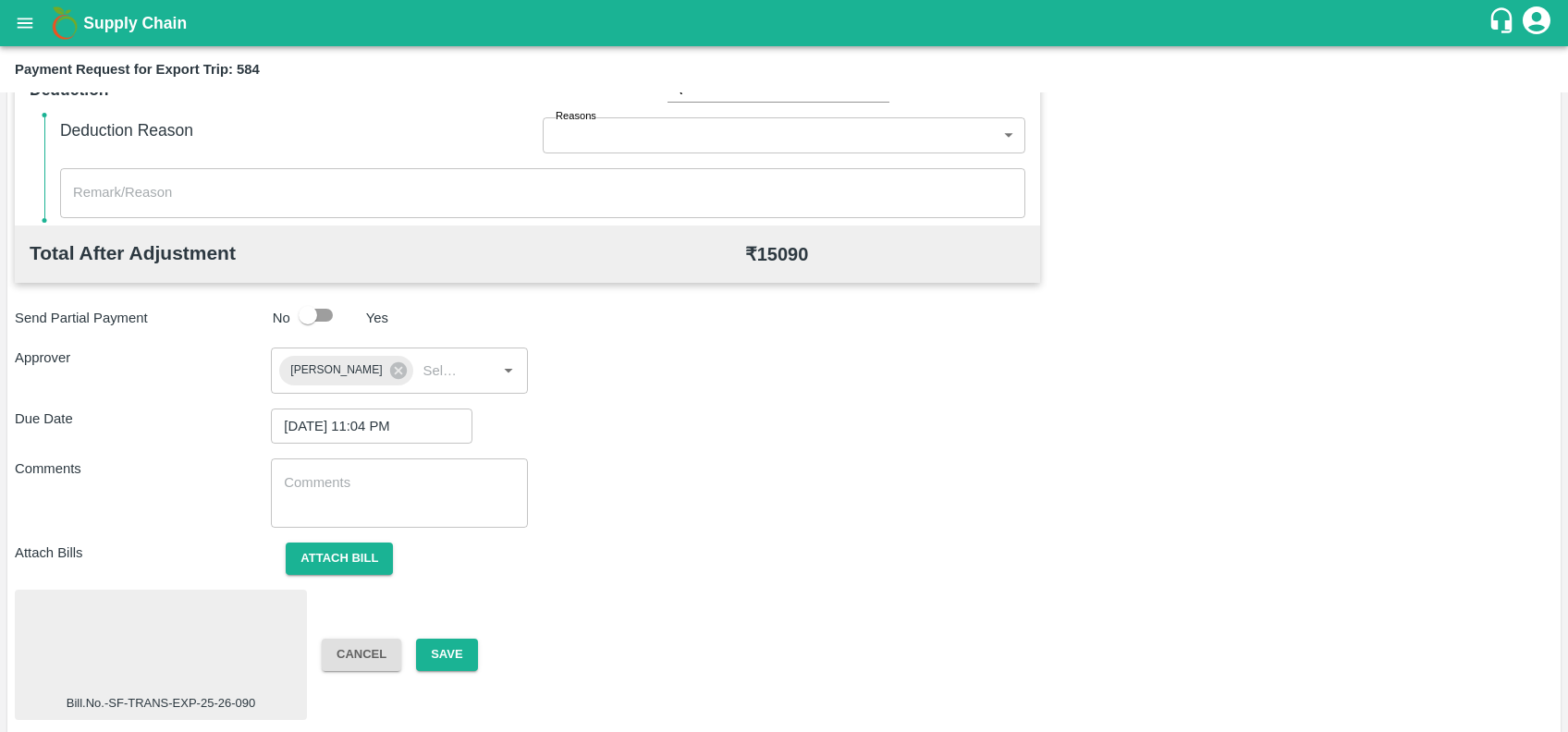
scroll to position [644, 0]
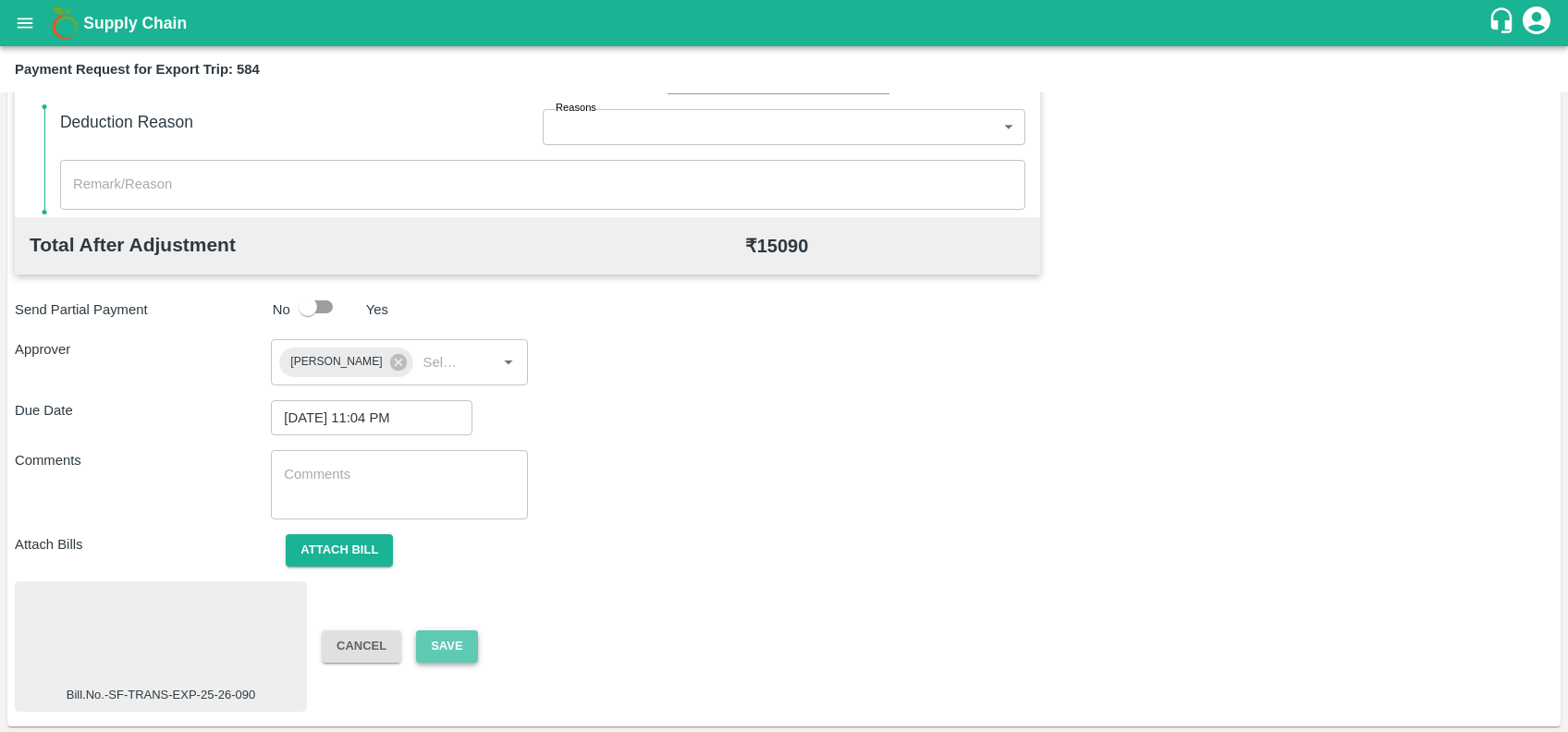
click at [421, 651] on button "Save" at bounding box center [446, 646] width 61 height 32
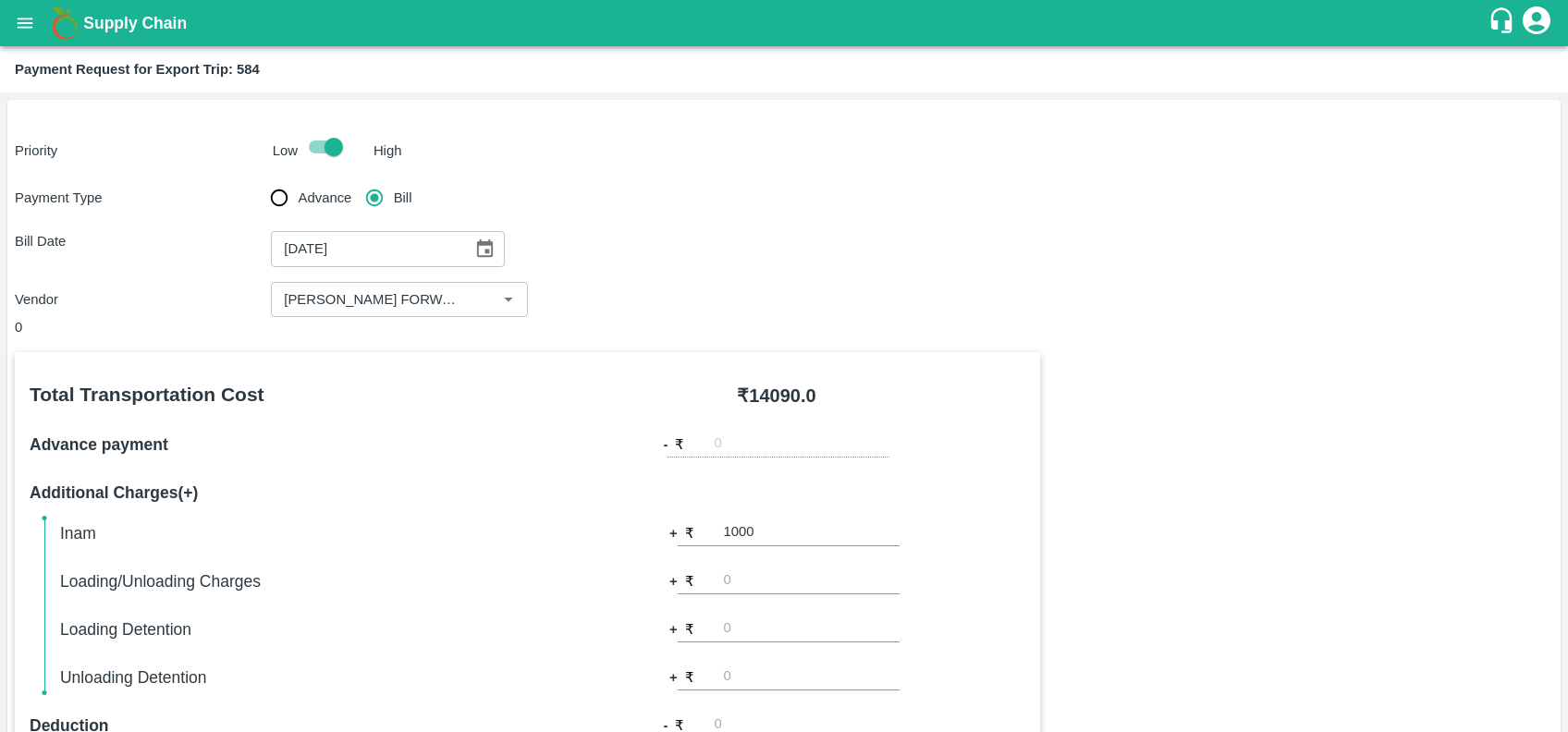
scroll to position [0, 0]
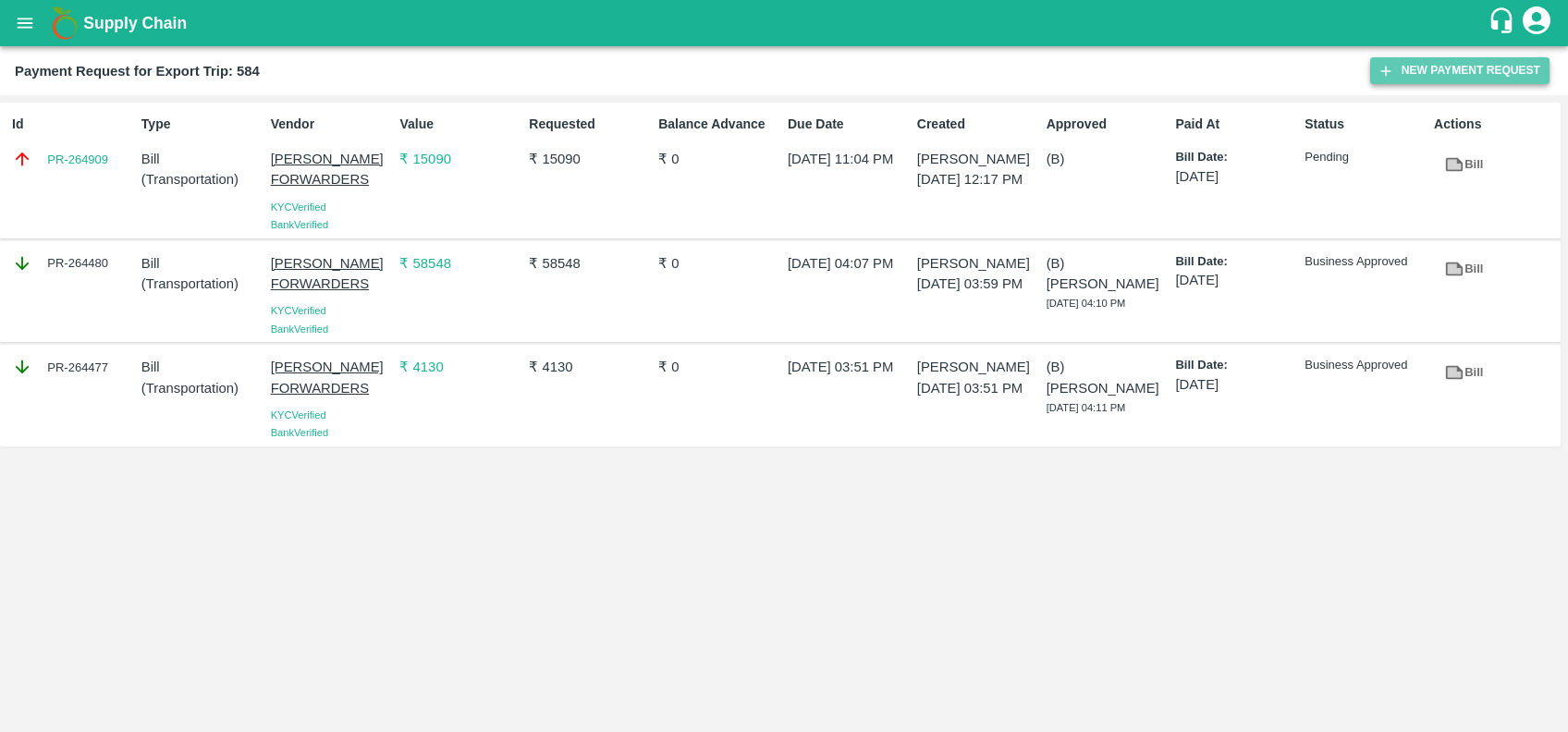
click at [1415, 69] on button "New Payment Request" at bounding box center [1459, 71] width 180 height 26
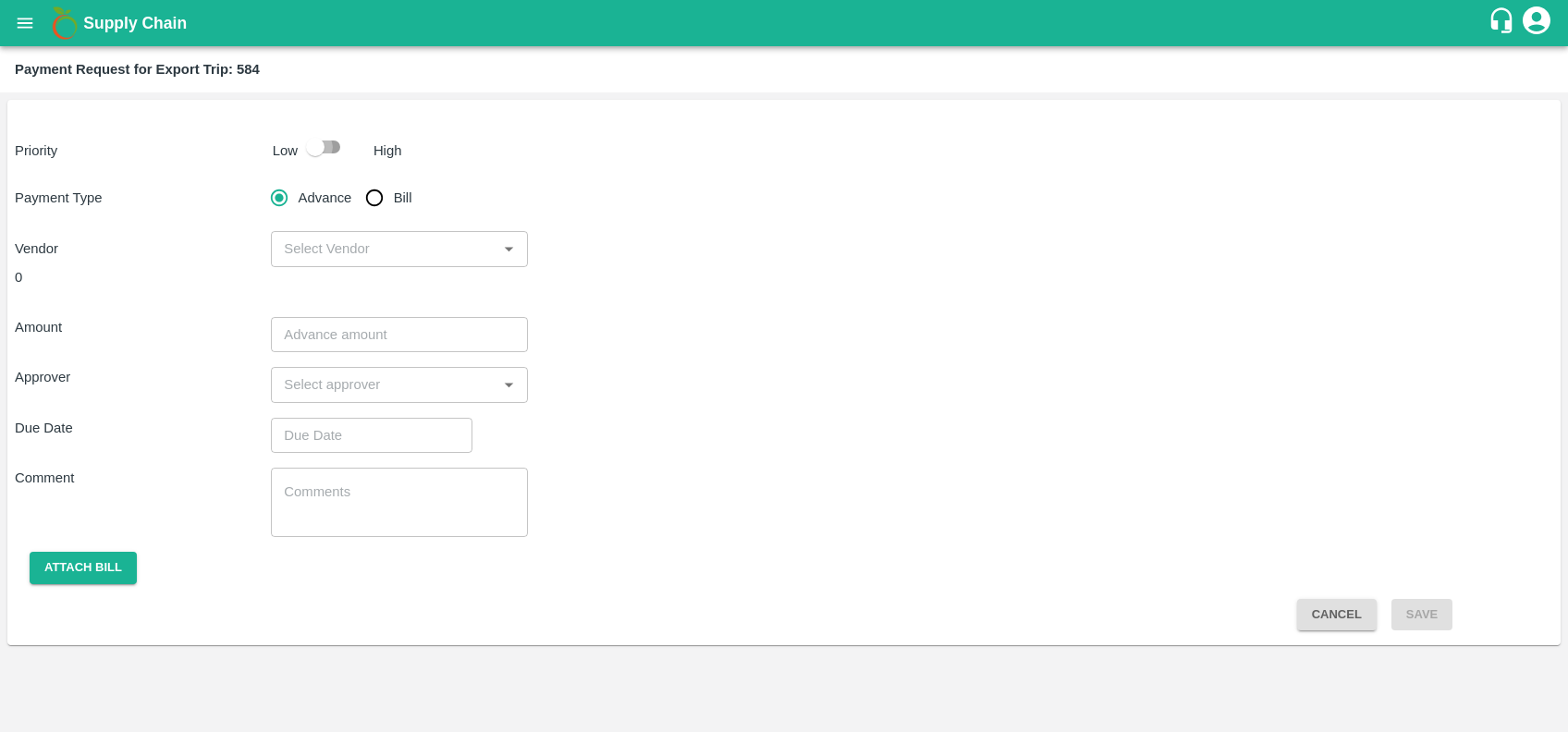
click at [319, 134] on input "checkbox" at bounding box center [315, 147] width 105 height 35
checkbox input "true"
click at [388, 199] on input "Bill" at bounding box center [373, 198] width 37 height 37
radio input "true"
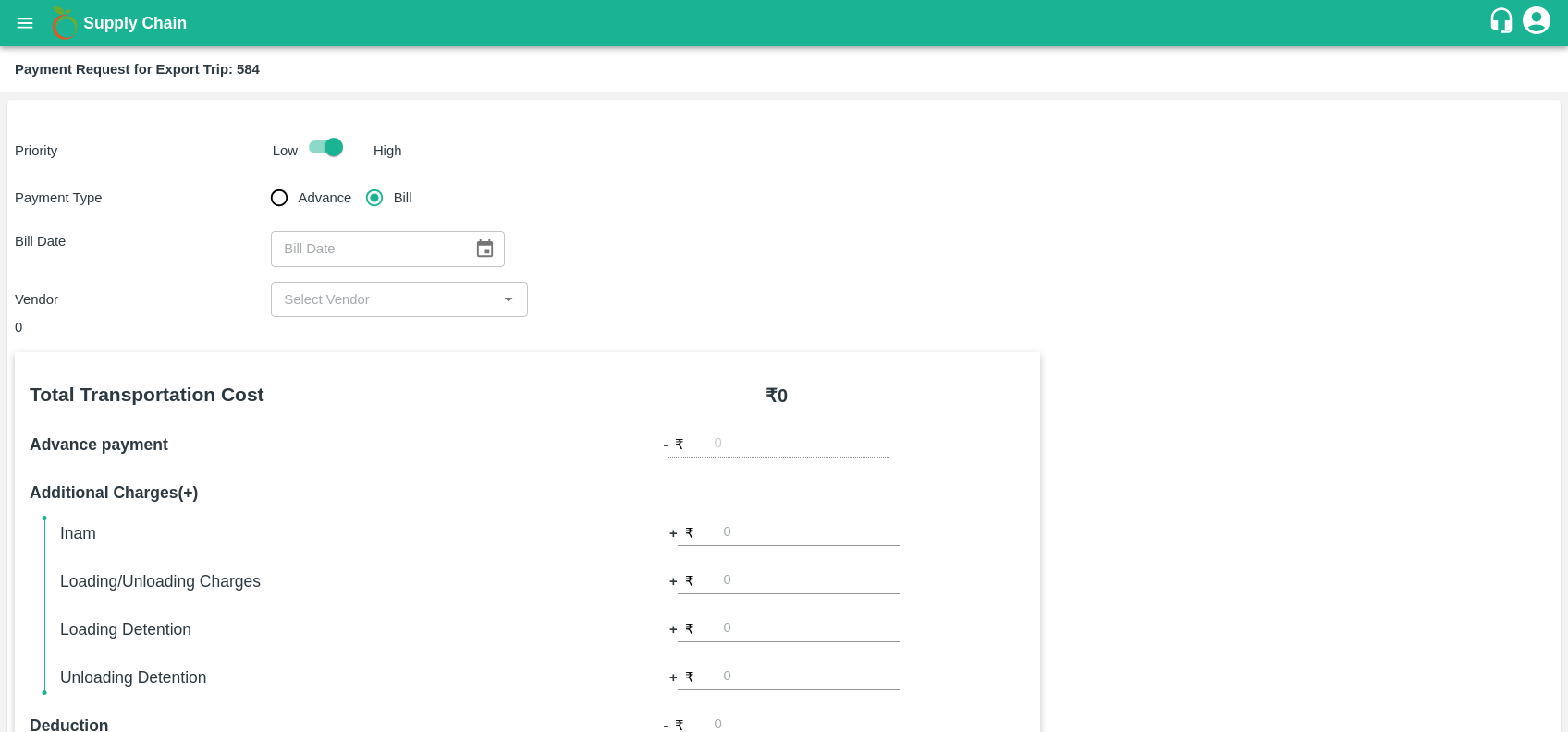
click at [481, 247] on icon "Choose date" at bounding box center [484, 249] width 21 height 21
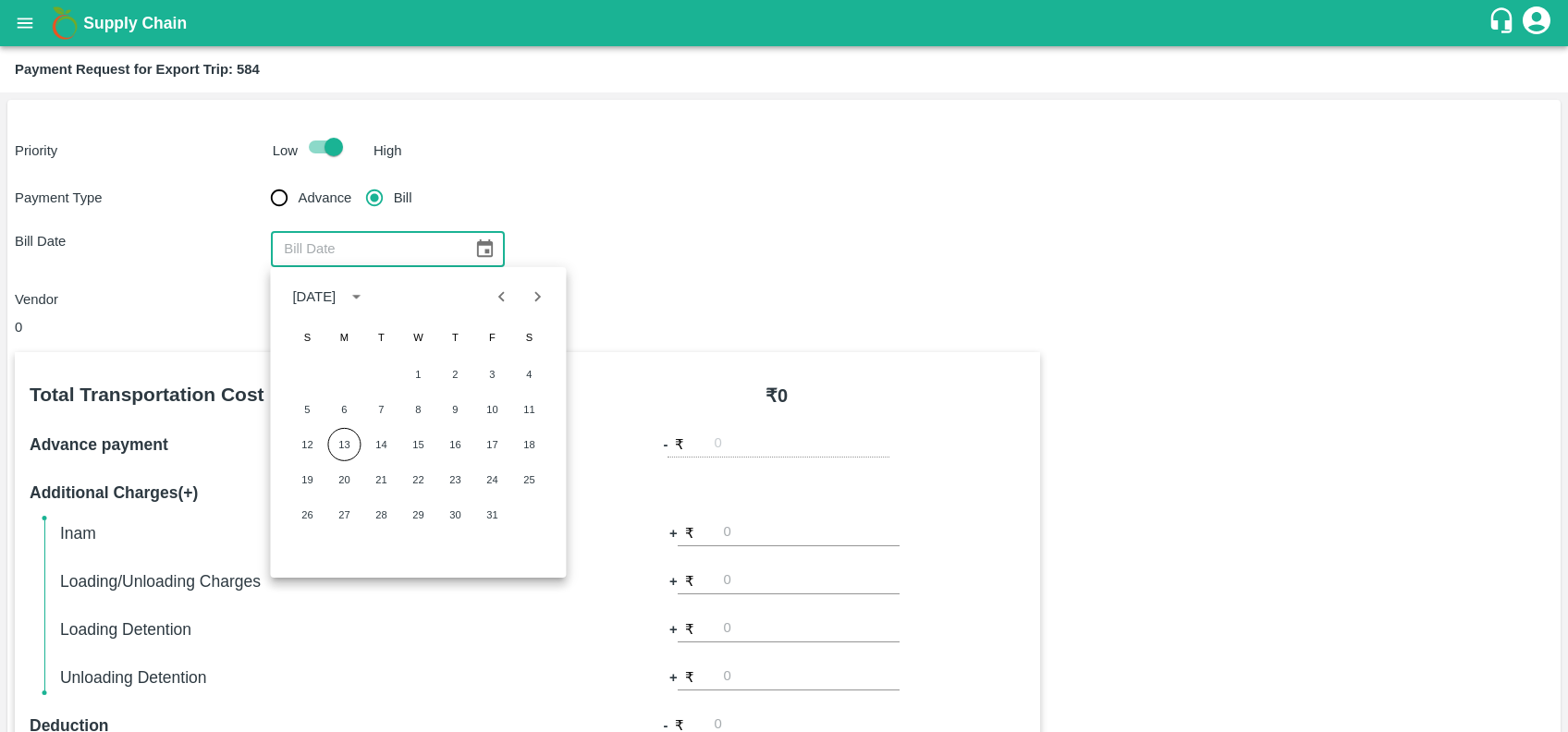
click at [509, 303] on icon "Previous month" at bounding box center [502, 297] width 21 height 21
click at [303, 482] on button "21" at bounding box center [307, 479] width 33 height 33
type input "21/09/2025"
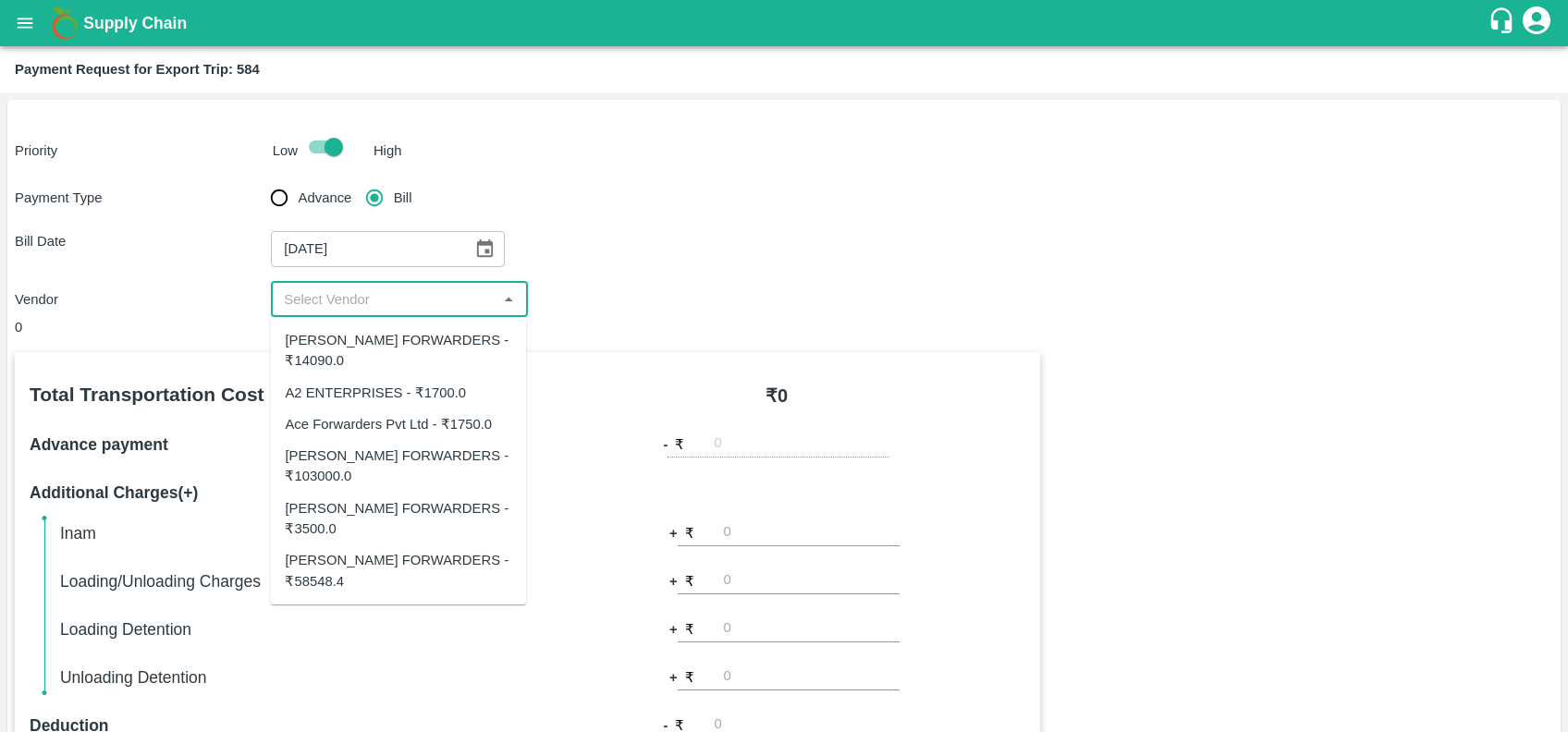
click at [410, 298] on input "input" at bounding box center [384, 300] width 214 height 24
click at [393, 446] on div "SHUBHAM FORWARDERS - ₹103000.0" at bounding box center [398, 467] width 227 height 41
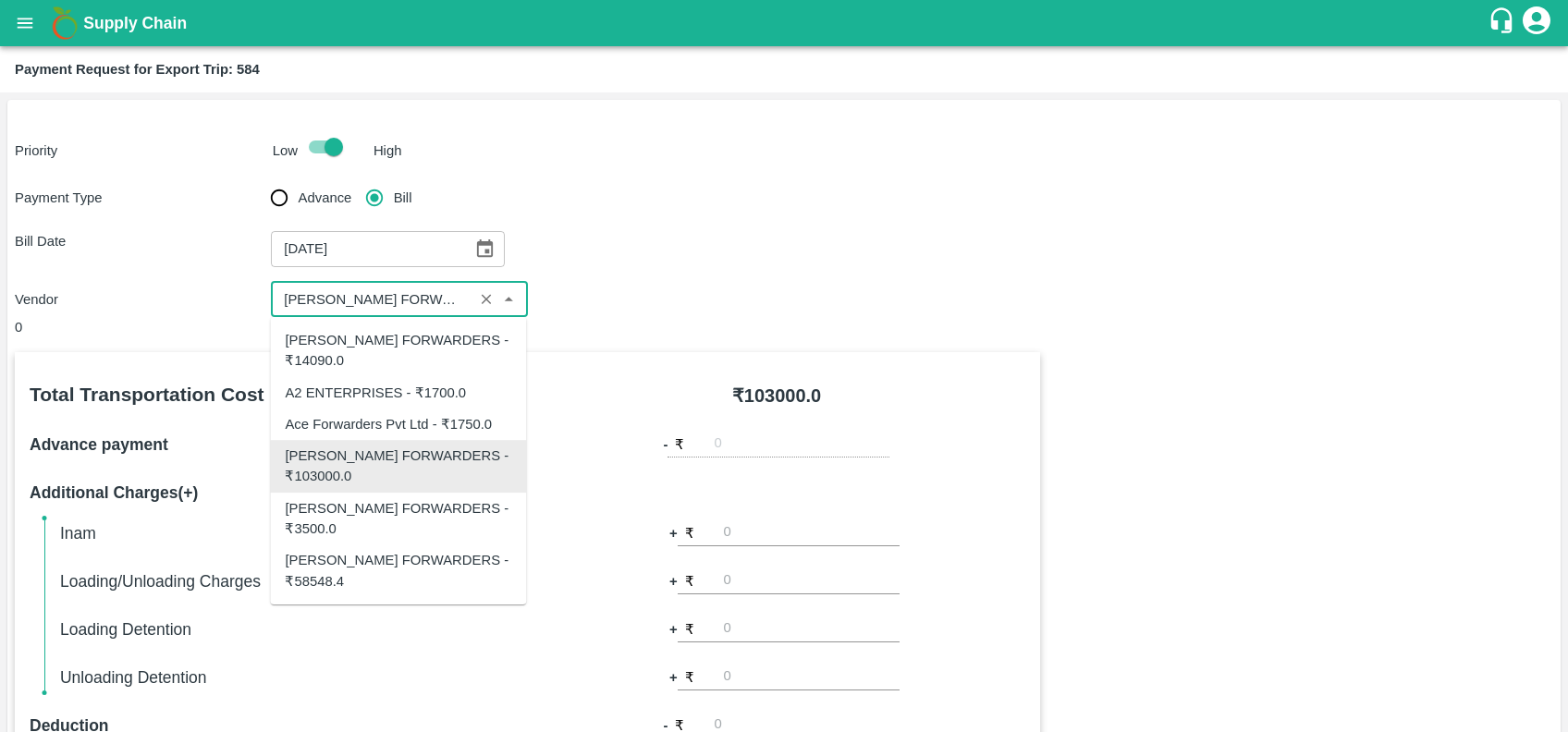
click at [425, 298] on input "input" at bounding box center [372, 300] width 190 height 24
click at [394, 558] on div "SHUBHAM FORWARDERS - ₹58548.4" at bounding box center [398, 571] width 227 height 41
type input "SHUBHAM FORWARDERS - ₹58548.4"
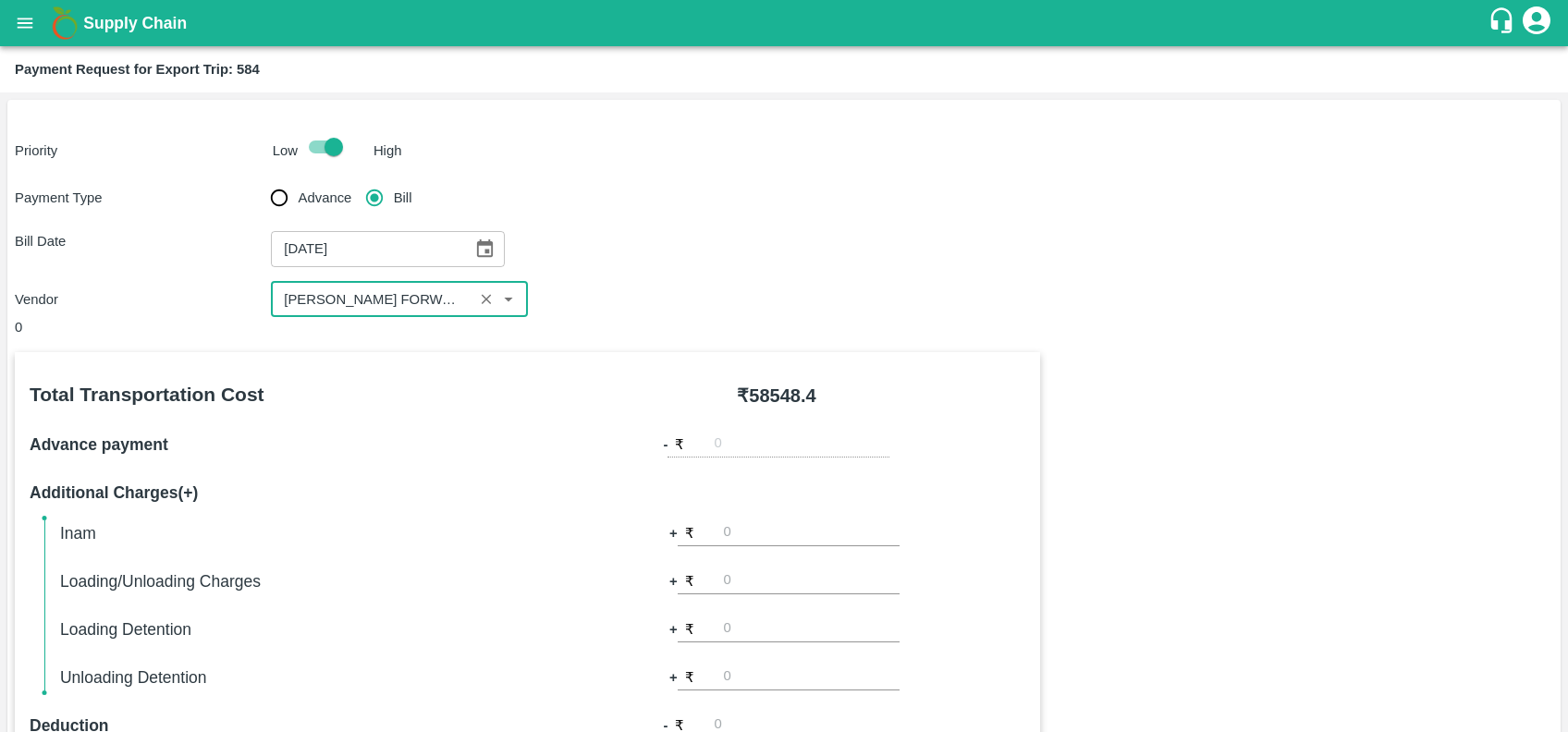
scroll to position [536, 0]
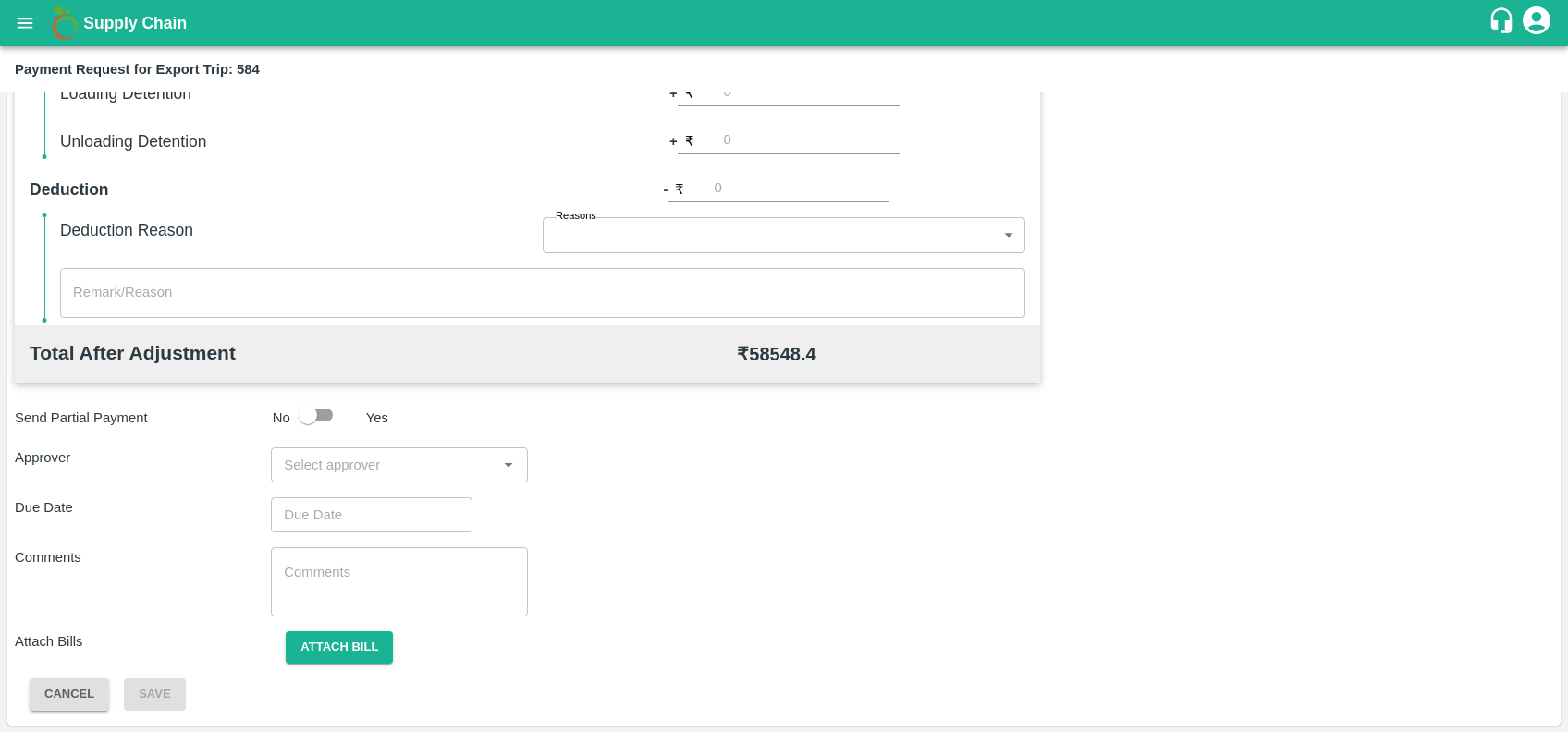
click at [361, 478] on div "​" at bounding box center [399, 465] width 256 height 35
type input "prasad"
click at [380, 522] on div "[PERSON_NAME]" at bounding box center [387, 515] width 113 height 21
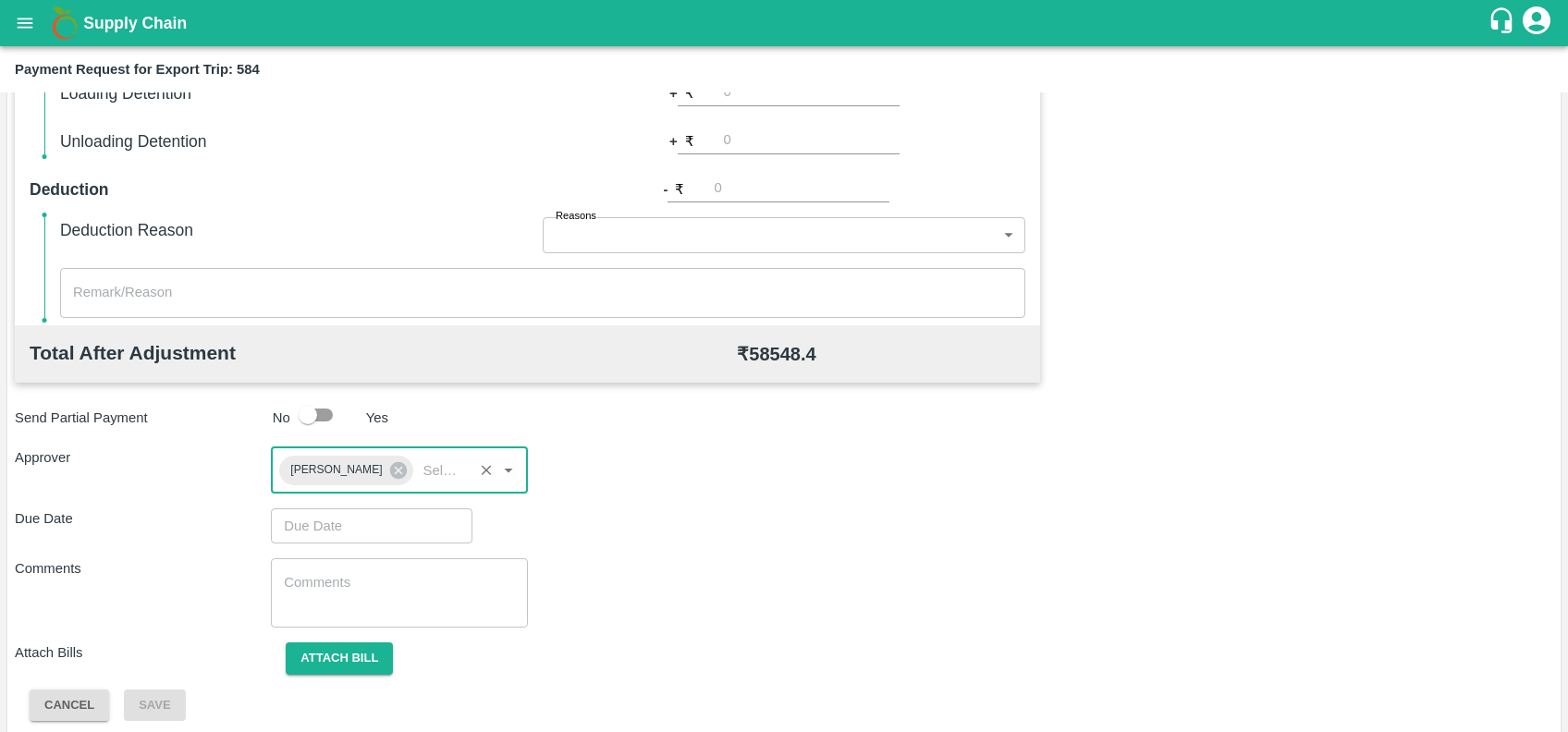
type input "DD/MM/YYYY hh:mm aa"
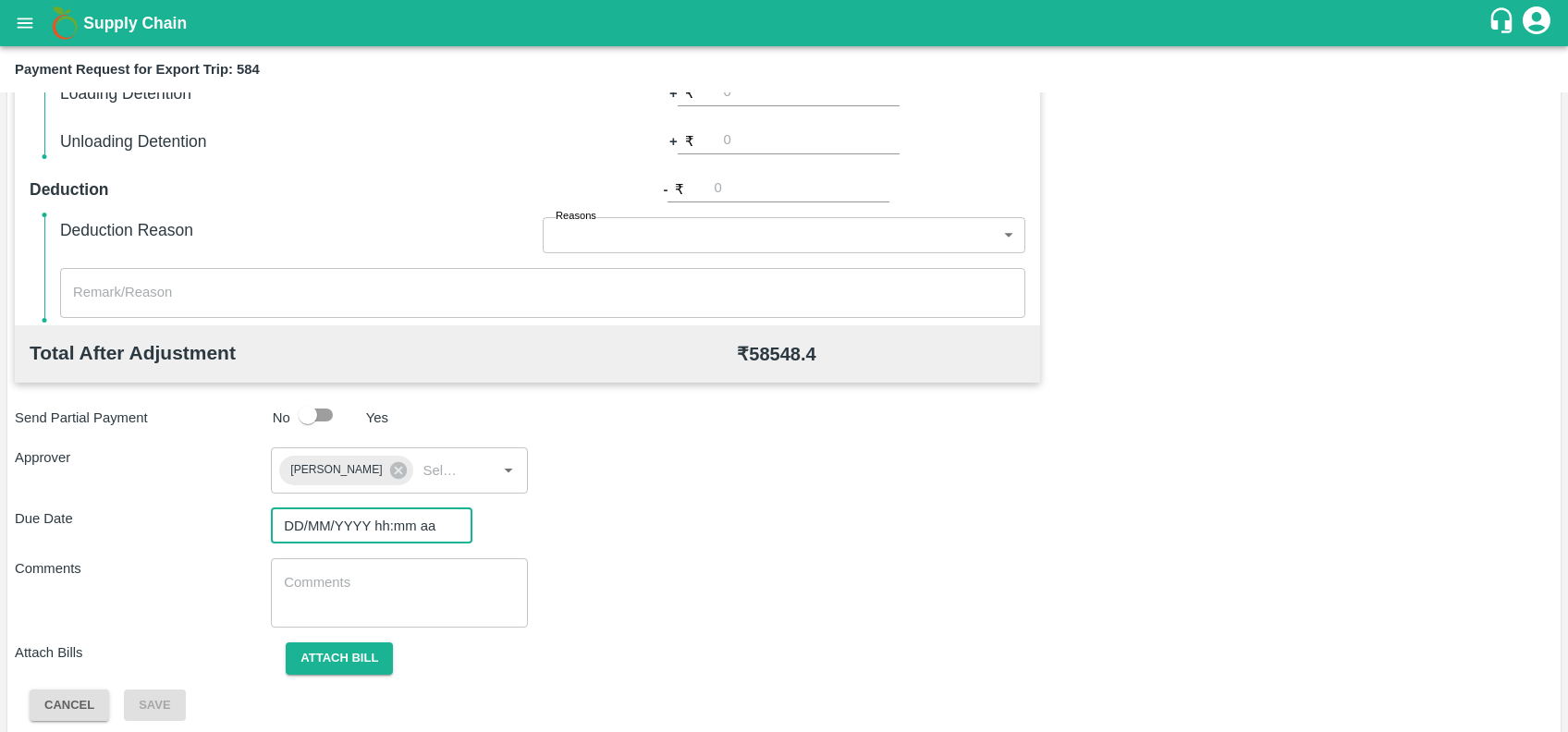
click at [380, 522] on input "DD/MM/YYYY hh:mm aa" at bounding box center [365, 525] width 188 height 35
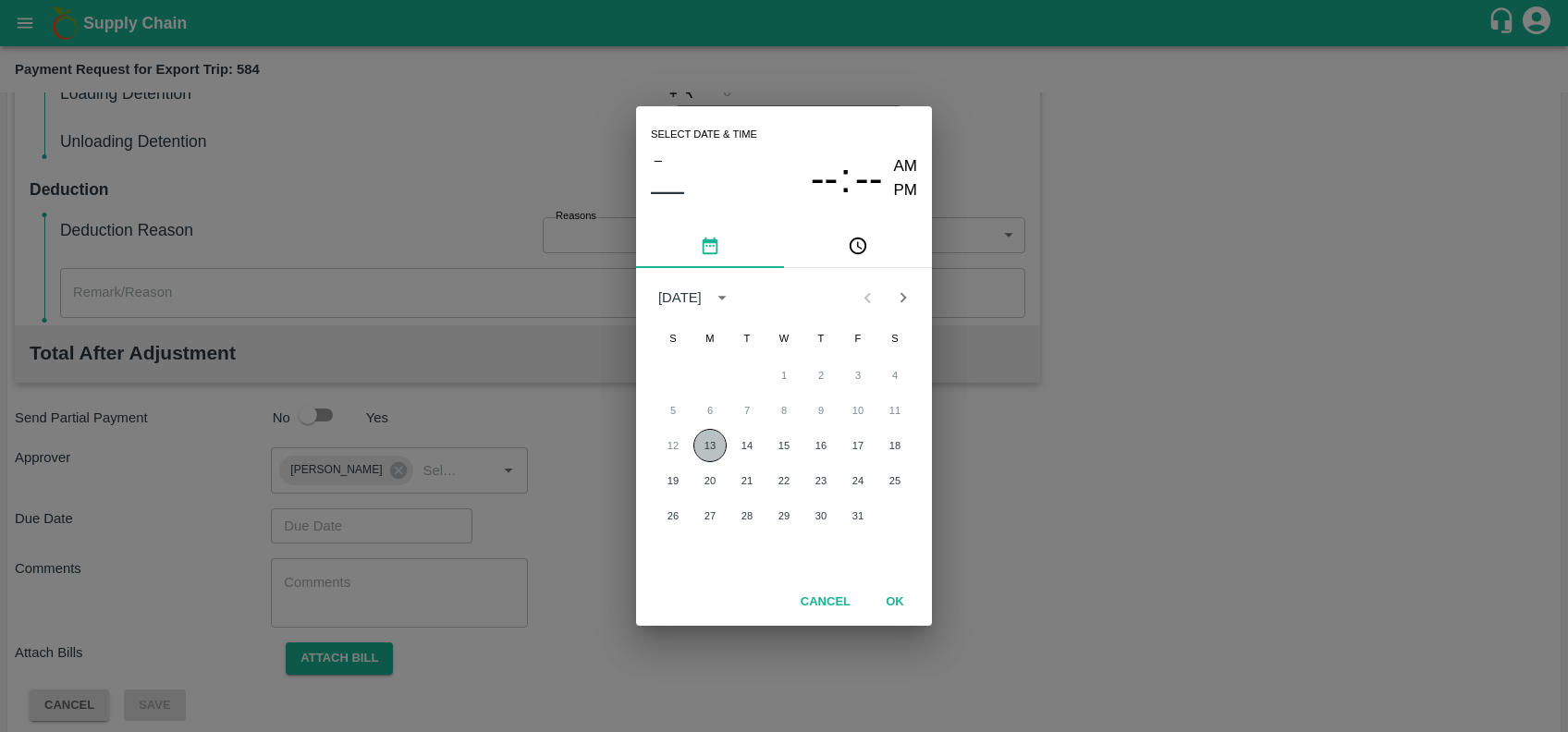
click at [710, 441] on button "13" at bounding box center [709, 445] width 33 height 33
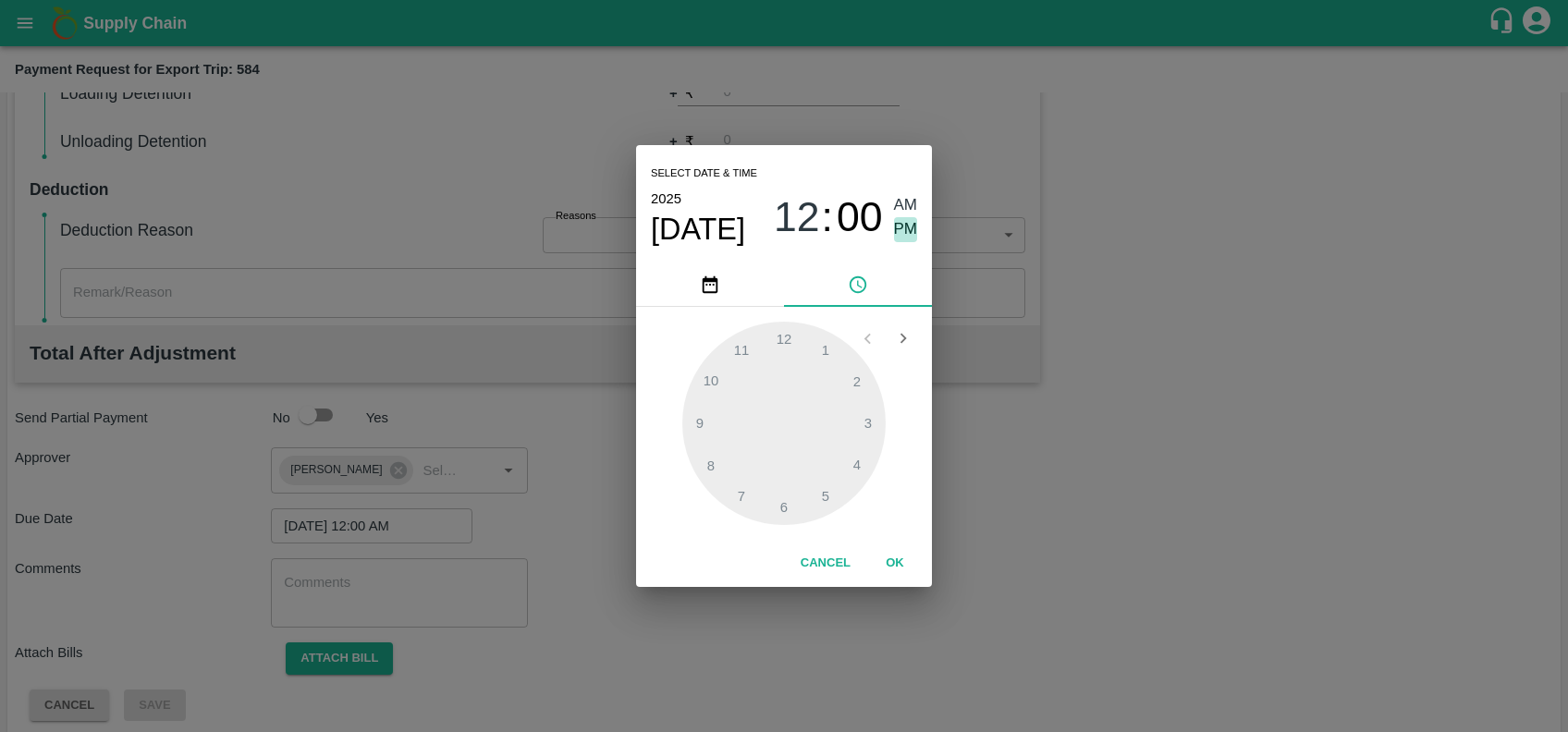
click at [905, 229] on span "PM" at bounding box center [906, 230] width 24 height 25
click at [785, 341] on div at bounding box center [784, 423] width 203 height 203
type input "13/10/2025 12:25 PM"
click at [834, 506] on div at bounding box center [784, 423] width 203 height 203
click at [895, 562] on button "OK" at bounding box center [895, 564] width 59 height 32
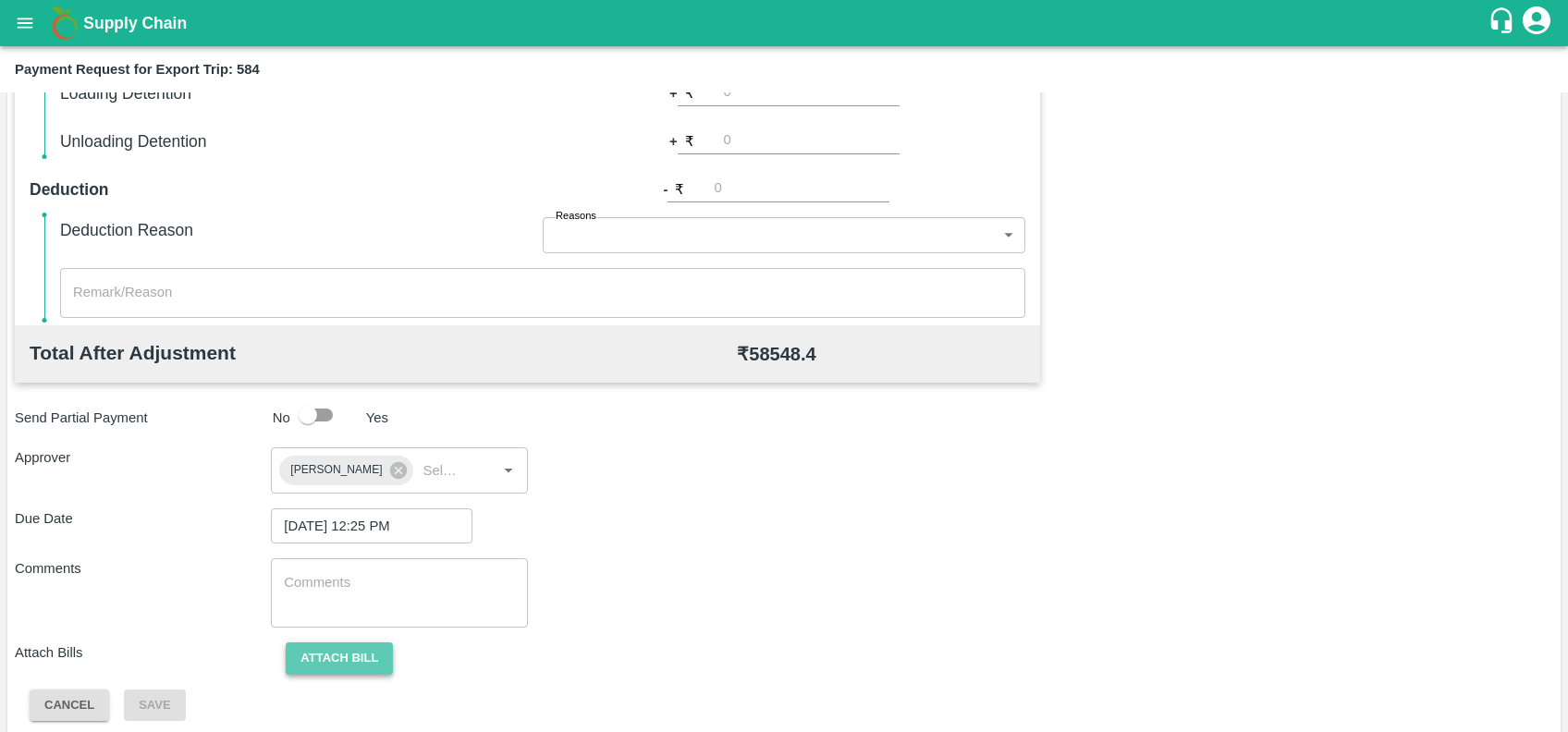
click at [316, 660] on button "Attach bill" at bounding box center [340, 659] width 107 height 32
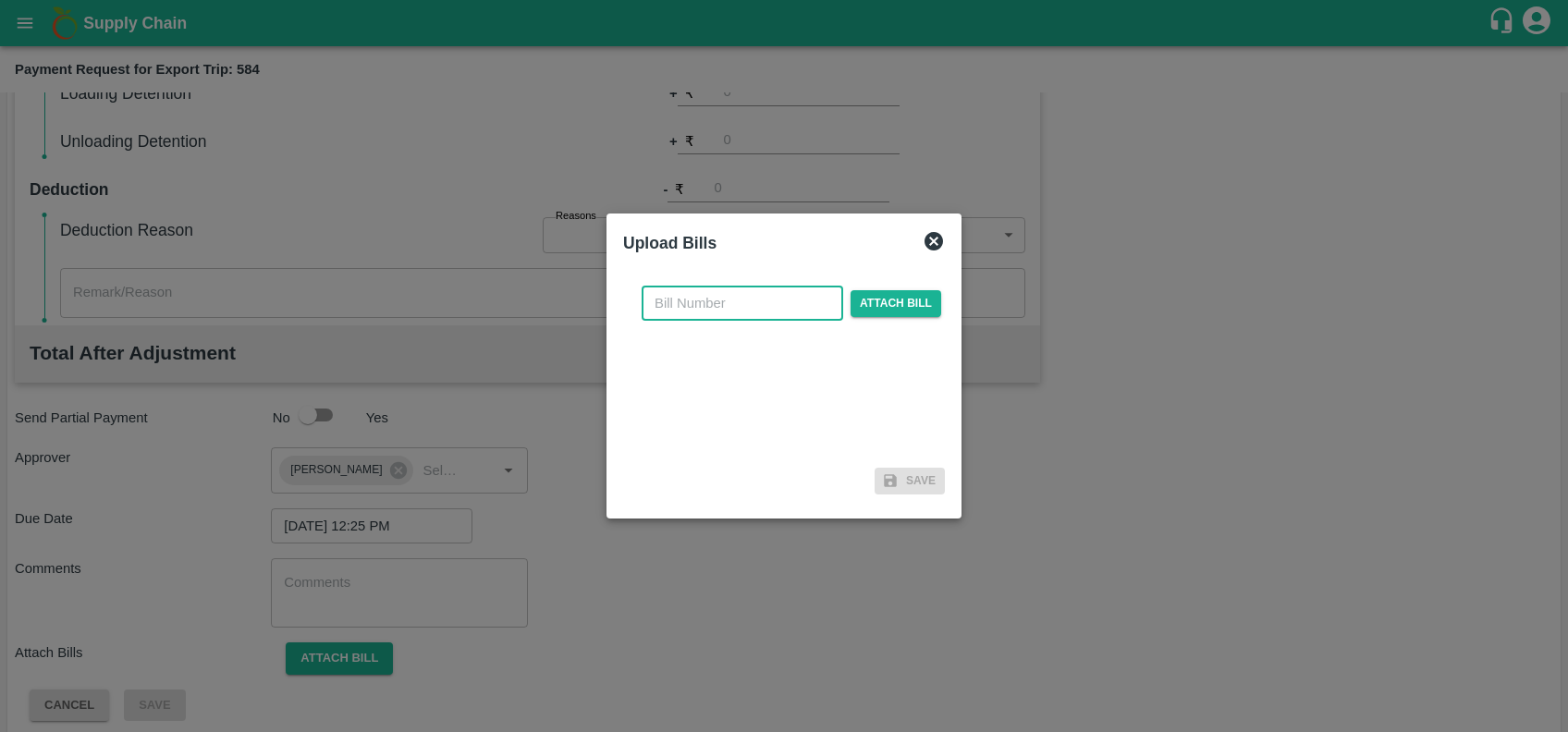
click at [711, 312] on input "text" at bounding box center [742, 303] width 201 height 35
paste input "SF-FOB-EXP-25-26-090"
type input "SF-FOB-EXP-25-26-090"
click at [902, 303] on span "Attach bill" at bounding box center [895, 304] width 90 height 26
click at [0, 0] on input "Attach bill" at bounding box center [0, 0] width 0 height 0
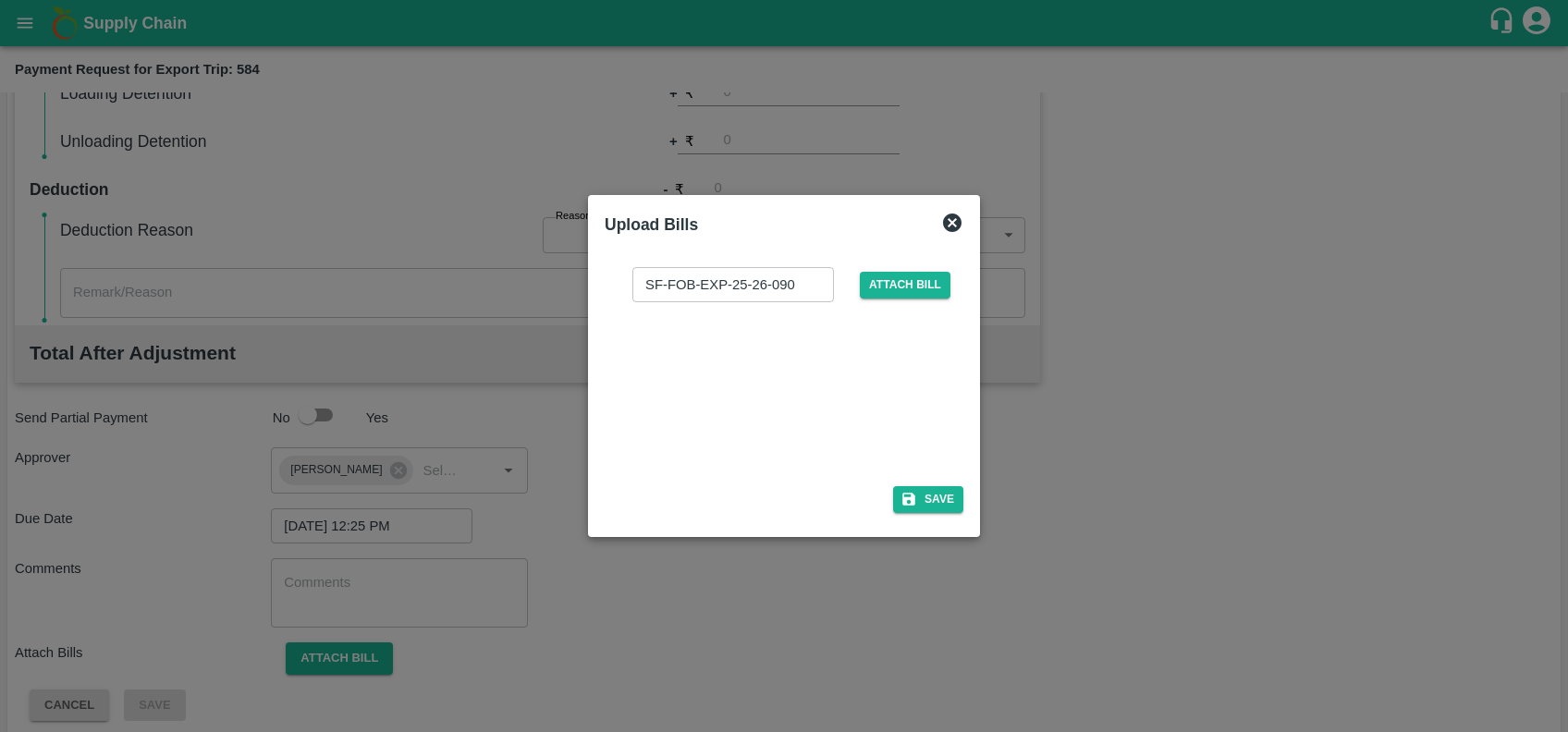
click at [840, 374] on div at bounding box center [780, 389] width 277 height 98
click at [940, 501] on button "Save" at bounding box center [927, 500] width 71 height 26
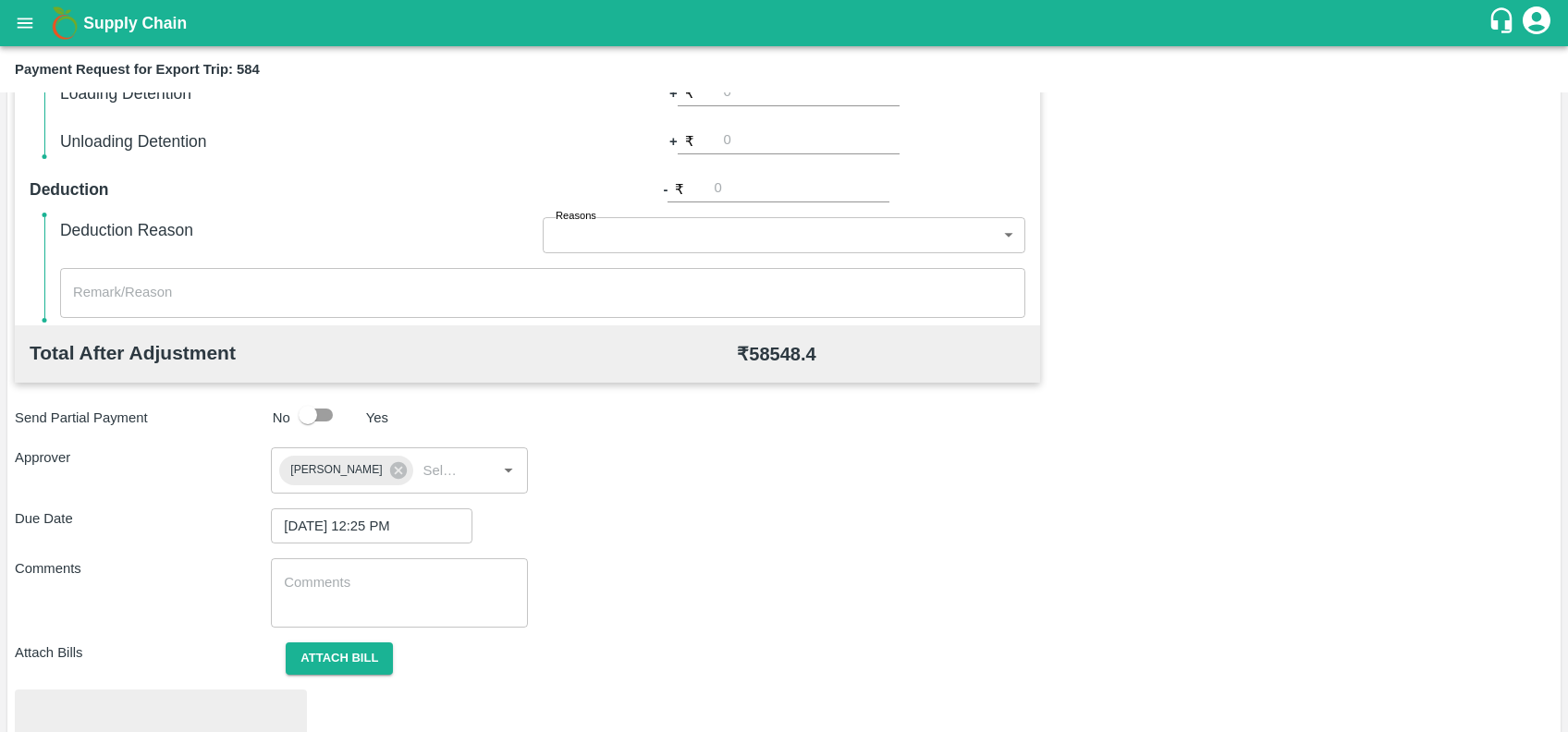
scroll to position [644, 0]
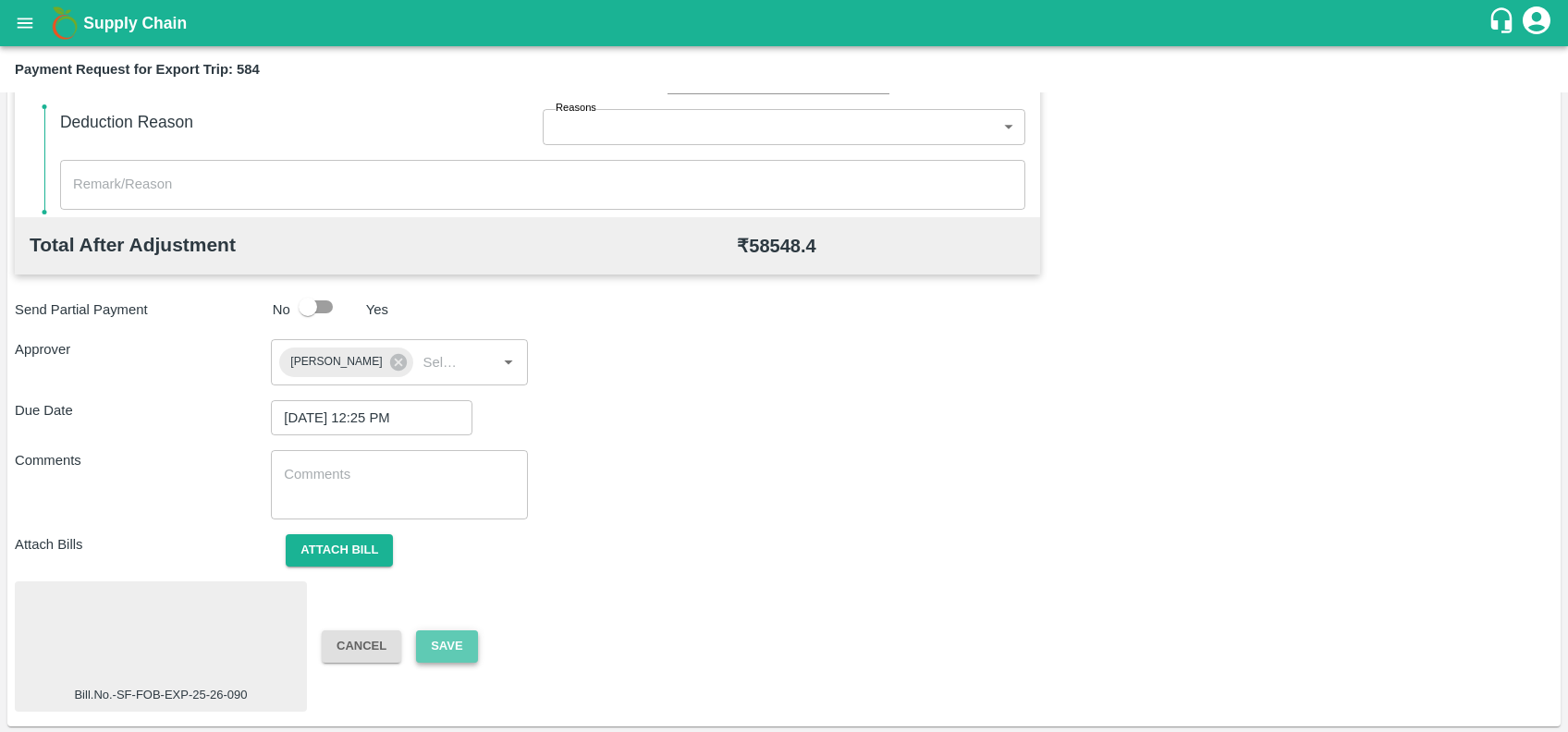
click at [439, 644] on button "Save" at bounding box center [446, 646] width 61 height 32
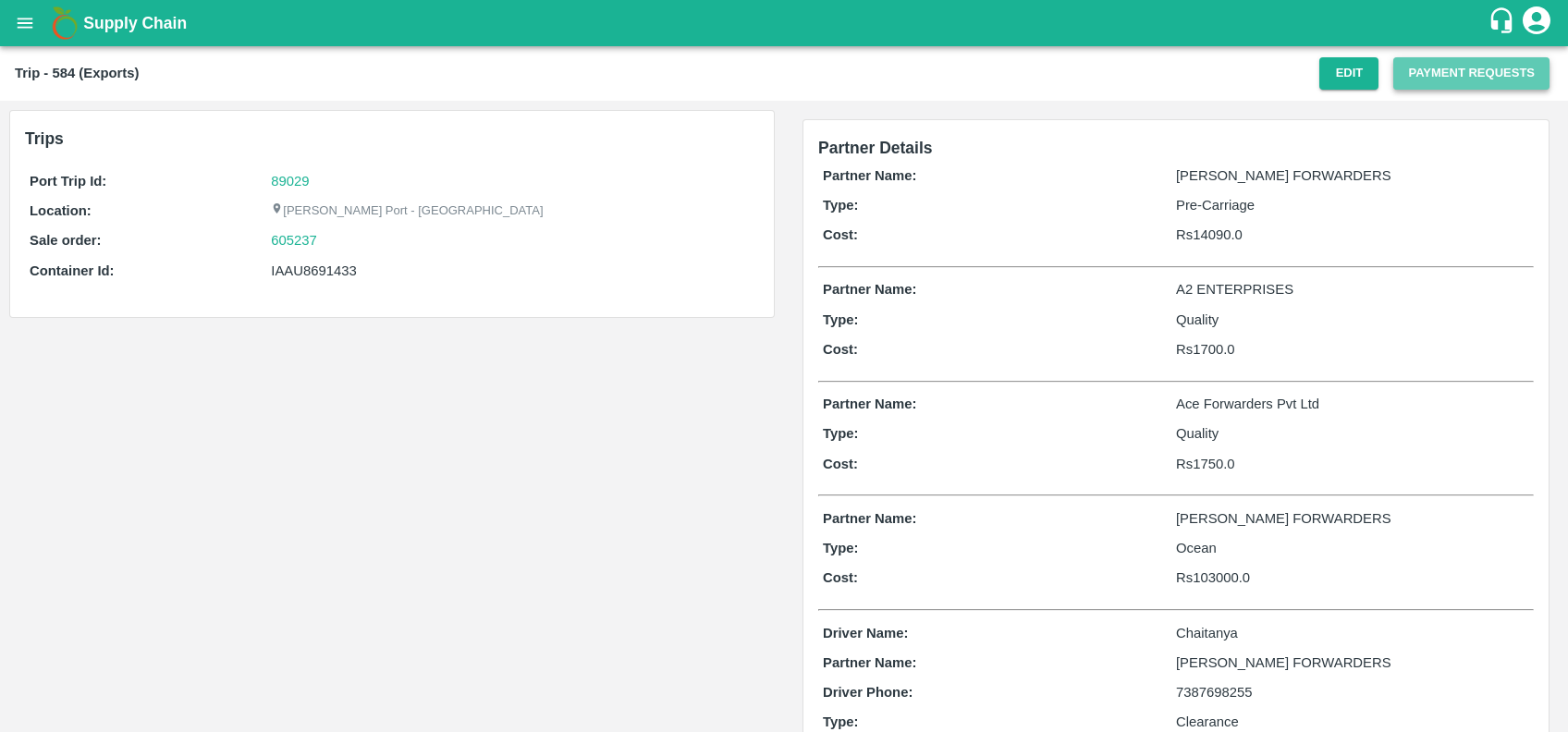
click at [1400, 74] on button "Payment Requests" at bounding box center [1471, 73] width 156 height 32
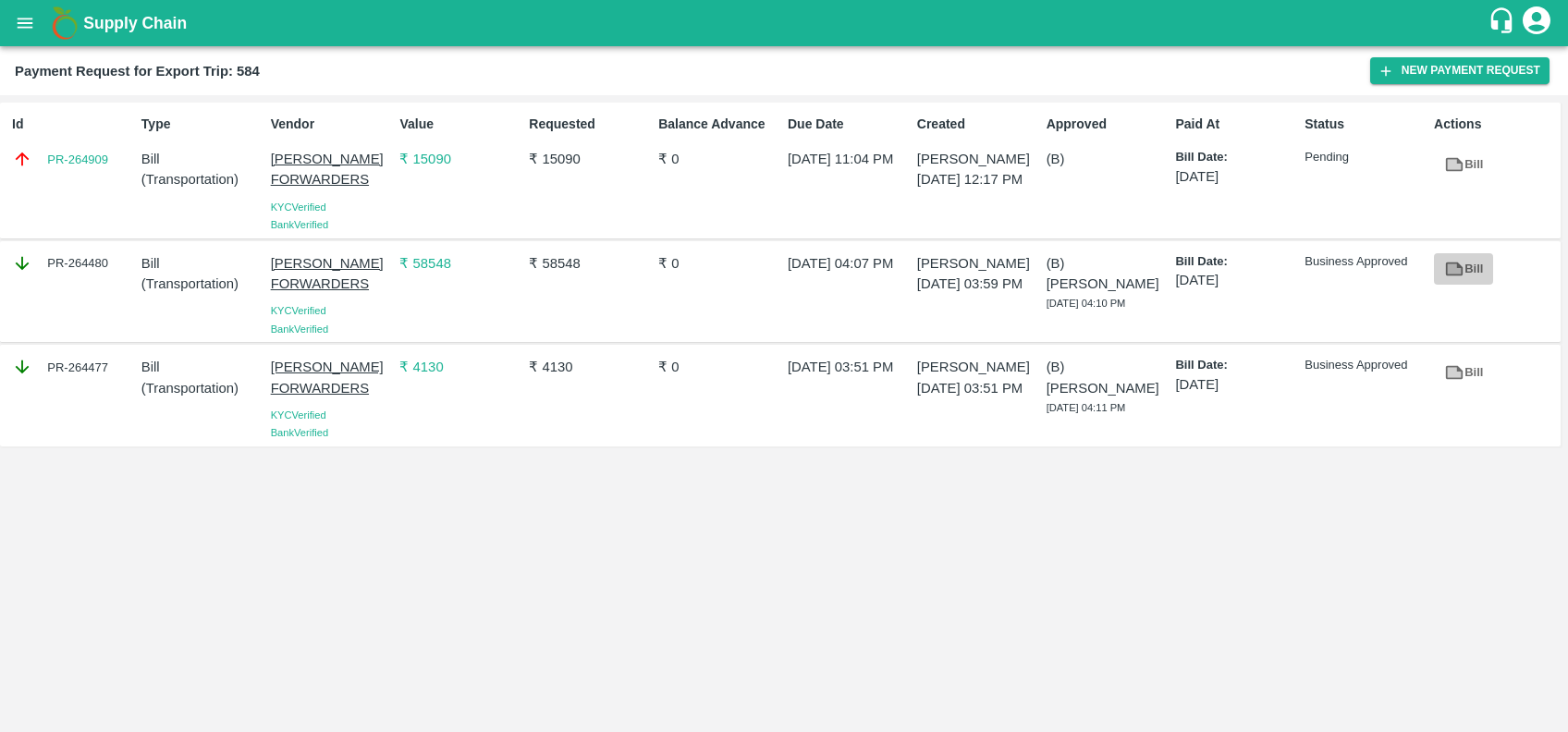
click at [1453, 265] on icon at bounding box center [1454, 268] width 14 height 10
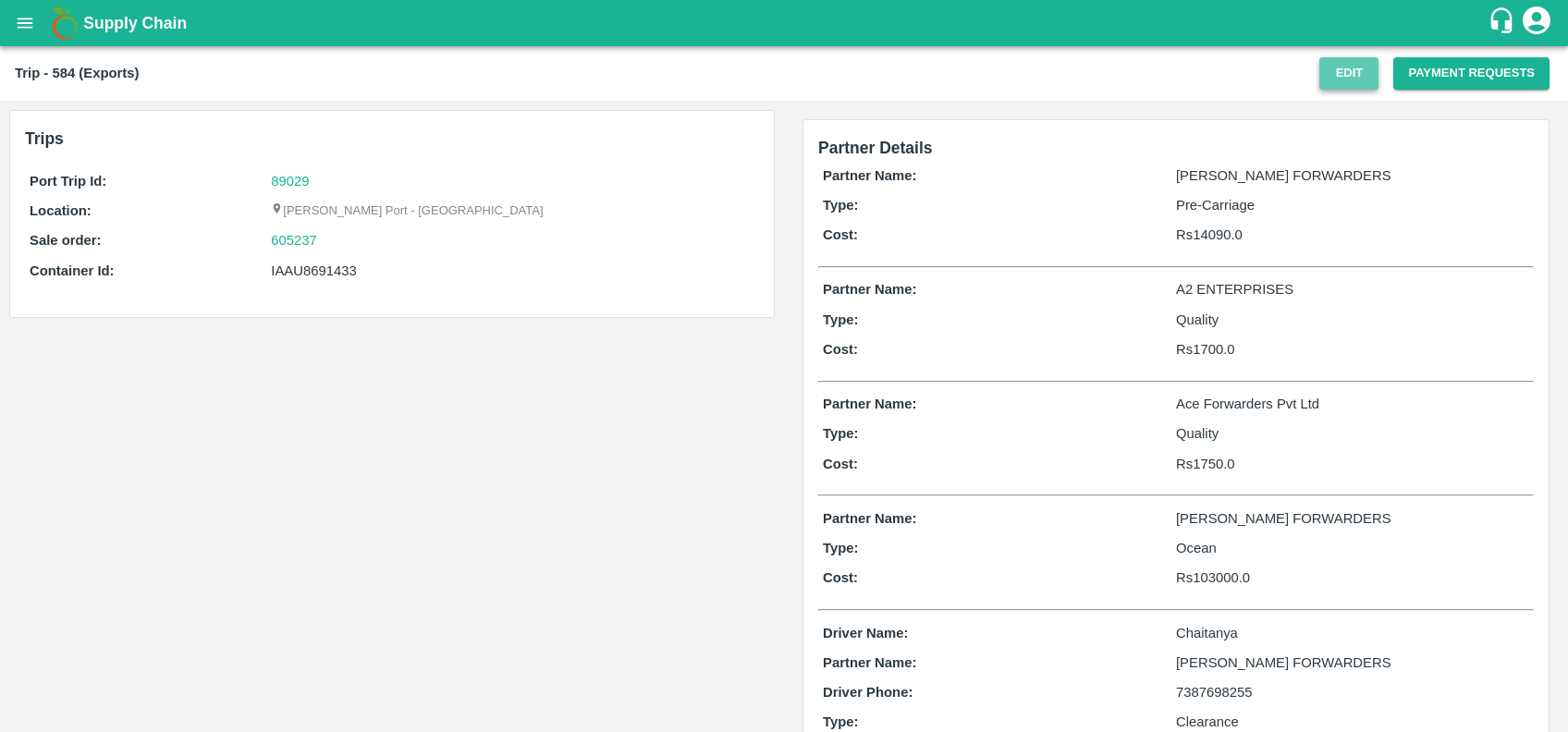
click at [1346, 71] on button "Edit" at bounding box center [1348, 73] width 59 height 32
click at [1411, 80] on button "Payment Requests" at bounding box center [1471, 73] width 156 height 32
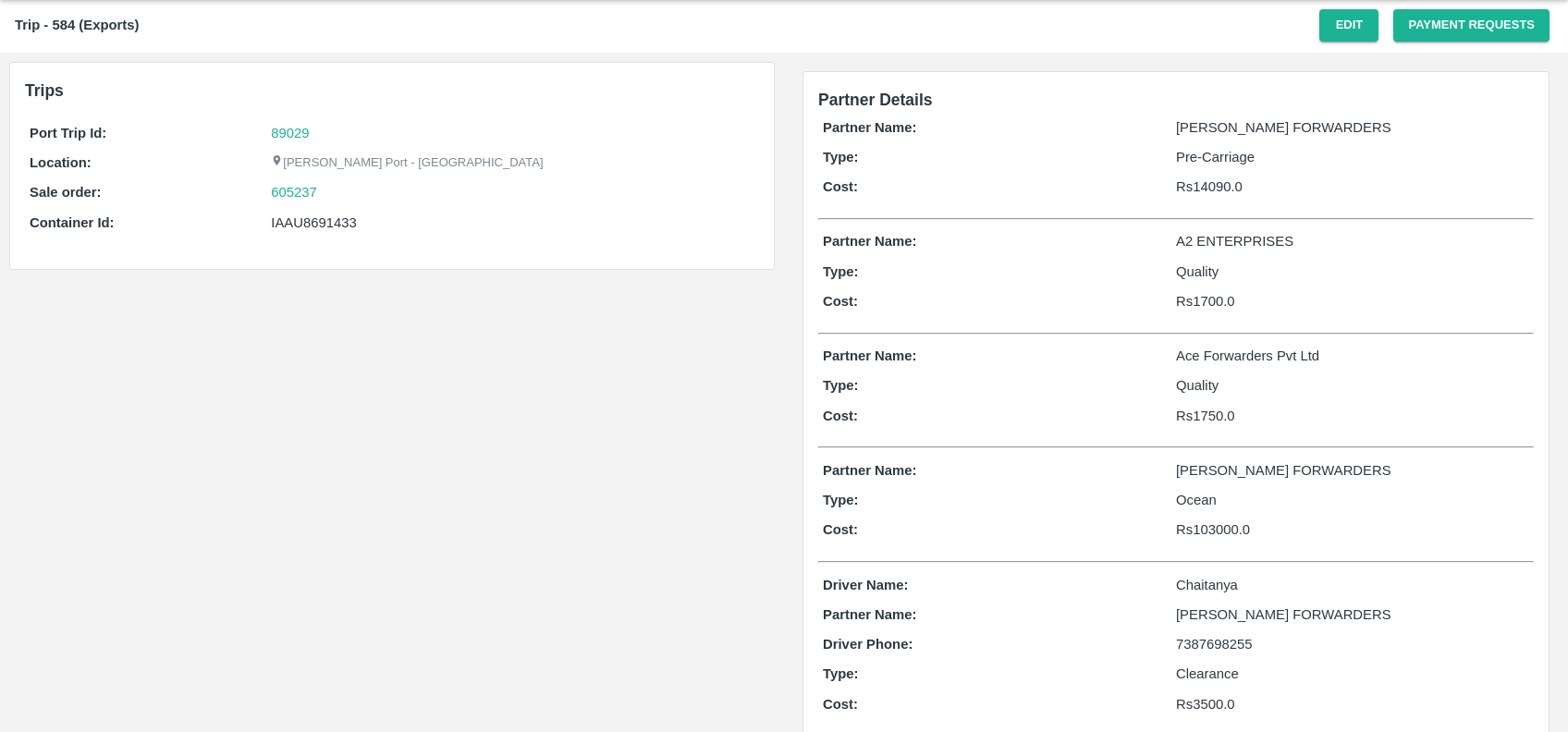
scroll to position [46, 0]
click at [306, 227] on div "IAAU8691433" at bounding box center [513, 225] width 483 height 21
copy div "IAAU8691433"
